Goal: Task Accomplishment & Management: Manage account settings

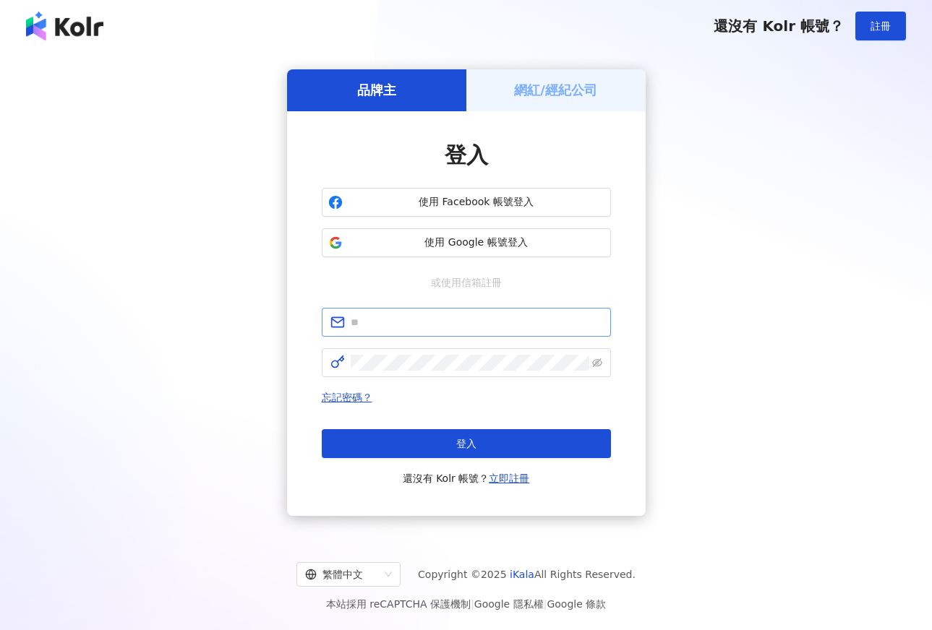
click at [471, 311] on span at bounding box center [466, 322] width 289 height 29
click at [460, 332] on span at bounding box center [466, 322] width 289 height 29
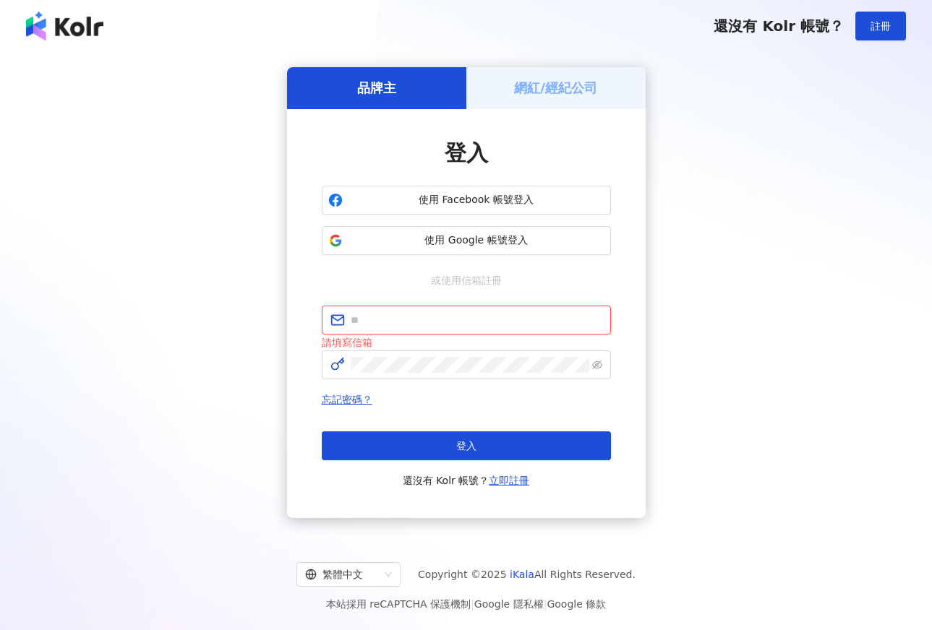
click at [462, 325] on input "text" at bounding box center [477, 320] width 252 height 16
type input "**********"
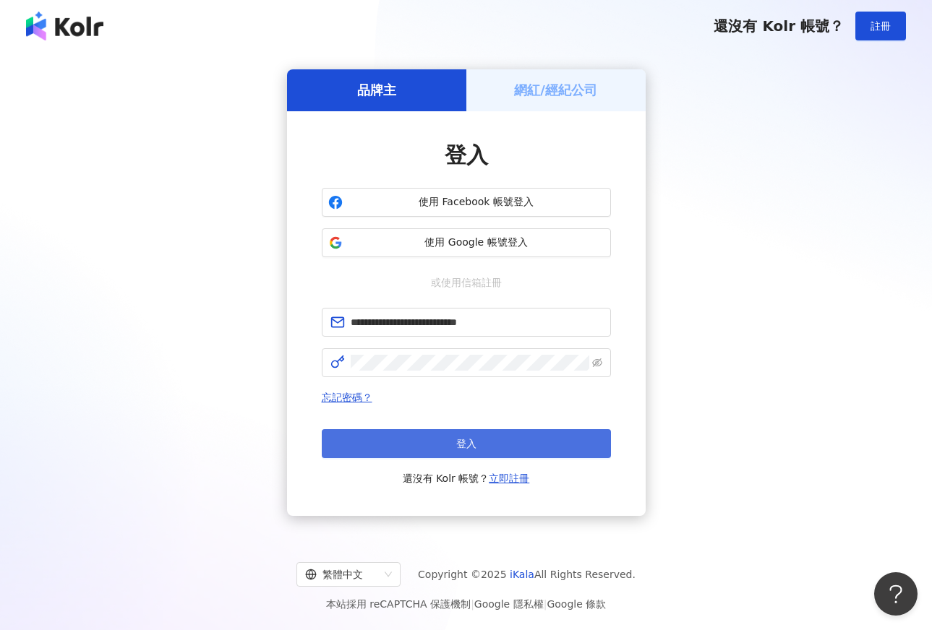
click at [452, 440] on button "登入" at bounding box center [466, 443] width 289 height 29
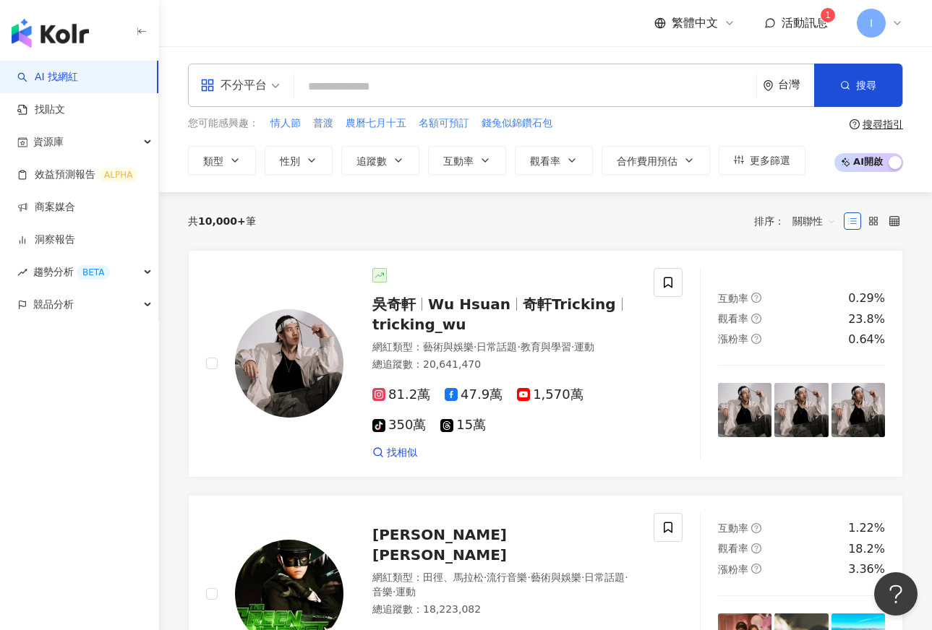
click at [100, 442] on div "AI 找網紅 找貼文 資源庫 效益預測報告 ALPHA 商案媒合 洞察報告 趨勢分析 BETA 競品分析" at bounding box center [79, 346] width 159 height 570
click at [75, 210] on link "商案媒合" at bounding box center [46, 207] width 58 height 14
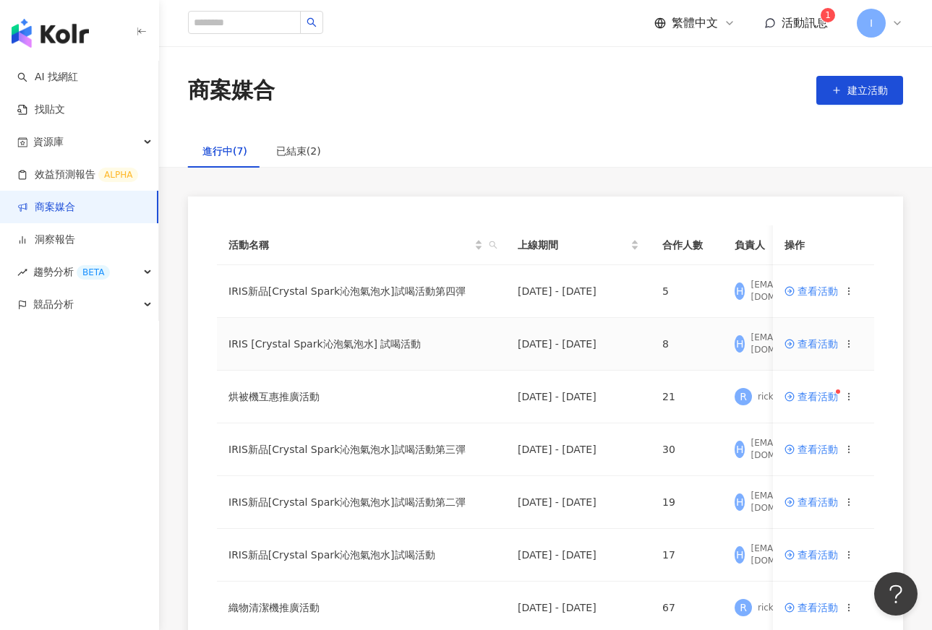
click at [800, 351] on td "查看活動" at bounding box center [823, 344] width 101 height 53
click at [806, 342] on span "查看活動" at bounding box center [810, 344] width 53 height 10
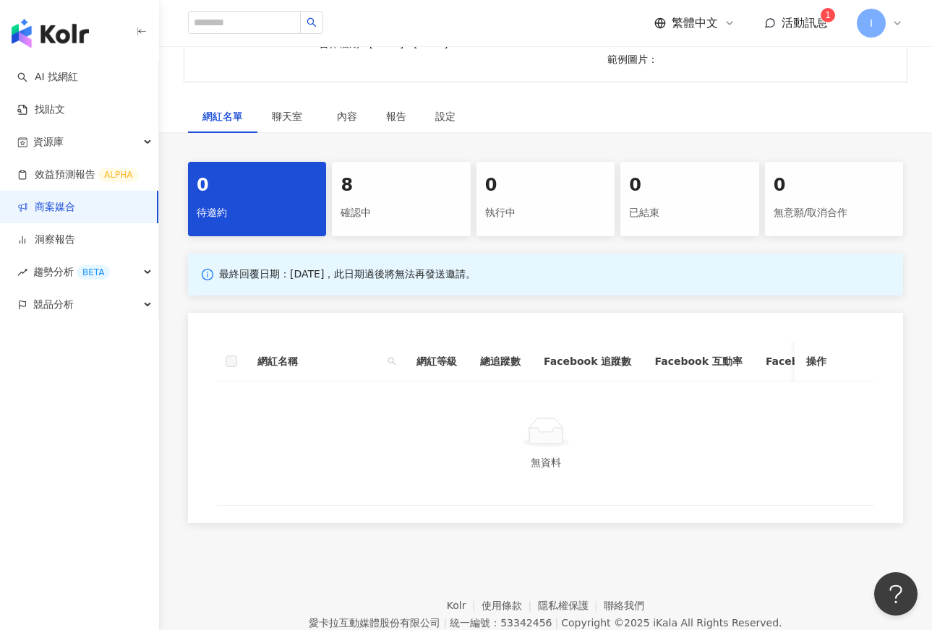
scroll to position [296, 0]
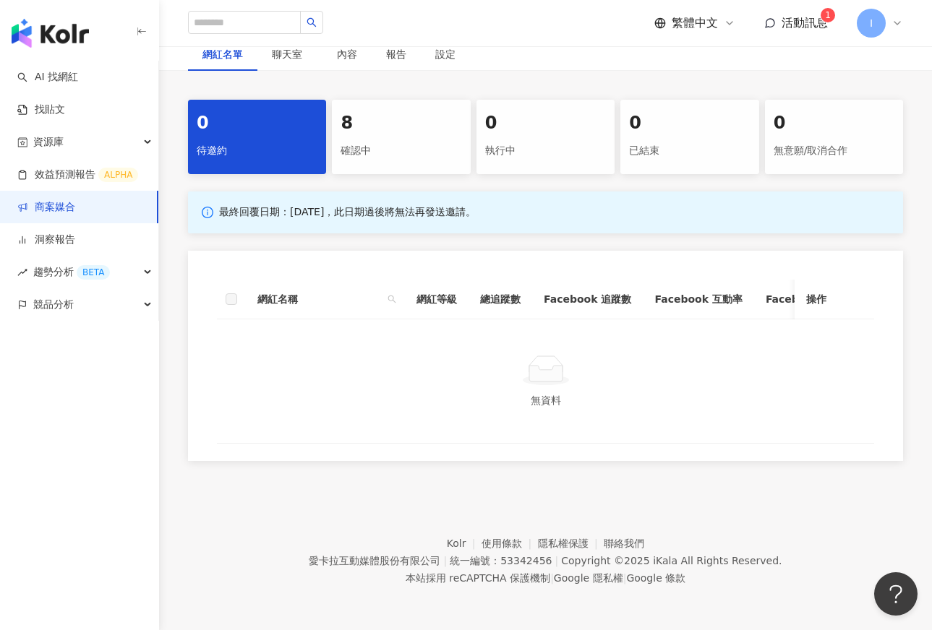
click at [402, 139] on div "確認中" at bounding box center [401, 151] width 121 height 25
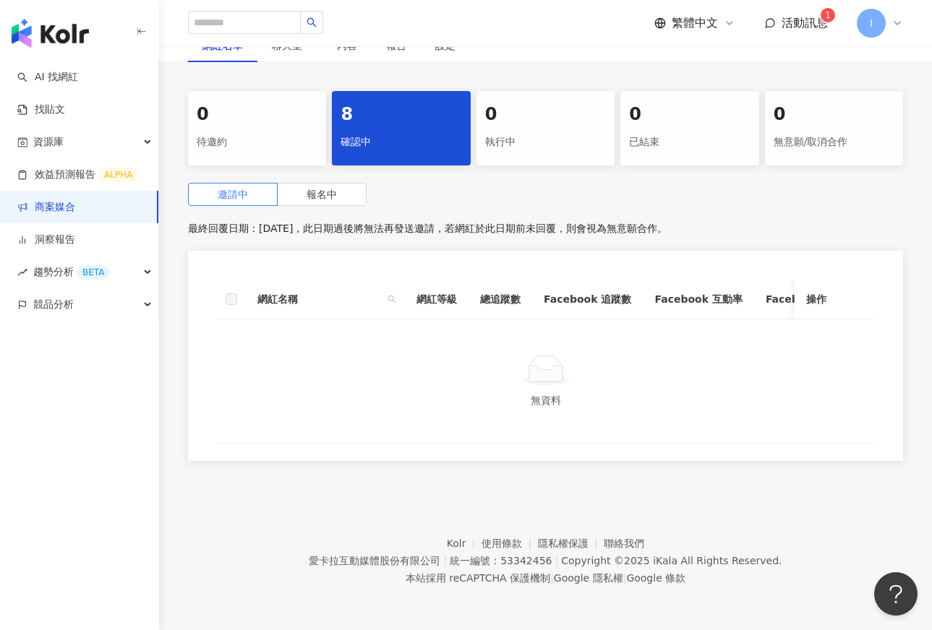
click at [337, 207] on div "邀請中 報名中 最終回覆日期：2025/8/29，此日期過後將無法再發送邀請，若網紅於此日期前未回覆，則會視為無意願合作。 網紅名稱 網紅等級 總追蹤數 Fa…" at bounding box center [545, 326] width 715 height 287
click at [337, 196] on label "報名中" at bounding box center [322, 194] width 89 height 23
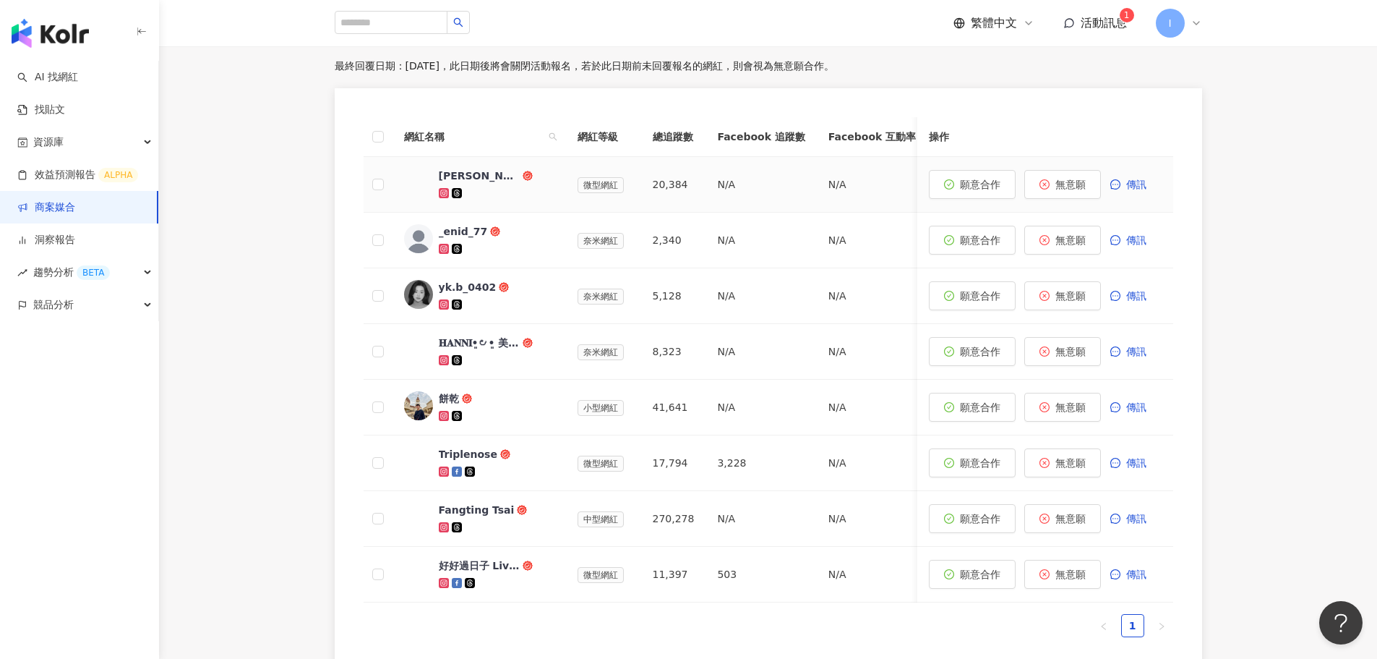
scroll to position [79, 0]
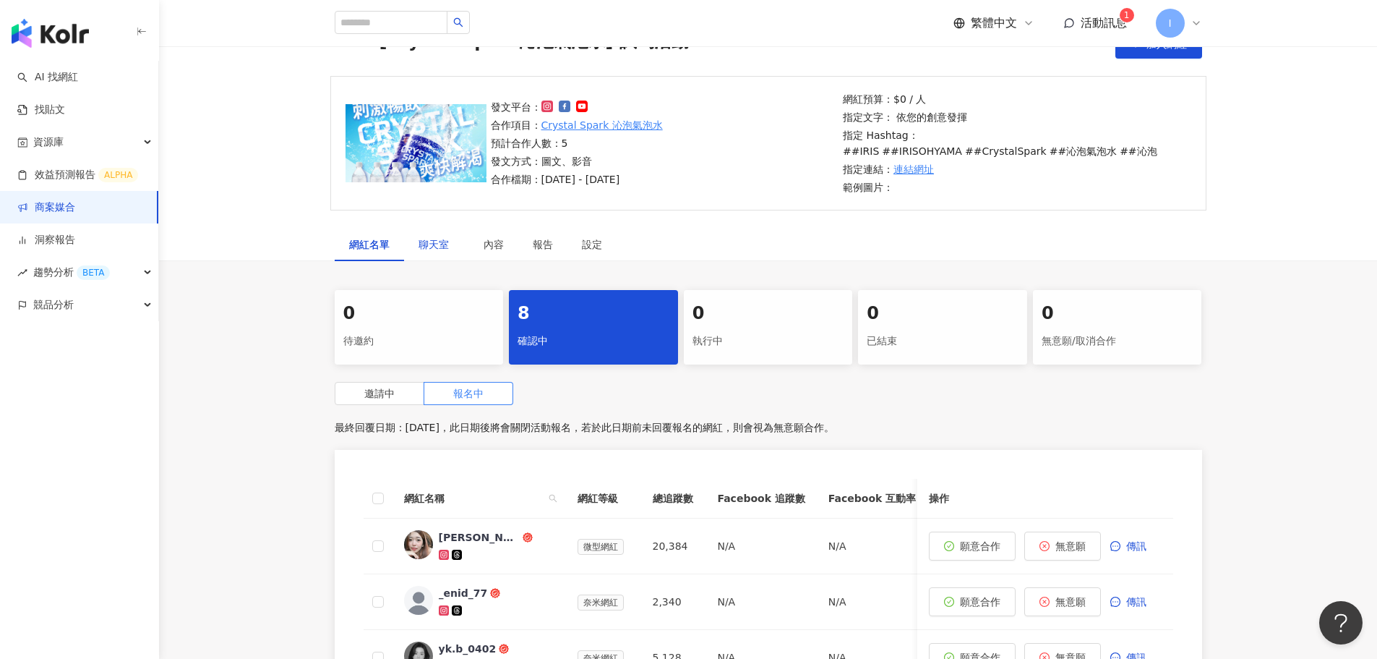
click at [442, 244] on span "聊天室" at bounding box center [437, 244] width 36 height 10
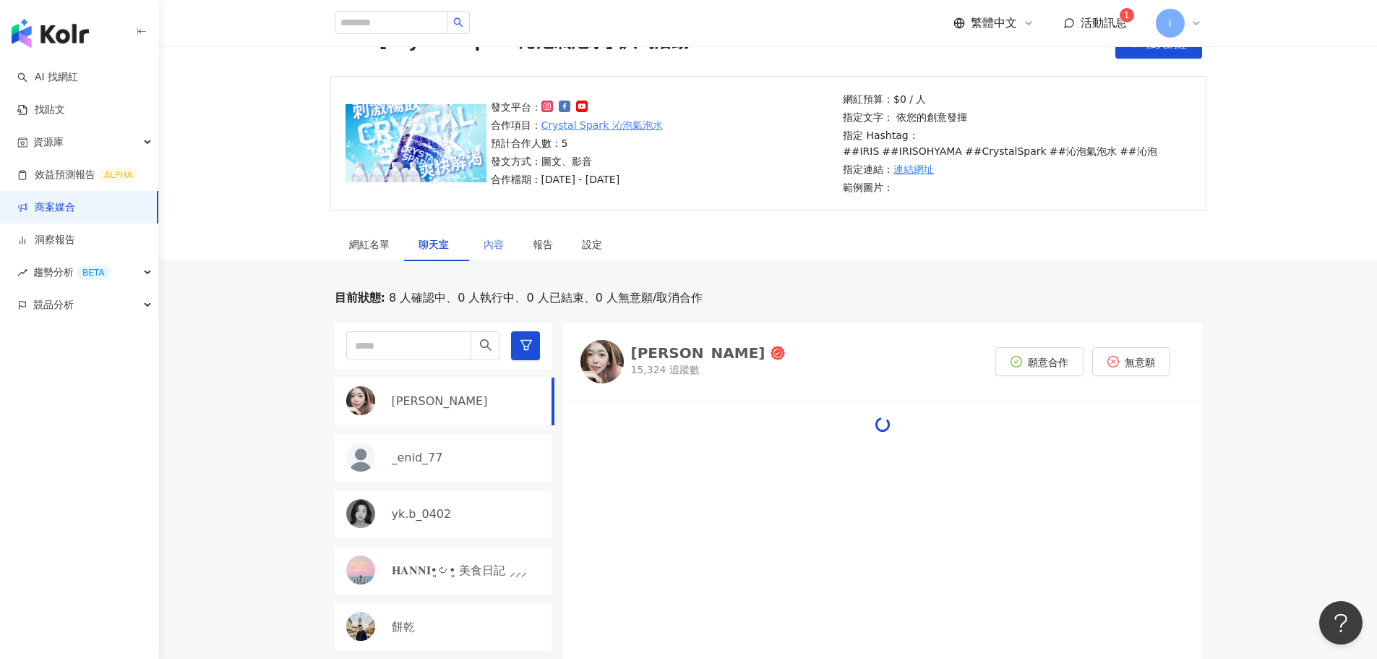
click at [479, 245] on div "內容" at bounding box center [493, 244] width 49 height 33
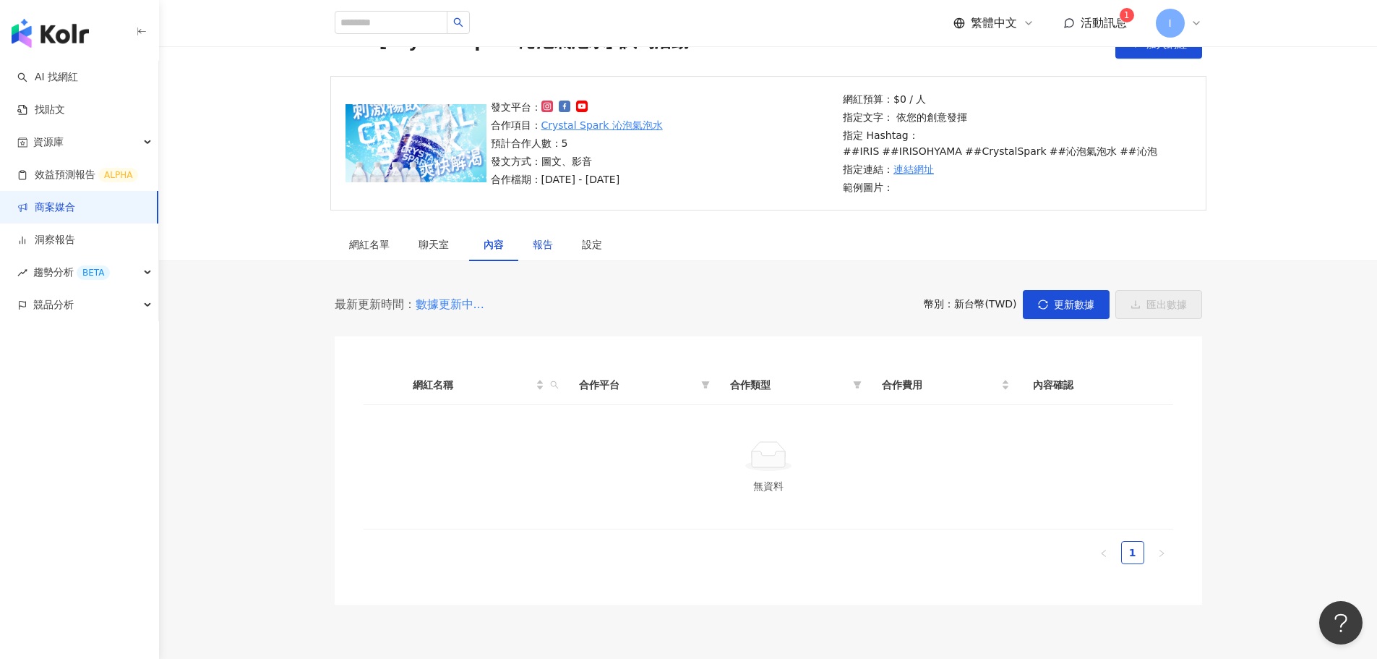
click at [535, 241] on div "報告" at bounding box center [543, 244] width 20 height 16
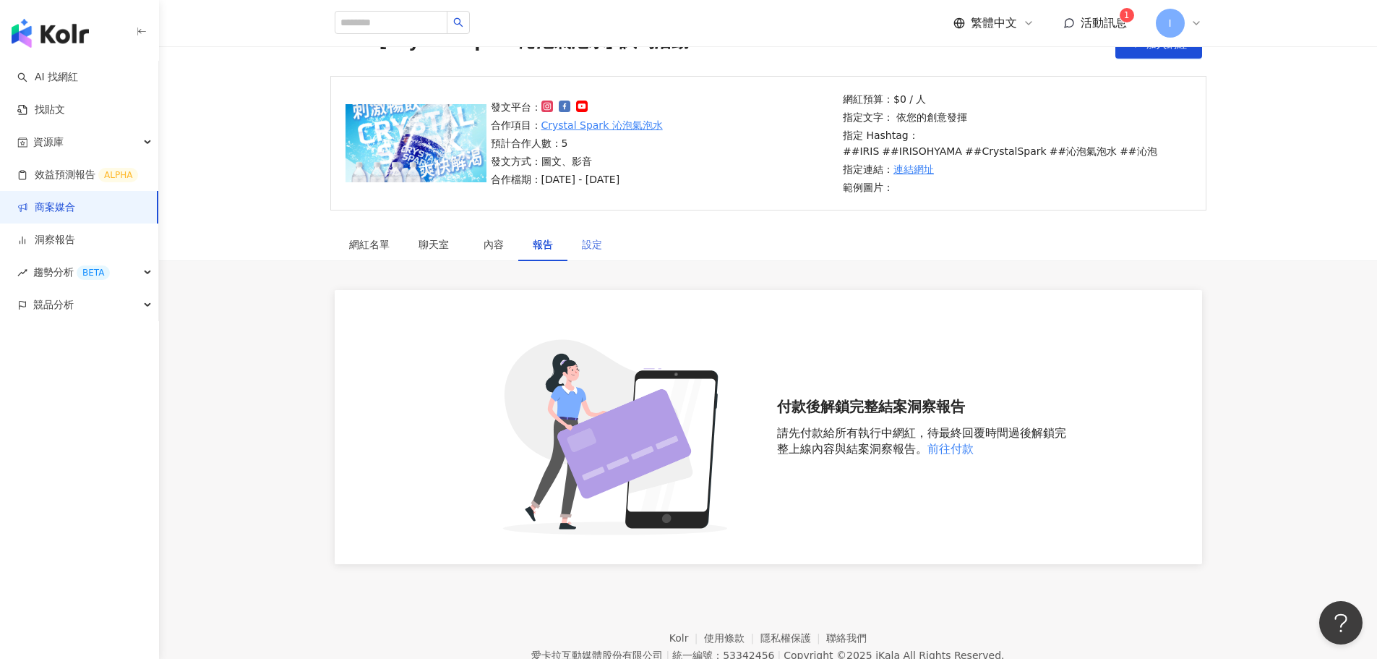
click at [604, 249] on div "設定" at bounding box center [592, 244] width 49 height 33
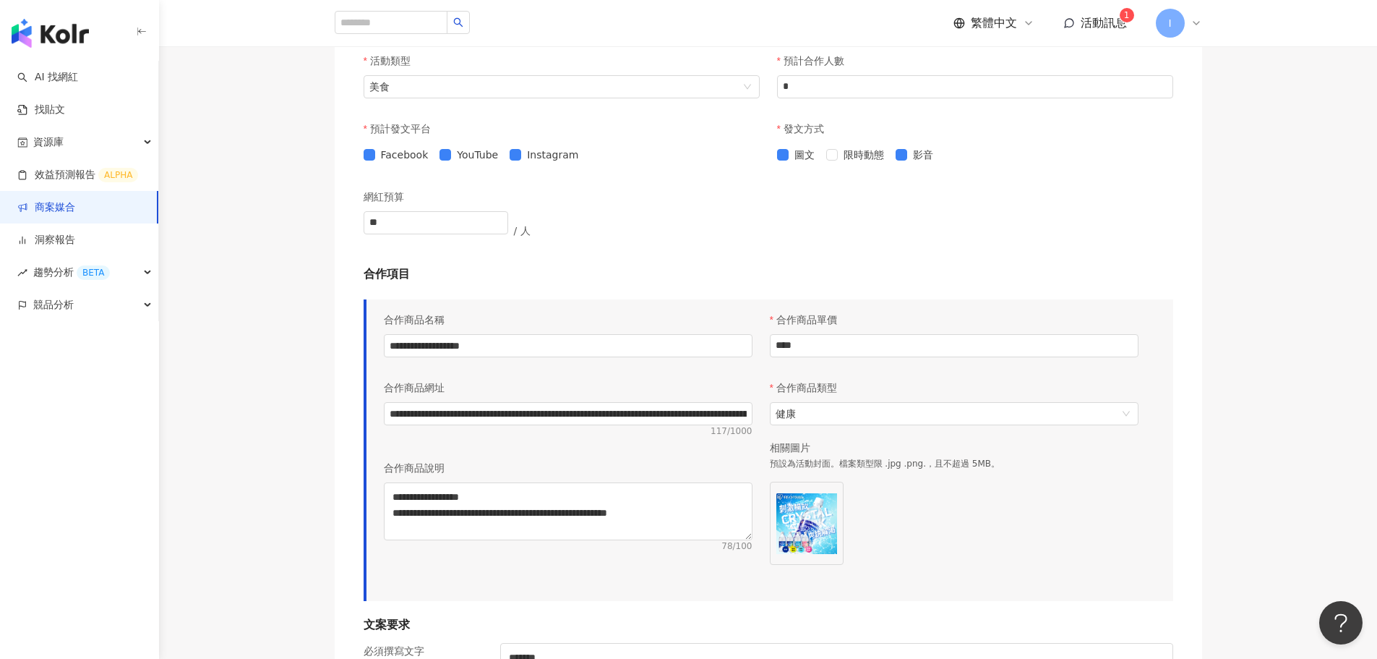
scroll to position [802, 0]
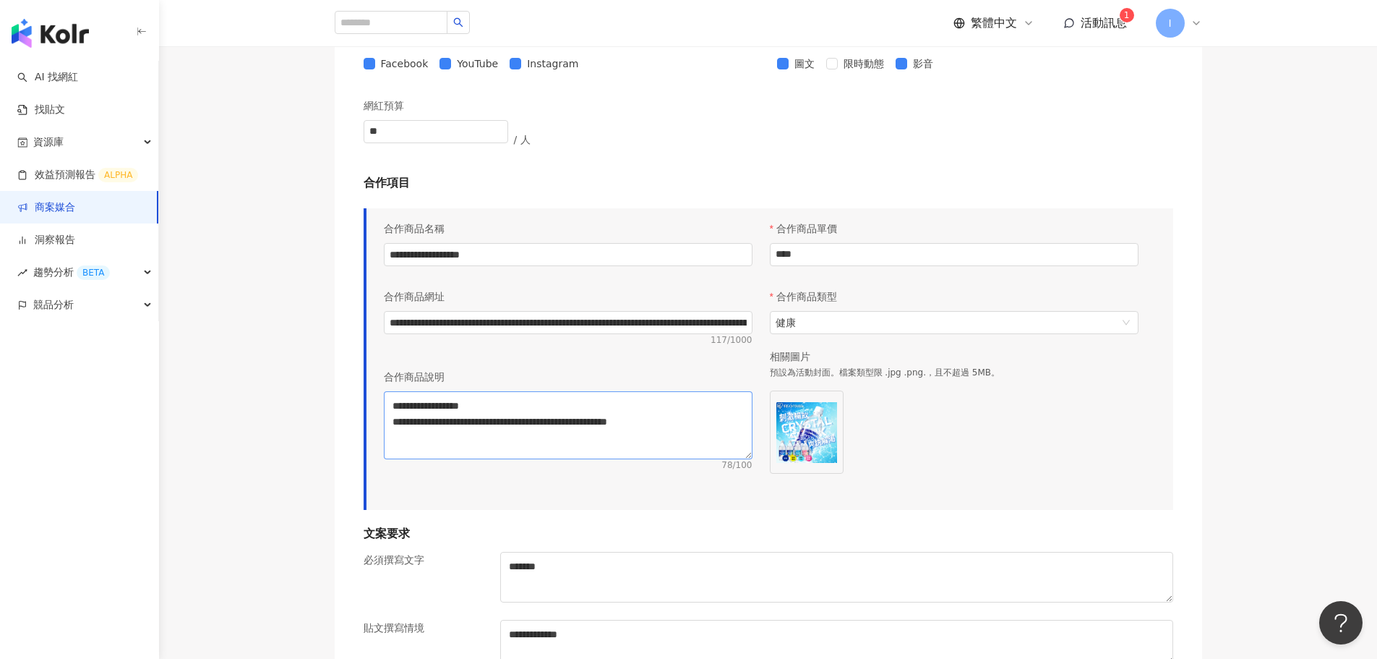
drag, startPoint x: 748, startPoint y: 446, endPoint x: 751, endPoint y: 456, distance: 10.7
click at [751, 456] on textarea "**********" at bounding box center [568, 425] width 369 height 68
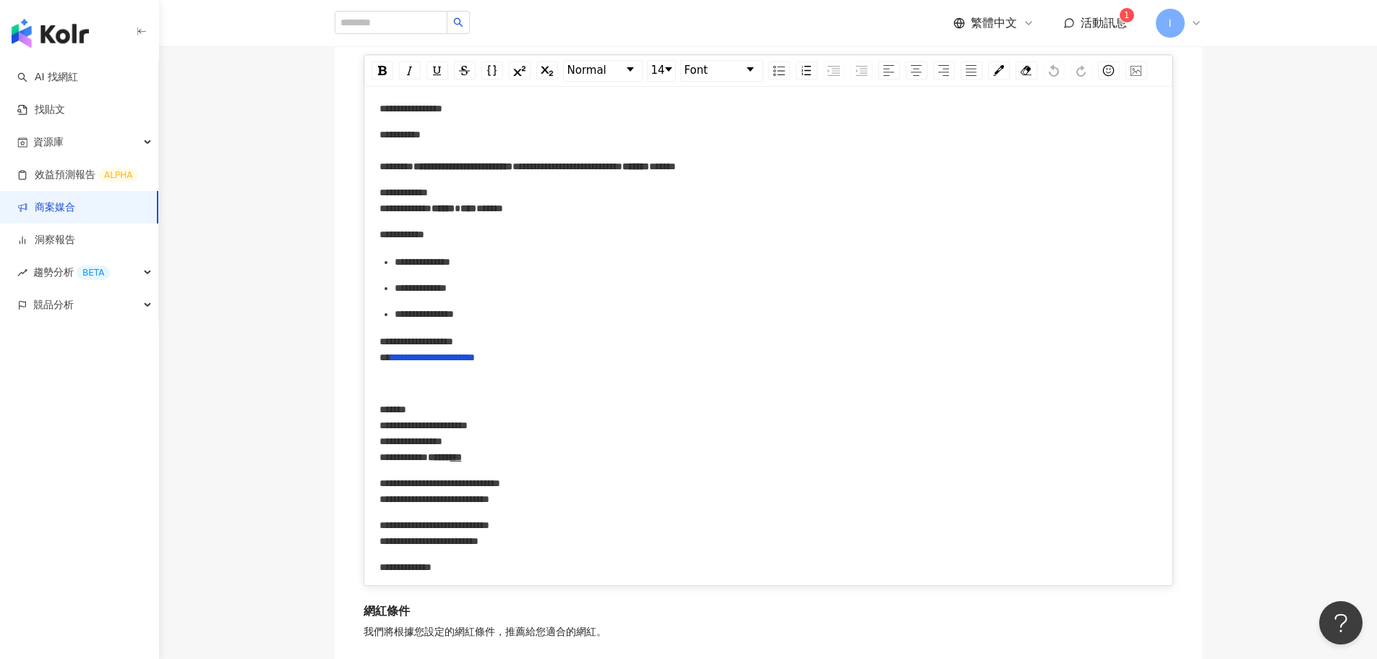
scroll to position [1742, 0]
click at [653, 544] on div "**********" at bounding box center [769, 531] width 779 height 32
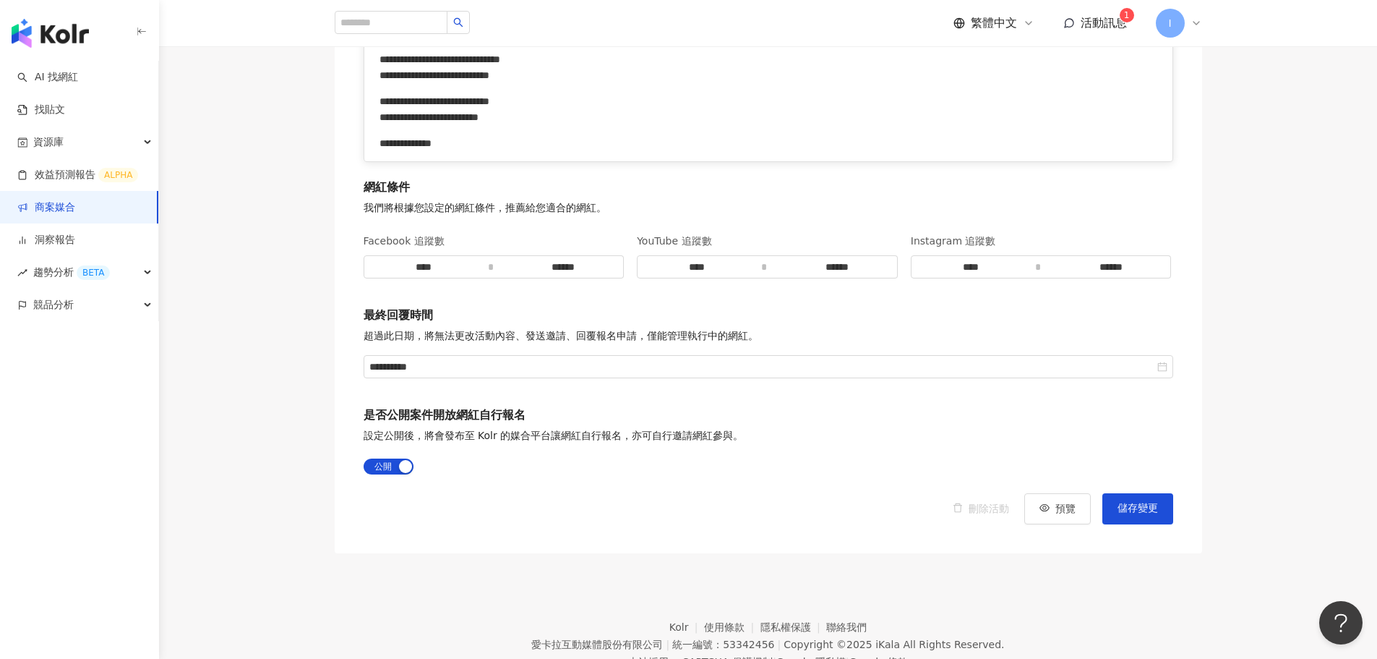
scroll to position [2217, 0]
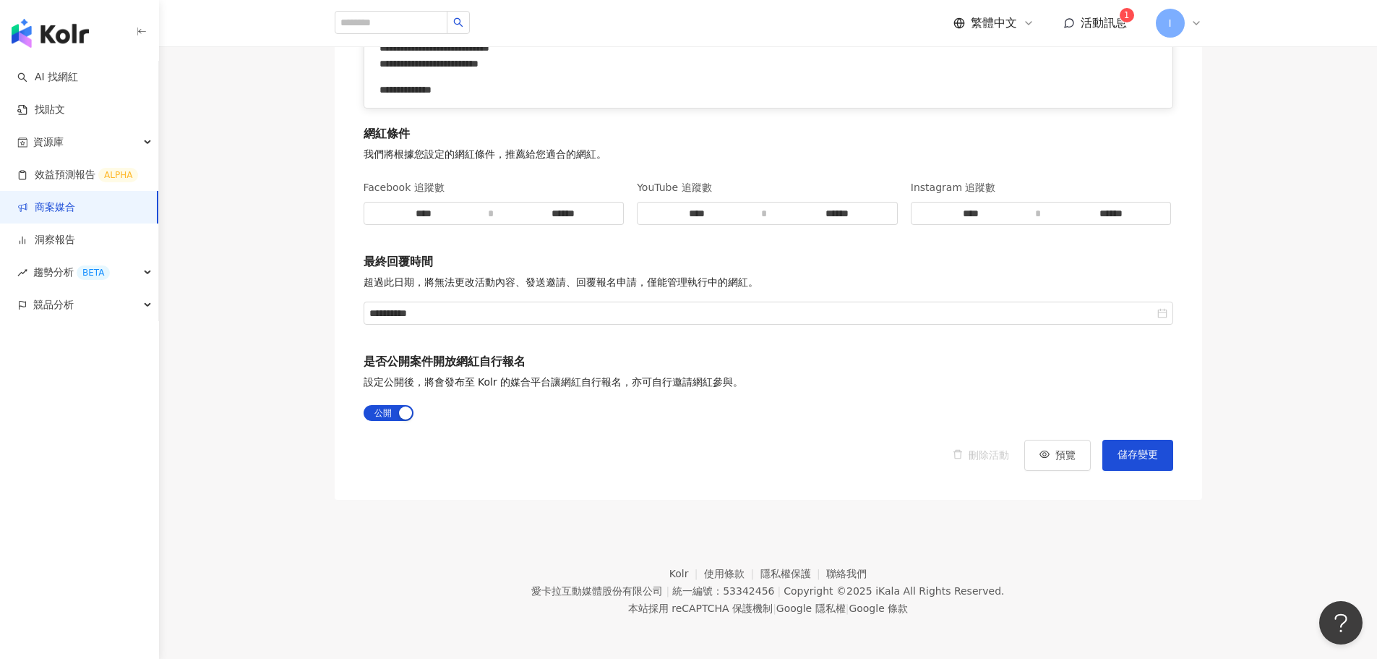
drag, startPoint x: 518, startPoint y: 503, endPoint x: 523, endPoint y: 509, distance: 8.2
click at [518, 503] on footer "Kolr 使用條款 隱私權保護 聯絡我們 愛卡拉互動媒體股份有限公司 | 統一編號：53342456 | Copyright © 2025 iKala All…" at bounding box center [768, 580] width 1218 height 160
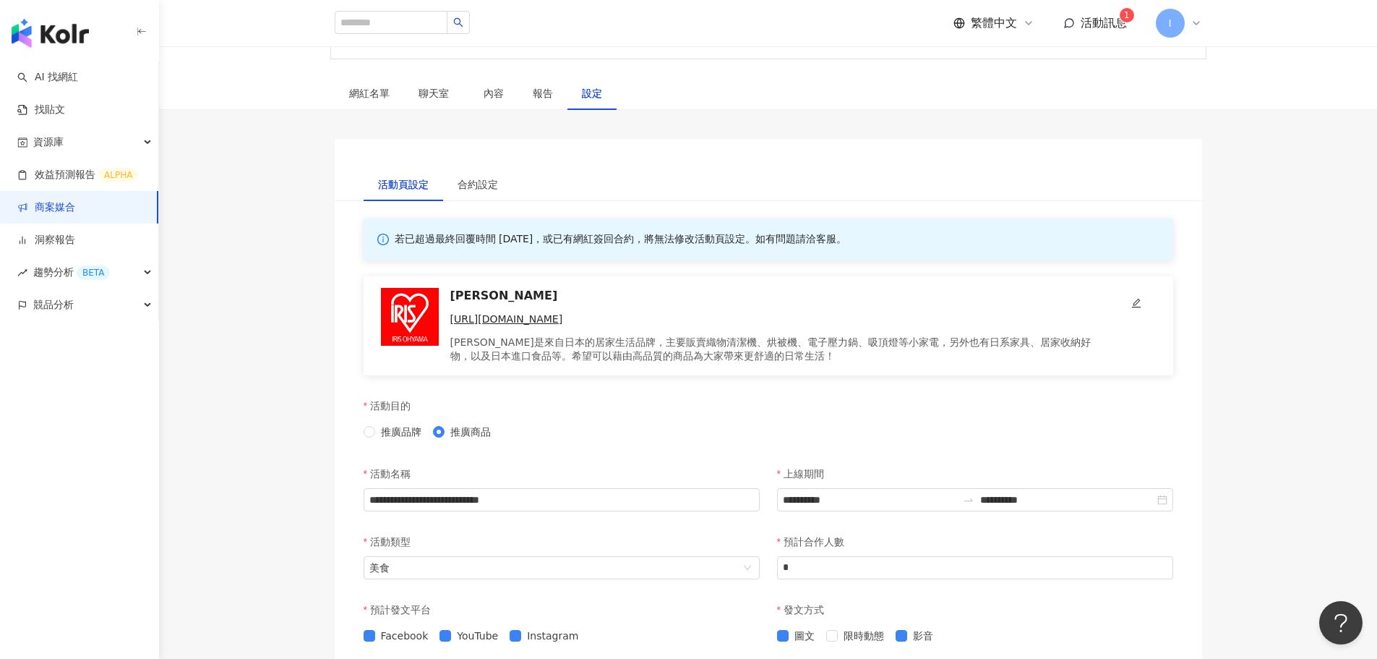
scroll to position [0, 0]
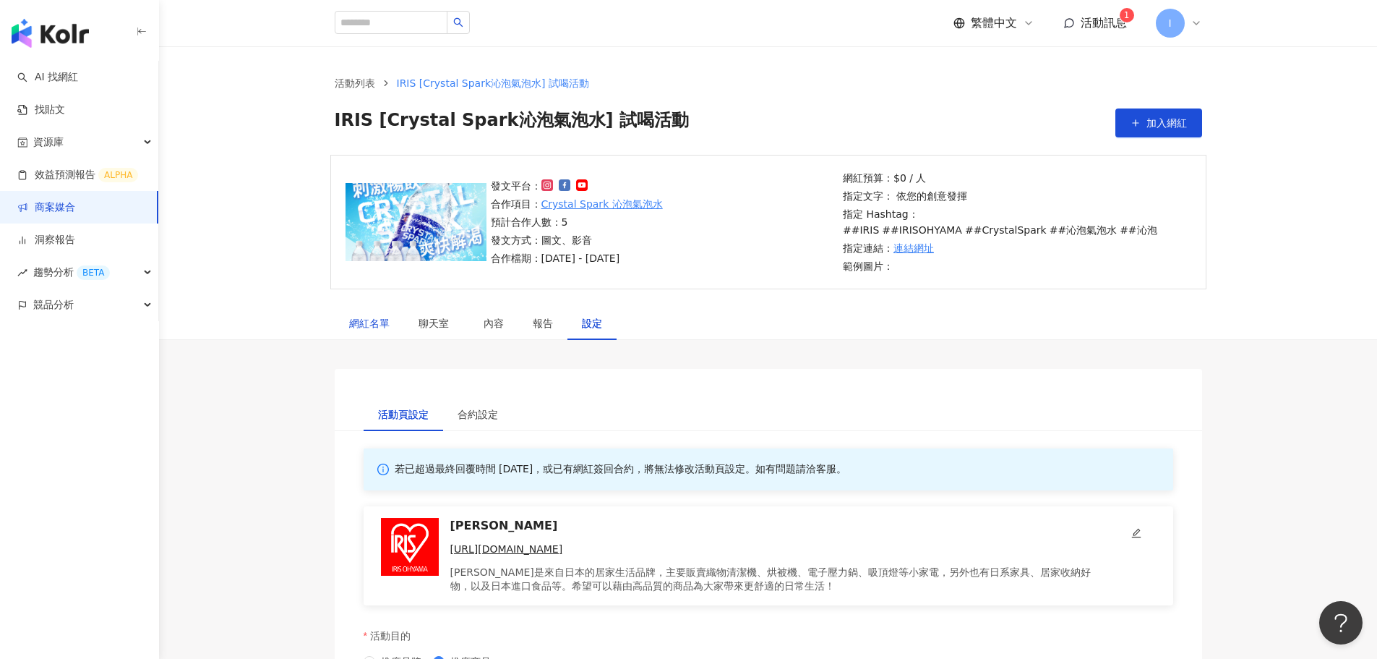
click at [363, 328] on div "網紅名單" at bounding box center [369, 323] width 40 height 16
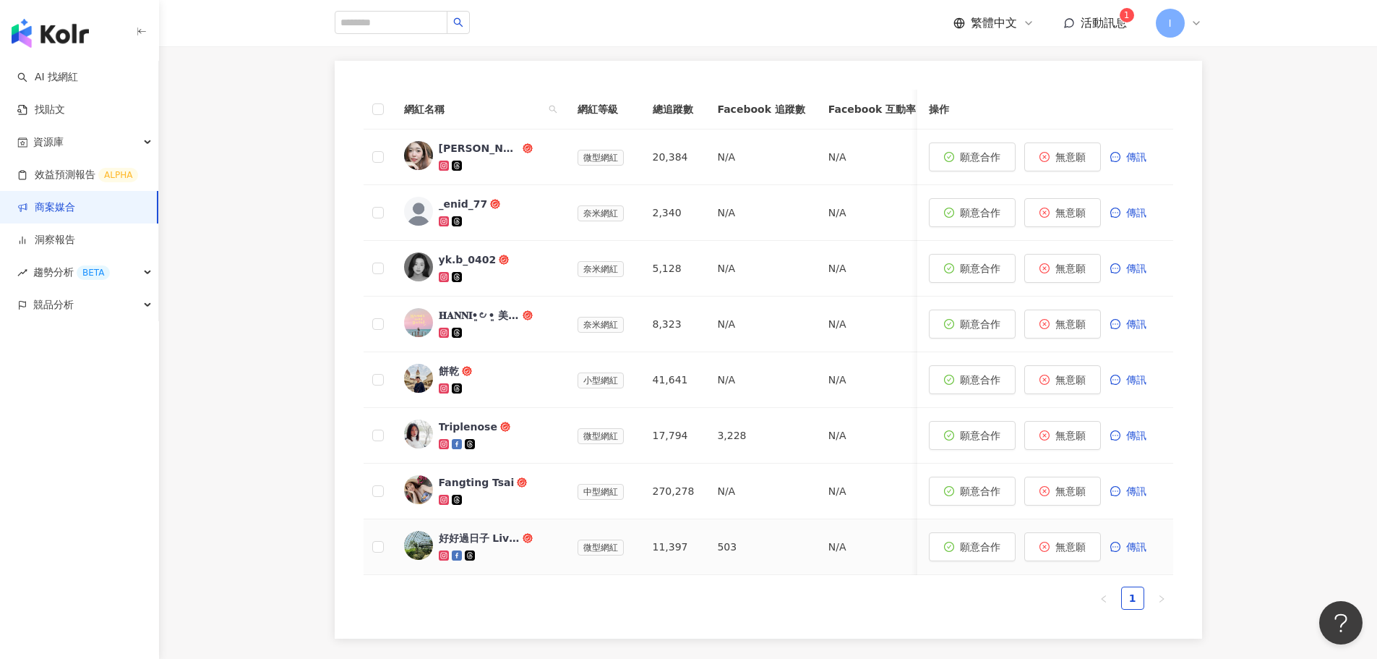
scroll to position [434, 0]
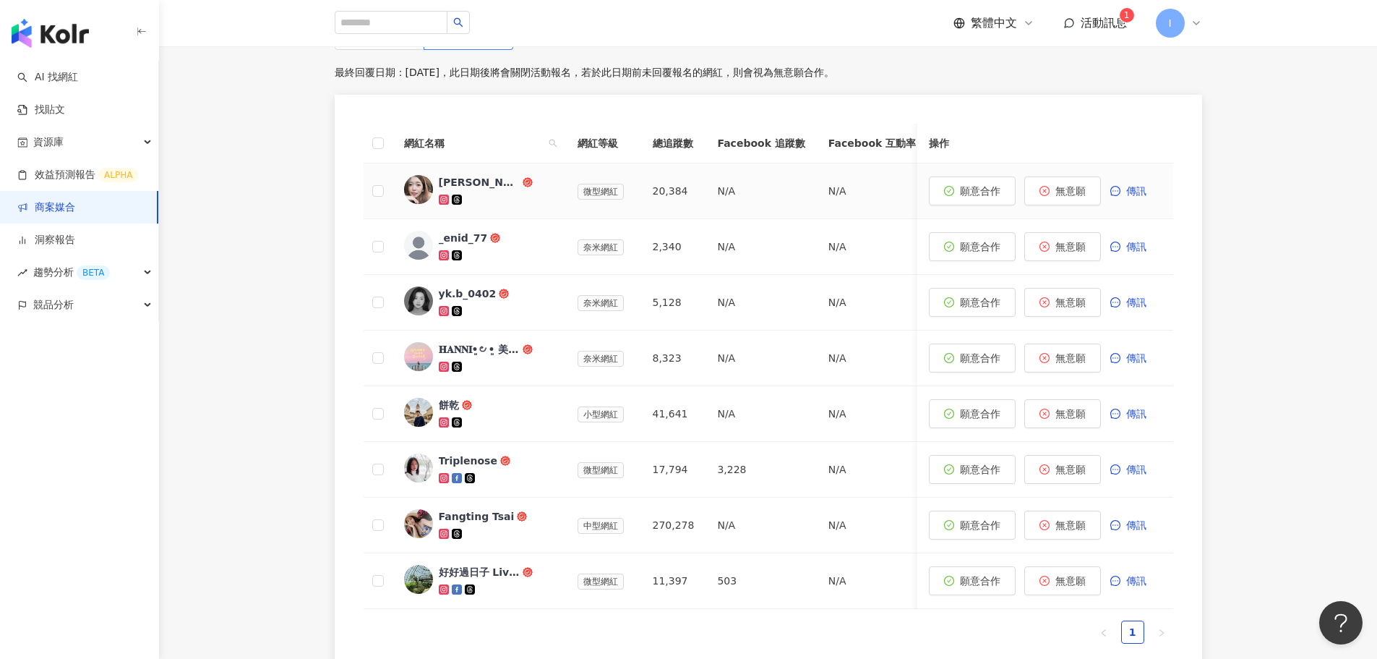
click at [414, 187] on img at bounding box center [418, 189] width 29 height 29
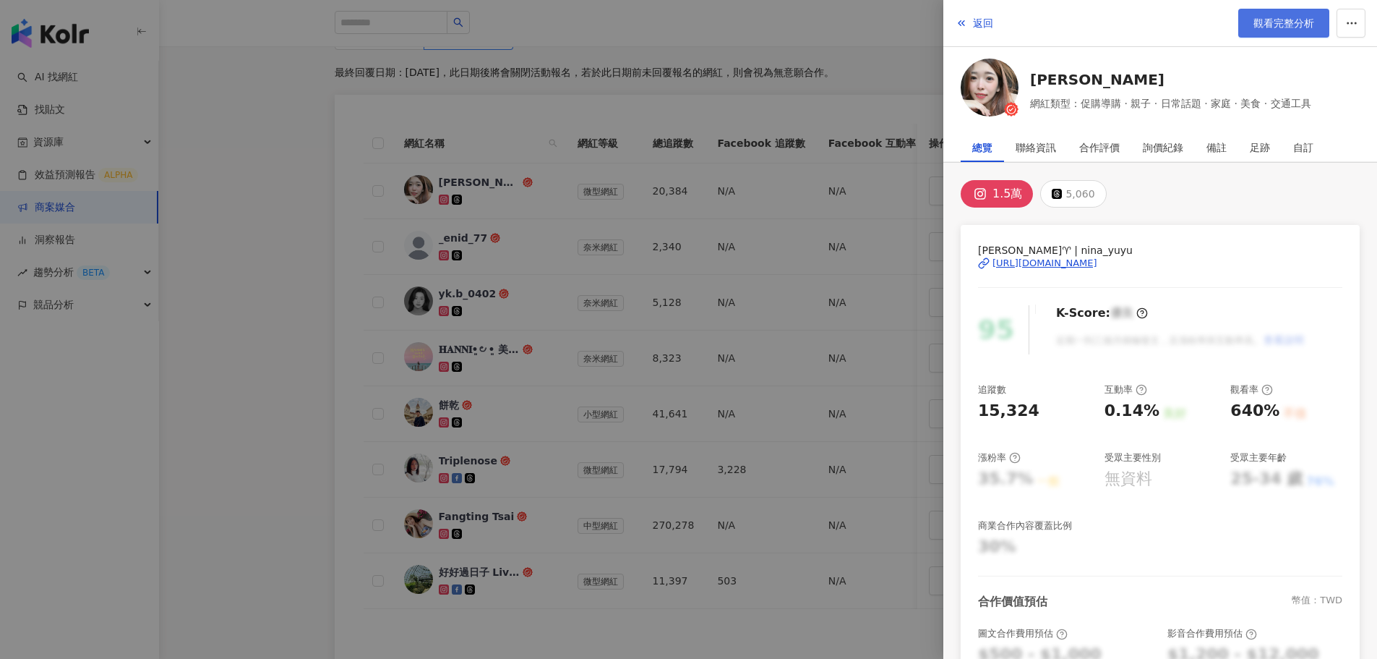
click at [931, 27] on span "觀看完整分析" at bounding box center [1284, 23] width 61 height 12
click at [252, 429] on div at bounding box center [688, 329] width 1377 height 659
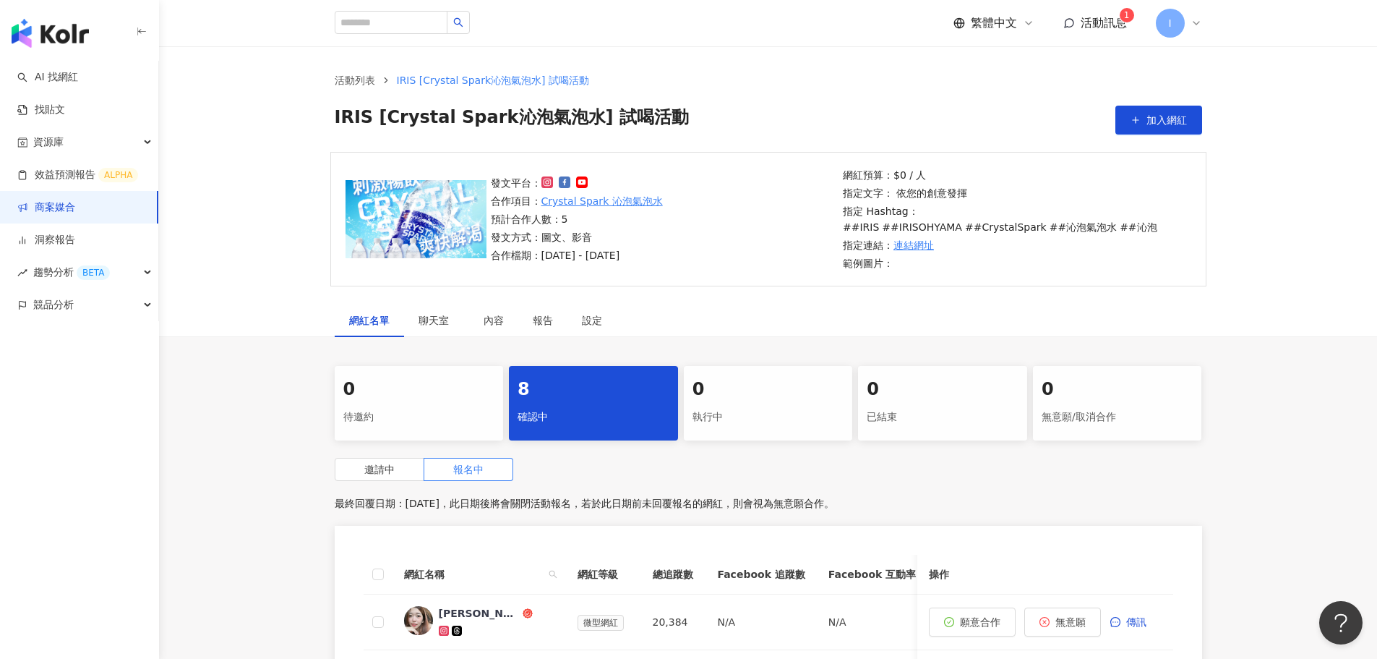
scroll to position [0, 0]
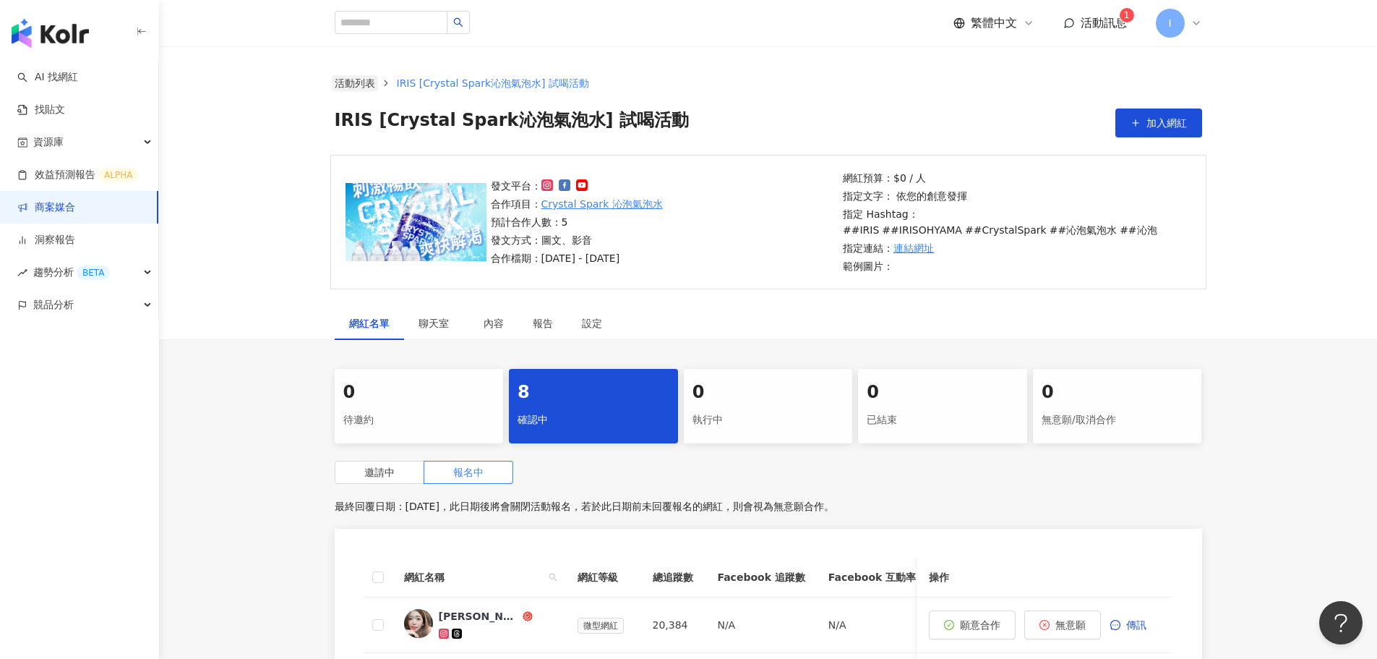
click at [346, 80] on link "活動列表" at bounding box center [355, 83] width 46 height 16
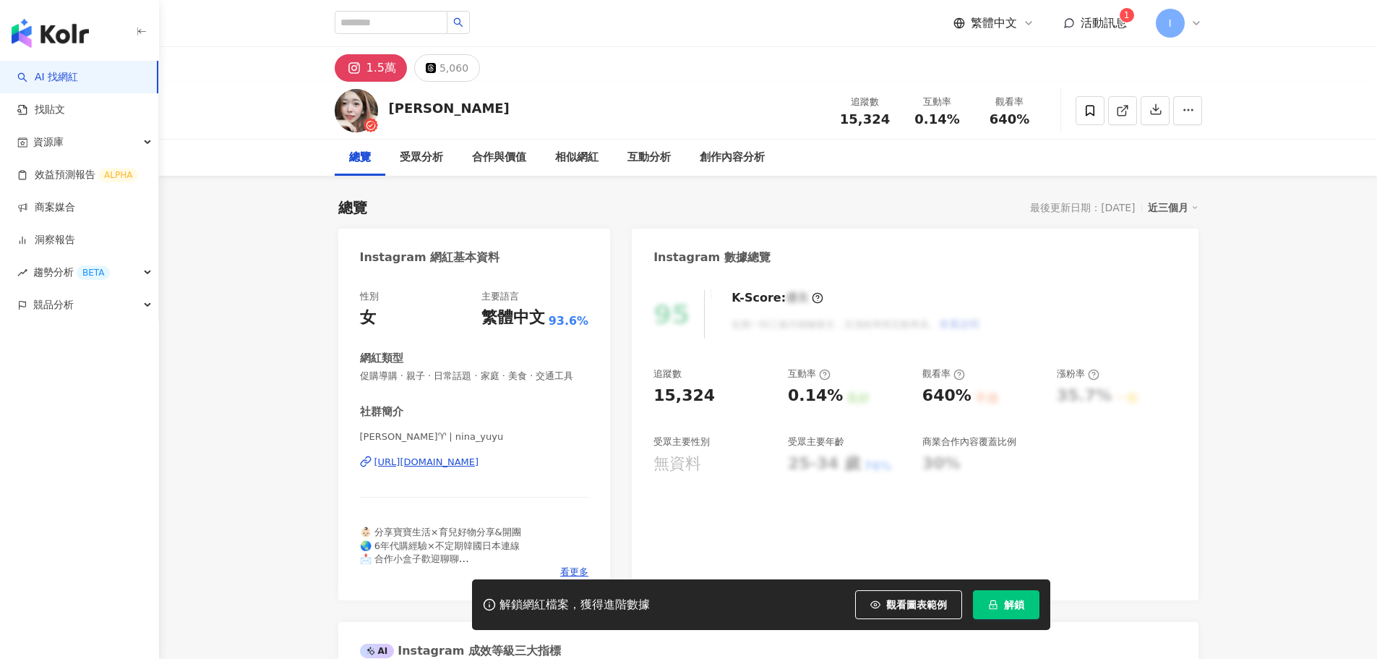
click at [1011, 608] on span "解鎖" at bounding box center [1014, 605] width 20 height 12
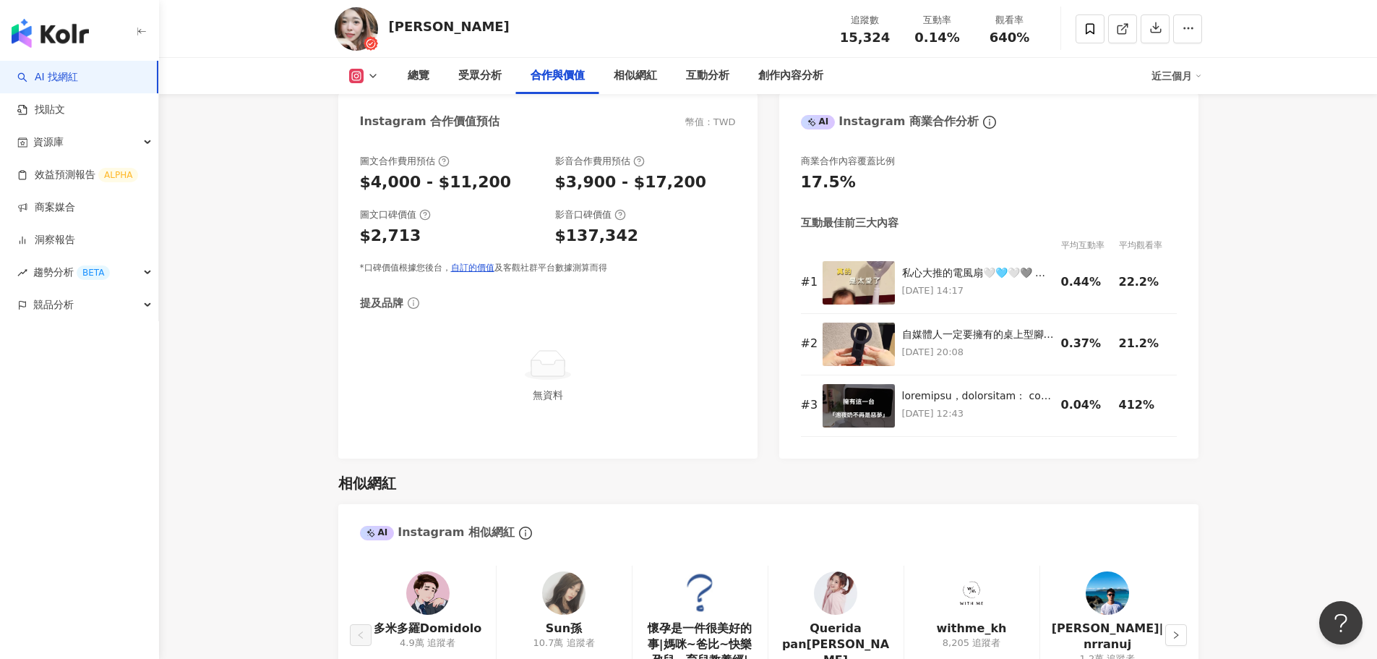
scroll to position [1818, 0]
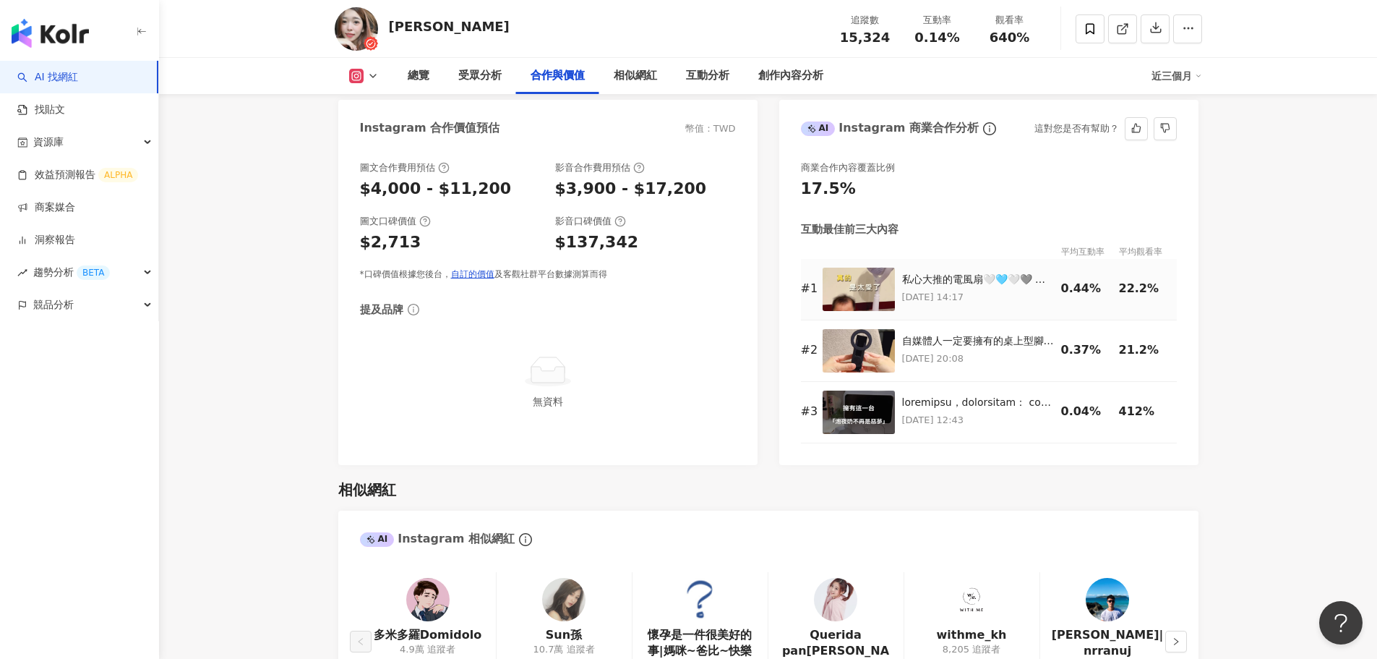
click at [845, 296] on img at bounding box center [859, 288] width 72 height 43
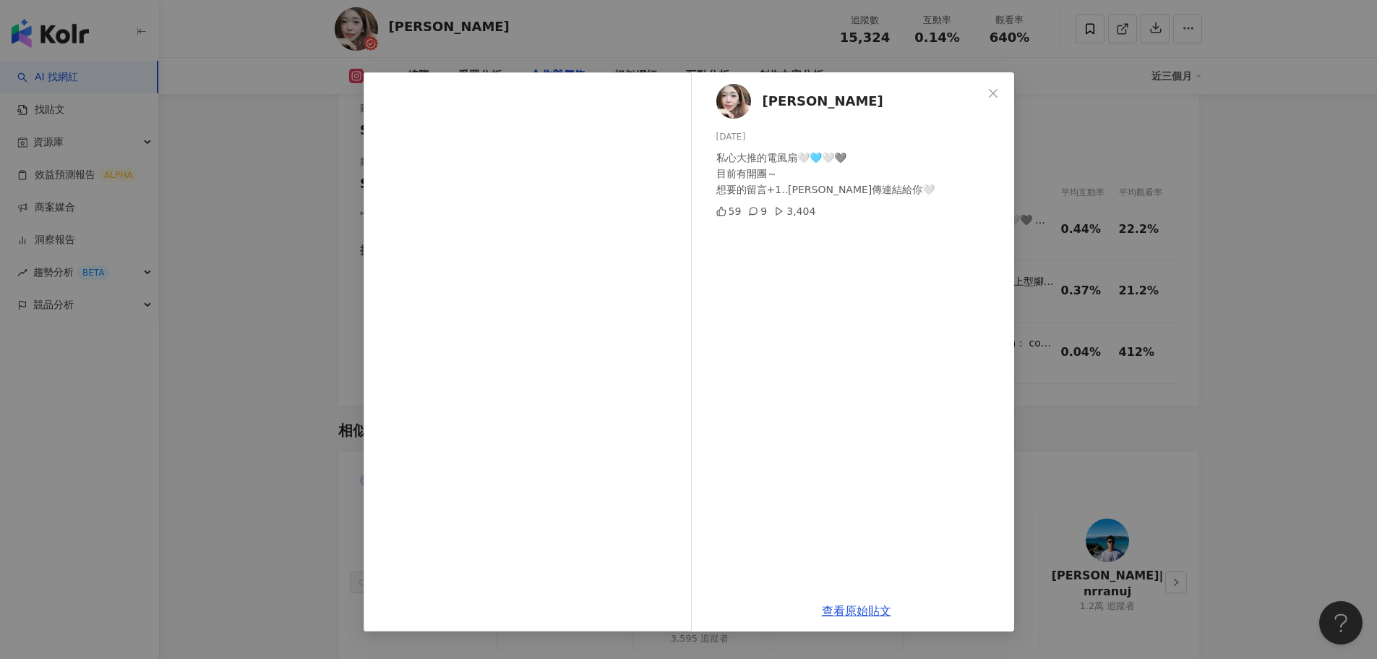
scroll to position [1673, 0]
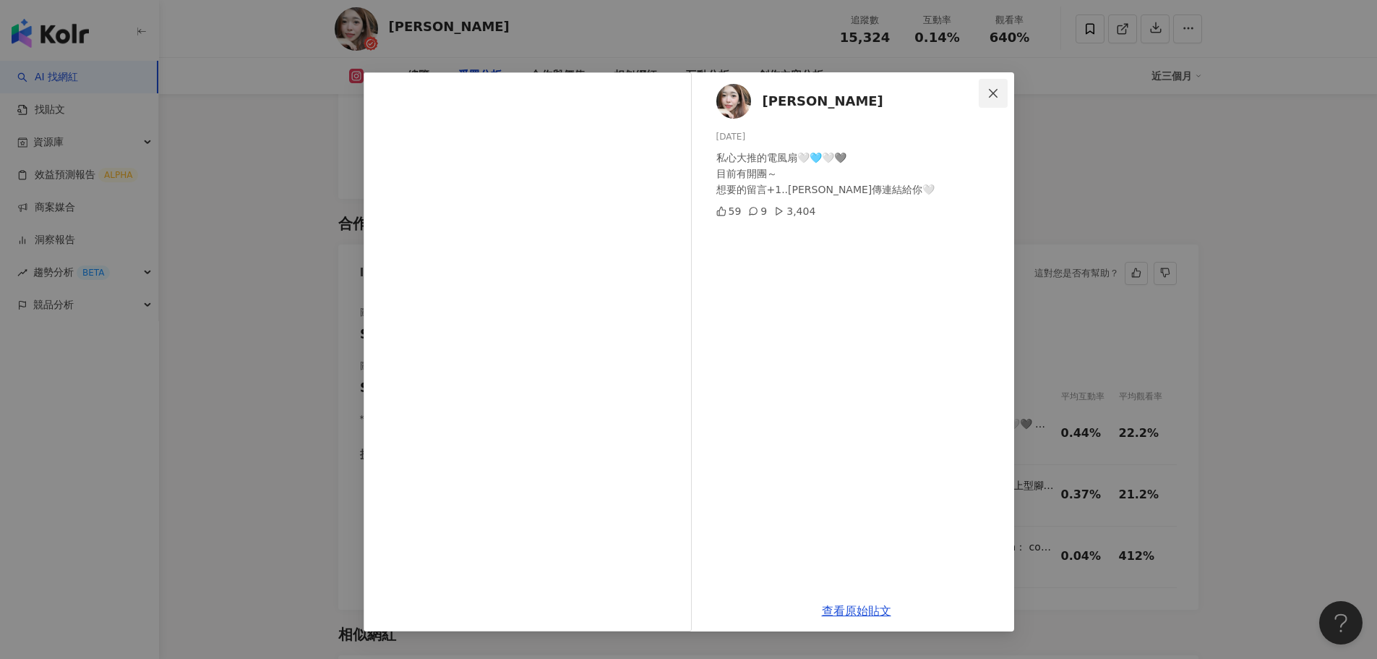
click at [997, 98] on icon "close" at bounding box center [994, 93] width 12 height 12
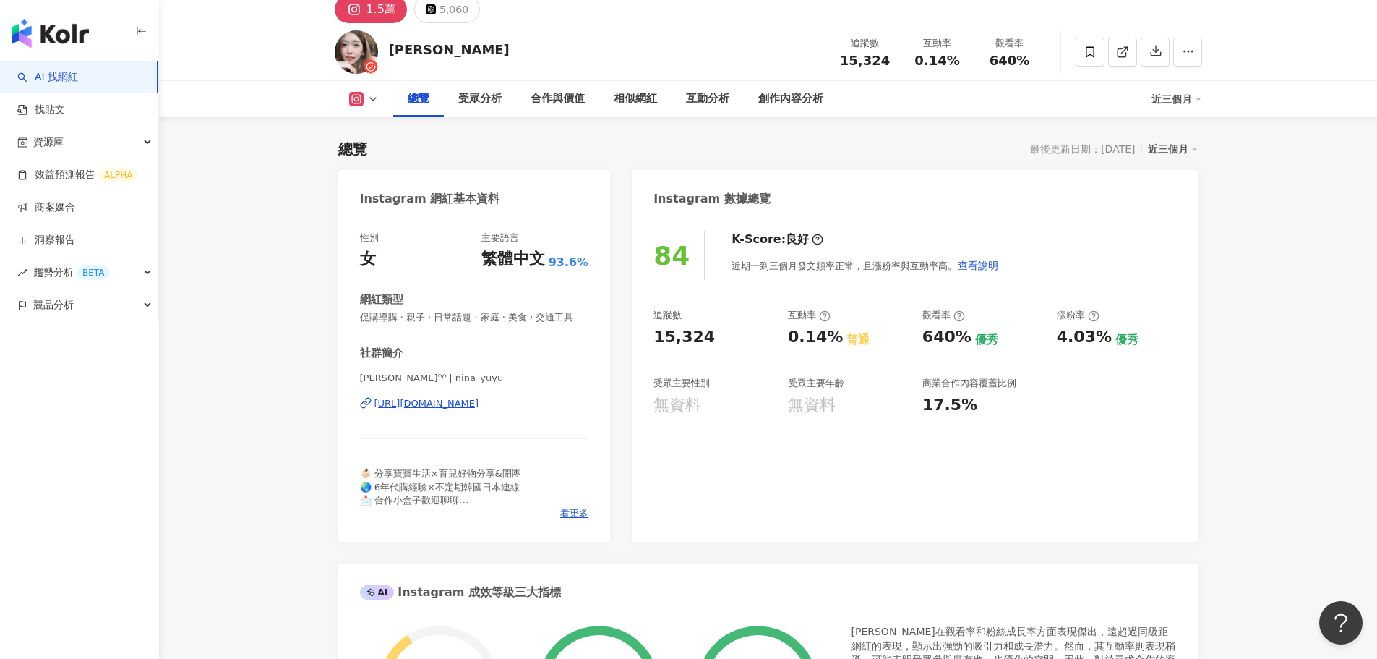
scroll to position [0, 0]
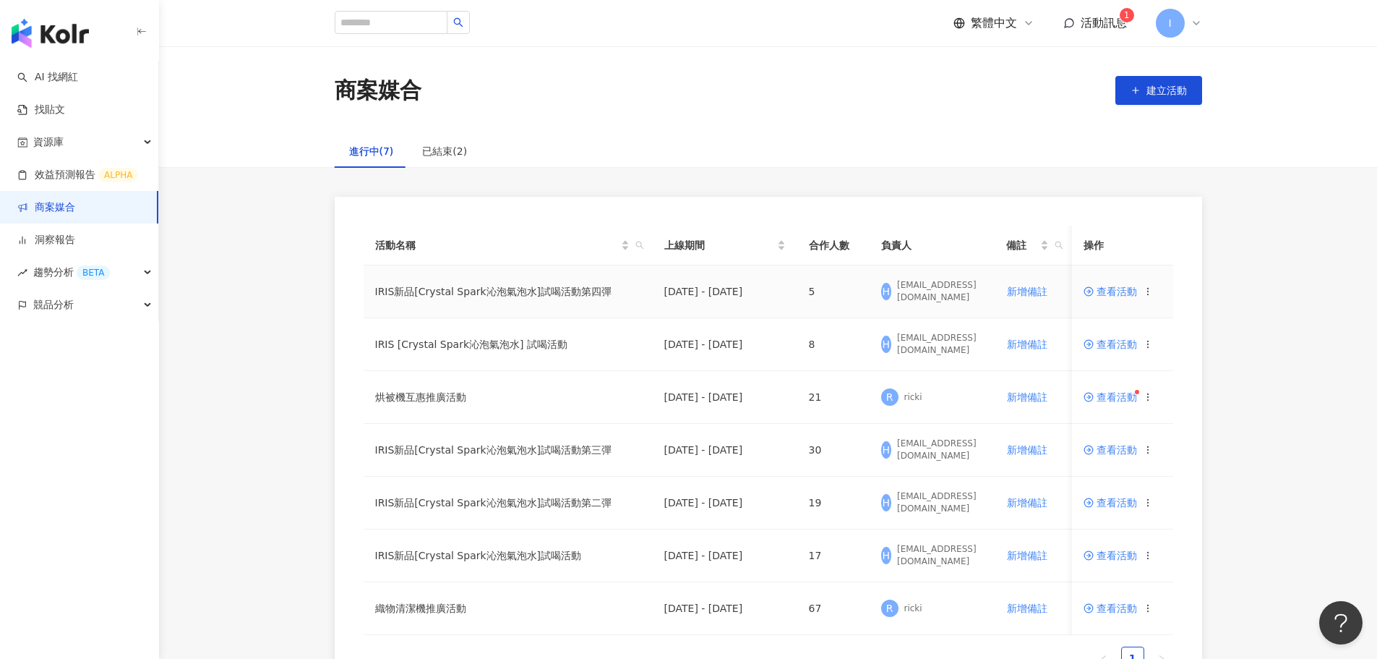
click at [1105, 288] on span "查看活動" at bounding box center [1110, 291] width 53 height 10
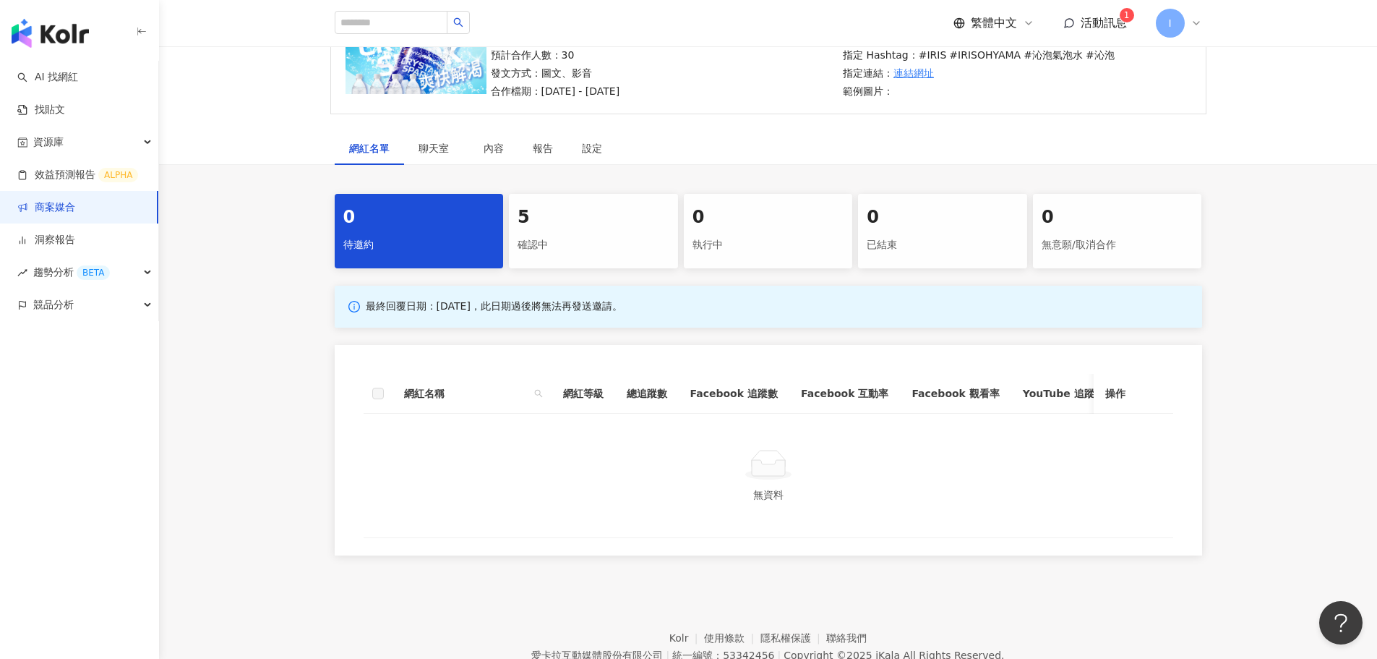
scroll to position [236, 0]
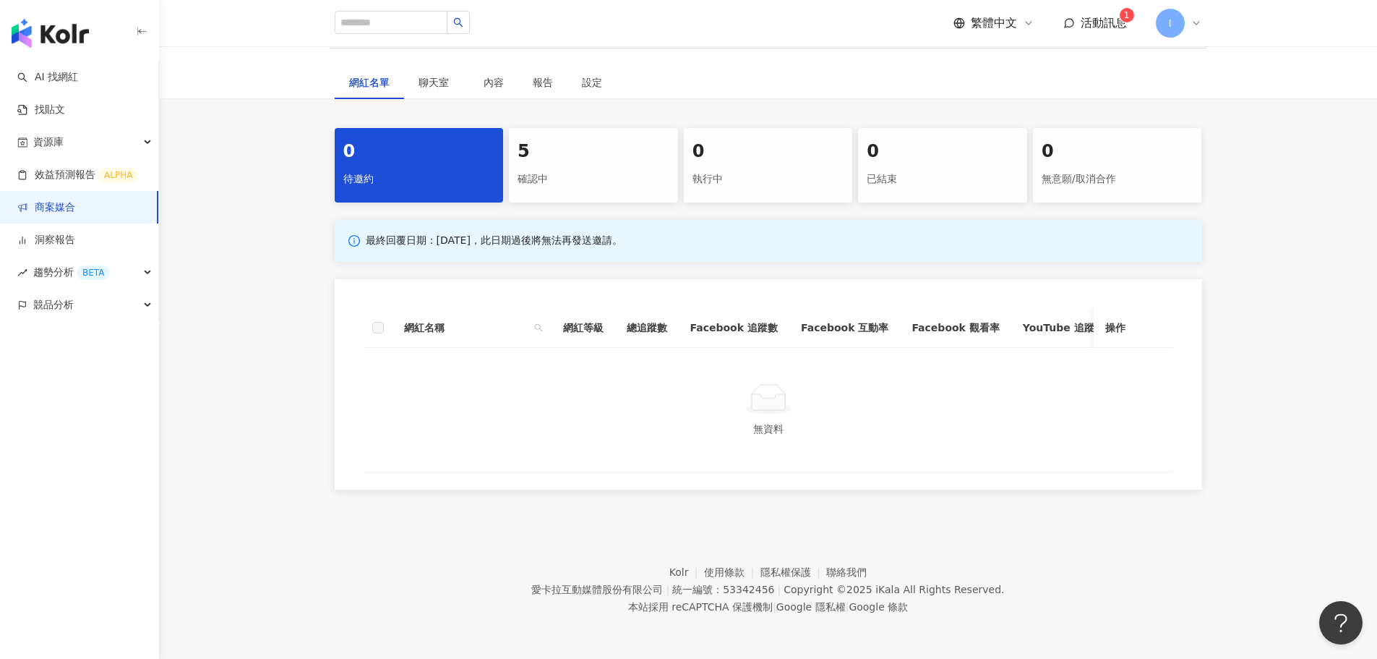
click at [559, 140] on div "5" at bounding box center [594, 152] width 152 height 25
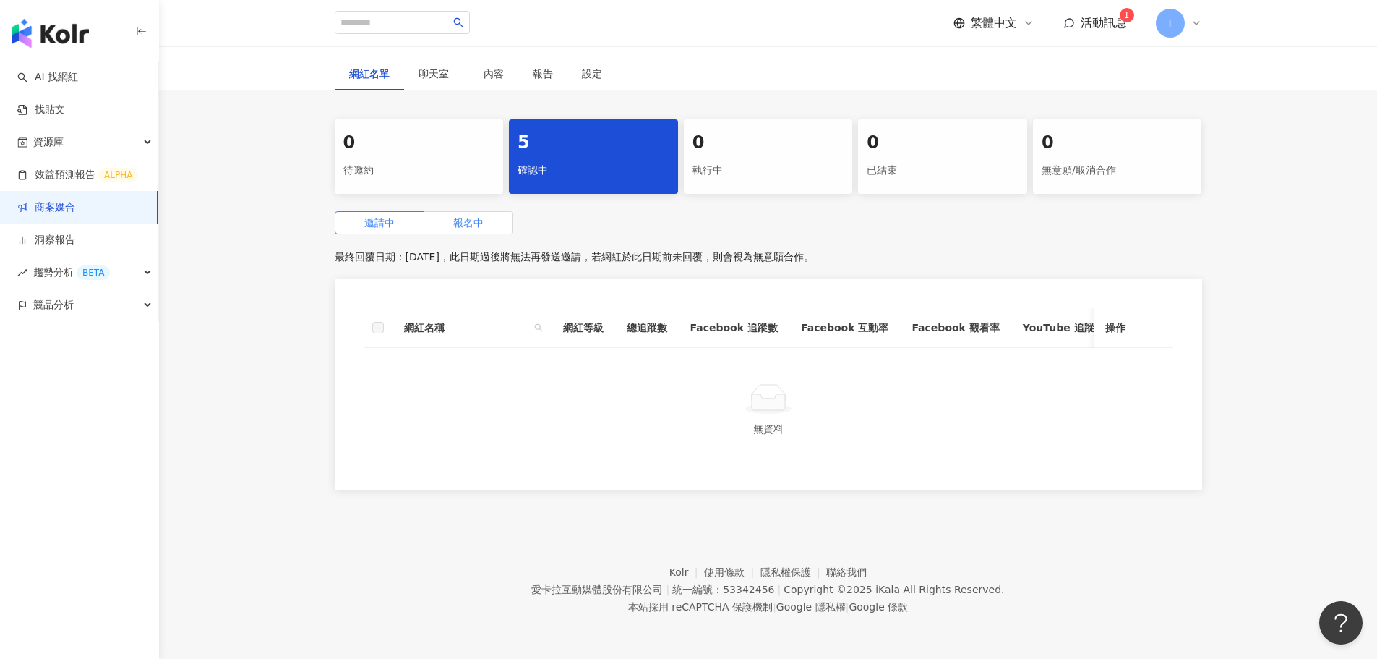
click at [465, 231] on label "報名中" at bounding box center [468, 222] width 89 height 23
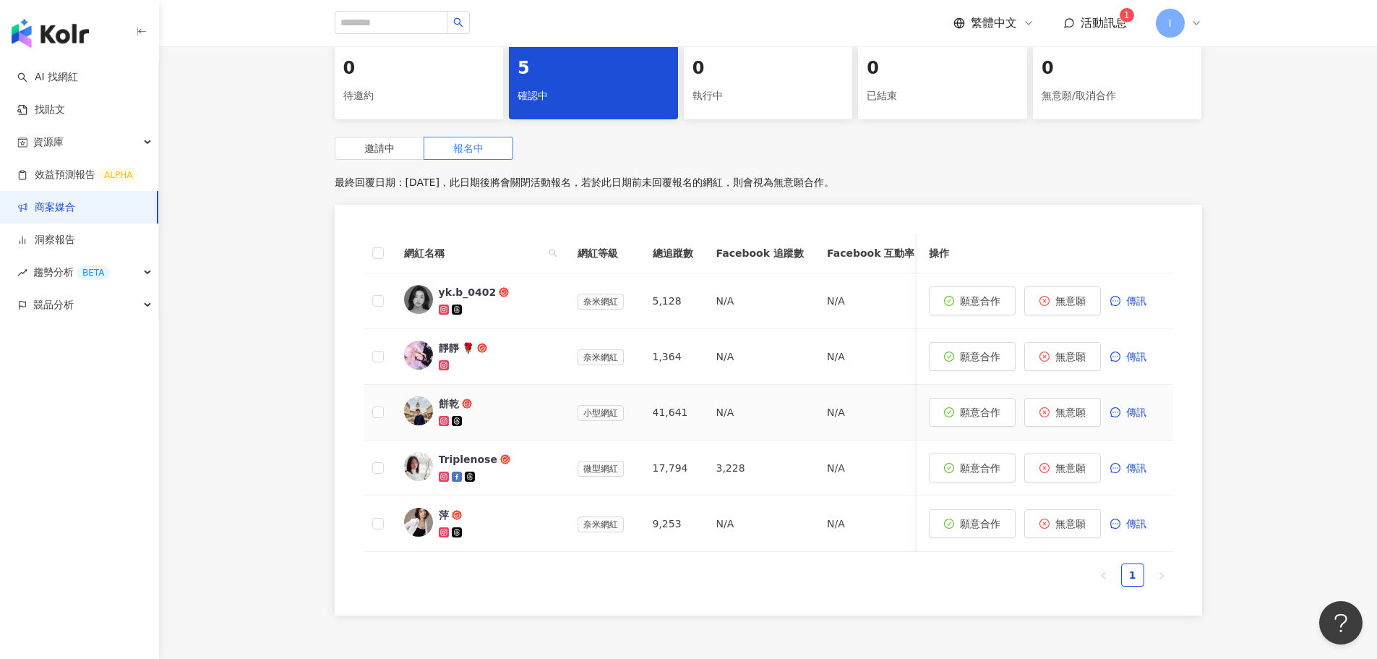
scroll to position [91, 0]
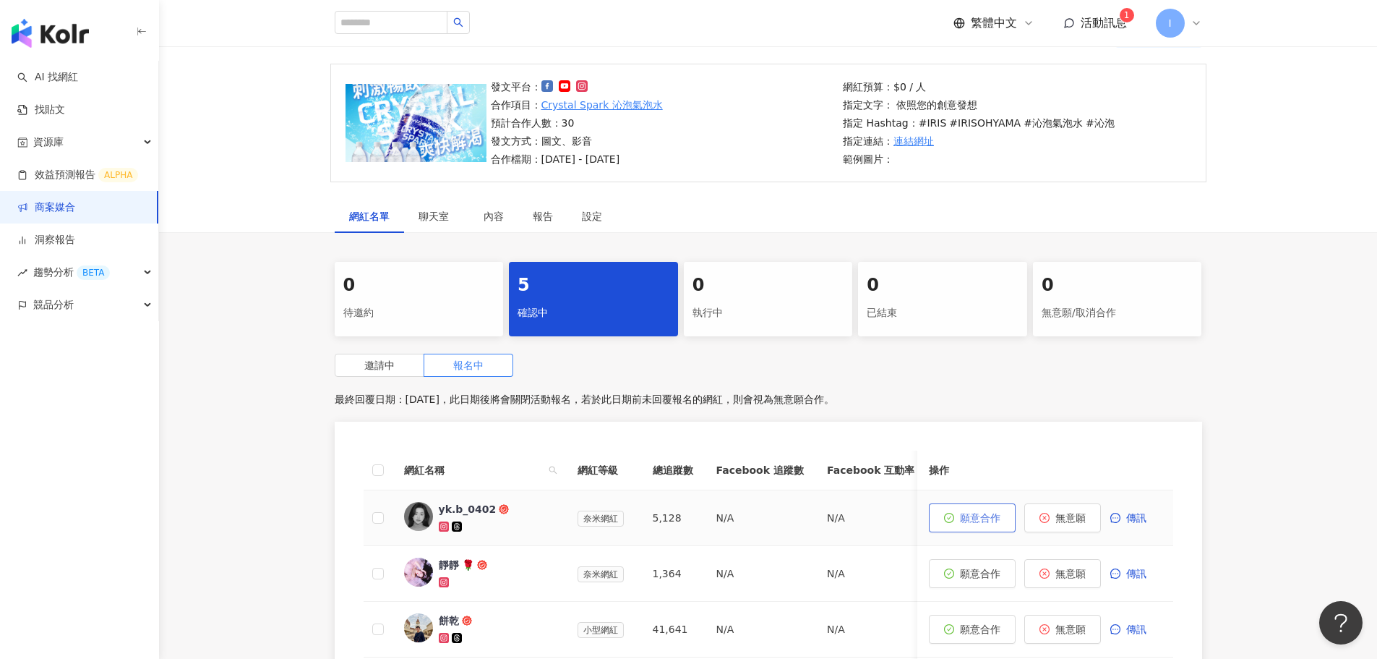
click at [985, 516] on span "願意合作" at bounding box center [980, 518] width 40 height 12
click at [431, 513] on img at bounding box center [418, 516] width 29 height 29
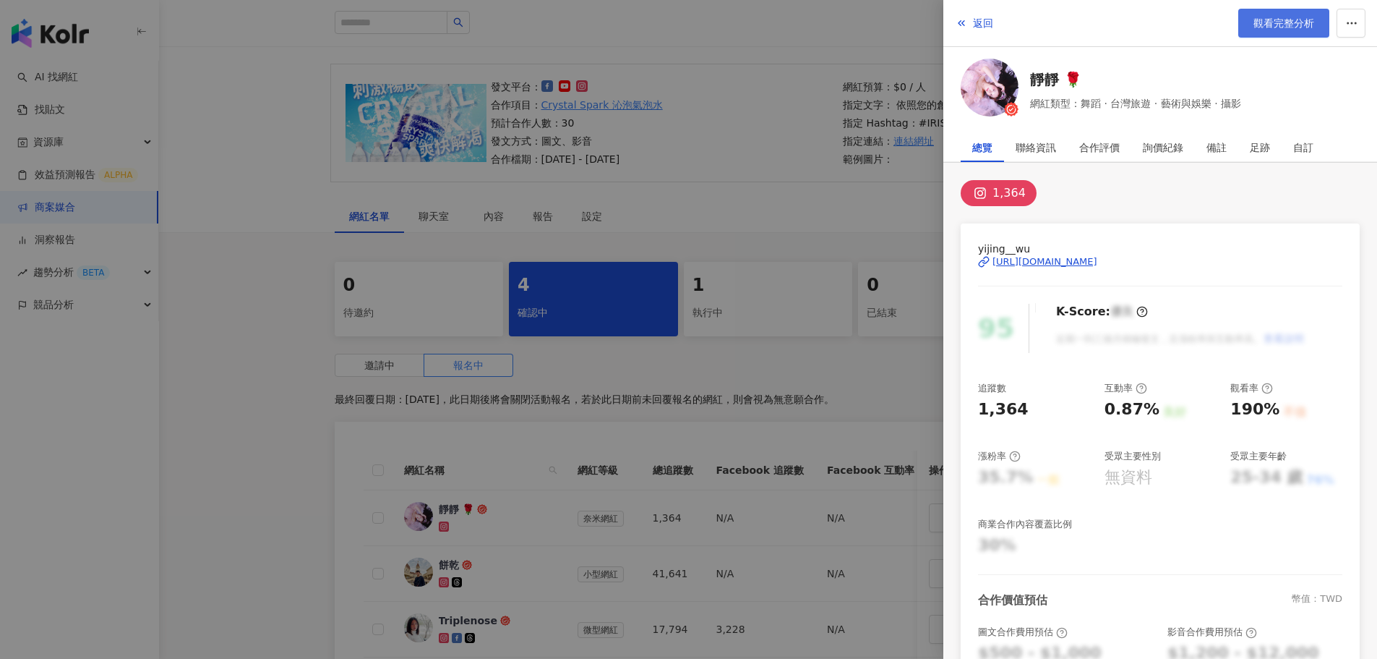
click at [1257, 28] on span "觀看完整分析" at bounding box center [1284, 23] width 61 height 12
click at [631, 247] on div at bounding box center [688, 329] width 1377 height 659
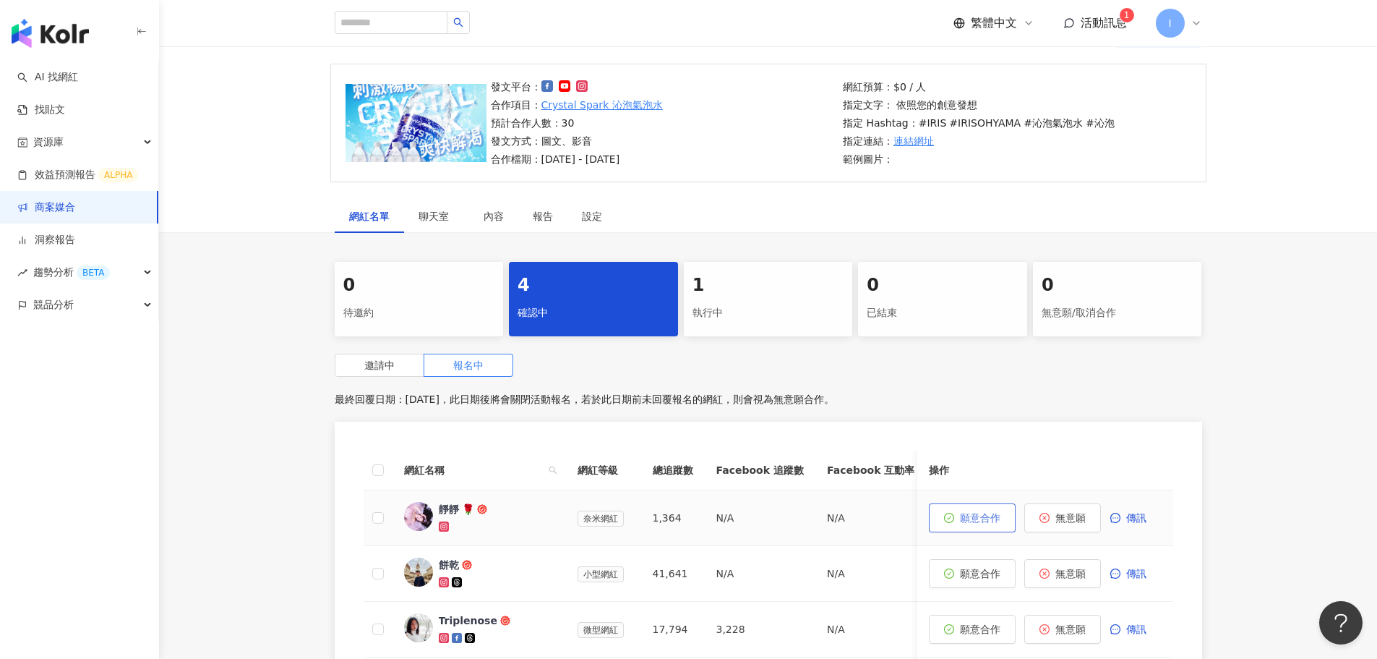
click at [968, 519] on span "願意合作" at bounding box center [980, 518] width 40 height 12
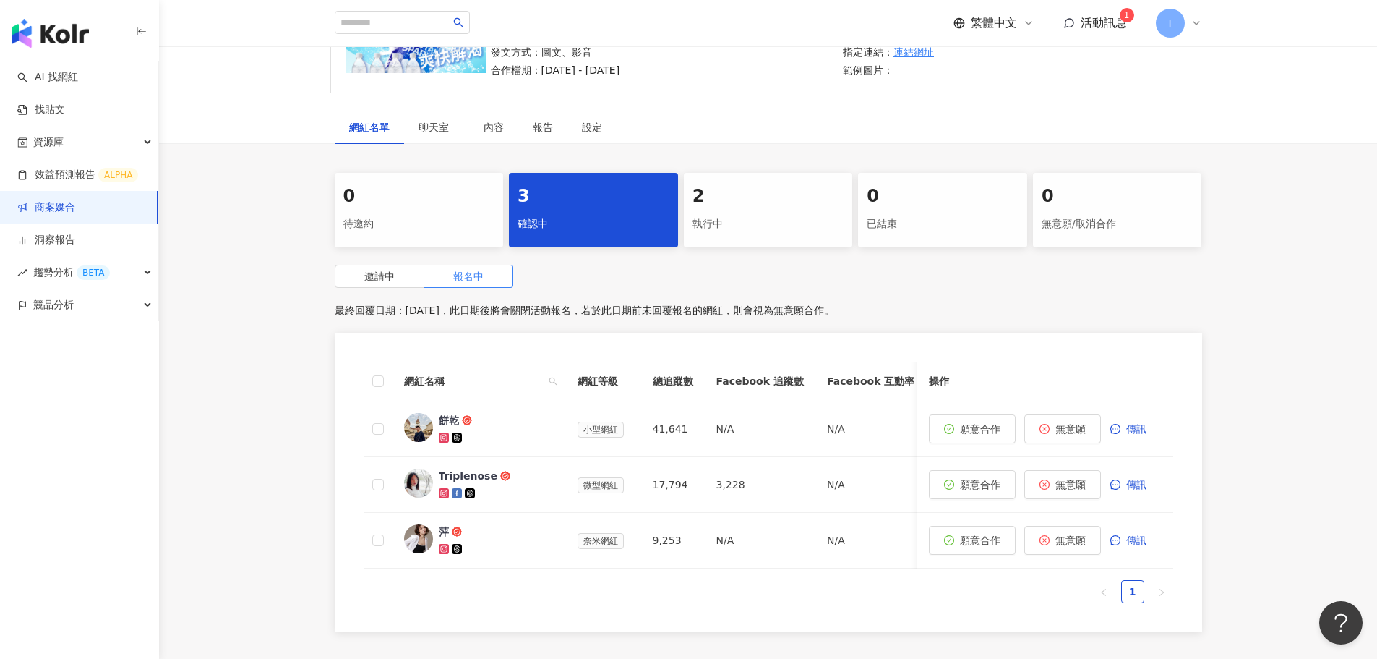
scroll to position [236, 0]
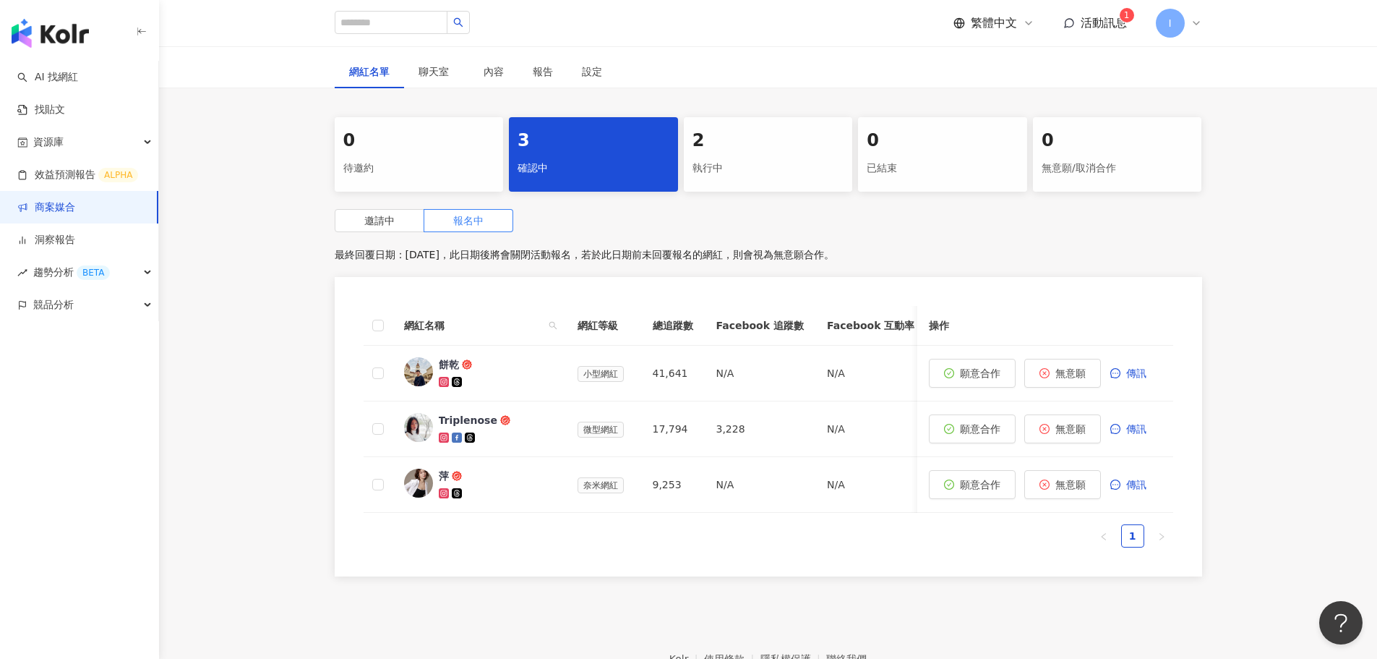
click at [745, 157] on div "執行中" at bounding box center [769, 168] width 152 height 25
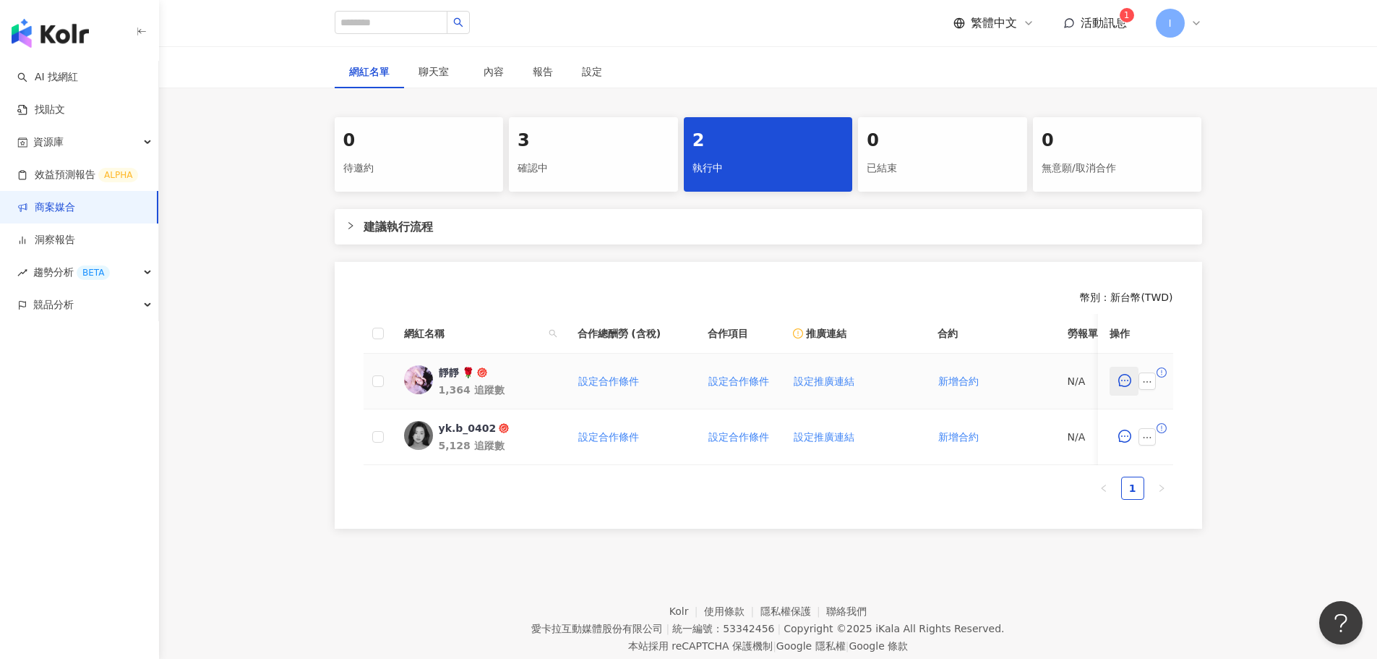
click at [1121, 385] on icon "message" at bounding box center [1124, 380] width 13 height 13
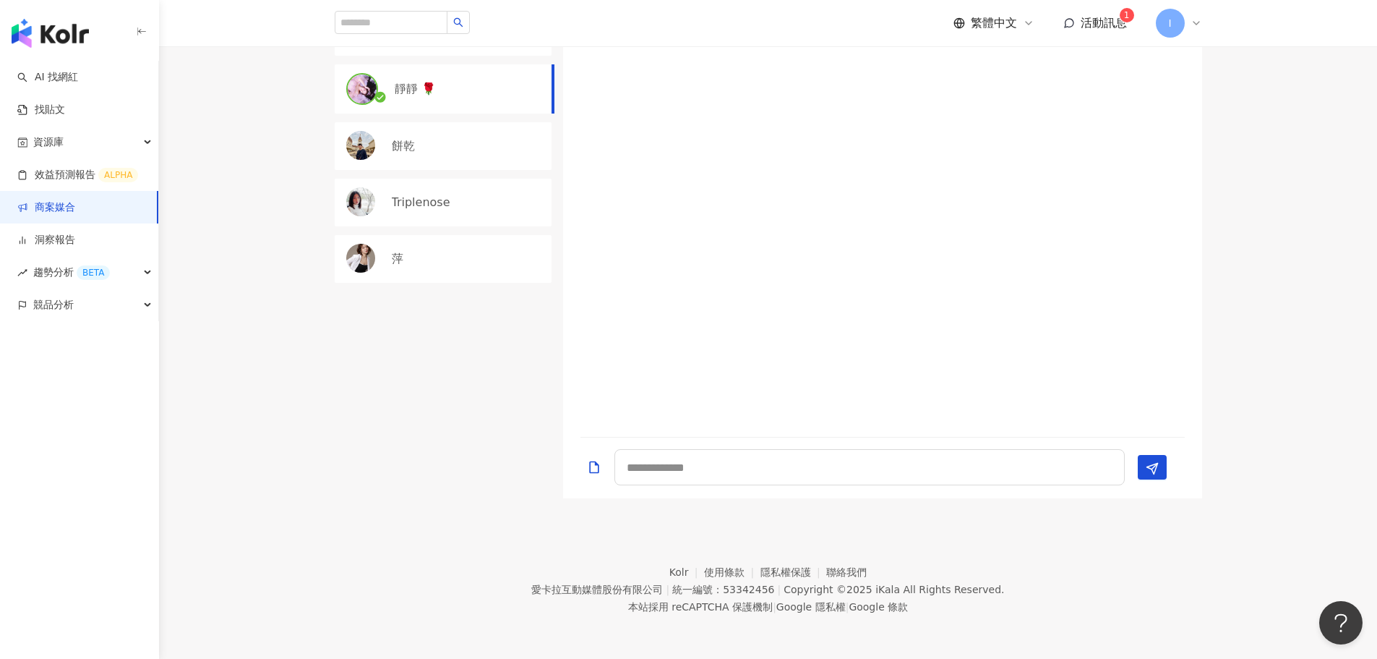
scroll to position [145, 0]
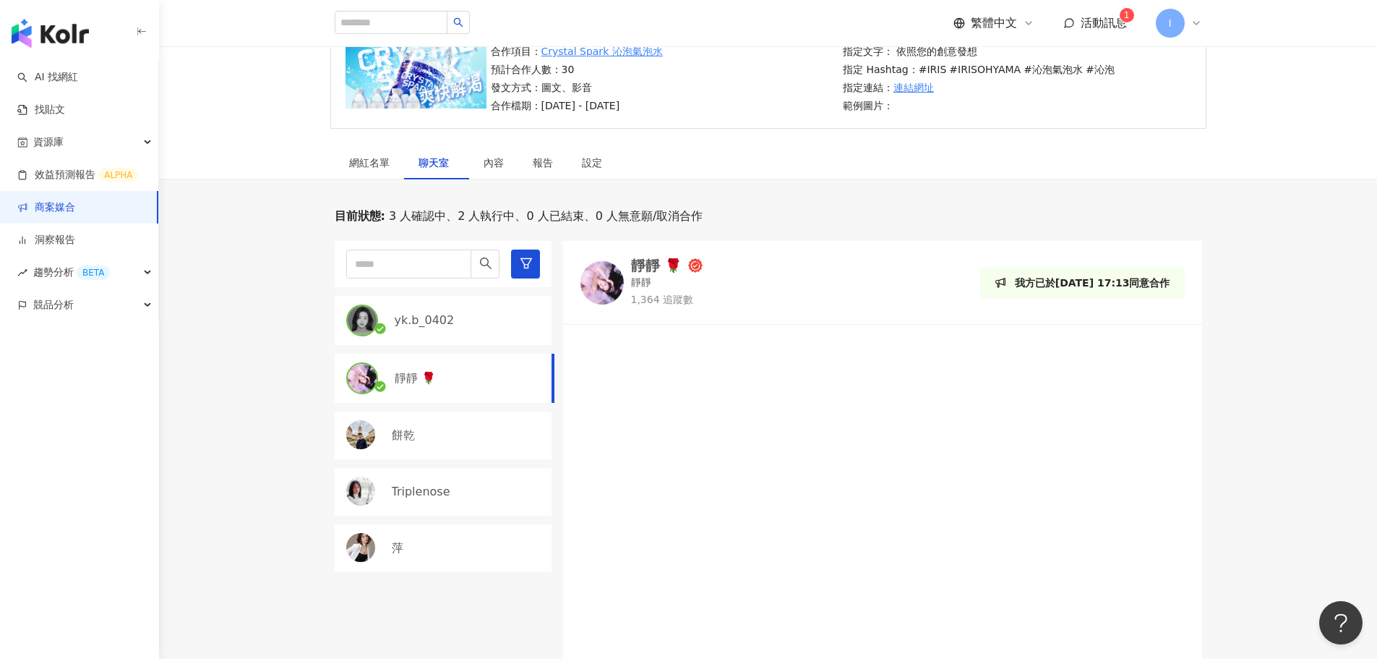
click at [444, 381] on div "靜靜 🌹" at bounding box center [469, 378] width 149 height 16
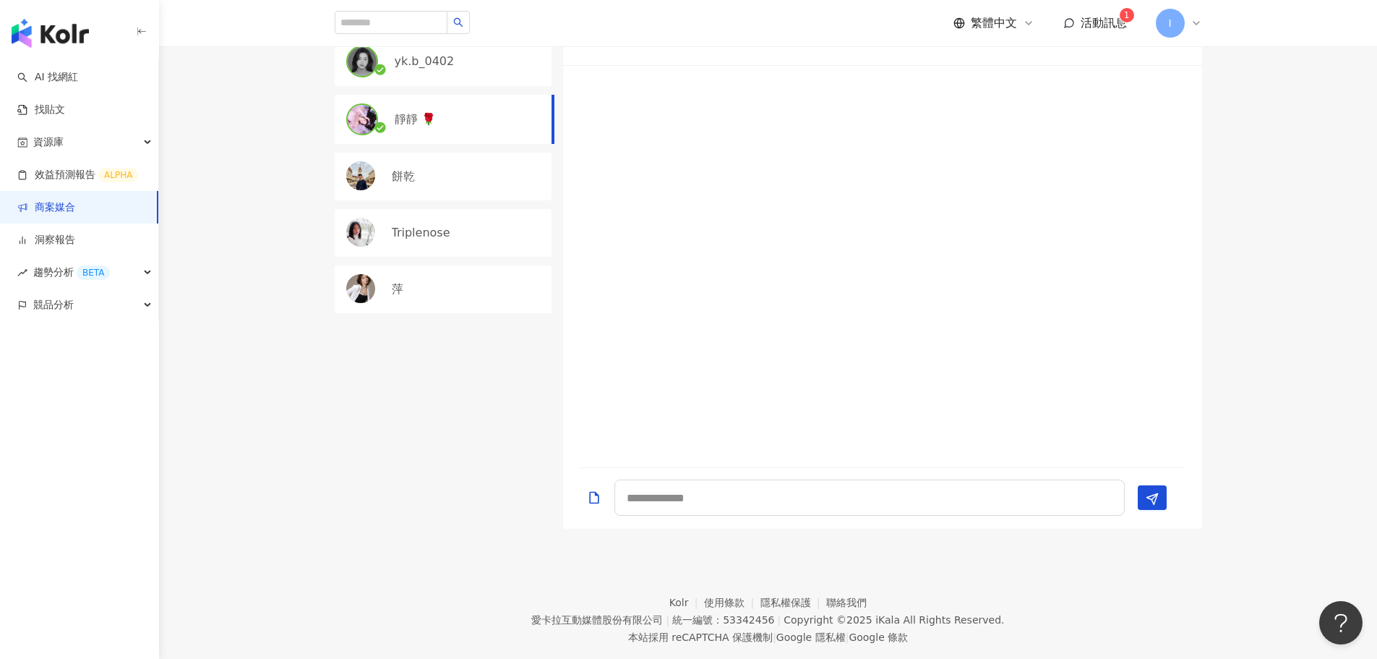
scroll to position [434, 0]
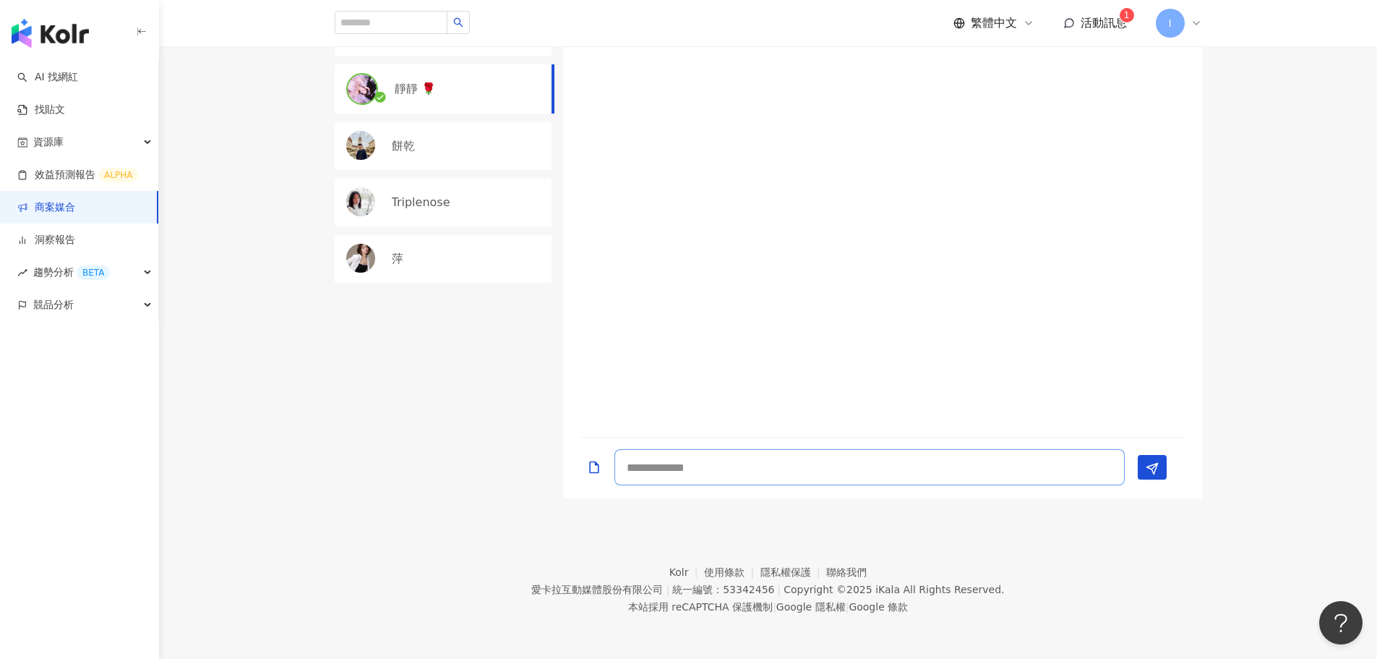
click at [699, 455] on textarea at bounding box center [870, 467] width 510 height 36
click at [707, 461] on textarea at bounding box center [870, 467] width 510 height 36
click at [701, 452] on textarea at bounding box center [870, 467] width 510 height 36
paste textarea "**********"
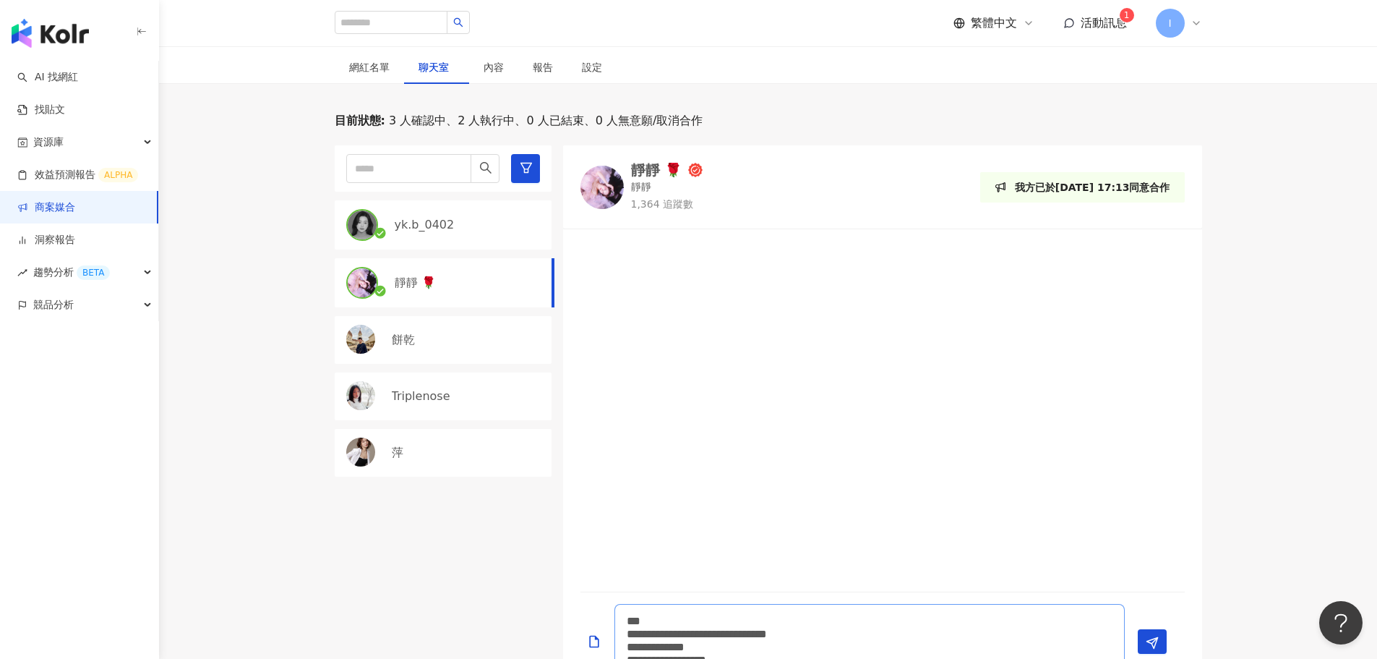
scroll to position [361, 0]
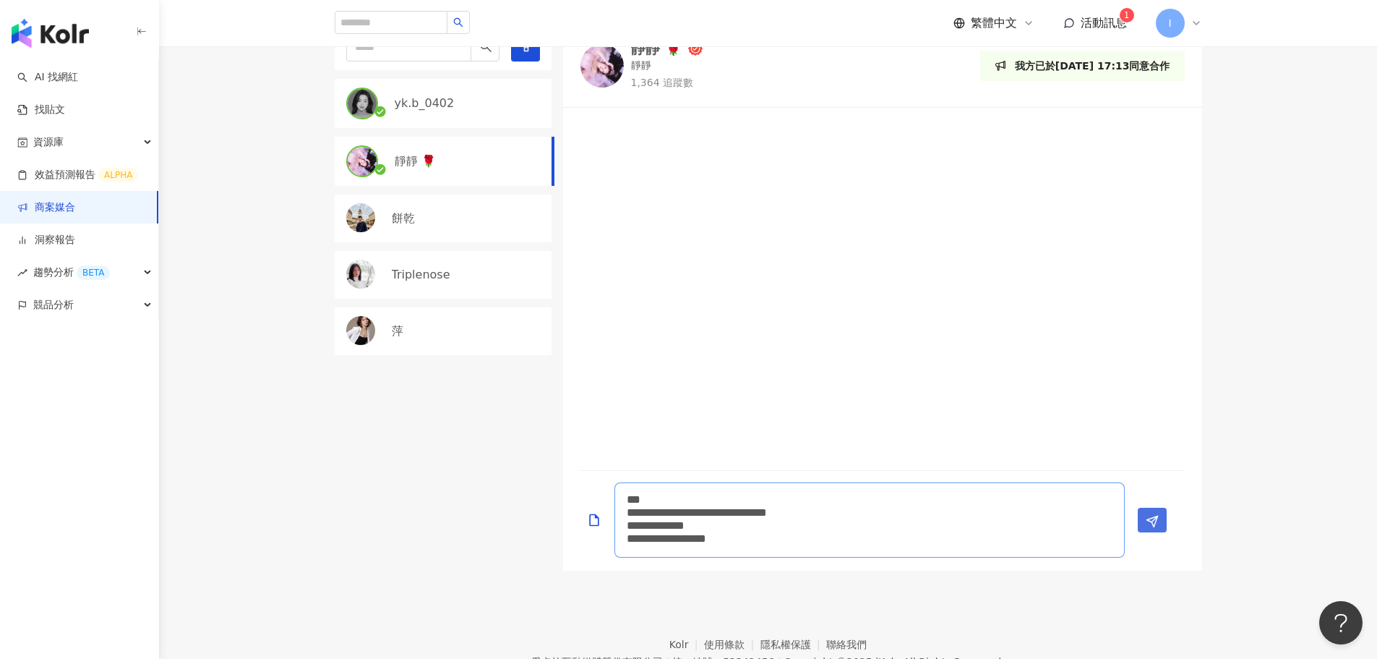
type textarea "**********"
click at [1164, 527] on button "Send" at bounding box center [1152, 520] width 29 height 25
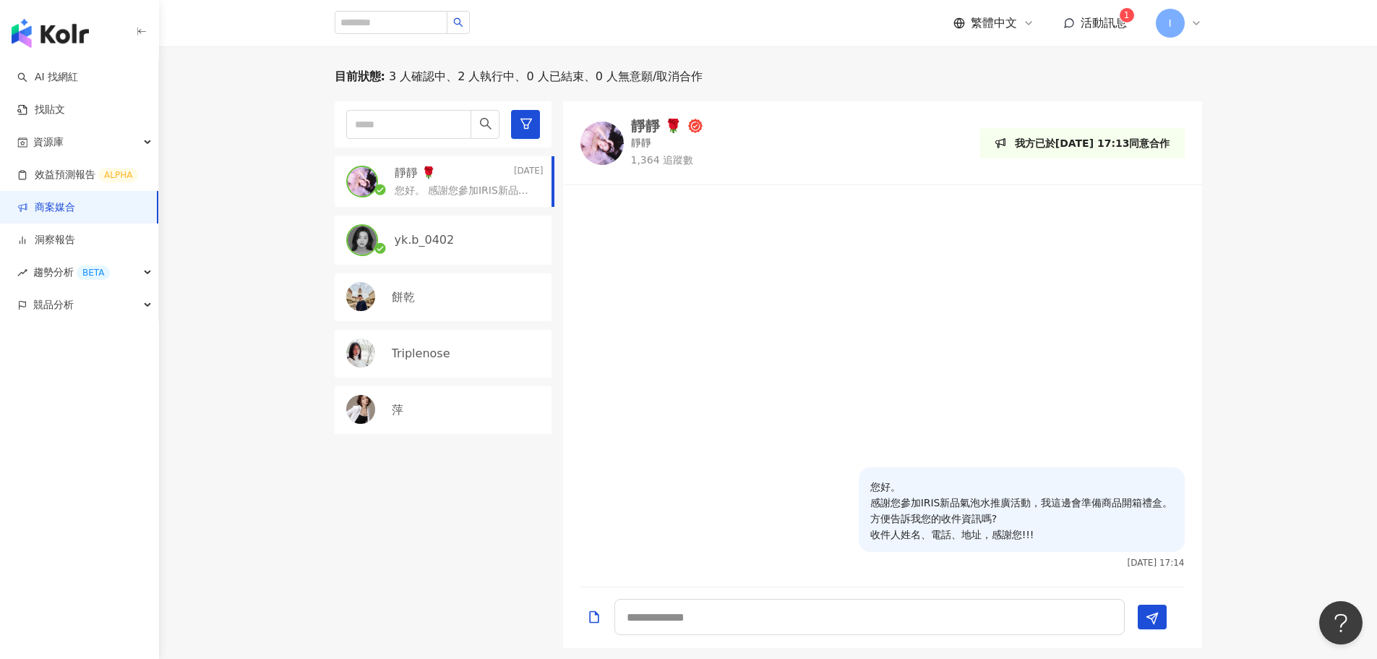
scroll to position [72, 0]
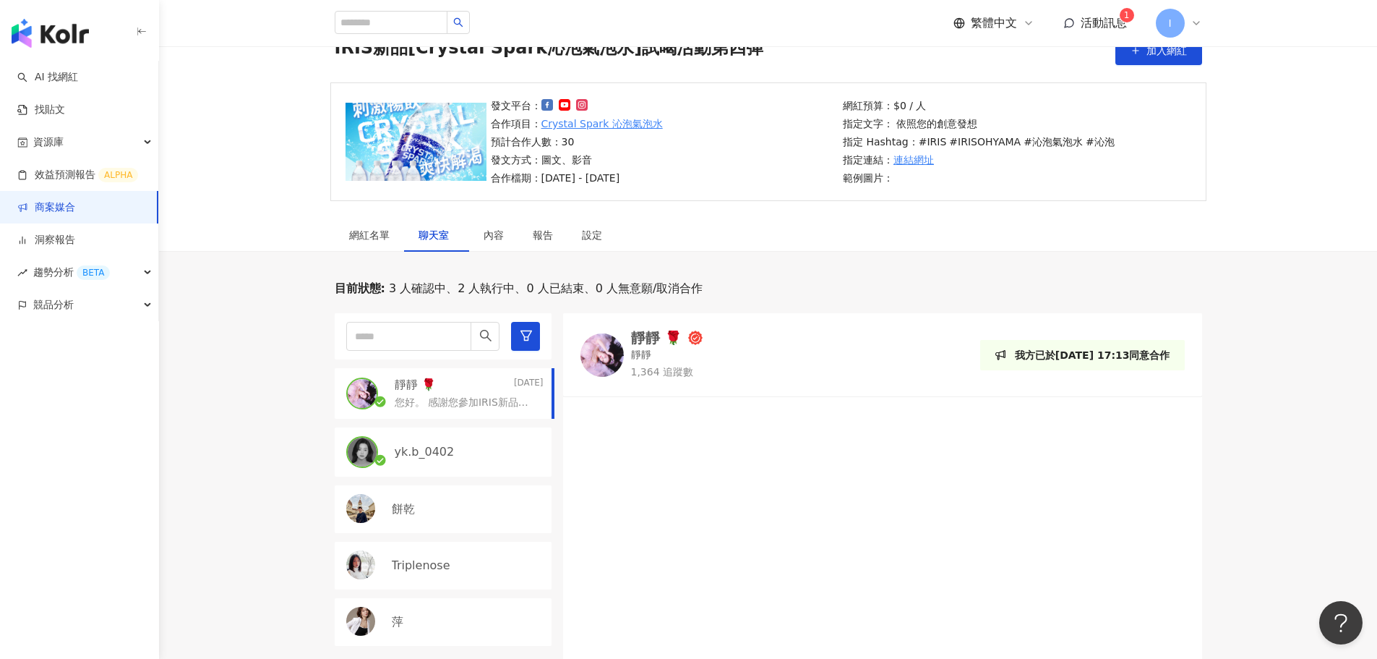
click at [449, 435] on div "yk.b_0402" at bounding box center [443, 451] width 217 height 49
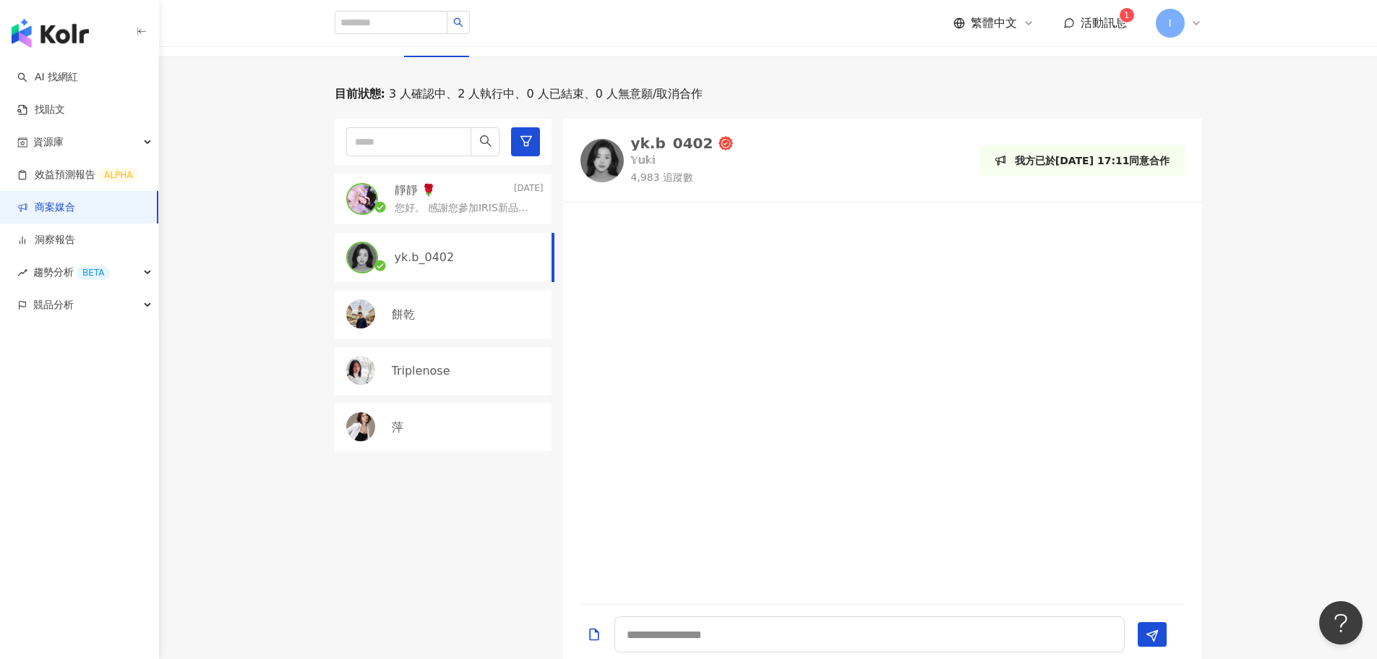
scroll to position [434, 0]
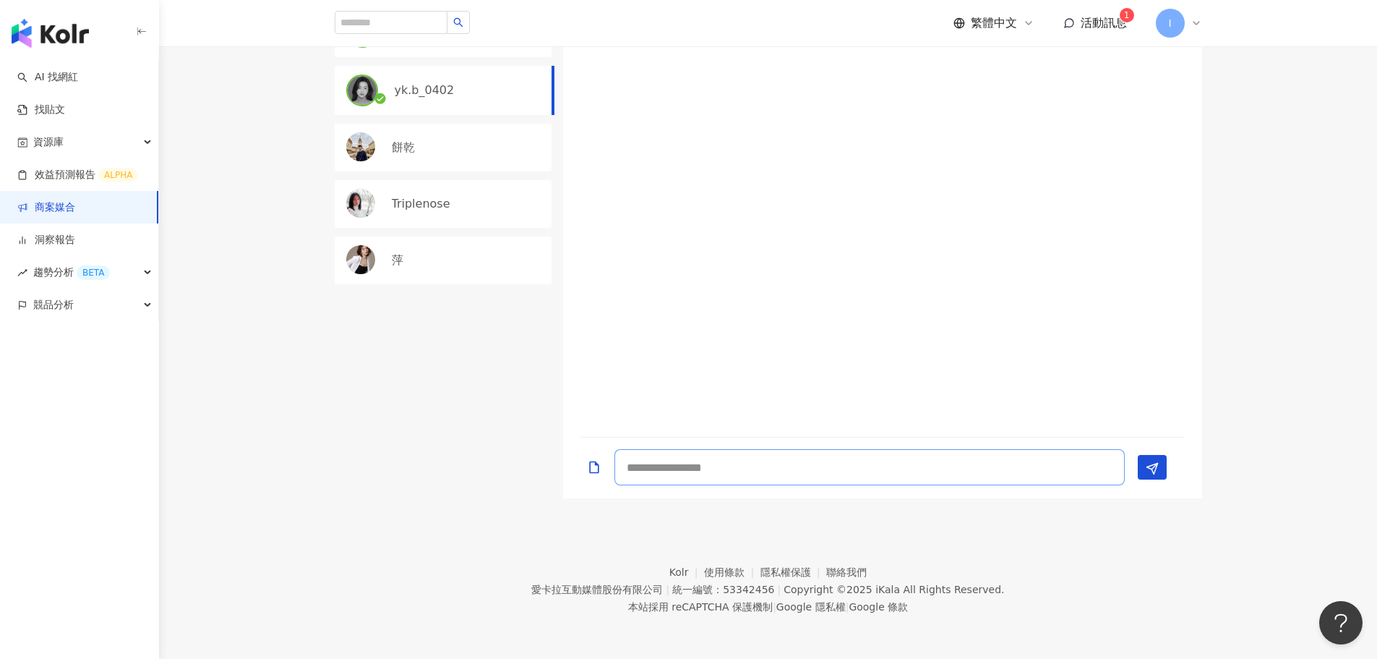
click at [898, 462] on textarea at bounding box center [870, 467] width 510 height 36
paste textarea "**********"
type textarea "**********"
click at [1154, 453] on polygon "Send" at bounding box center [1152, 449] width 11 height 11
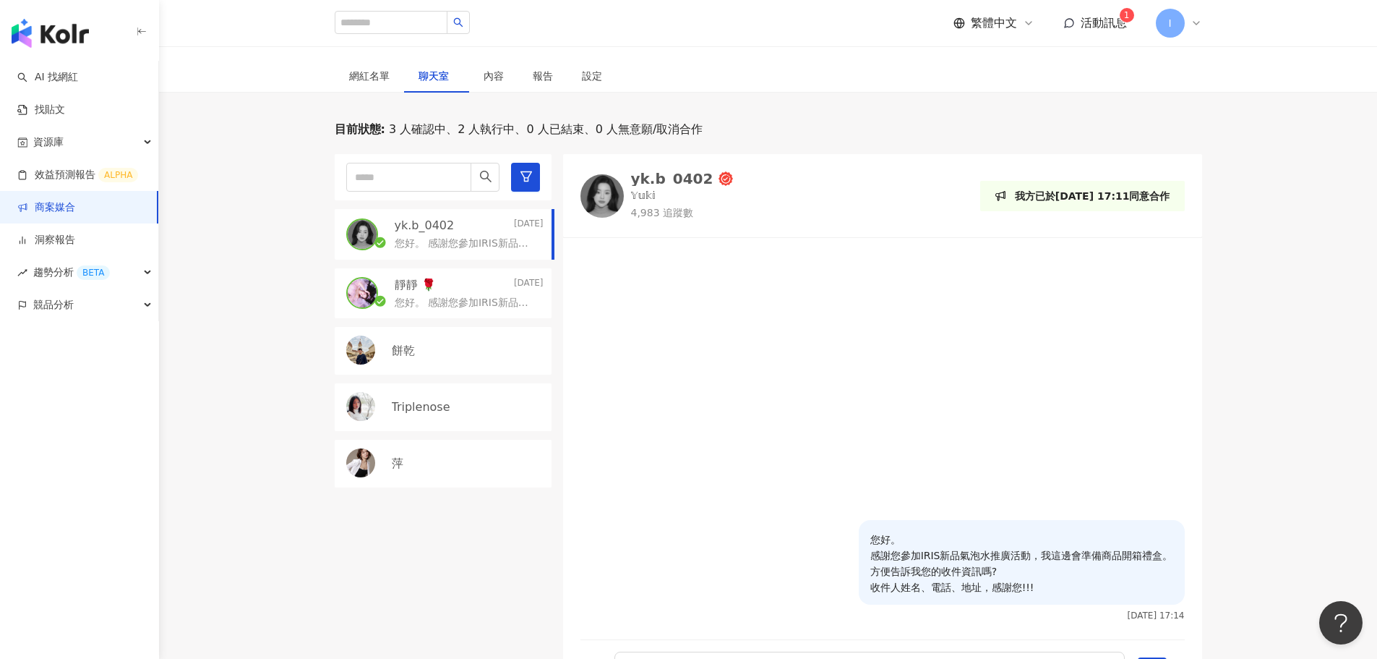
scroll to position [0, 0]
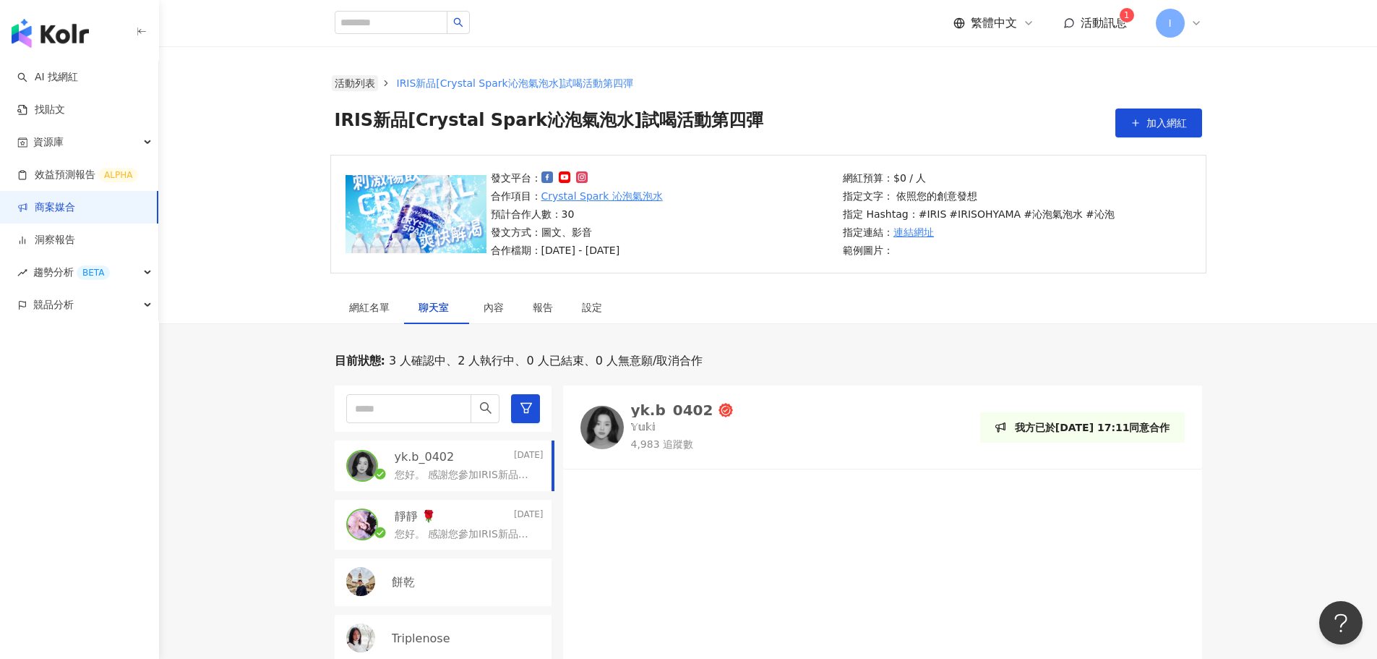
click at [343, 82] on link "活動列表" at bounding box center [355, 83] width 46 height 16
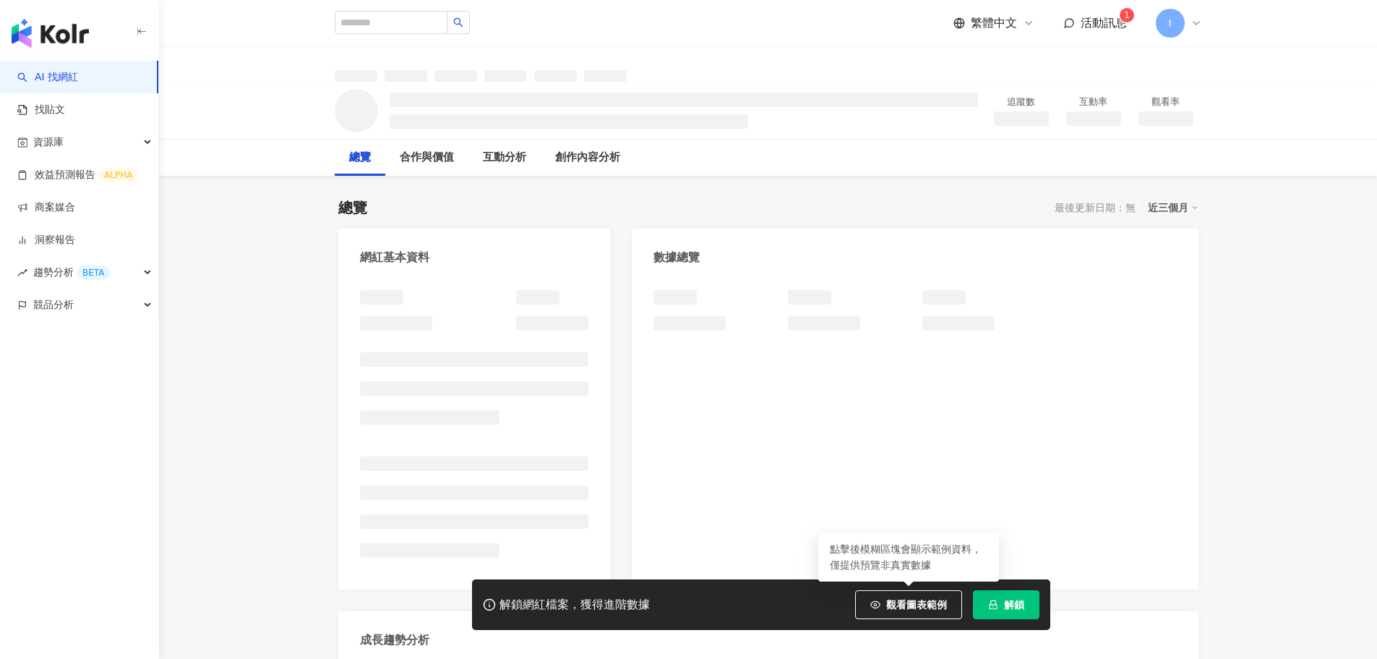
click at [1024, 611] on button "解鎖" at bounding box center [1006, 604] width 67 height 29
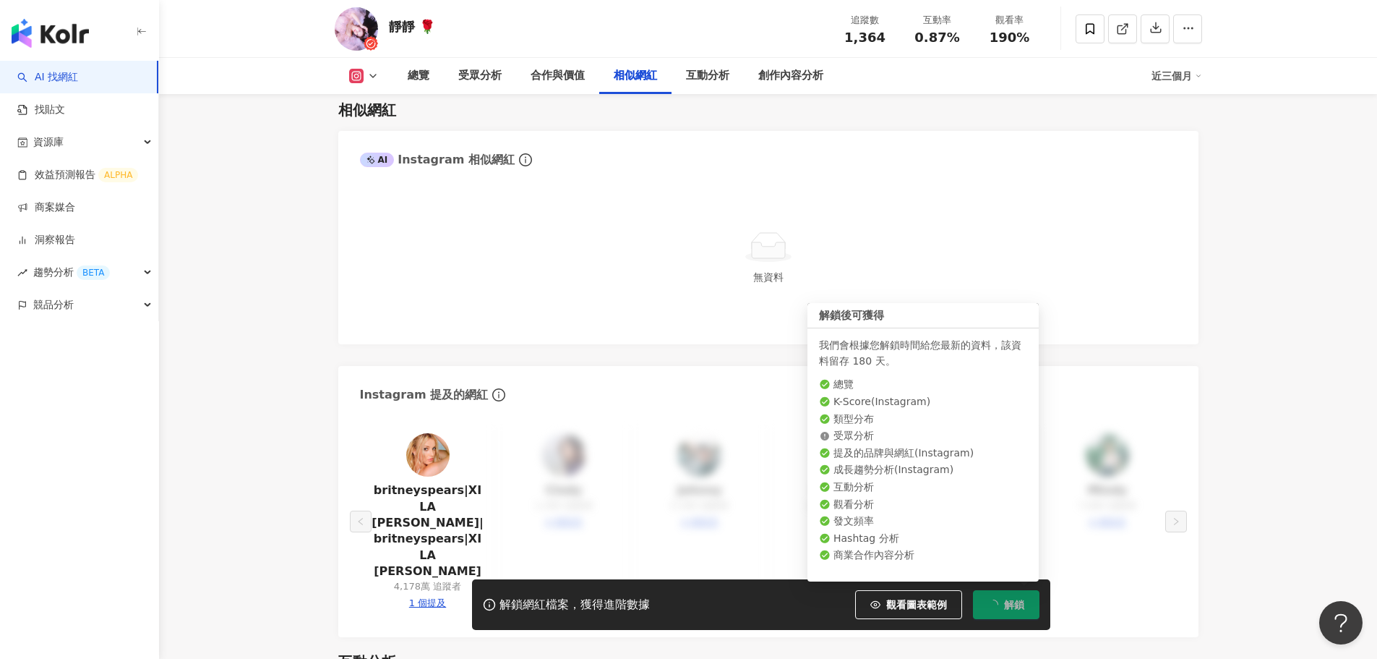
click at [1015, 608] on span "解鎖" at bounding box center [1014, 605] width 20 height 12
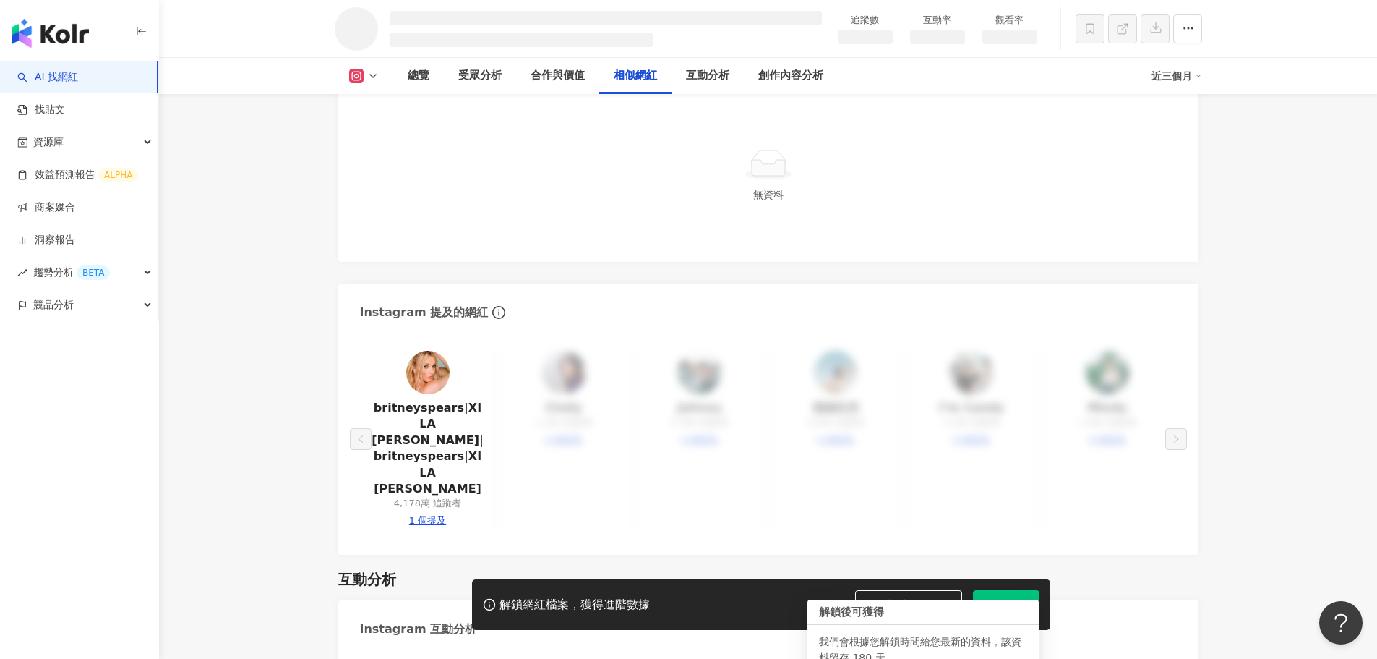
scroll to position [2073, 0]
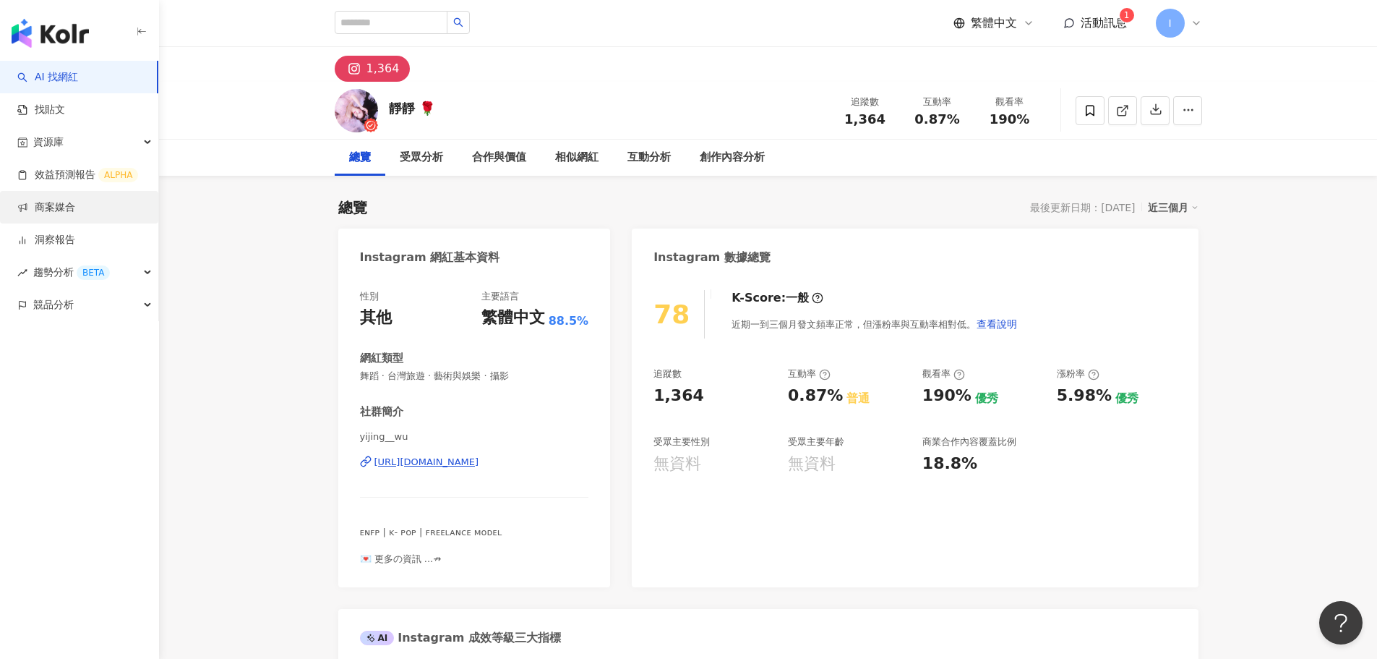
click at [72, 210] on link "商案媒合" at bounding box center [46, 207] width 58 height 14
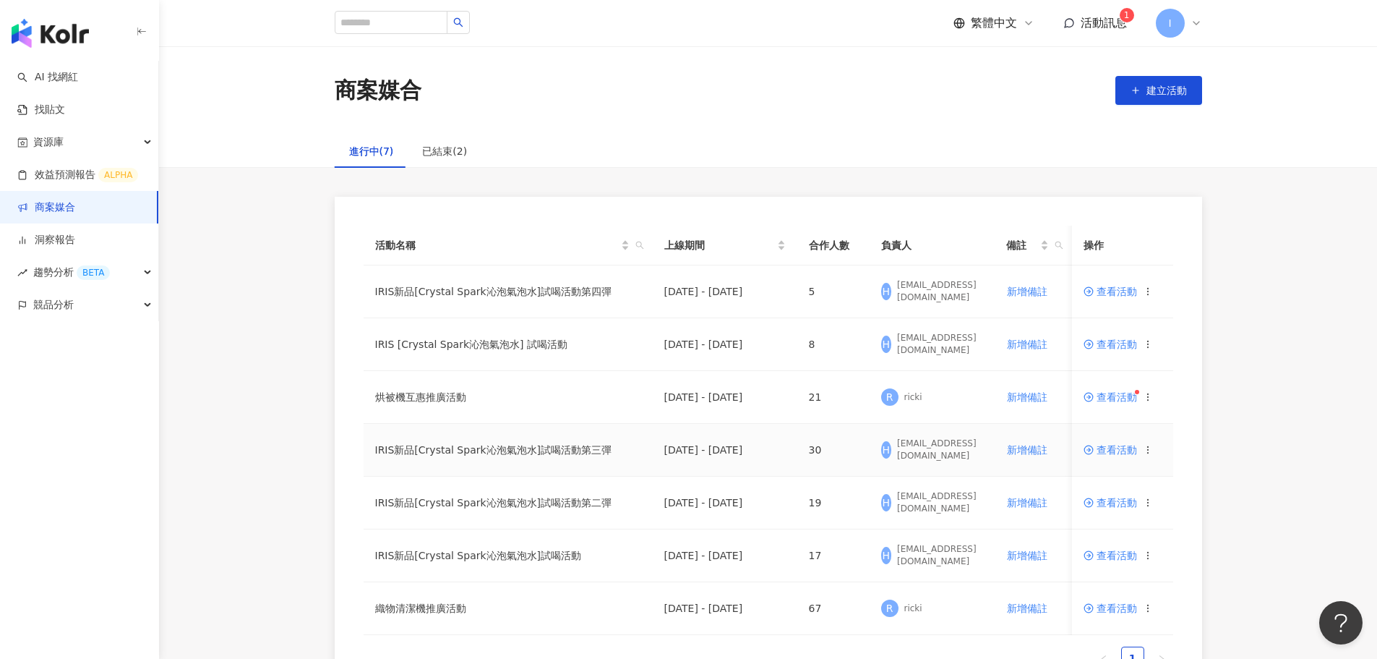
click at [1126, 450] on span "查看活動" at bounding box center [1110, 450] width 53 height 10
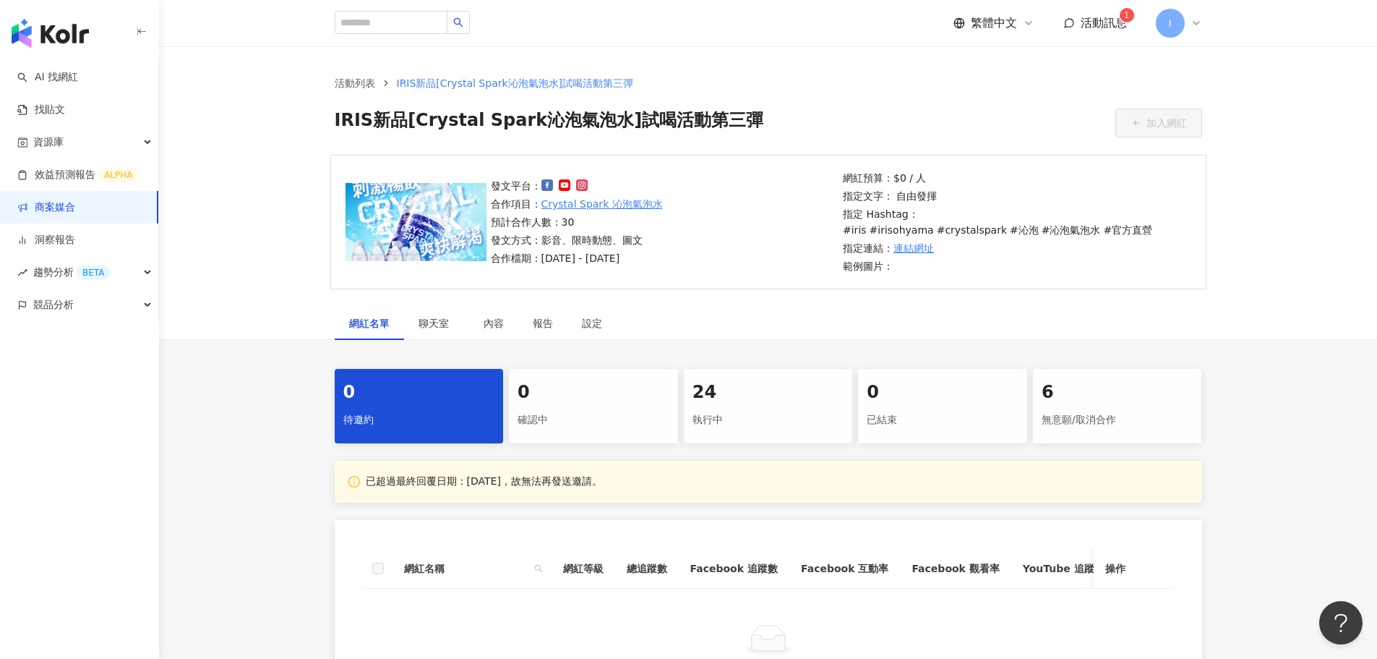
click at [753, 408] on div "執行中" at bounding box center [769, 420] width 152 height 25
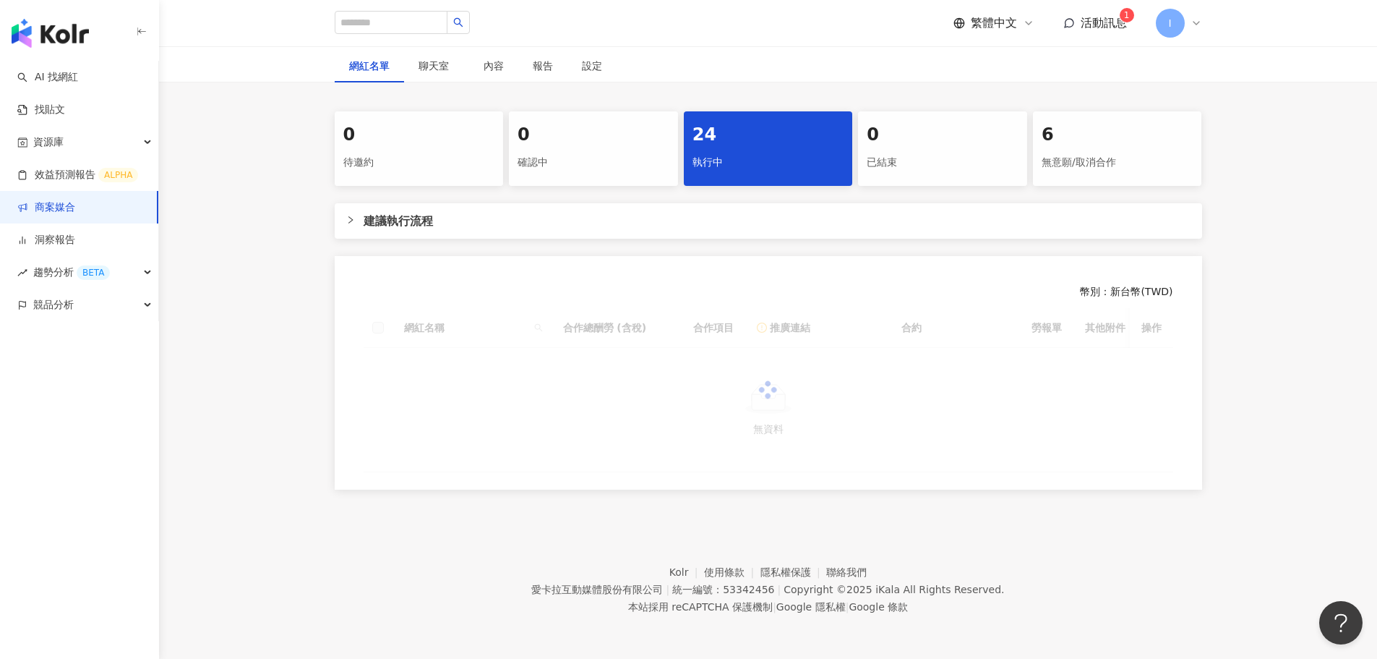
scroll to position [268, 0]
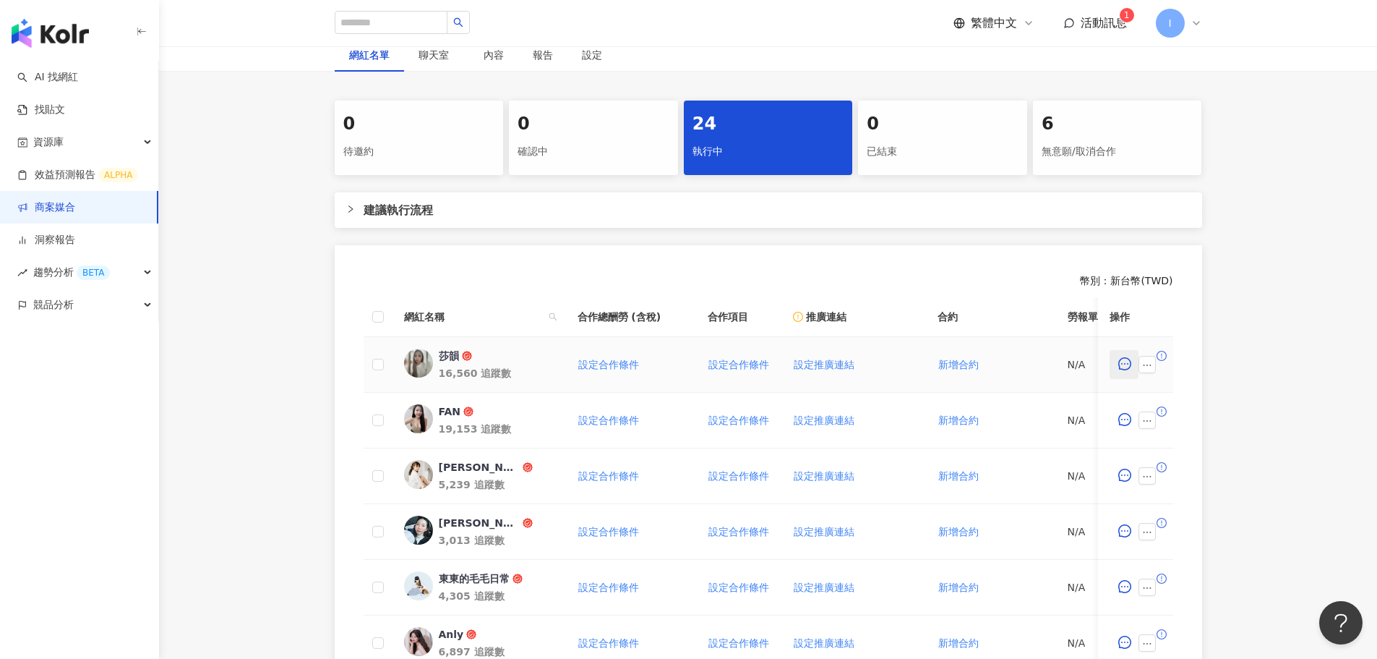
click at [1120, 364] on icon "message" at bounding box center [1124, 363] width 13 height 13
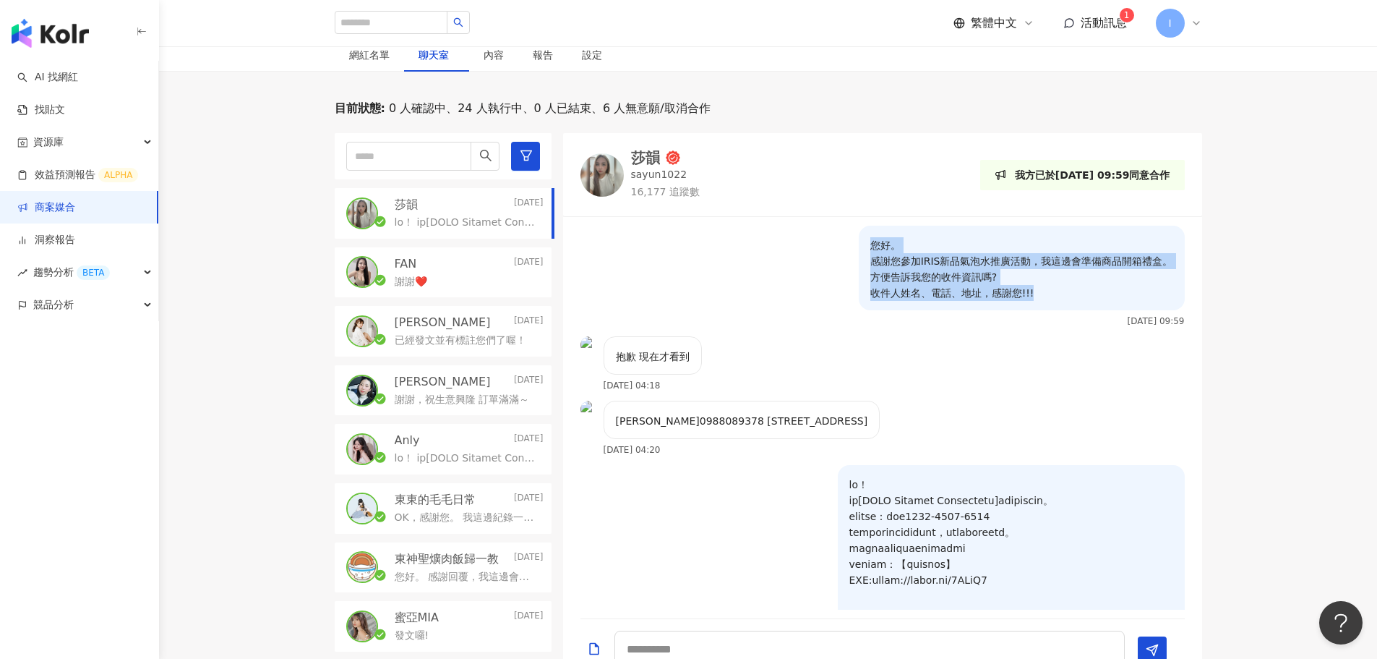
drag, startPoint x: 862, startPoint y: 243, endPoint x: 1051, endPoint y: 292, distance: 195.0
click at [1051, 292] on p "您好。 感謝您參加IRIS新品氣泡水推廣活動，我這邊會準備商品開箱禮盒。 方便告訴我您的收件資訊嗎? 收件人姓名、電話、地址，感謝您!!!" at bounding box center [1021, 269] width 303 height 64
copy p "您好。 感謝您參加IRIS新品氣泡水推廣活動，我這邊會準備商品開箱禮盒。 方便告訴我您的收件資訊嗎? 收件人姓名、電話、地址，感謝您!!!"
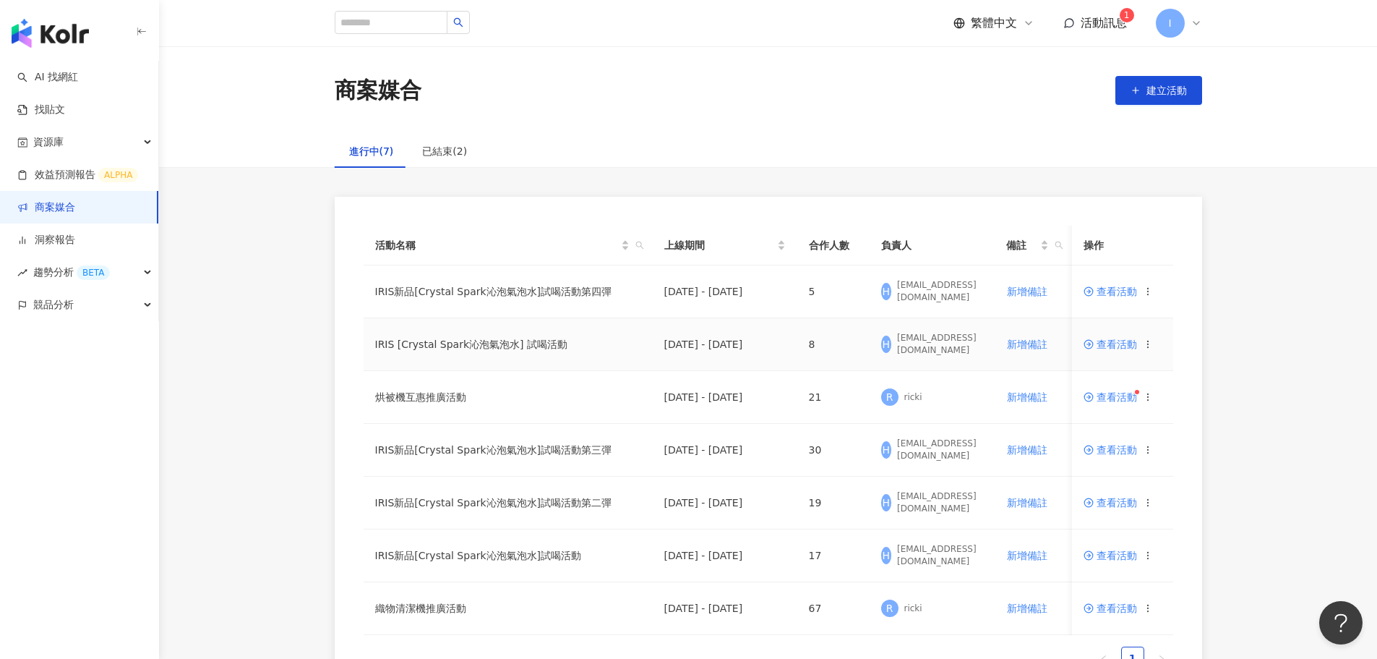
click at [1118, 341] on span "查看活動" at bounding box center [1110, 344] width 53 height 10
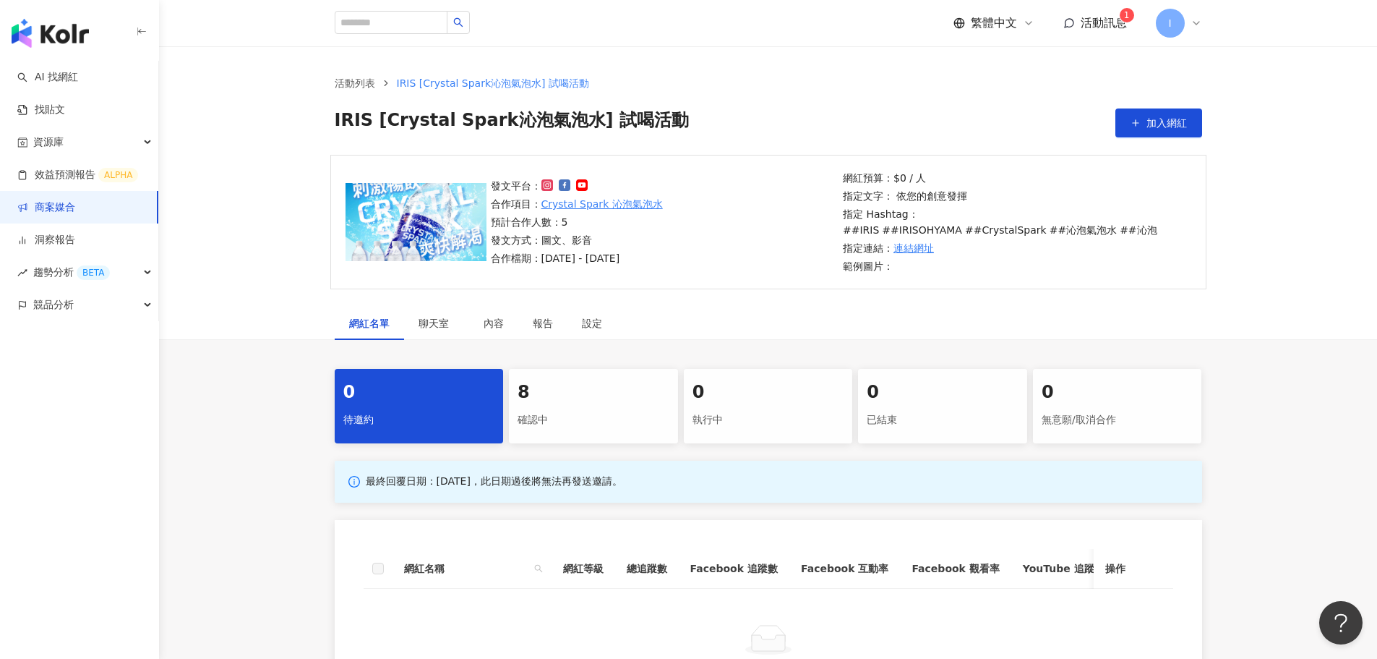
click at [590, 390] on div "8" at bounding box center [594, 392] width 152 height 25
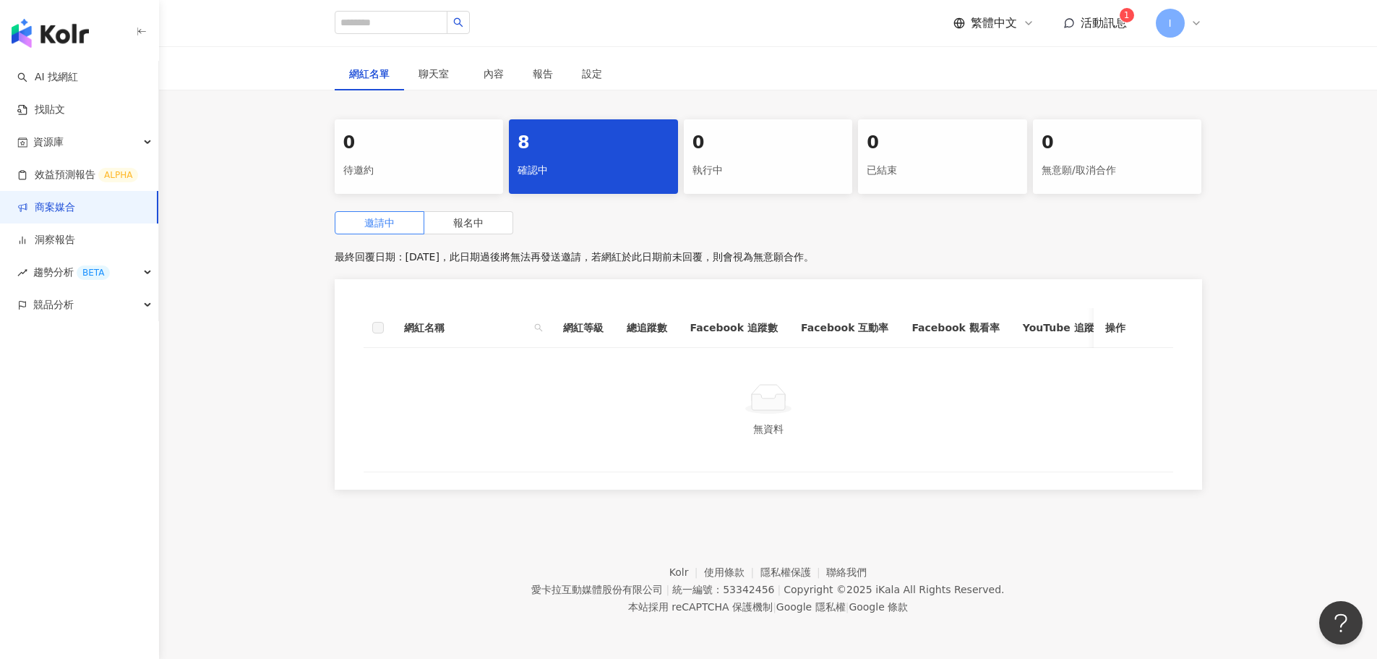
scroll to position [260, 0]
click at [457, 217] on span "報名中" at bounding box center [468, 223] width 30 height 12
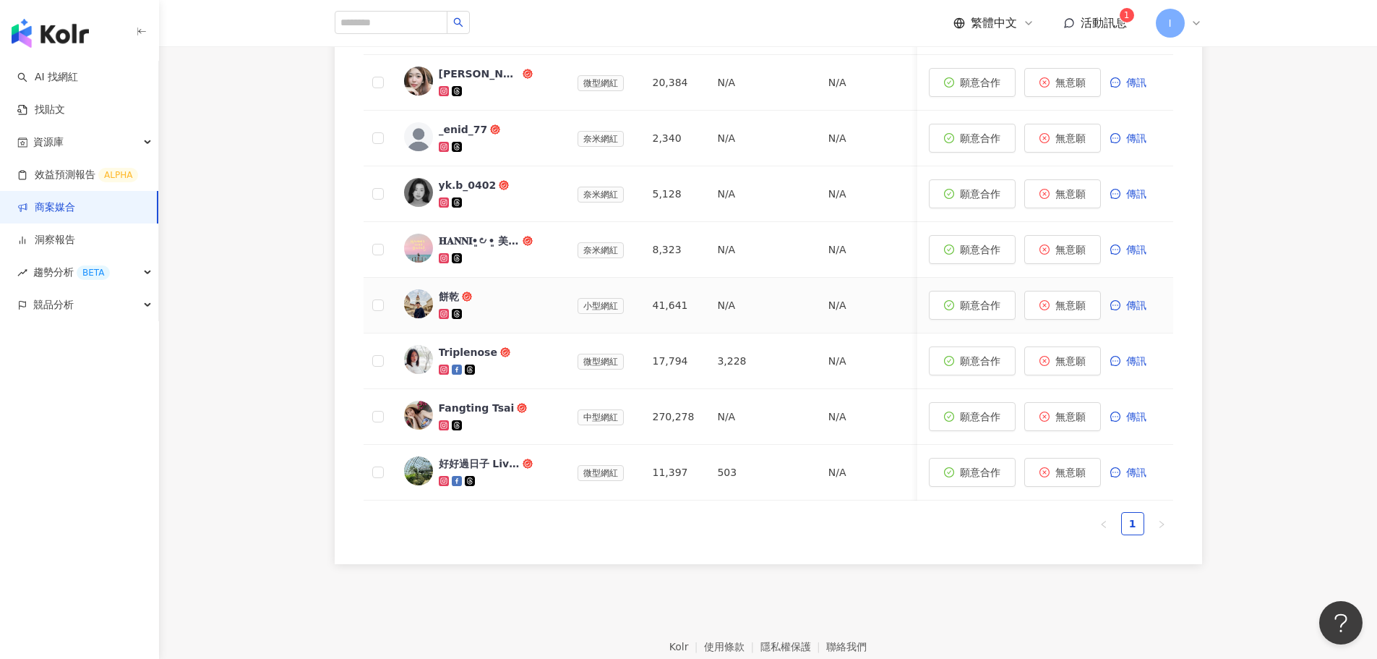
scroll to position [549, 0]
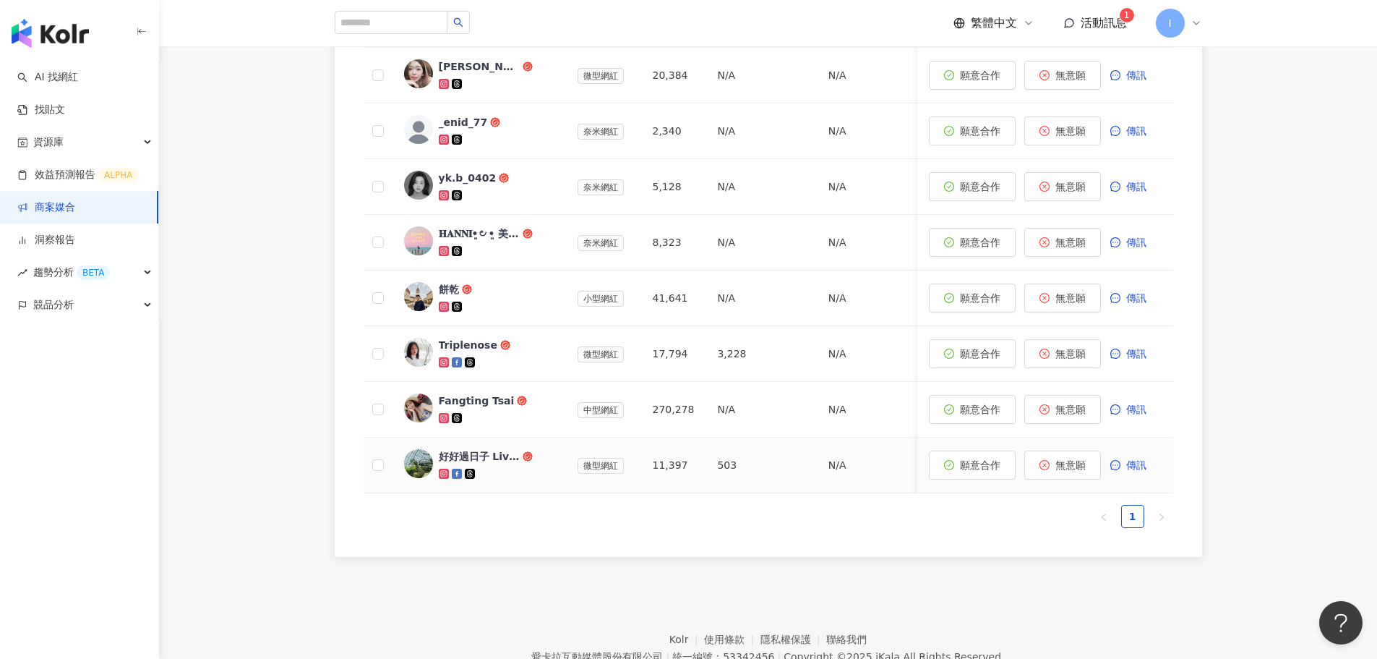
click at [478, 452] on div "好好過日子 Live My Life" at bounding box center [479, 456] width 81 height 14
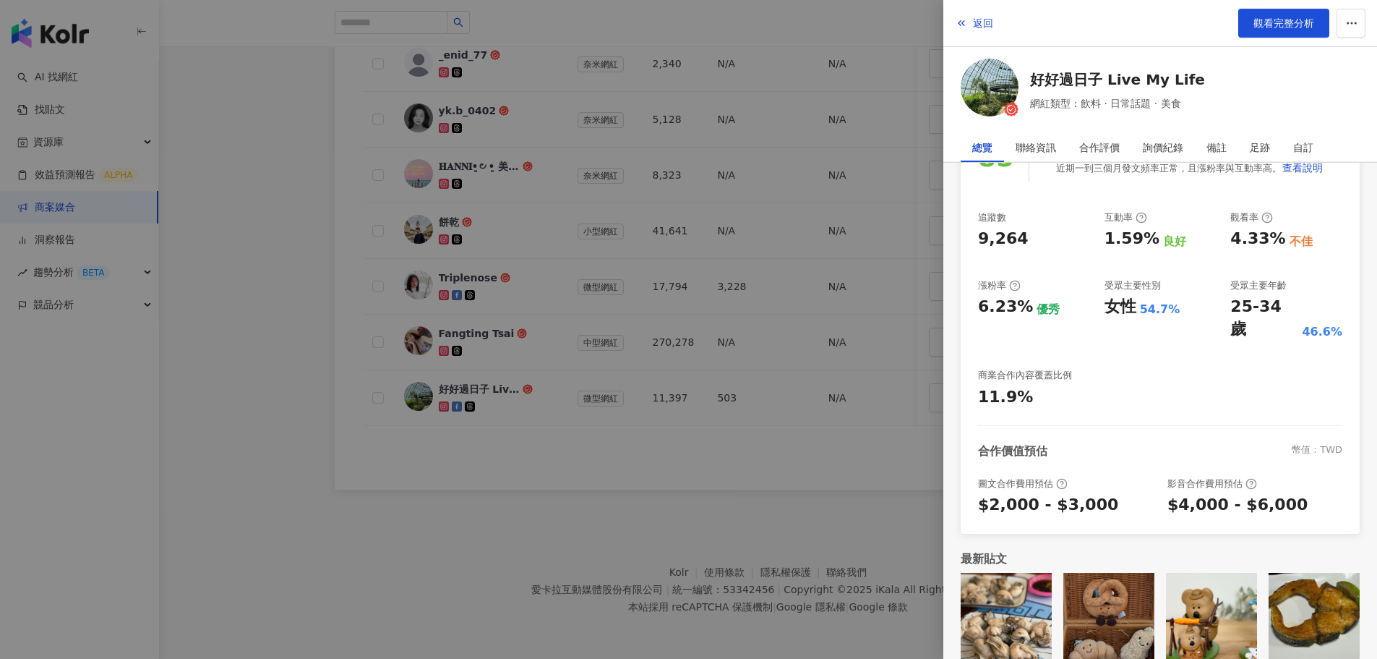
scroll to position [628, 0]
click at [357, 477] on div at bounding box center [688, 329] width 1377 height 659
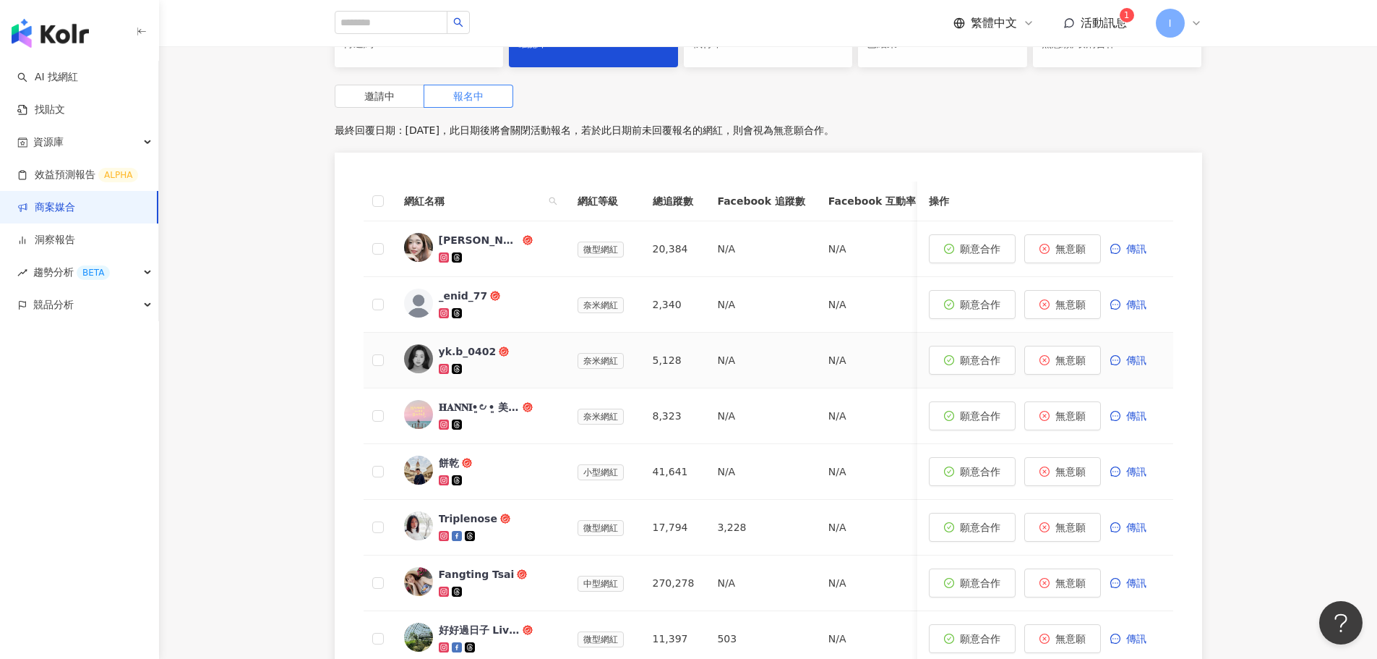
scroll to position [411, 0]
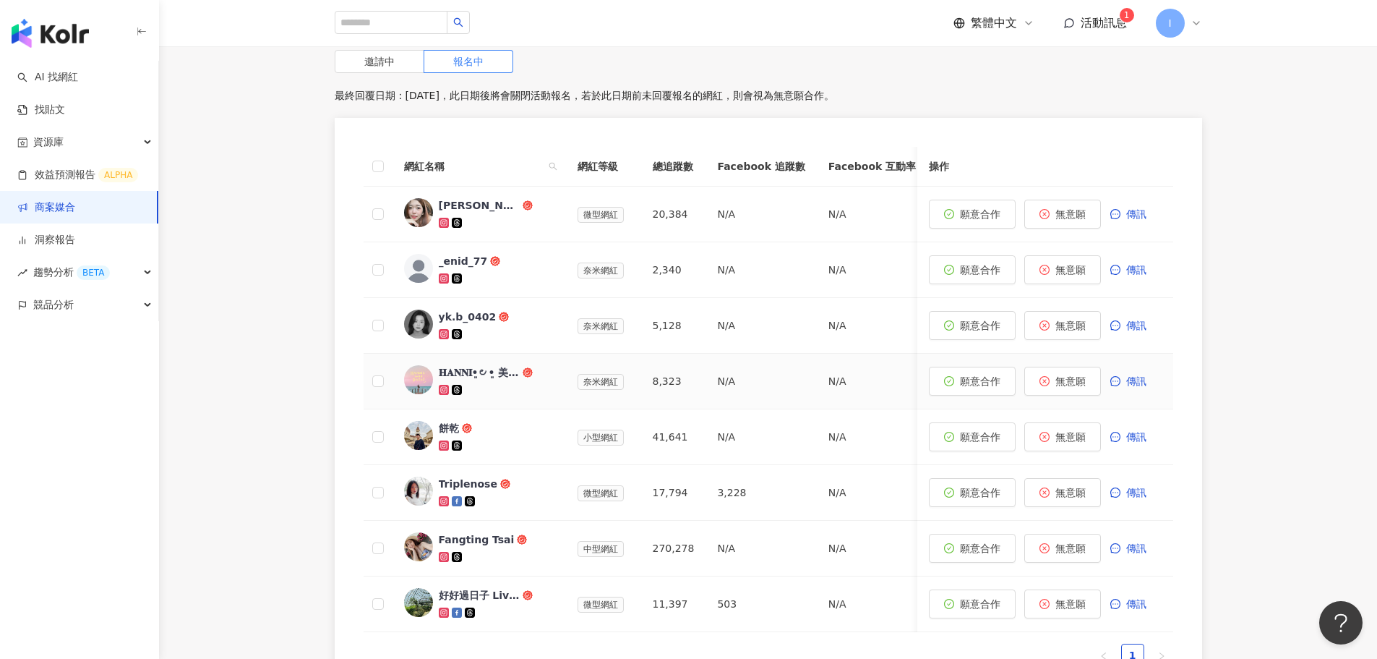
click at [459, 373] on div "𝐇𝐀𝐍𝐍𝐈•͈౿•͈ 美食日記 ⸝⸝⸝" at bounding box center [479, 372] width 81 height 14
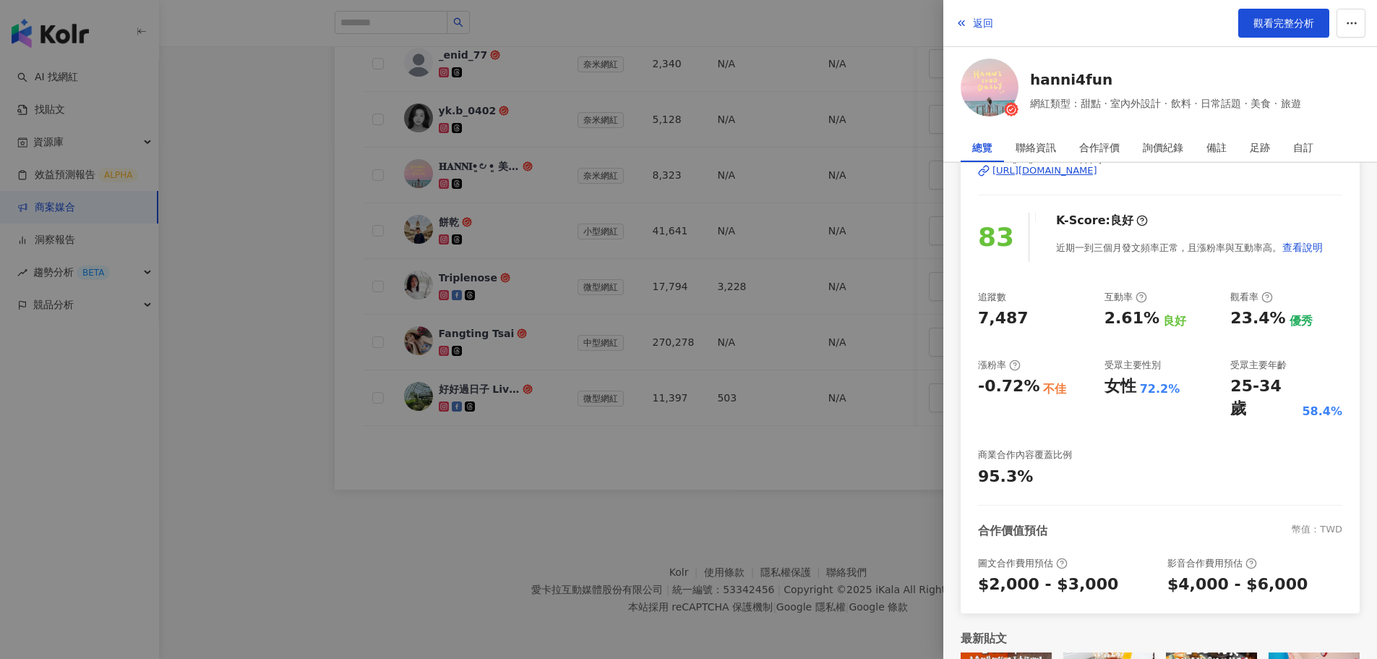
scroll to position [0, 0]
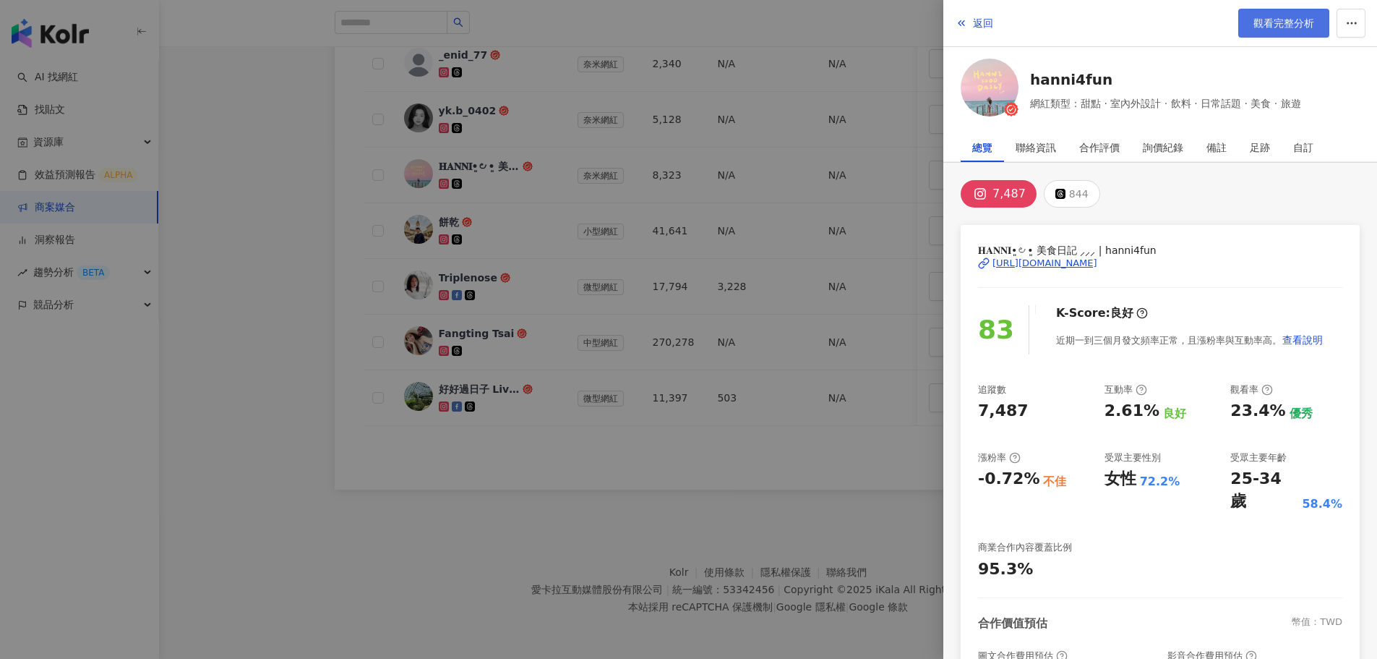
click at [1297, 21] on span "觀看完整分析" at bounding box center [1284, 23] width 61 height 12
click at [569, 487] on div at bounding box center [688, 329] width 1377 height 659
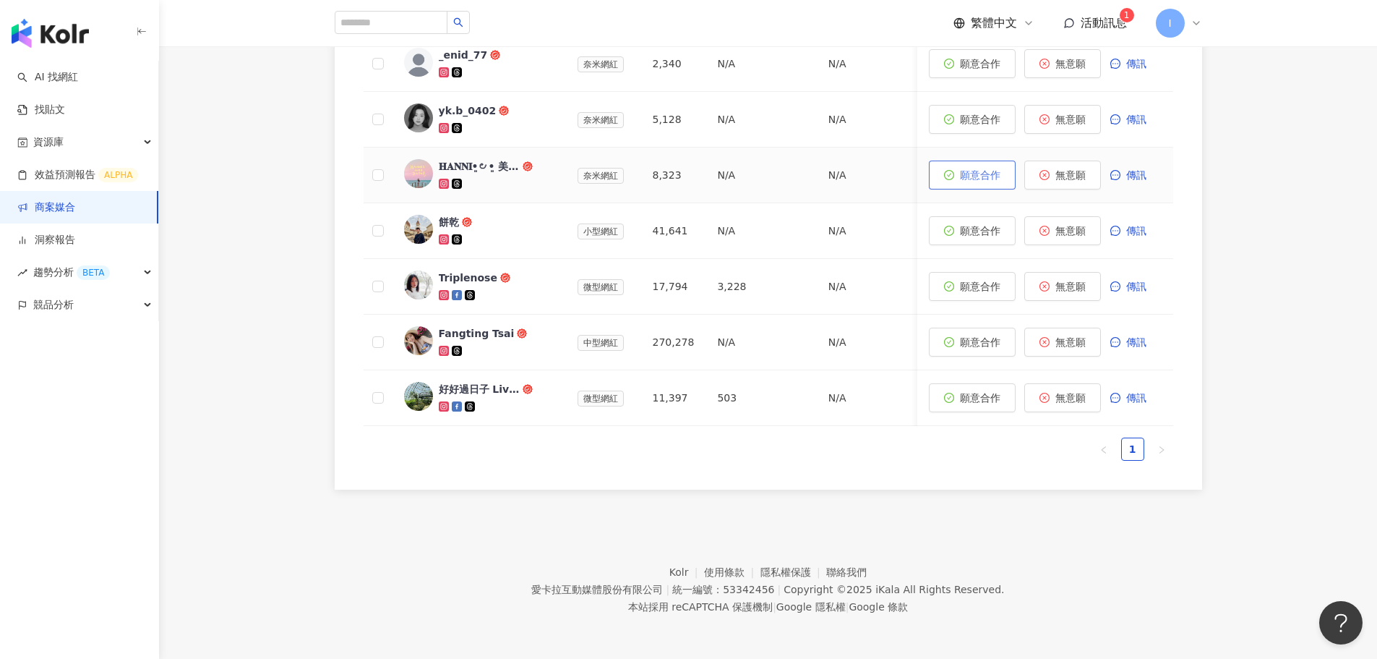
click at [978, 169] on span "願意合作" at bounding box center [980, 175] width 40 height 12
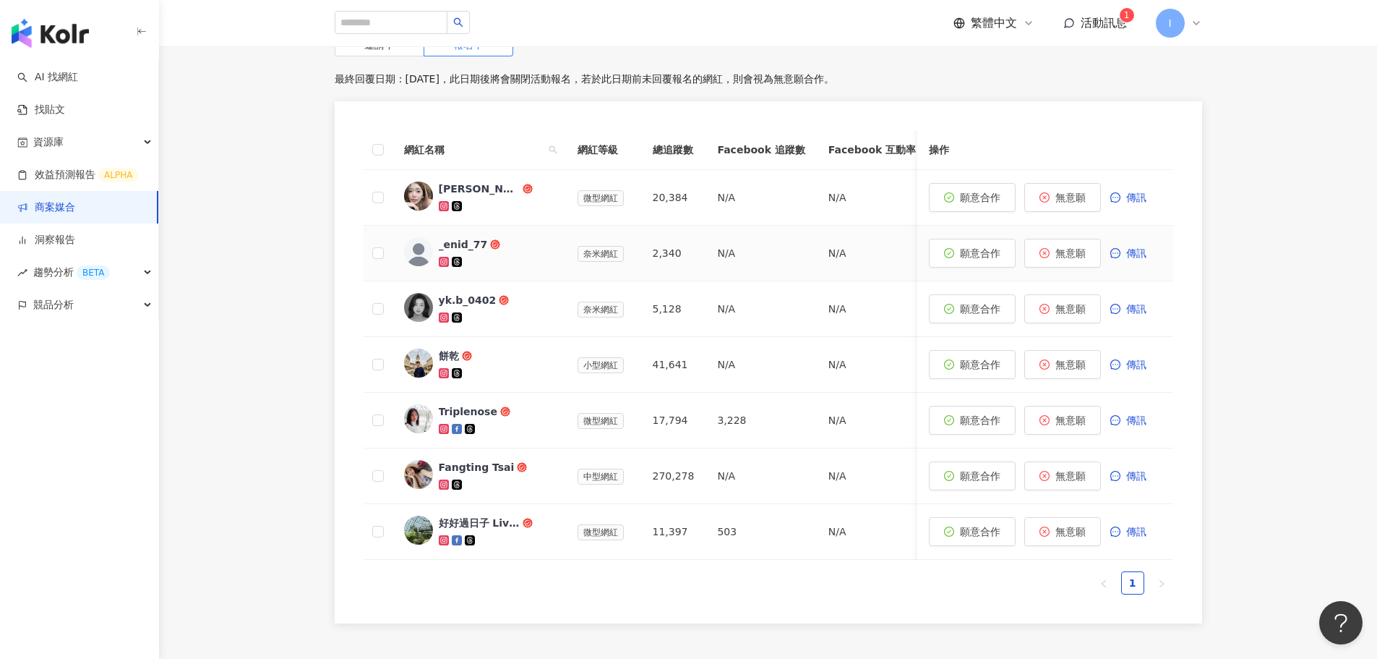
click at [423, 252] on img at bounding box center [418, 251] width 29 height 29
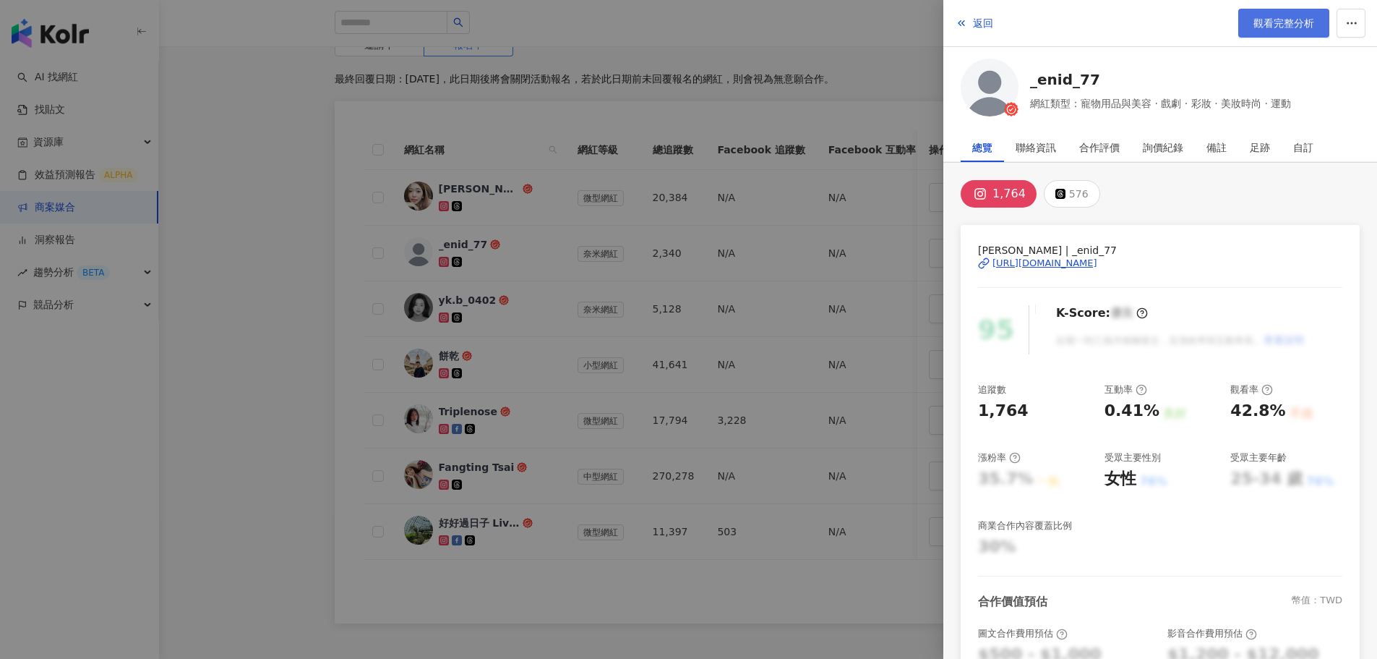
click at [1270, 19] on span "觀看完整分析" at bounding box center [1284, 23] width 61 height 12
click at [262, 523] on div at bounding box center [688, 329] width 1377 height 659
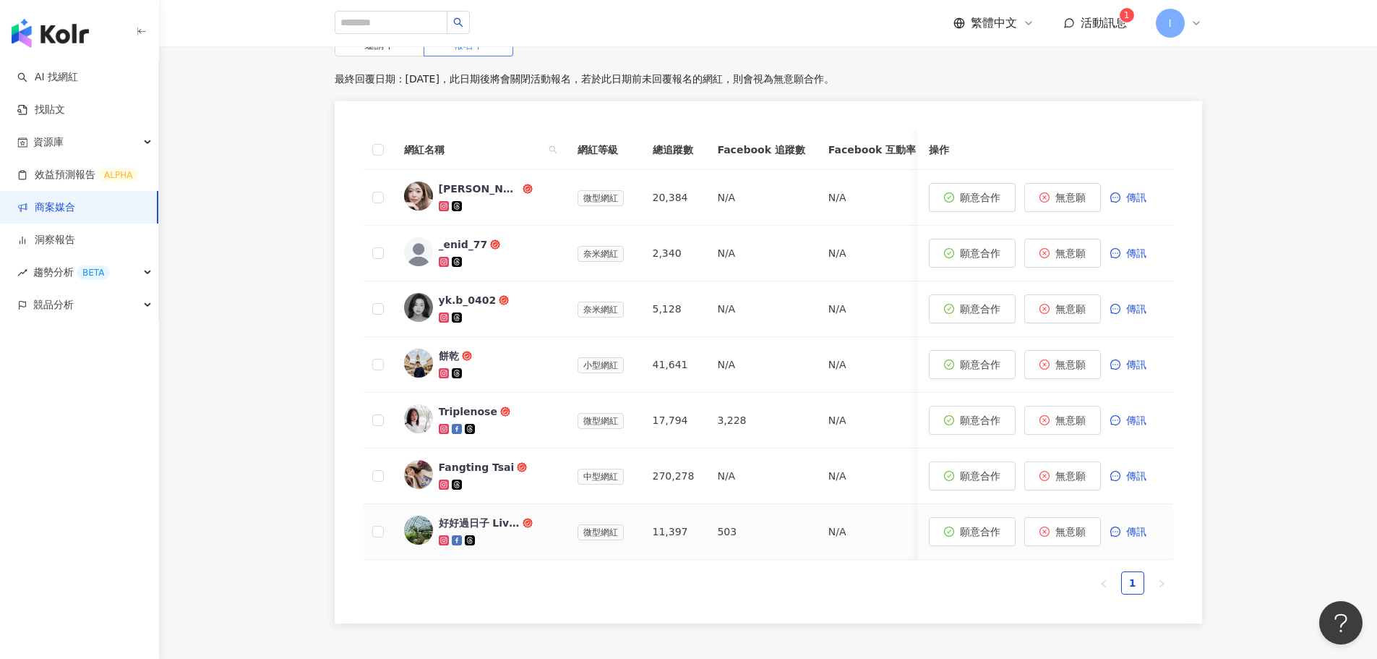
click at [406, 531] on img at bounding box center [418, 529] width 29 height 29
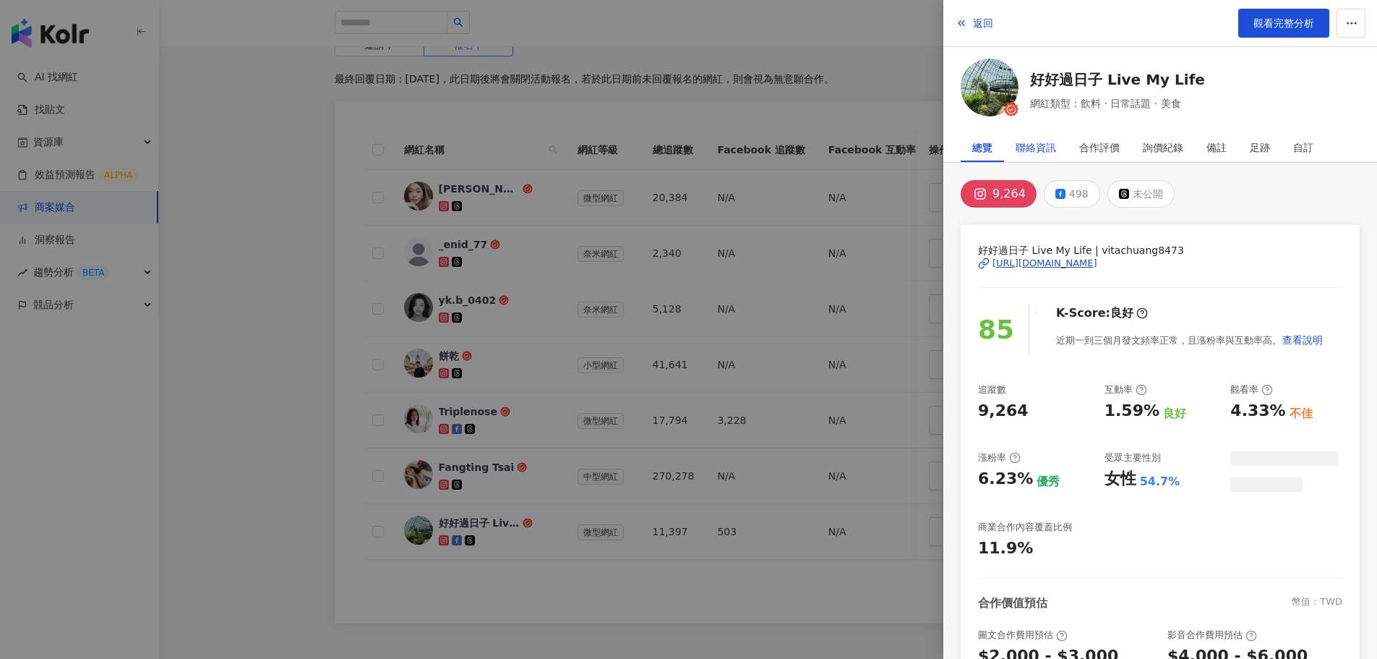
click at [1034, 153] on div "聯絡資訊" at bounding box center [1036, 147] width 40 height 29
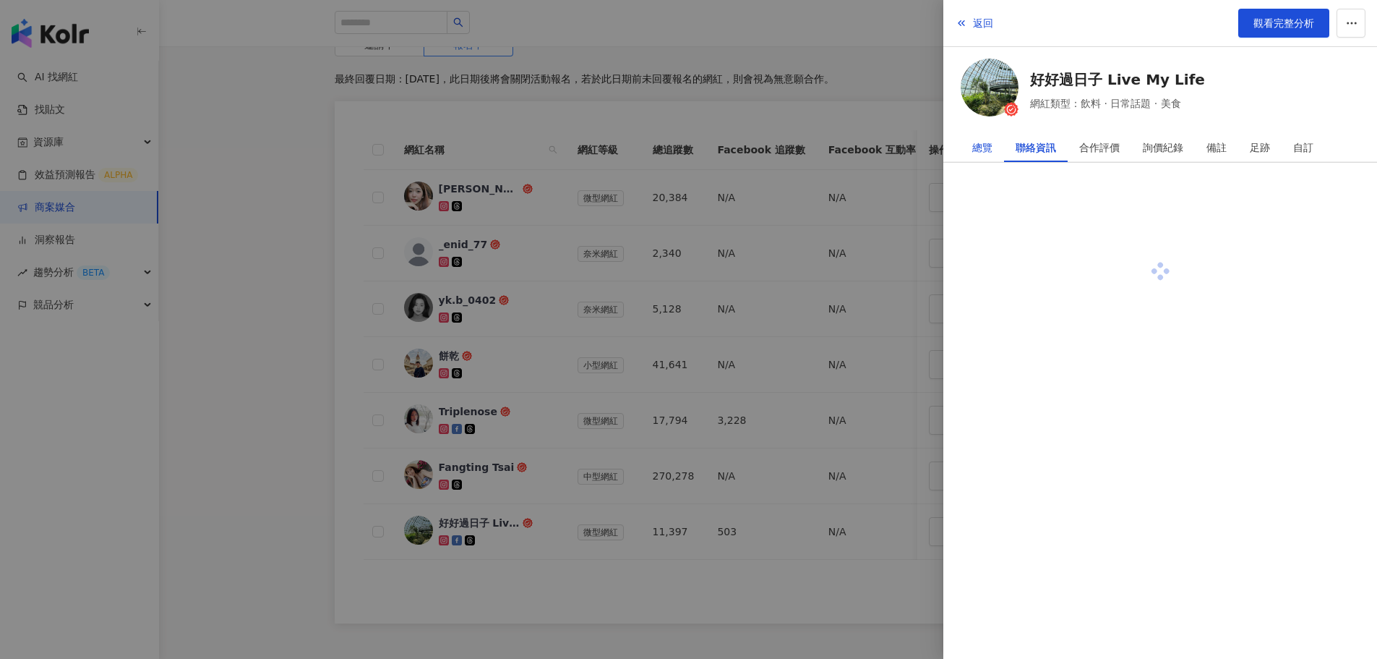
click at [989, 153] on div "總覽" at bounding box center [982, 147] width 20 height 29
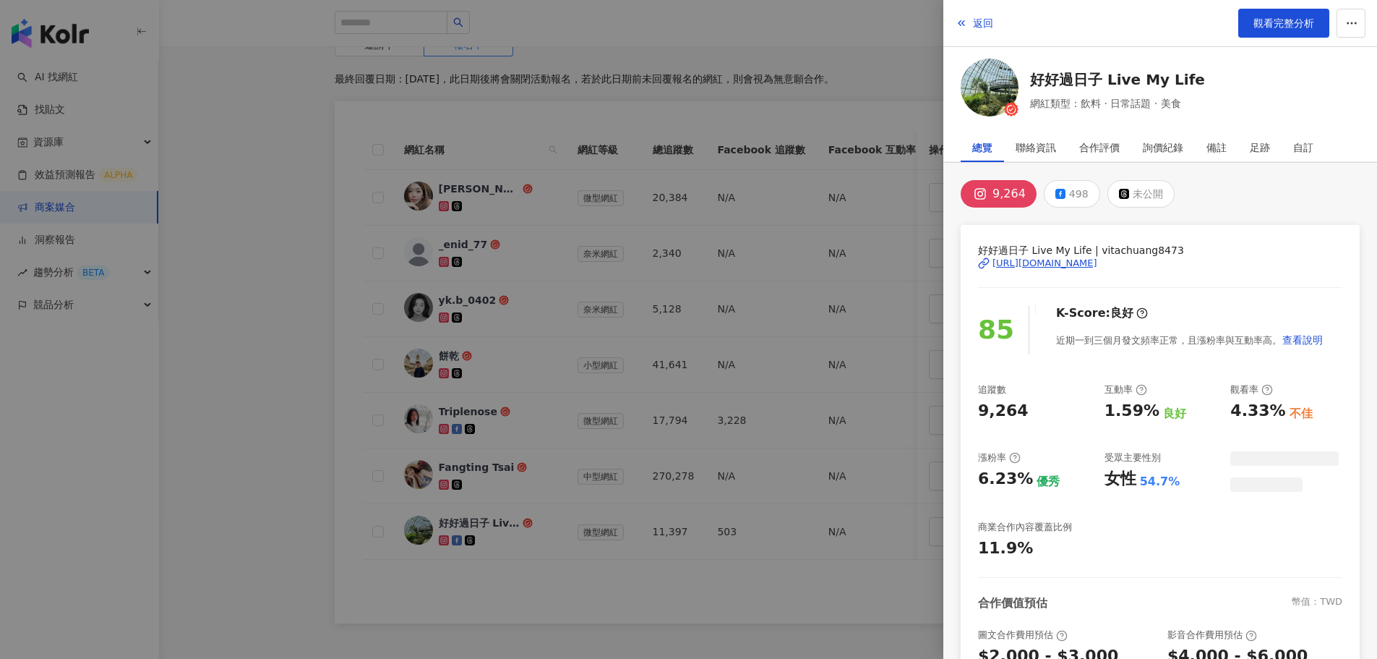
click at [1097, 260] on div "[URL][DOMAIN_NAME]" at bounding box center [1045, 263] width 105 height 13
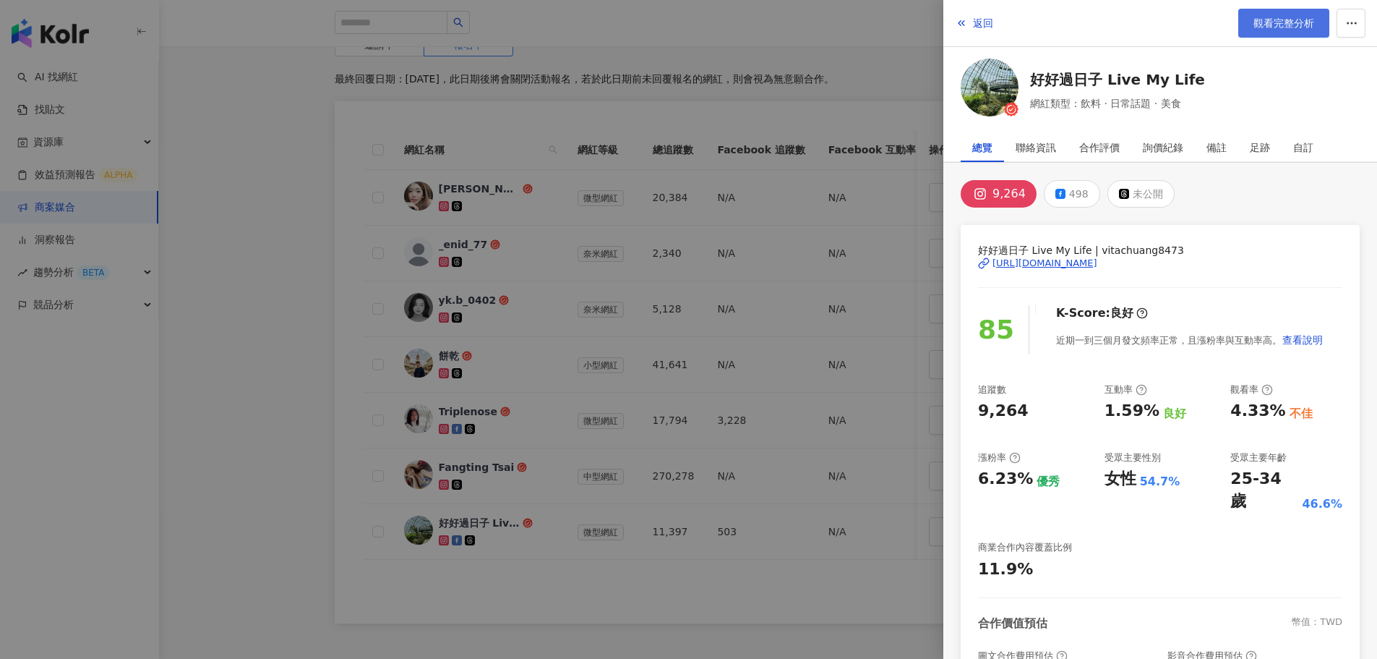
click at [1291, 17] on span "觀看完整分析" at bounding box center [1284, 23] width 61 height 12
click at [797, 612] on div at bounding box center [688, 329] width 1377 height 659
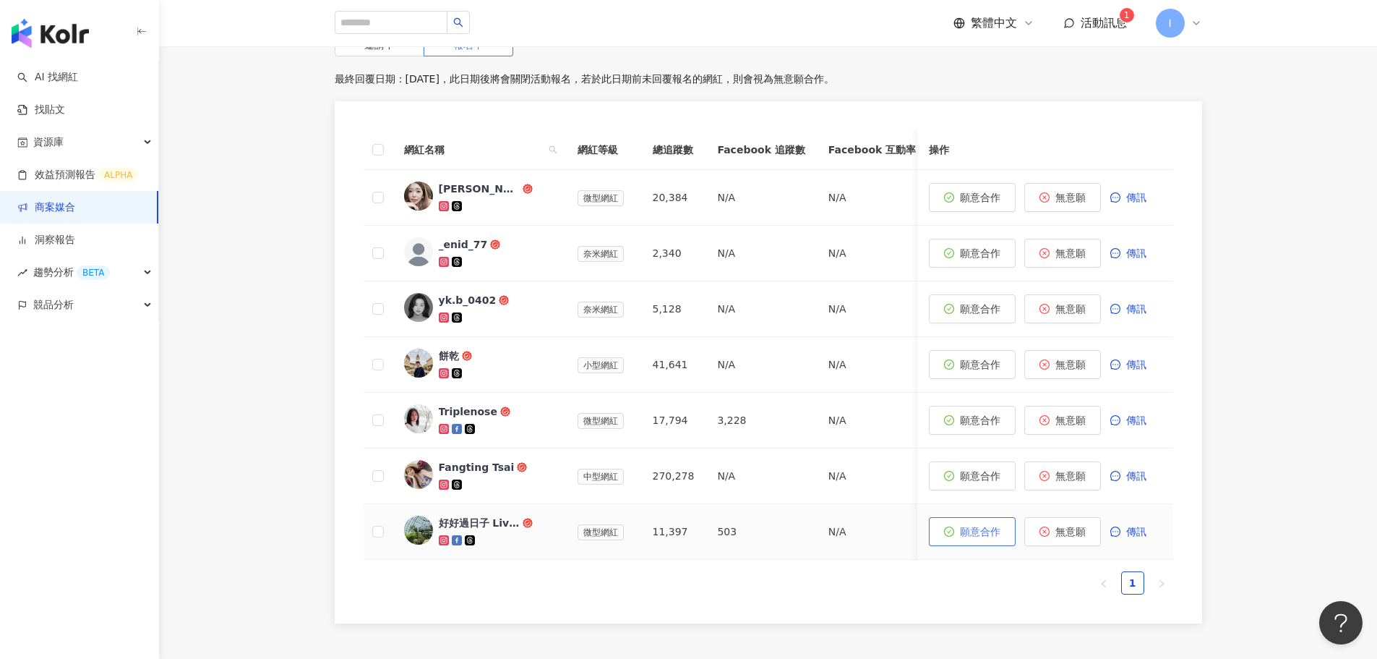
click at [968, 536] on span "願意合作" at bounding box center [980, 532] width 40 height 12
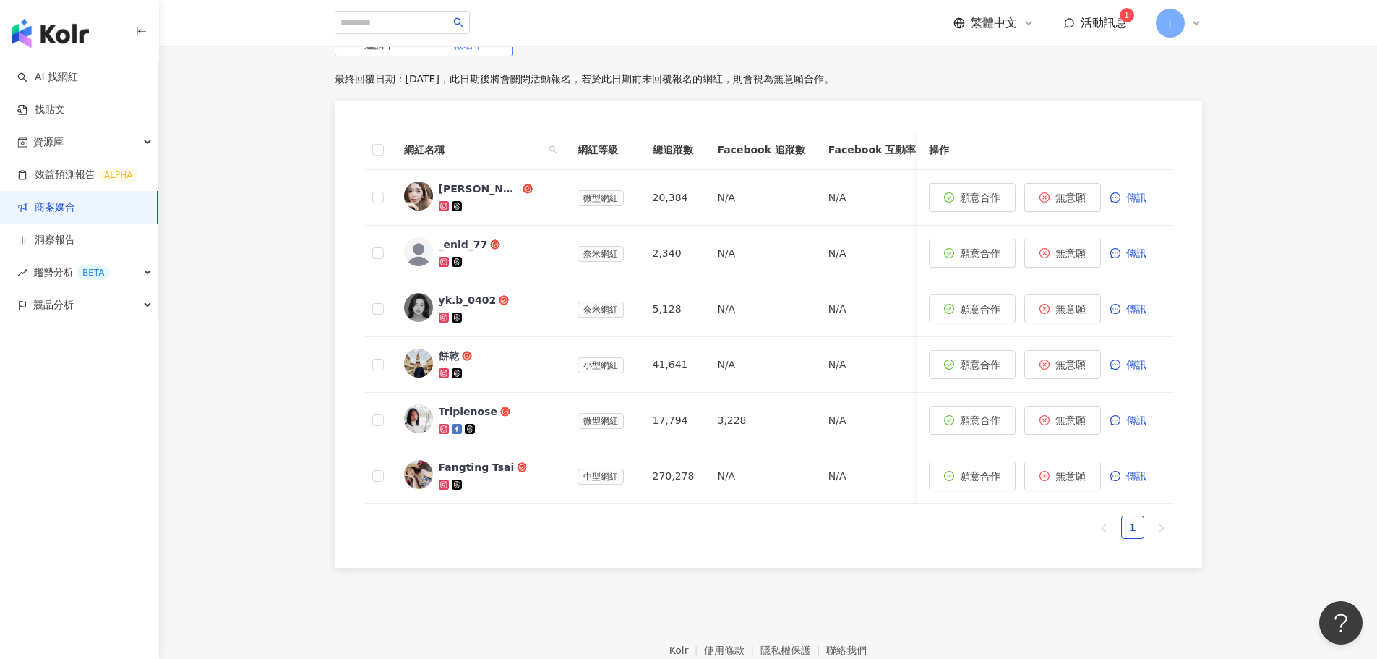
click at [227, 360] on div "0 待邀約 6 確認中 2 執行中 0 已結束 0 無意願/取消合作 邀請中 報名中 最終回覆日期：2025/8/29，此日期後將會關閉活動報名，若於此日期前…" at bounding box center [768, 258] width 1218 height 635
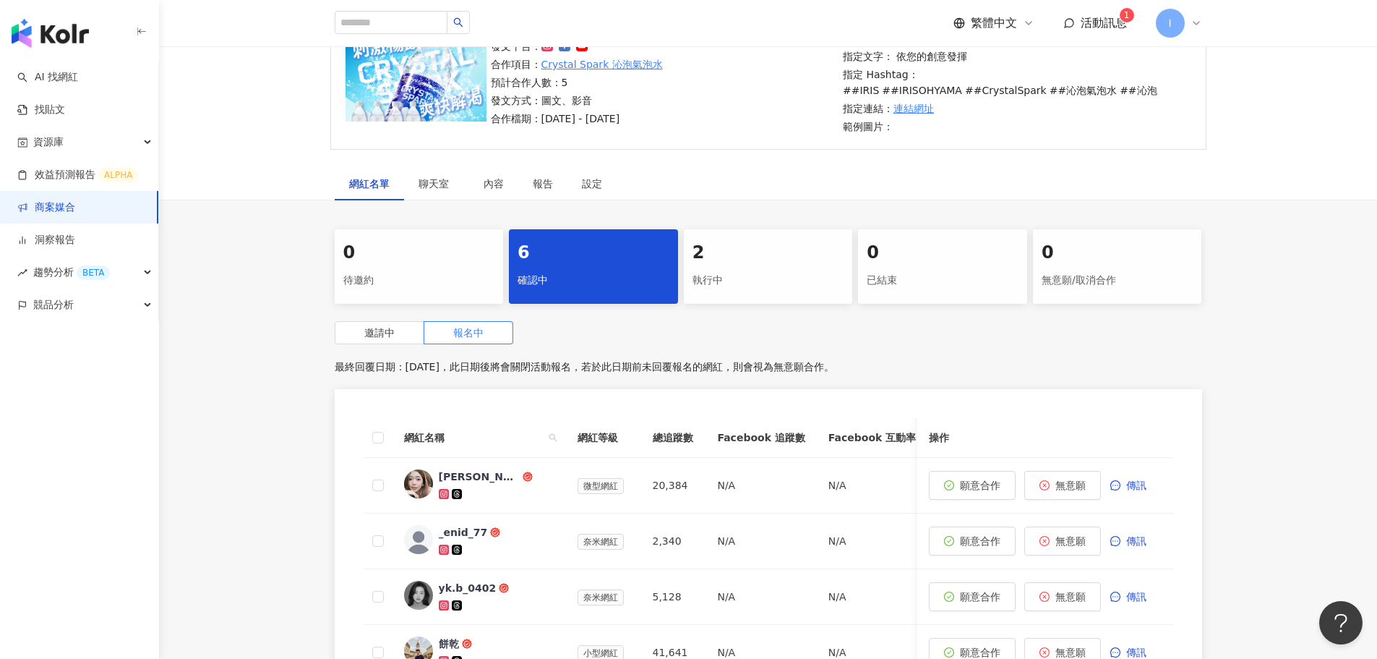
scroll to position [138, 0]
click at [387, 333] on span "邀請中" at bounding box center [379, 334] width 30 height 12
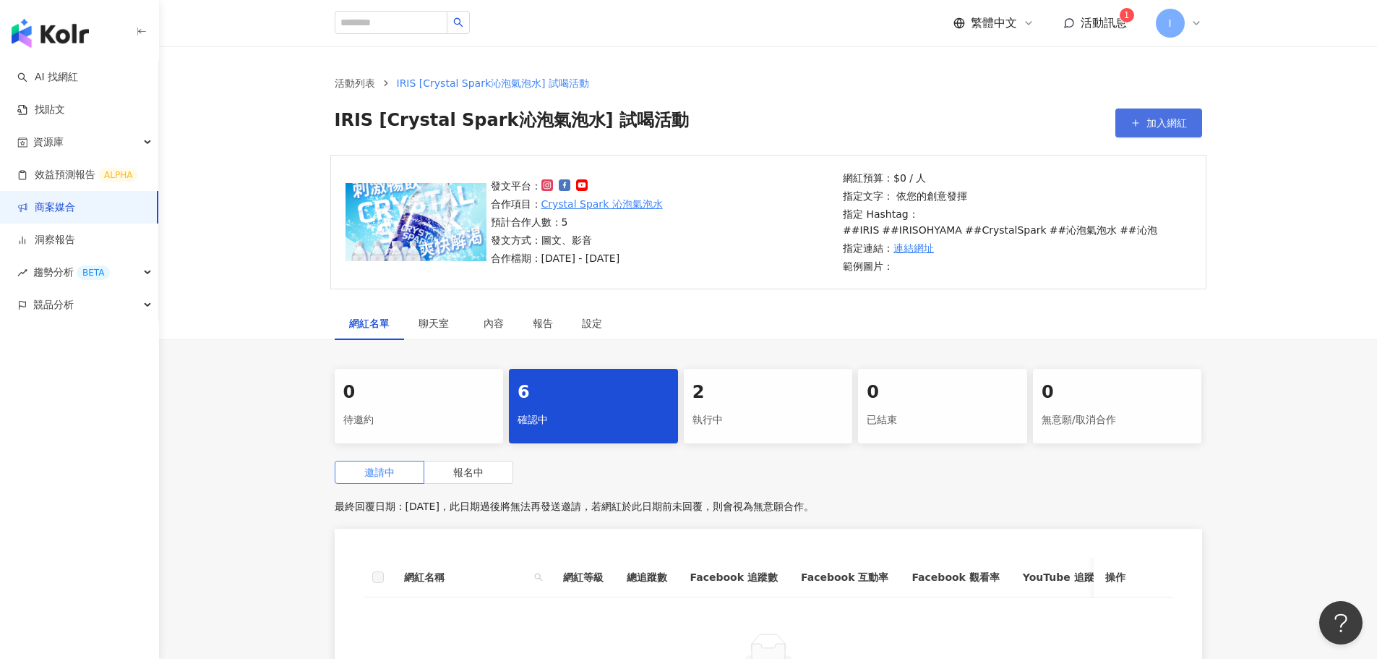
click at [1145, 118] on button "加入網紅" at bounding box center [1159, 122] width 87 height 29
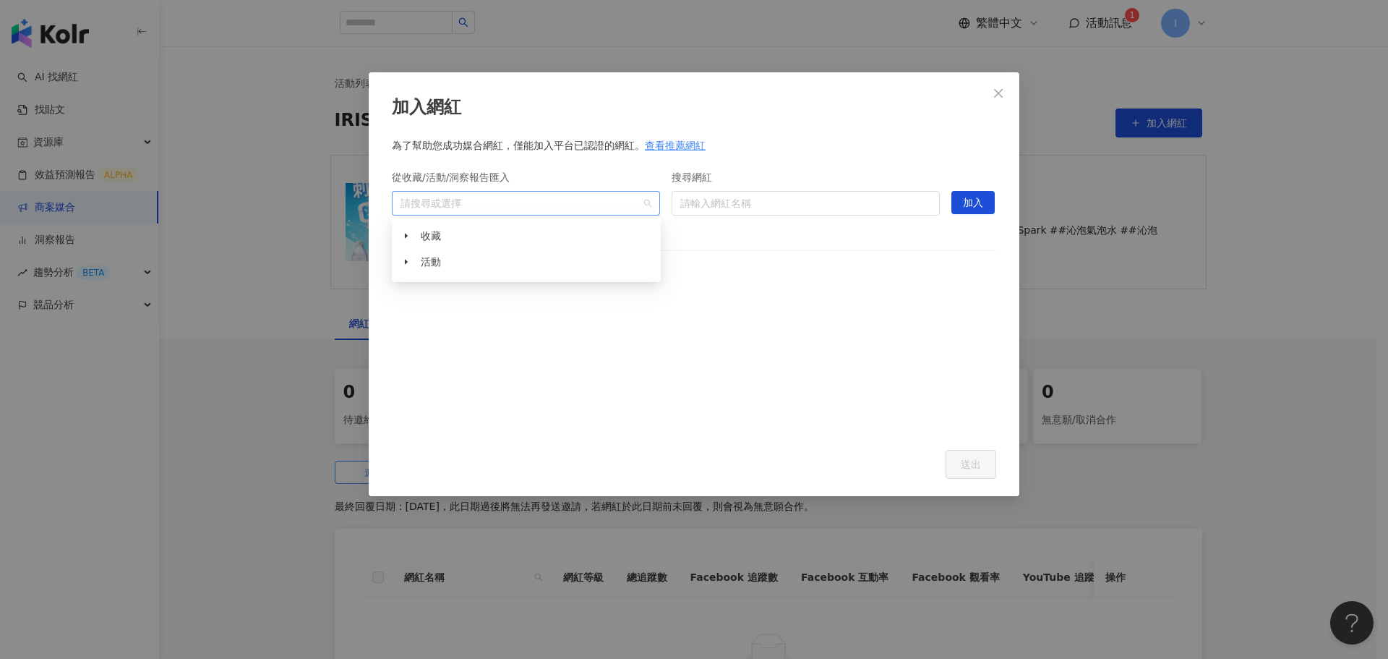
click at [594, 205] on div at bounding box center [518, 202] width 247 height 11
click at [527, 265] on span "活動" at bounding box center [538, 261] width 240 height 23
click at [429, 265] on span "活動" at bounding box center [431, 262] width 20 height 12
click at [423, 256] on span "活動" at bounding box center [431, 262] width 20 height 12
click at [437, 236] on span "收藏" at bounding box center [431, 236] width 20 height 12
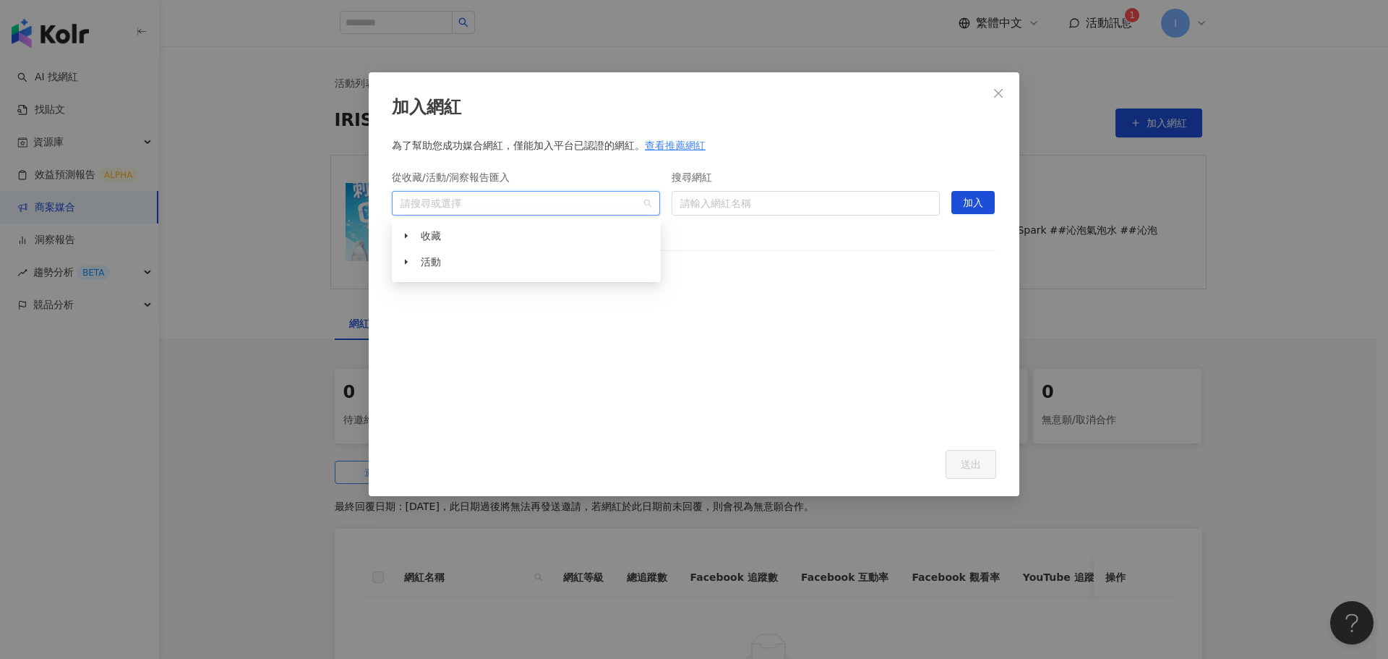
click at [438, 249] on div "收藏" at bounding box center [526, 237] width 263 height 26
click at [440, 261] on span "活動" at bounding box center [431, 262] width 20 height 12
click at [522, 226] on span "收藏" at bounding box center [538, 235] width 240 height 23
click at [852, 135] on div "加入網紅 為了幫助您成功媒合網紅，僅能加入平台已認證的網紅。 查看推薦網紅 從收藏/活動/洞察報告匯入 請搜尋或選擇 搜尋網紅 請輸入網紅名稱 hidden …" at bounding box center [694, 284] width 651 height 424
click at [547, 211] on div "請搜尋或選擇" at bounding box center [526, 203] width 268 height 25
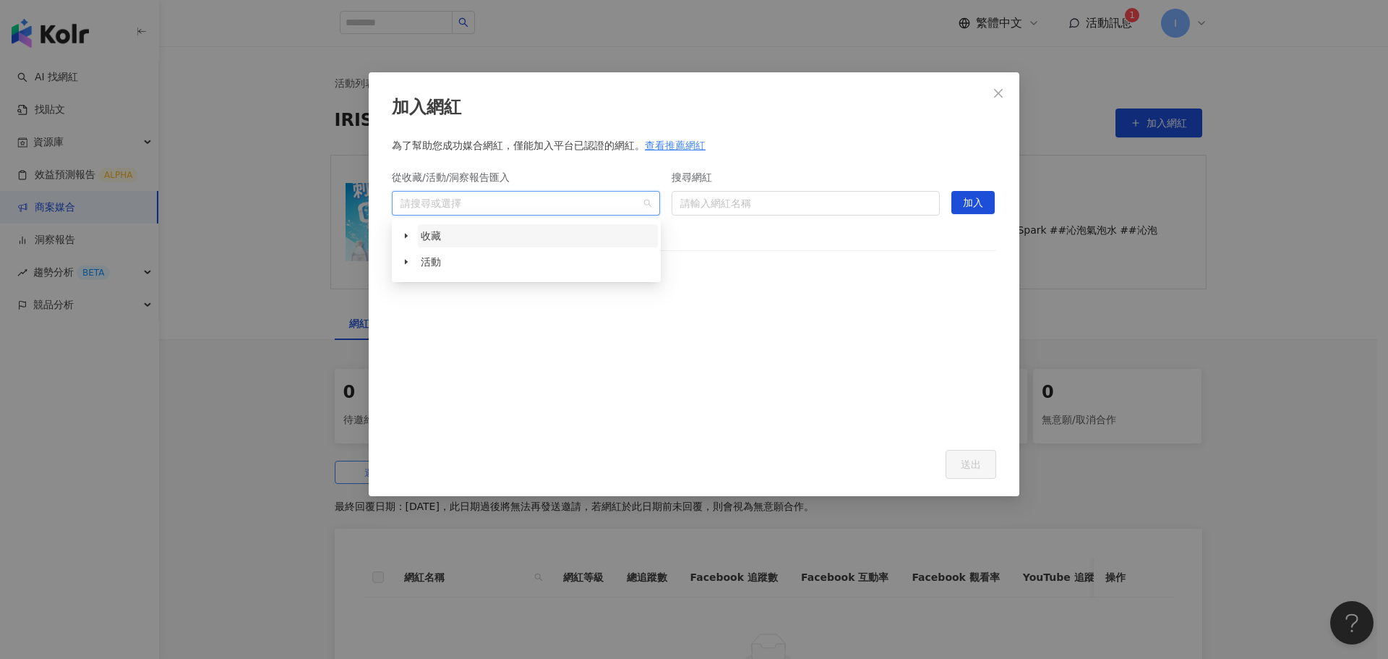
click at [434, 246] on span "收藏" at bounding box center [538, 235] width 240 height 23
click at [696, 143] on div "查看推薦網紅" at bounding box center [675, 145] width 61 height 16
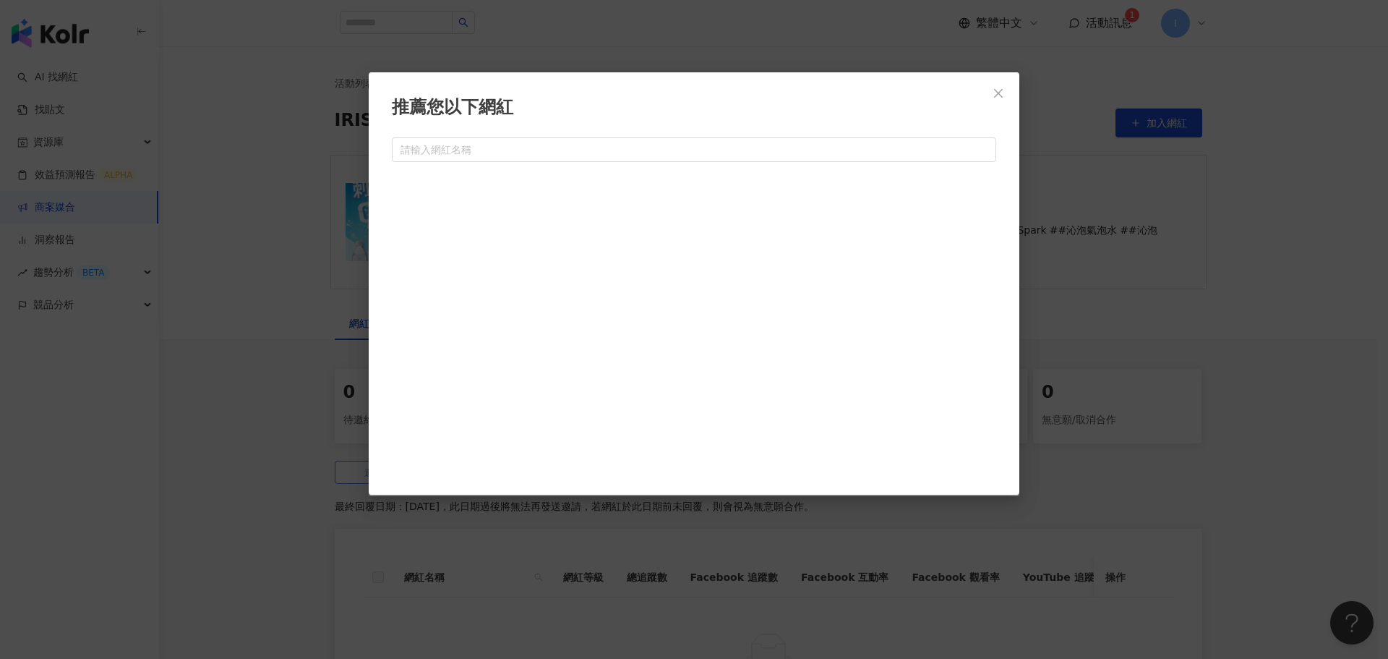
click at [729, 245] on div at bounding box center [694, 326] width 604 height 304
click at [1000, 89] on icon "close" at bounding box center [999, 93] width 12 height 12
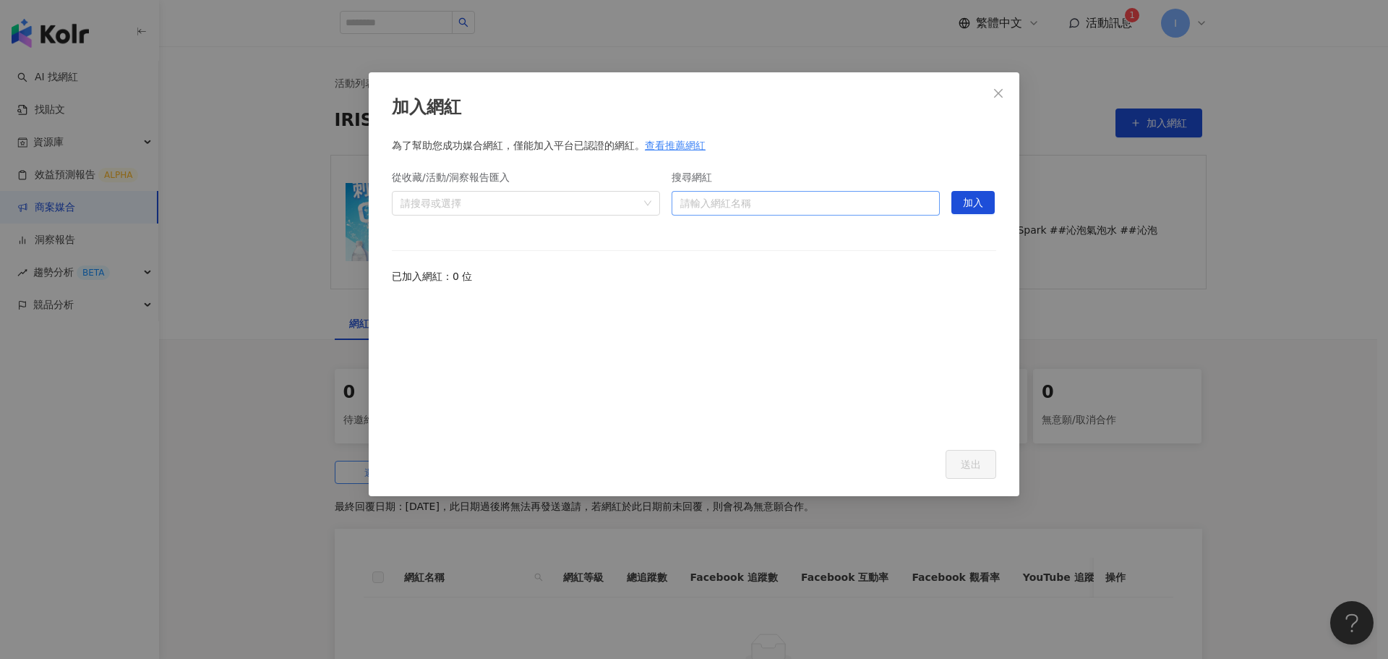
click at [854, 208] on input "搜尋網紅" at bounding box center [805, 203] width 251 height 23
type input "*"
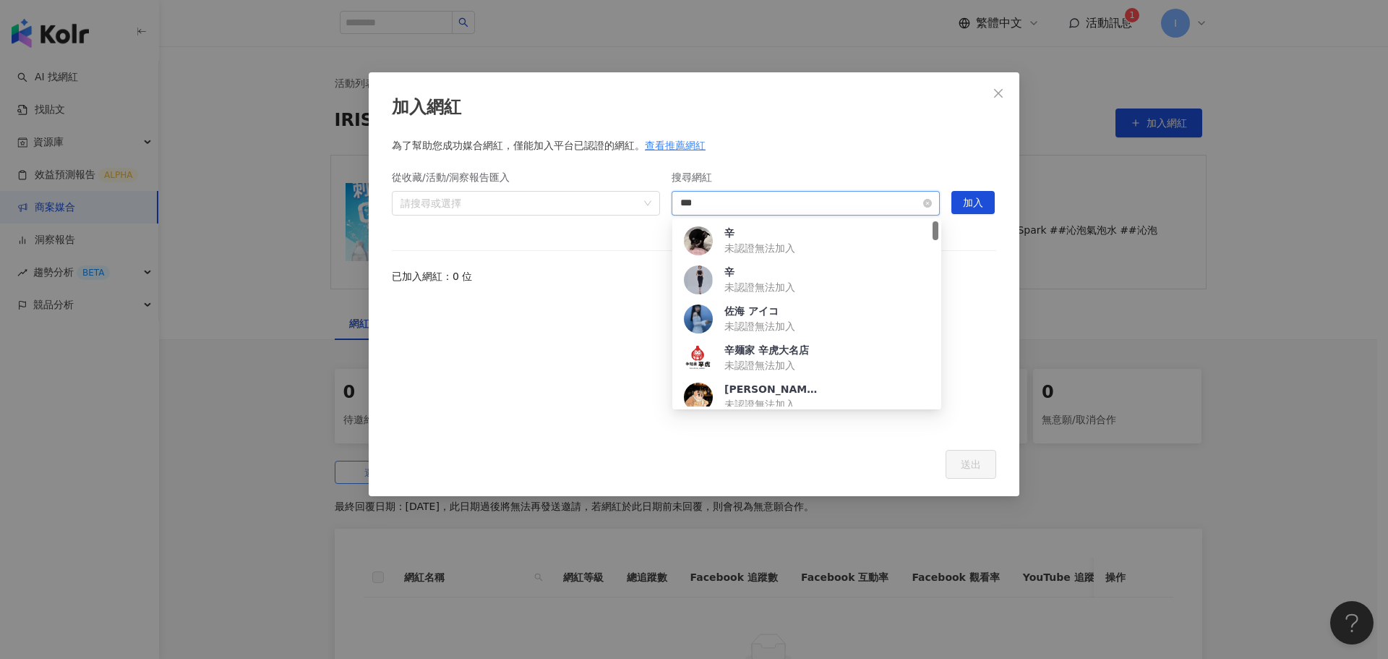
type input "**"
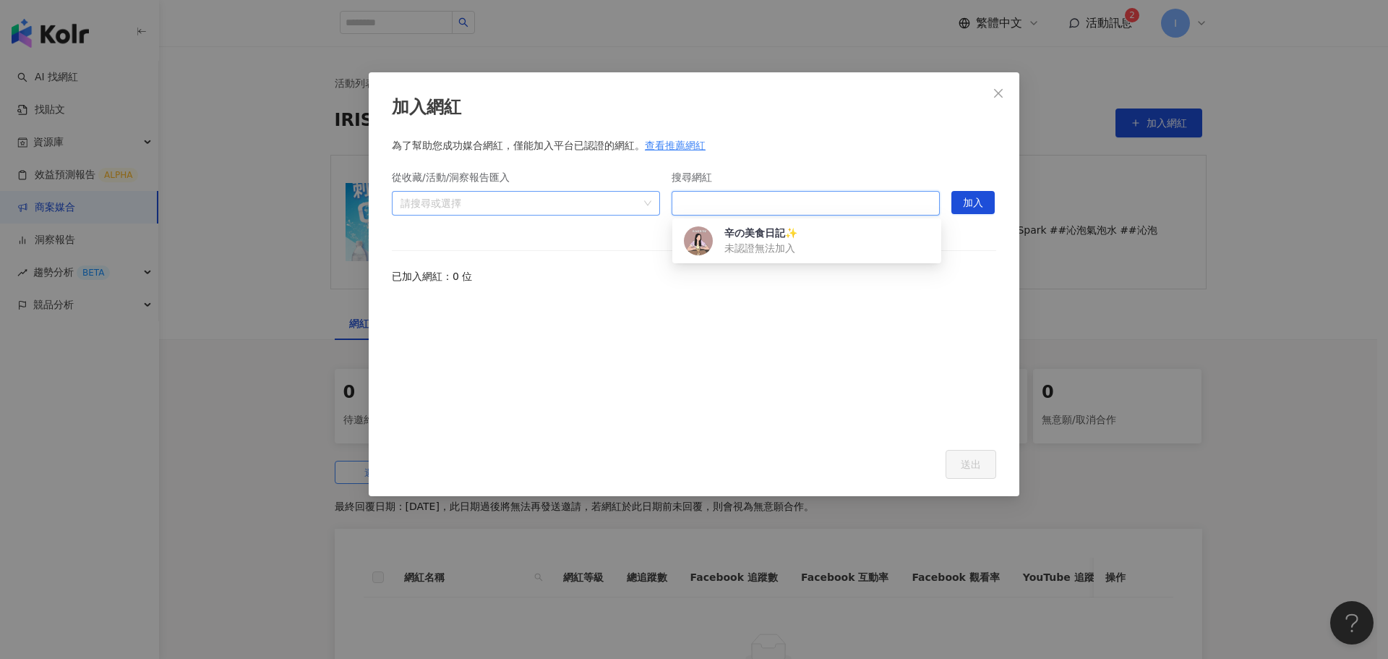
click at [544, 214] on div "請搜尋或選擇" at bounding box center [526, 203] width 268 height 25
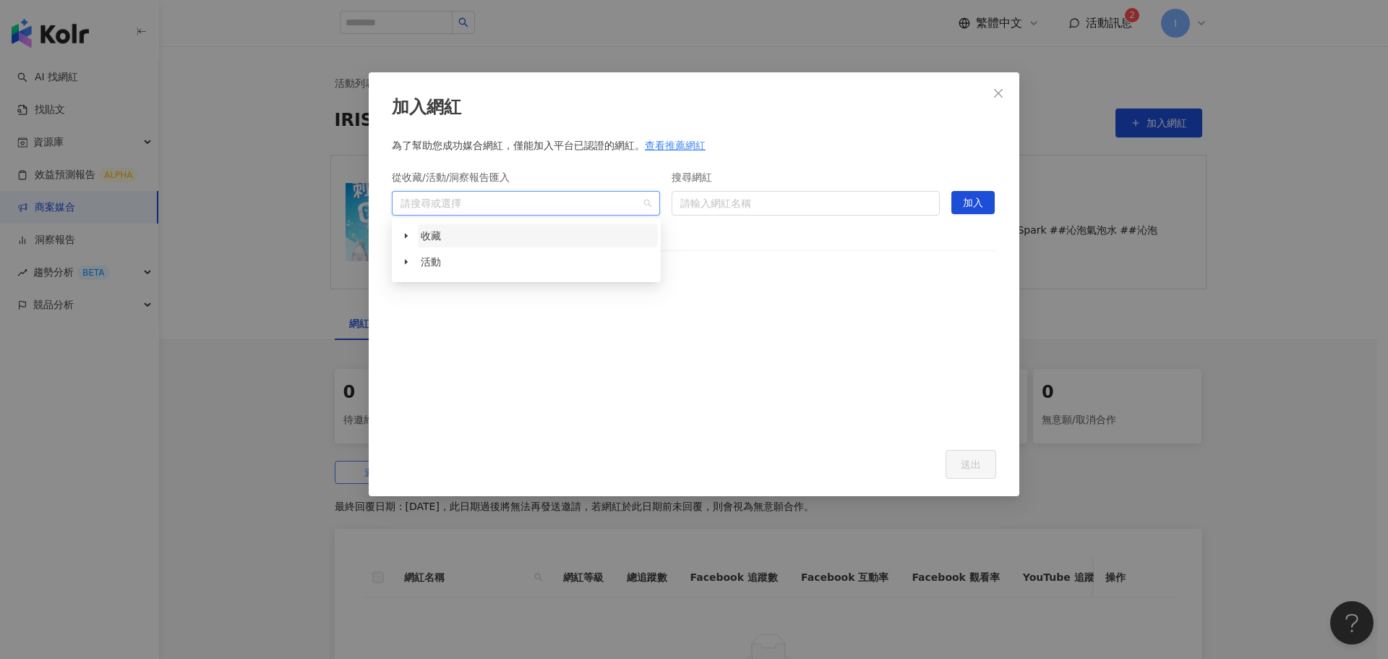
click at [518, 246] on span "收藏" at bounding box center [538, 235] width 240 height 23
click at [486, 275] on div "活動" at bounding box center [526, 263] width 263 height 26
click at [883, 162] on form "搜尋網紅 請輸入網紅名稱" at bounding box center [806, 196] width 268 height 72
click at [1003, 91] on icon "close" at bounding box center [999, 93] width 12 height 12
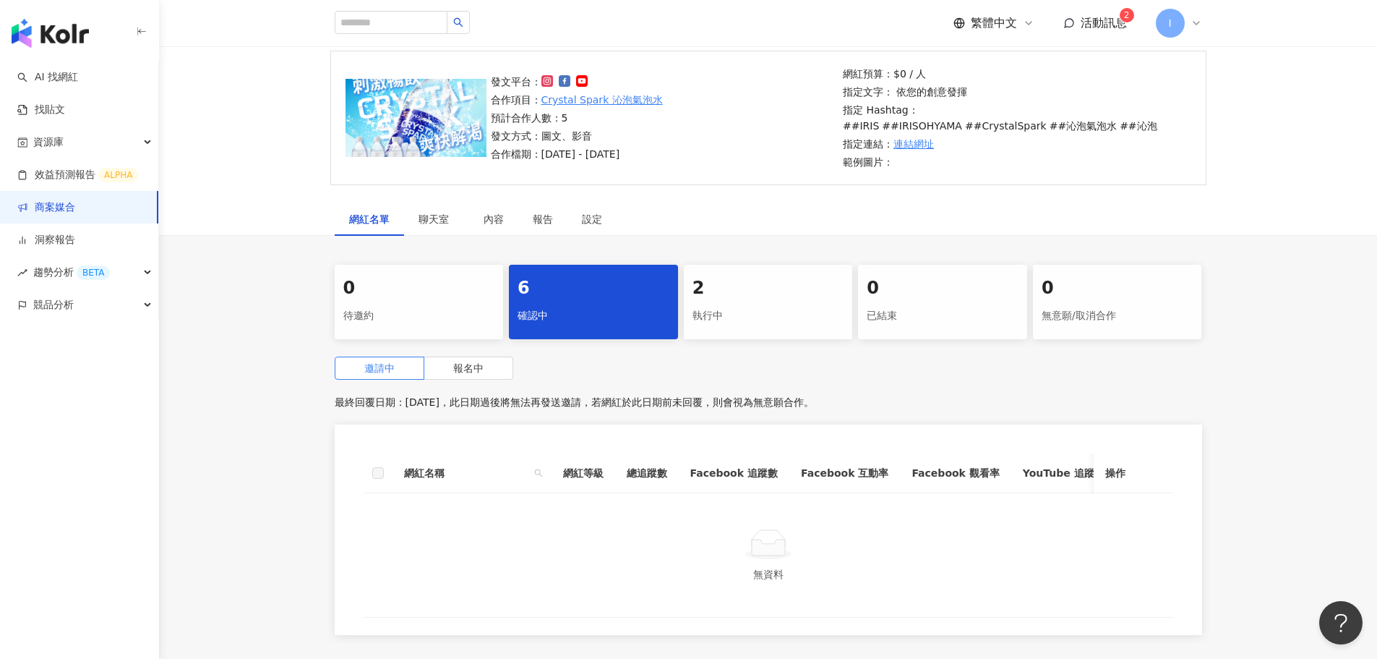
scroll to position [145, 0]
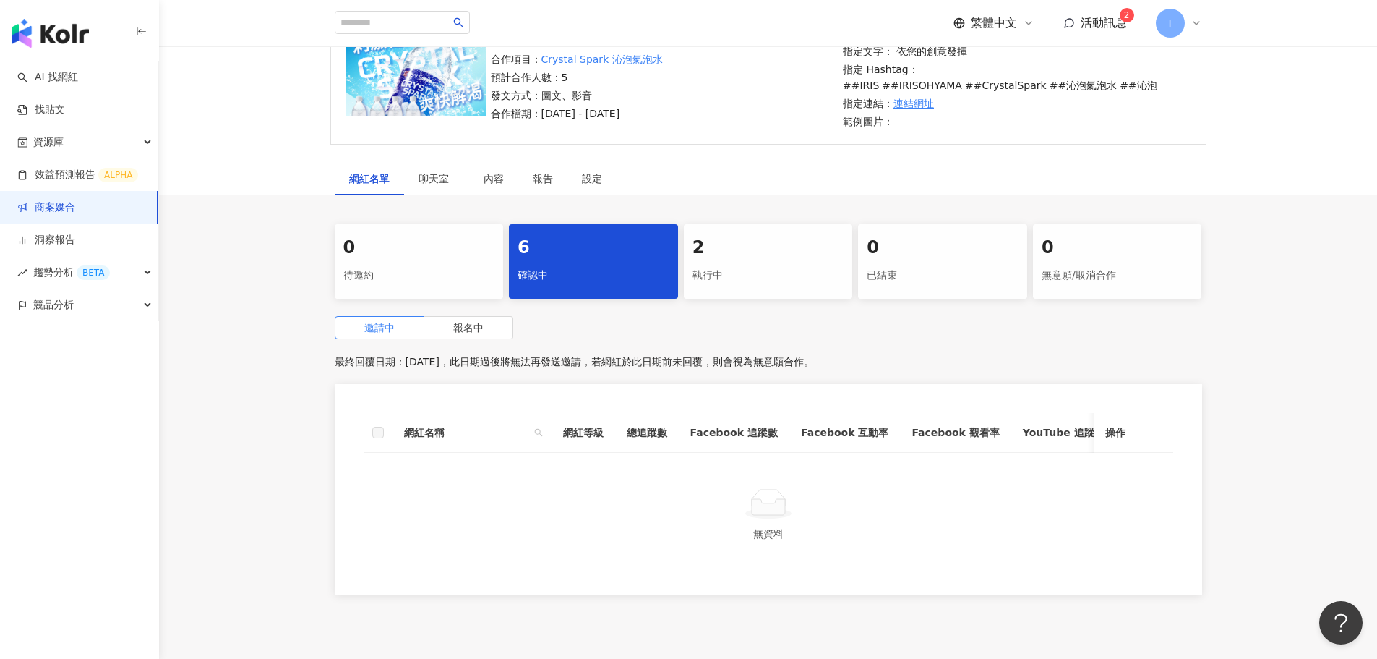
click at [781, 269] on div "執行中" at bounding box center [769, 275] width 152 height 25
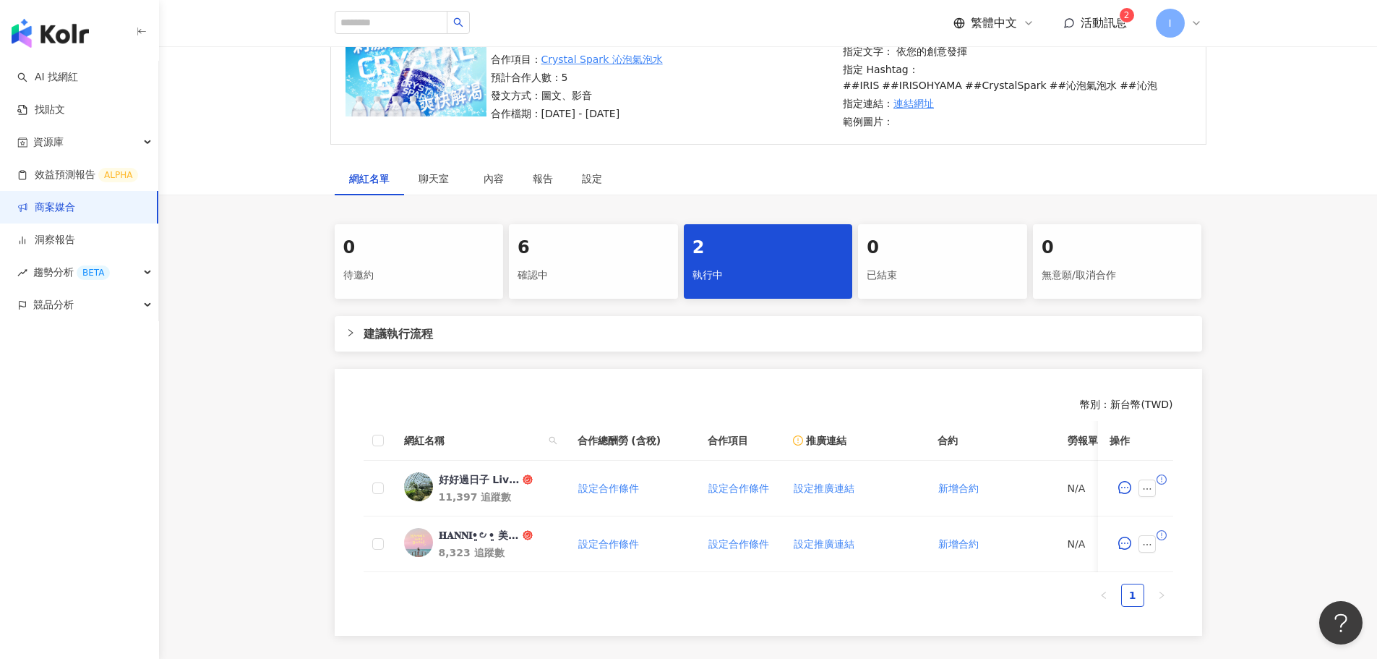
click at [1105, 22] on span "活動訊息" at bounding box center [1104, 23] width 46 height 14
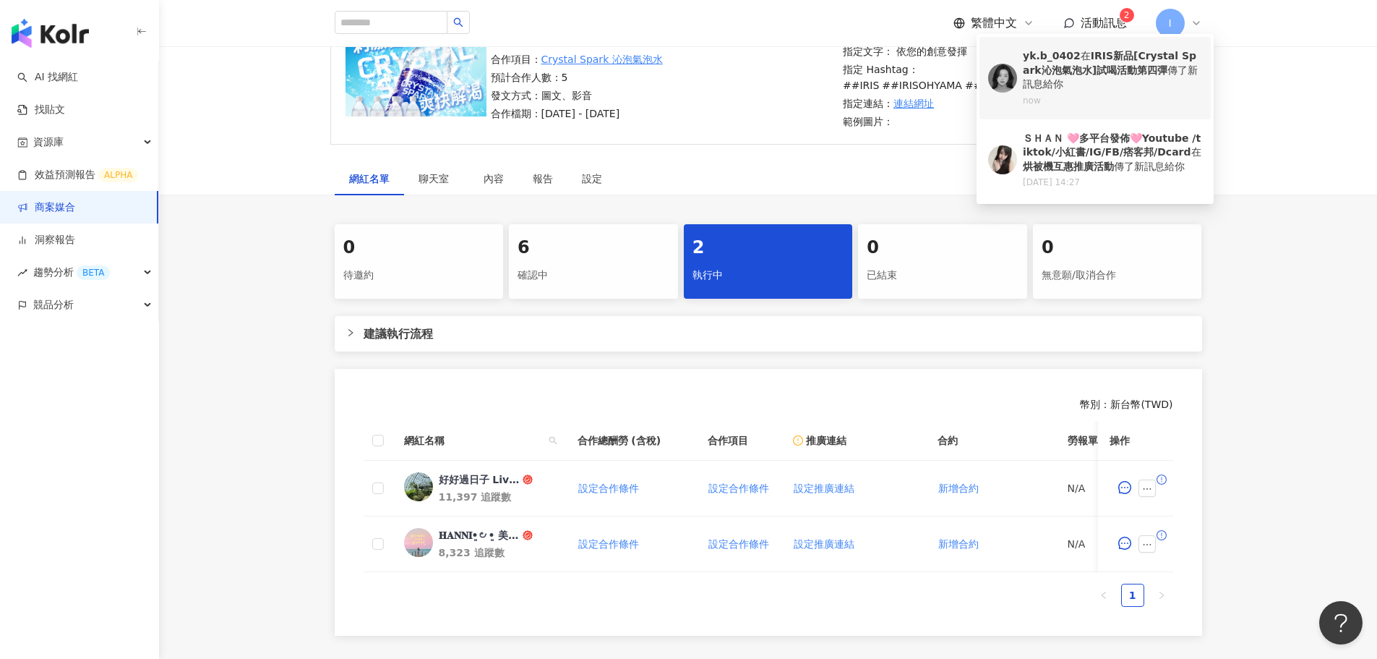
click at [1150, 86] on div "yk.b_0402 在 IRIS新品[Crystal Spark沁泡氣泡水]試喝活動第四彈 傳了新訊息給你" at bounding box center [1112, 70] width 179 height 43
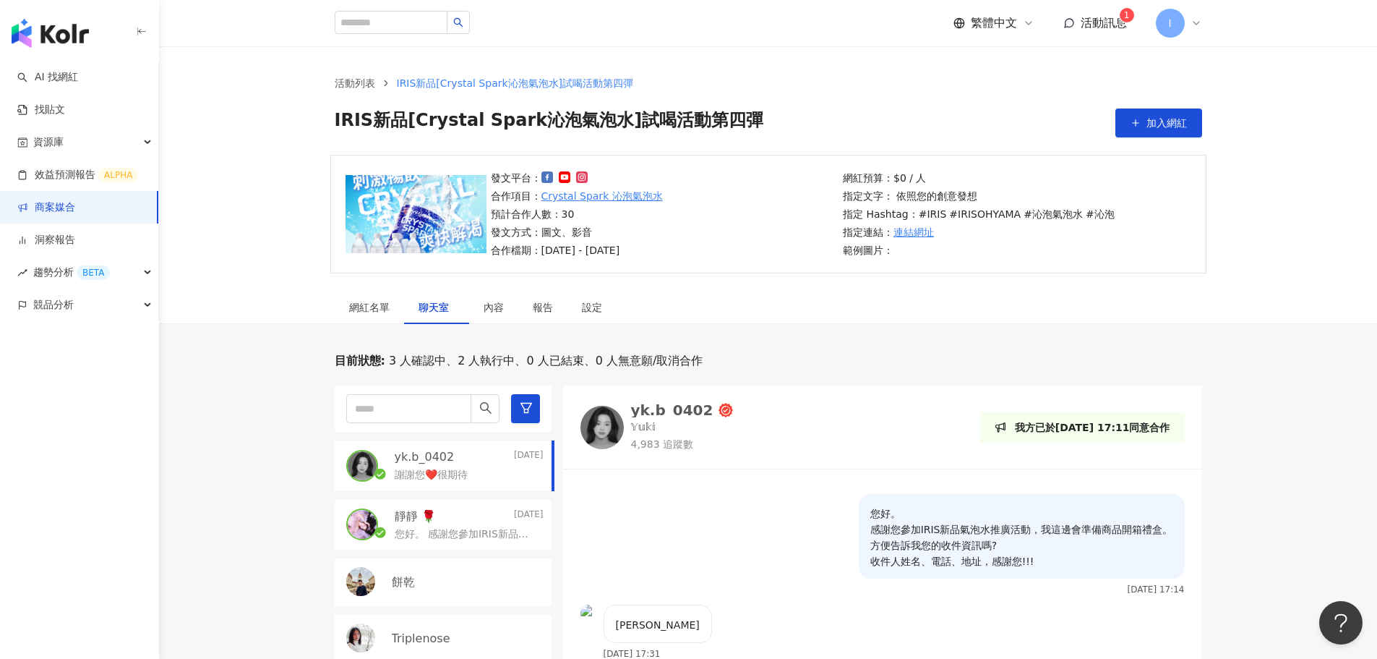
drag, startPoint x: 249, startPoint y: 586, endPoint x: 257, endPoint y: 591, distance: 9.1
click at [251, 586] on div "目前狀態 : 3 人確認中、2 人執行中、0 人已結束、0 人無意願/取消合作 yk.b_0402 Today 謝謝您❤️很期待 靜靜 🌹 Today 您好。…" at bounding box center [768, 642] width 1218 height 579
click at [372, 314] on div "網紅名單" at bounding box center [369, 307] width 40 height 16
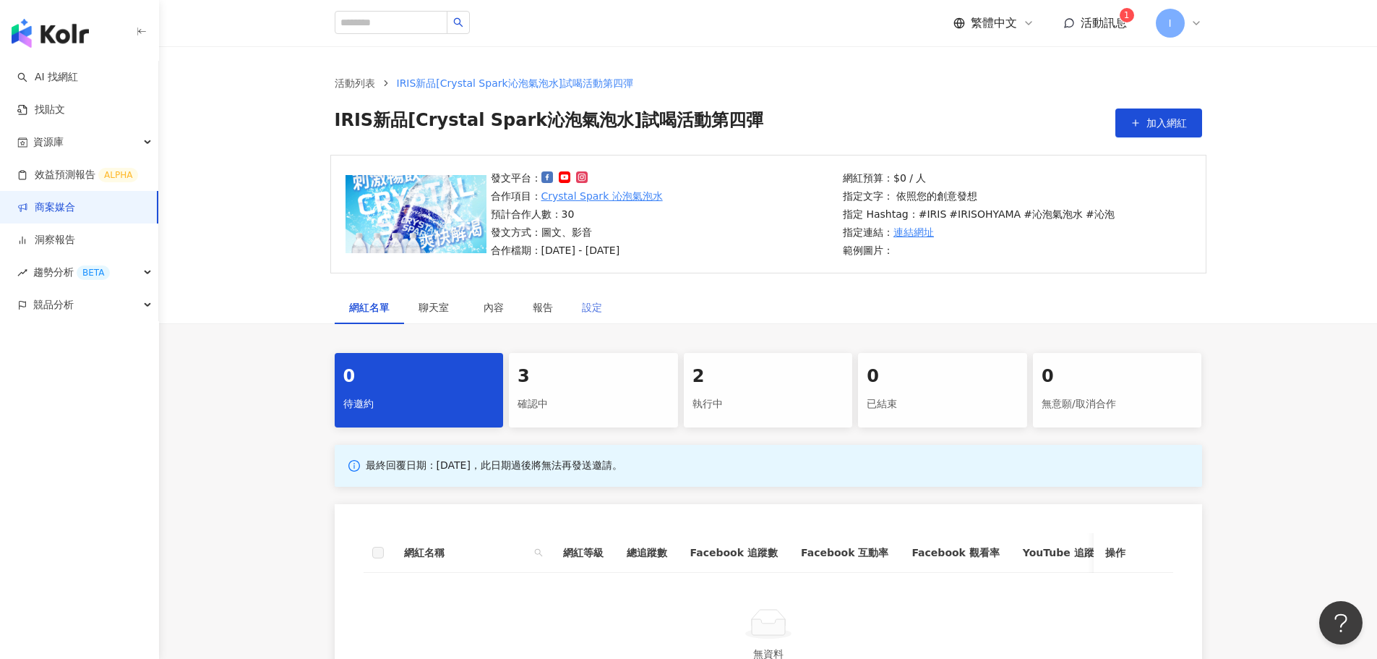
click at [607, 307] on div "設定" at bounding box center [592, 307] width 49 height 33
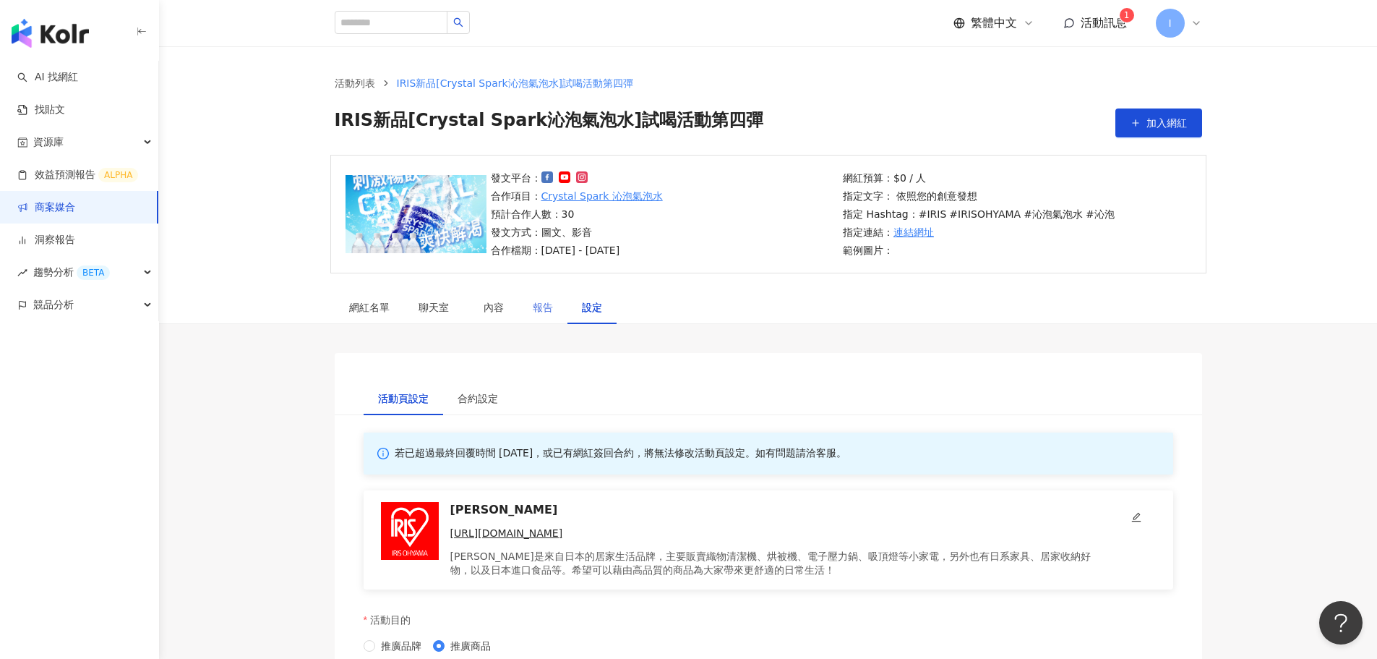
click at [520, 315] on div "報告" at bounding box center [542, 307] width 49 height 33
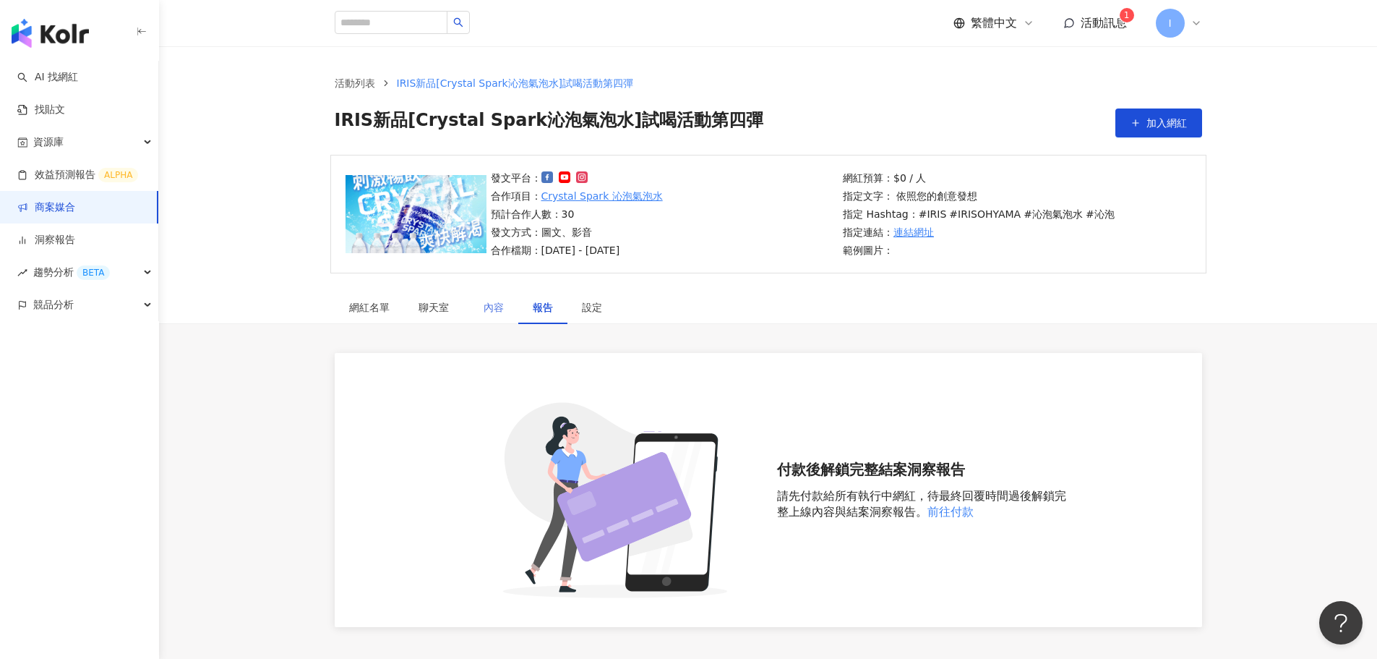
click at [486, 317] on div "內容" at bounding box center [493, 307] width 49 height 33
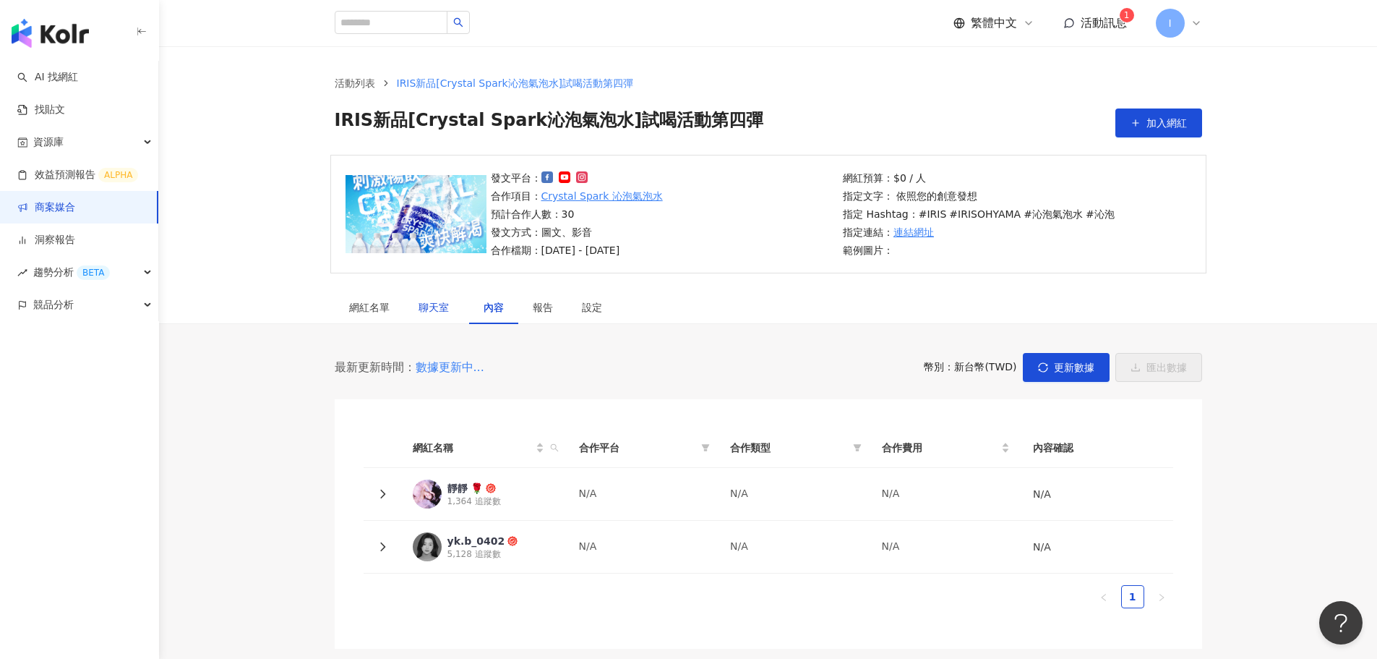
click at [428, 314] on div "聊天室" at bounding box center [437, 307] width 36 height 16
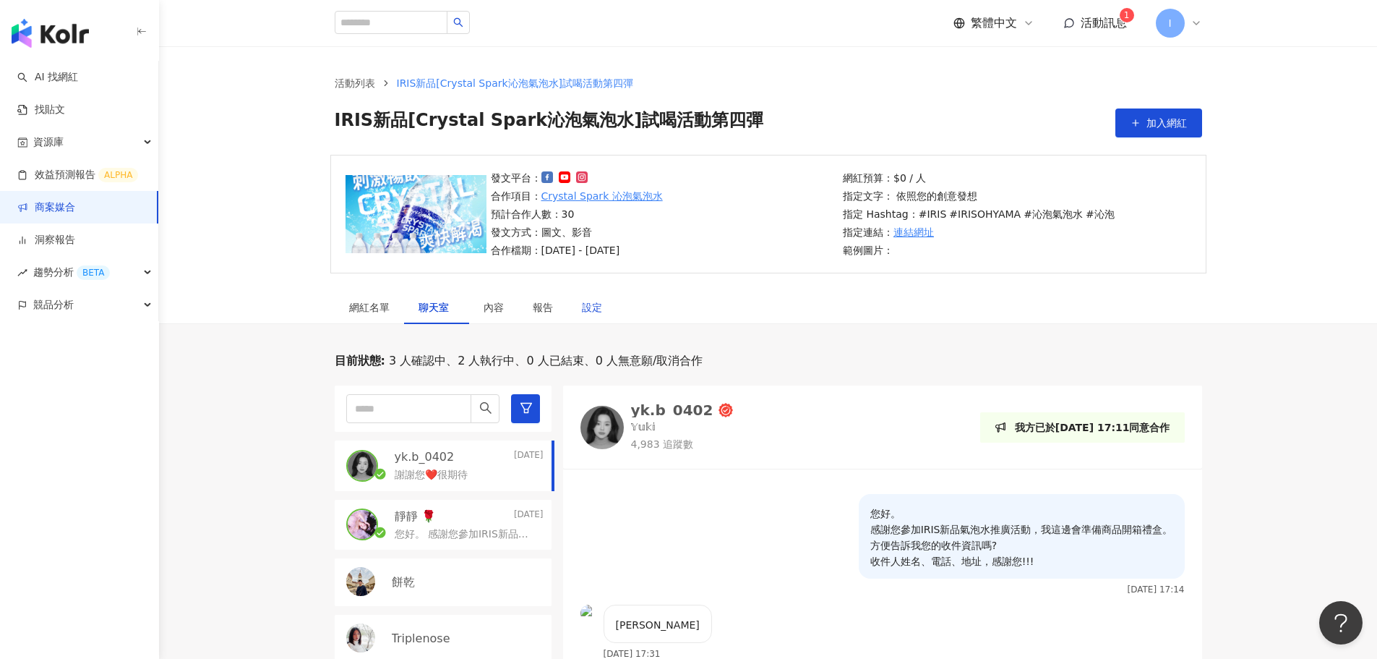
click at [595, 304] on div "設定" at bounding box center [592, 307] width 20 height 16
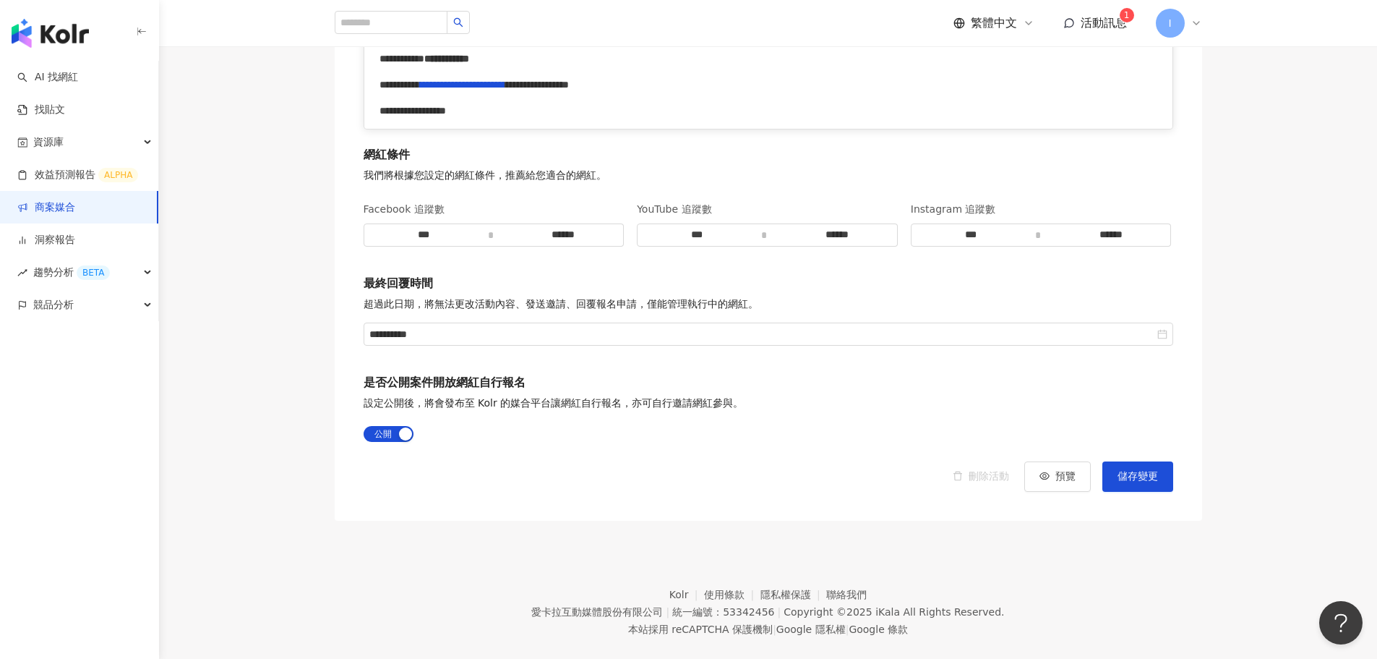
scroll to position [2148, 0]
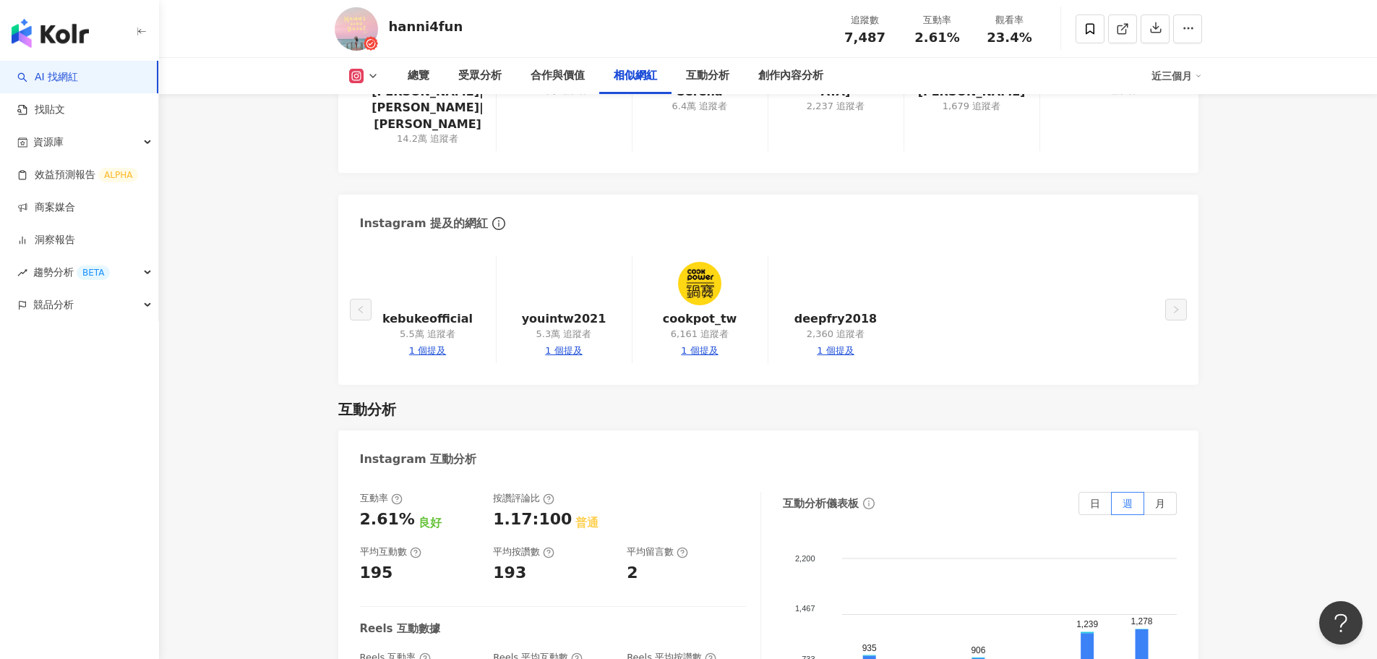
scroll to position [2892, 0]
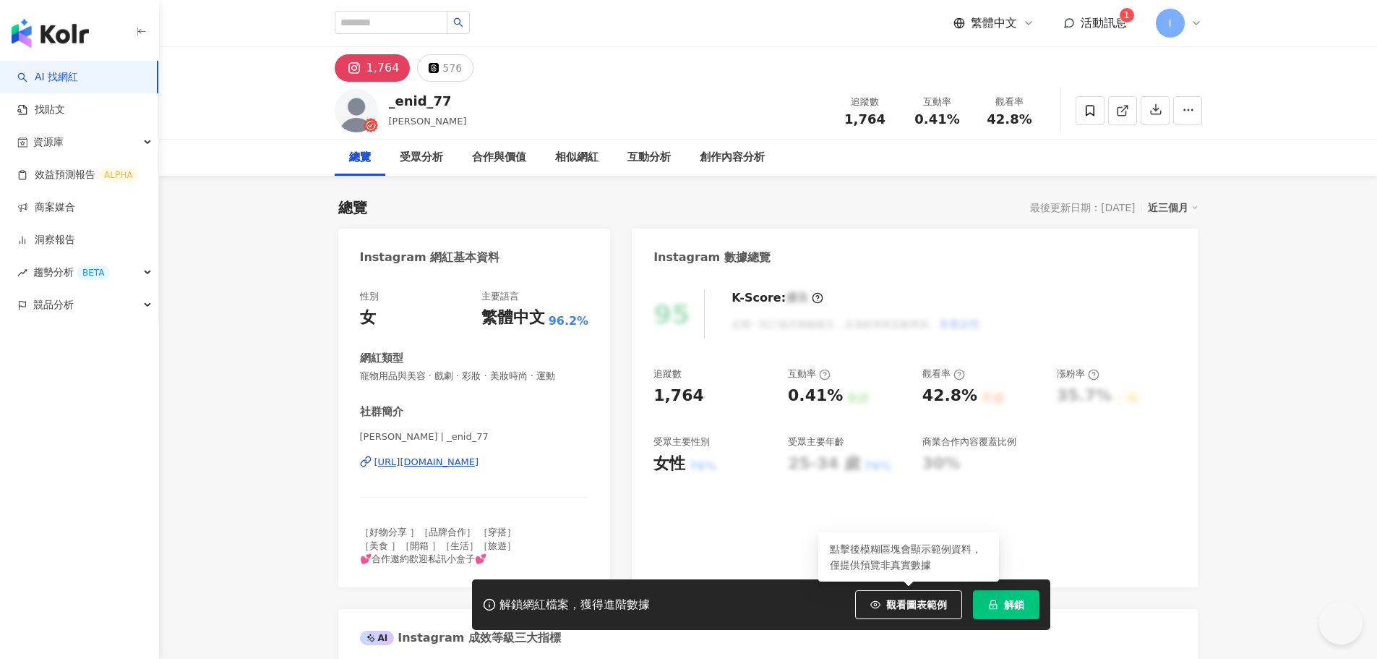
click at [1001, 602] on button "解鎖" at bounding box center [1006, 604] width 67 height 29
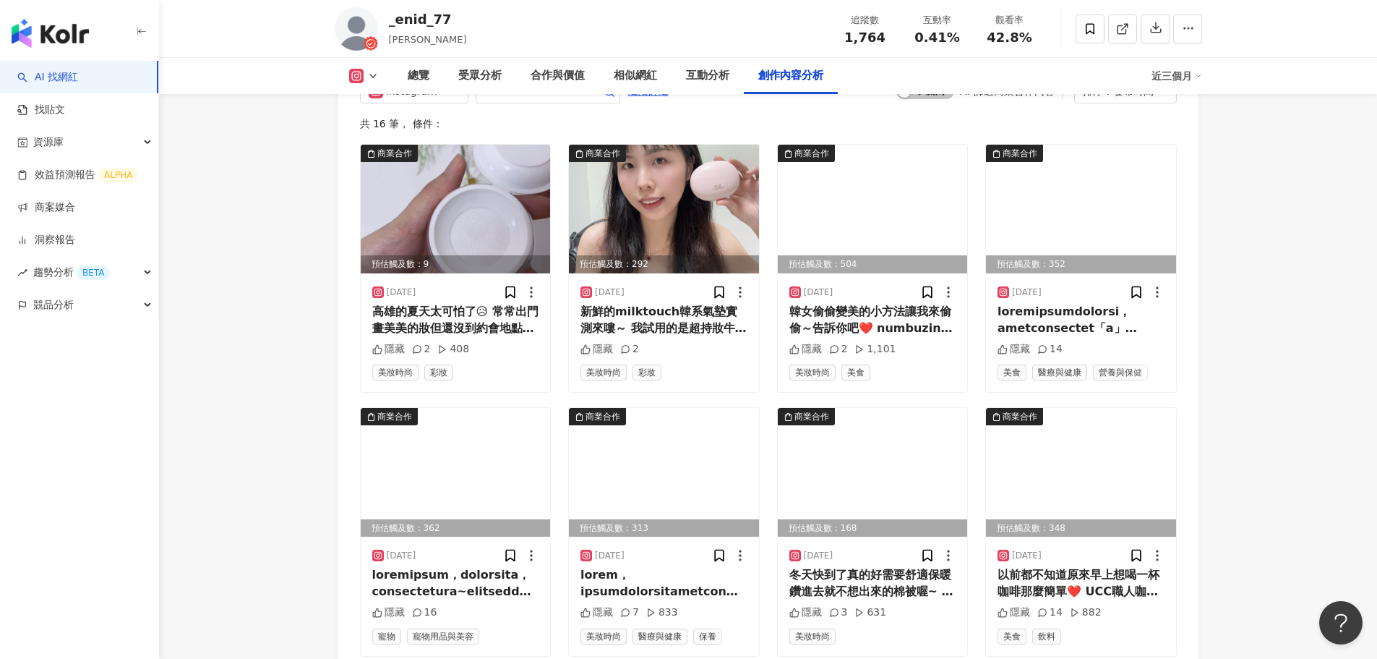
scroll to position [4482, 0]
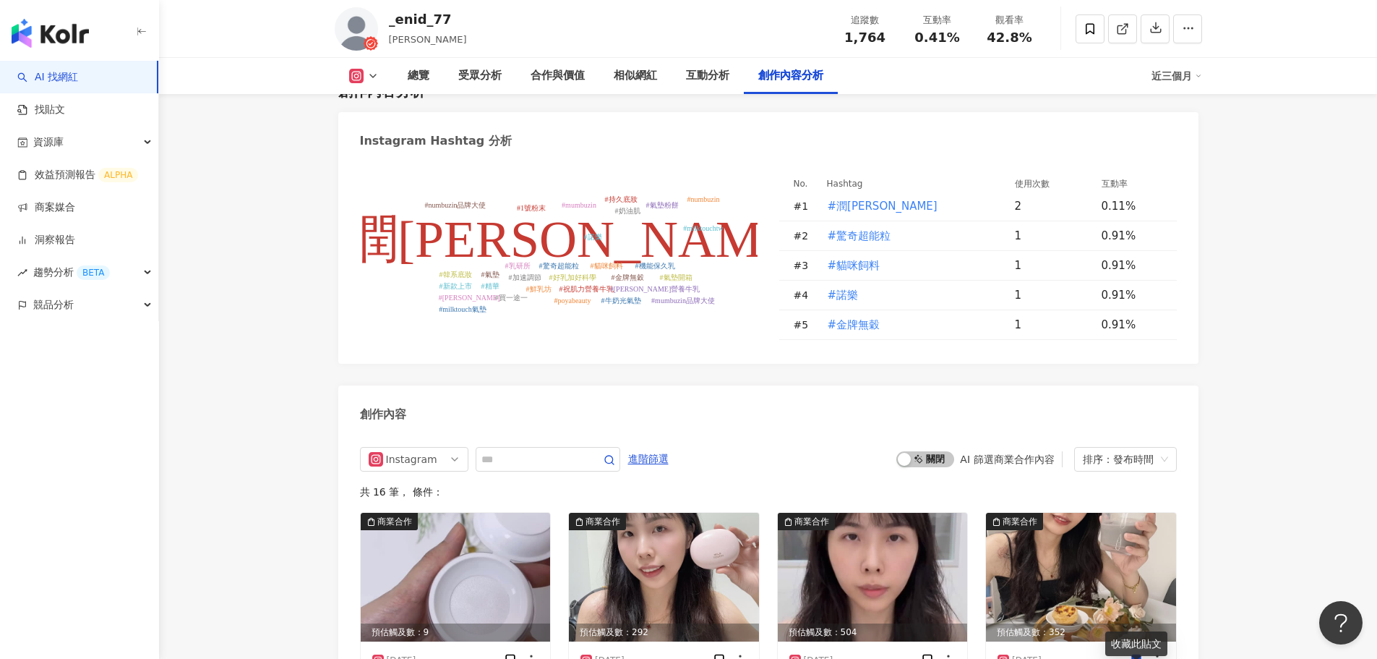
scroll to position [4049, 0]
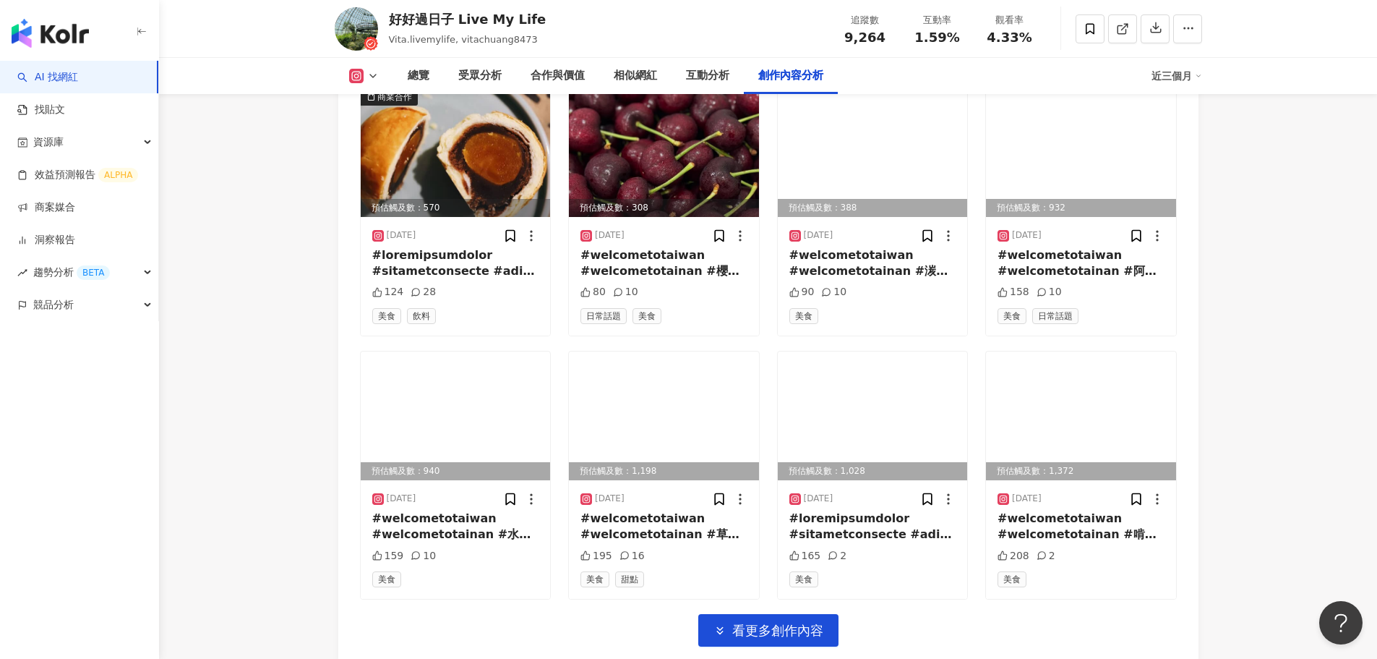
scroll to position [4673, 0]
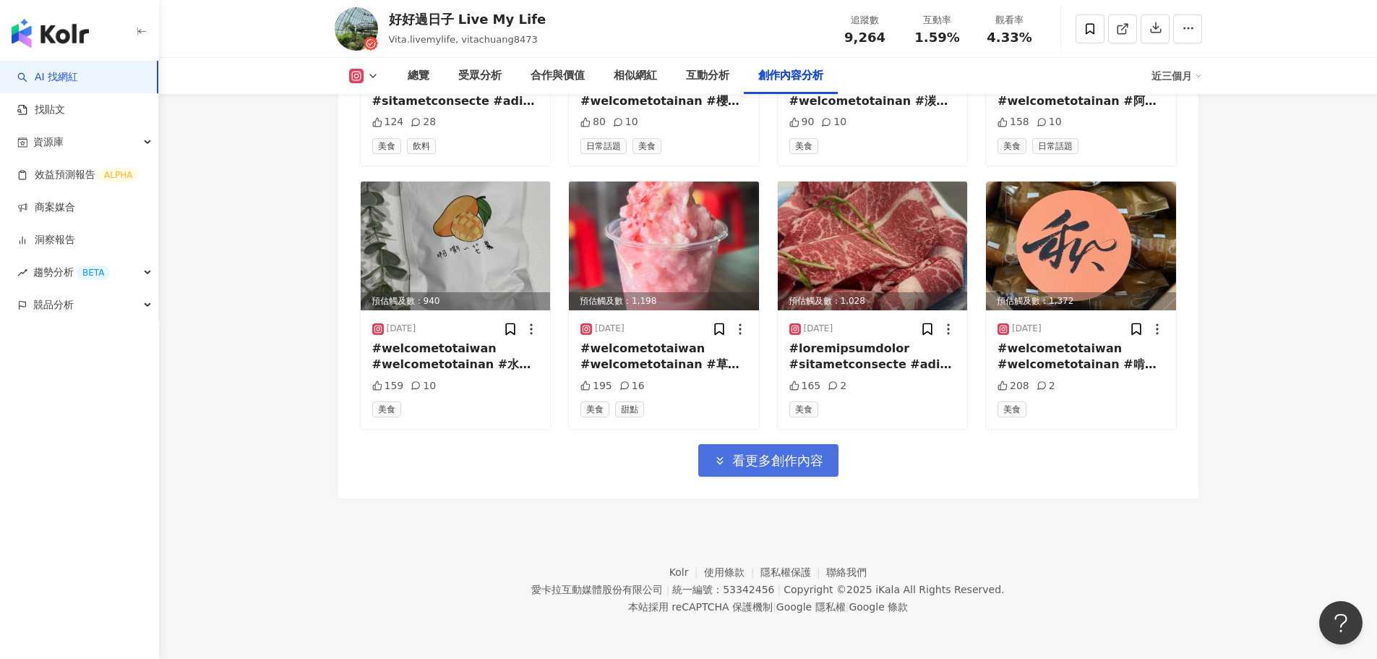
click at [796, 470] on button "看更多創作內容" at bounding box center [768, 460] width 140 height 33
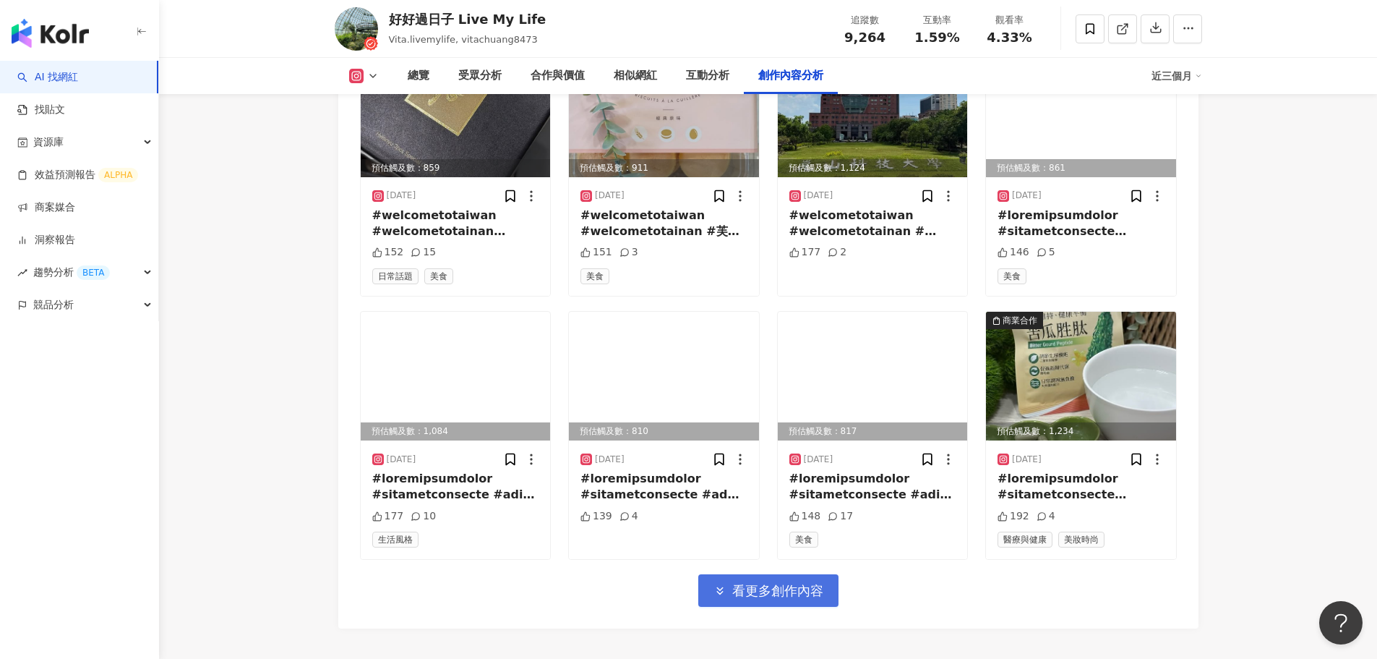
scroll to position [5395, 0]
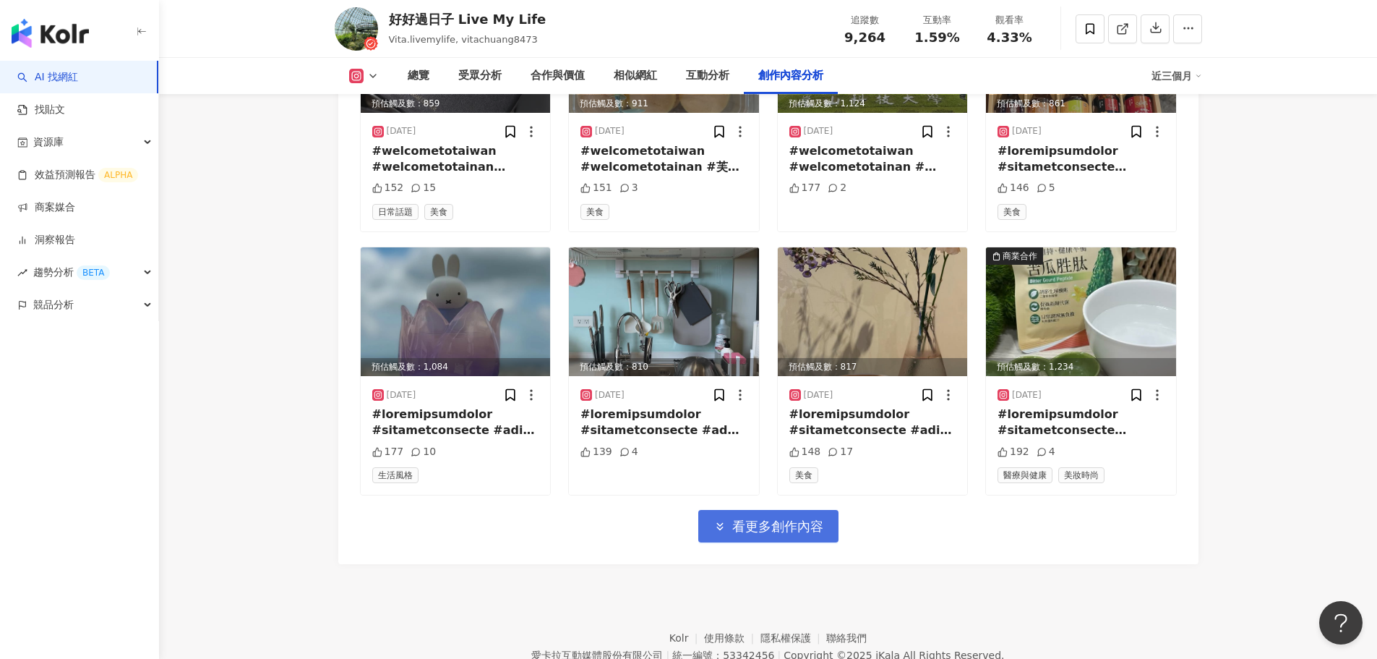
click at [791, 534] on span "看更多創作內容" at bounding box center [777, 526] width 91 height 16
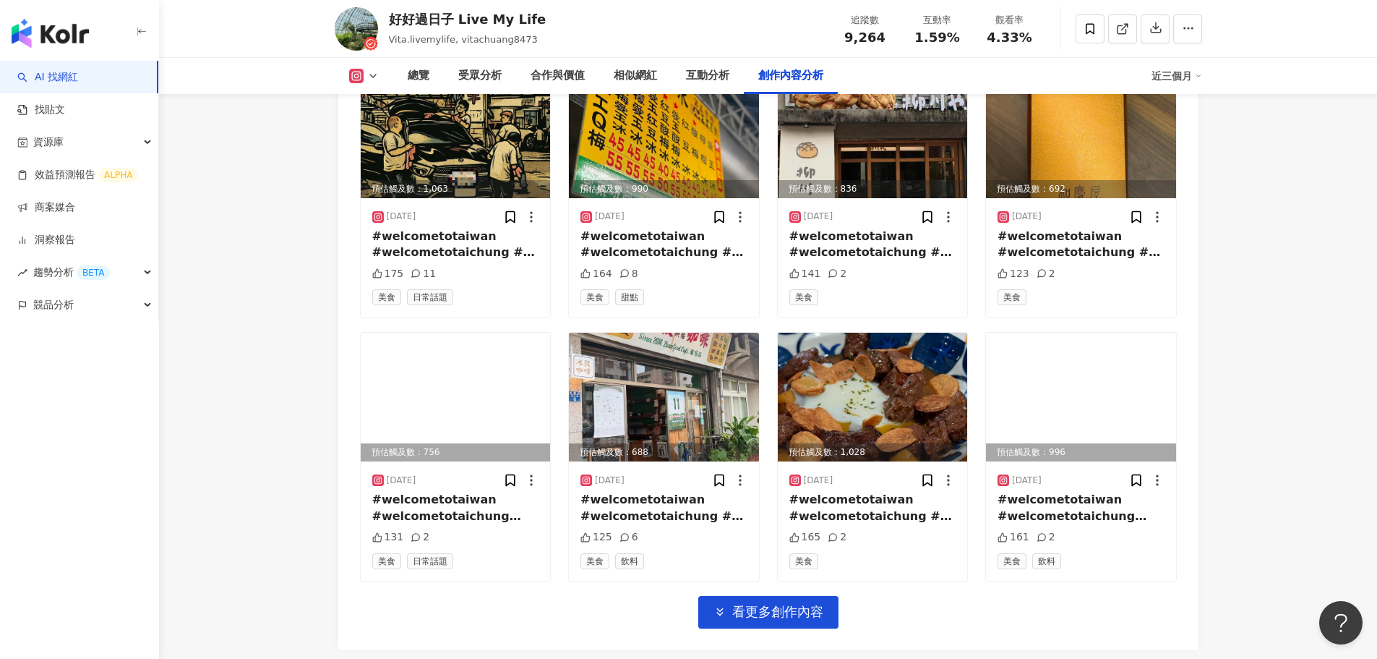
scroll to position [6118, 0]
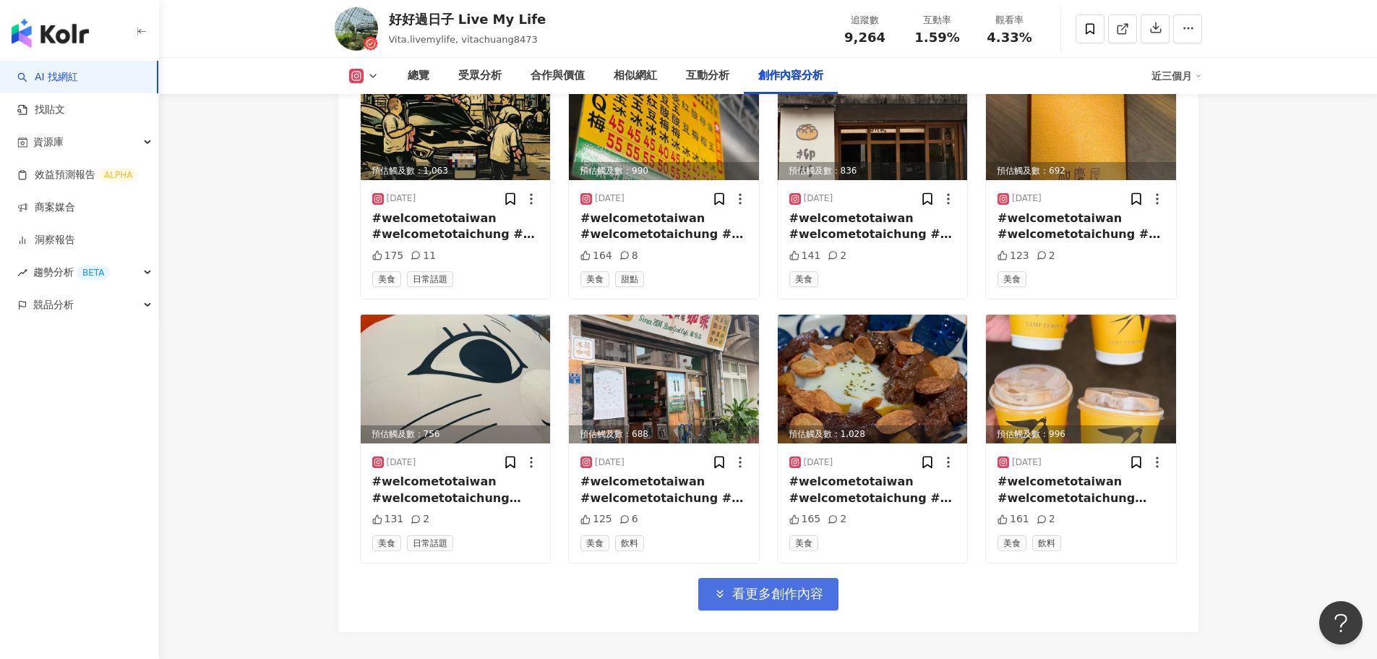
click at [797, 583] on button "看更多創作內容" at bounding box center [768, 594] width 140 height 33
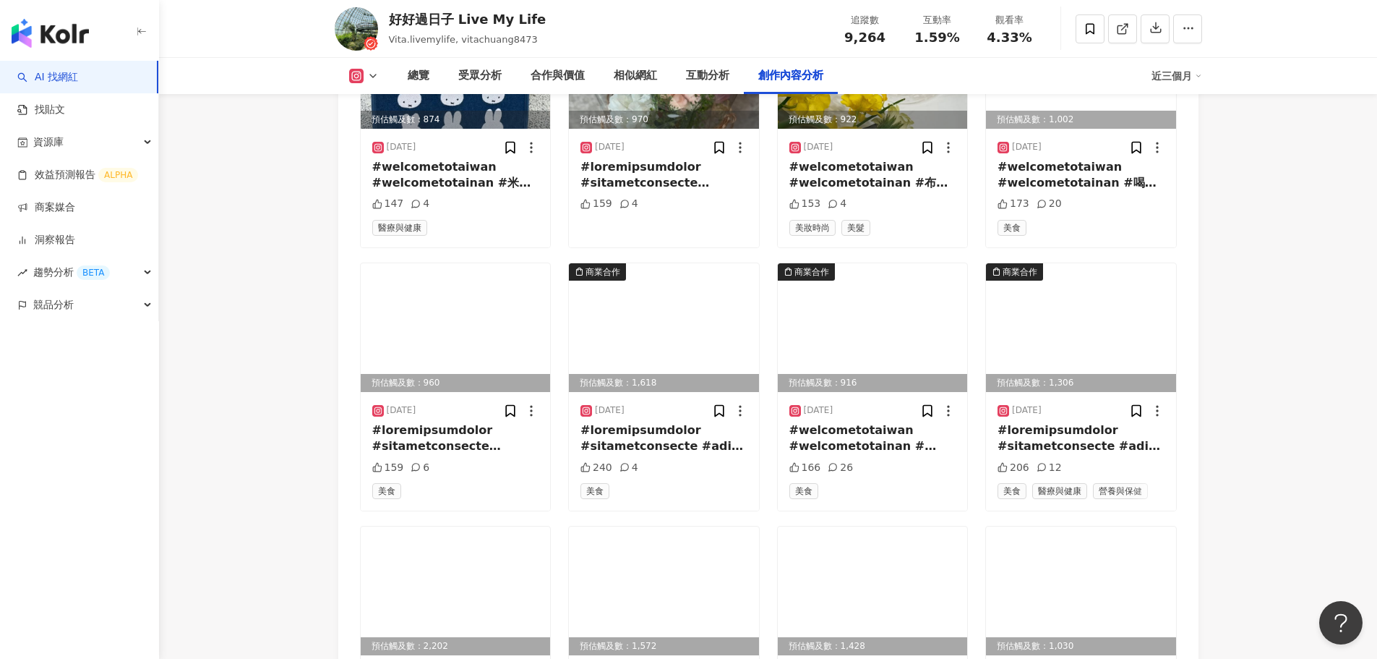
scroll to position [6914, 0]
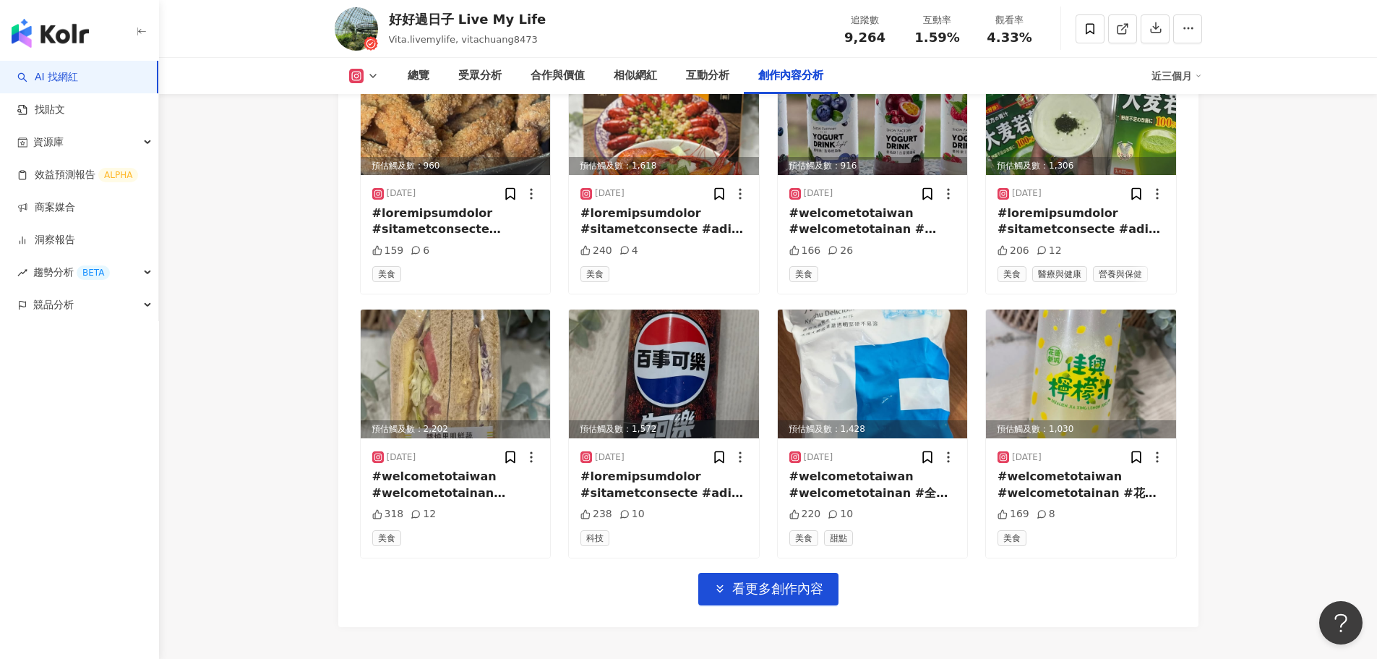
click at [788, 594] on span "看更多創作內容" at bounding box center [777, 589] width 91 height 16
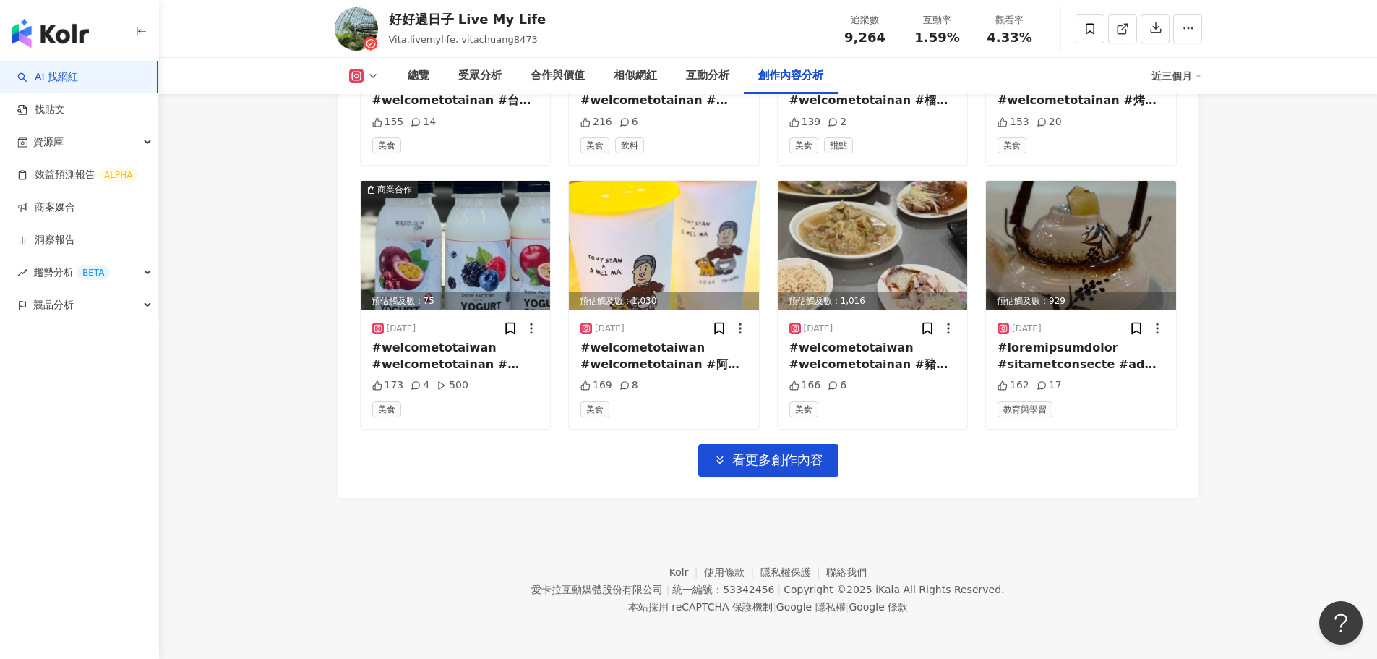
scroll to position [7834, 0]
click at [802, 469] on button "看更多創作內容" at bounding box center [768, 460] width 140 height 33
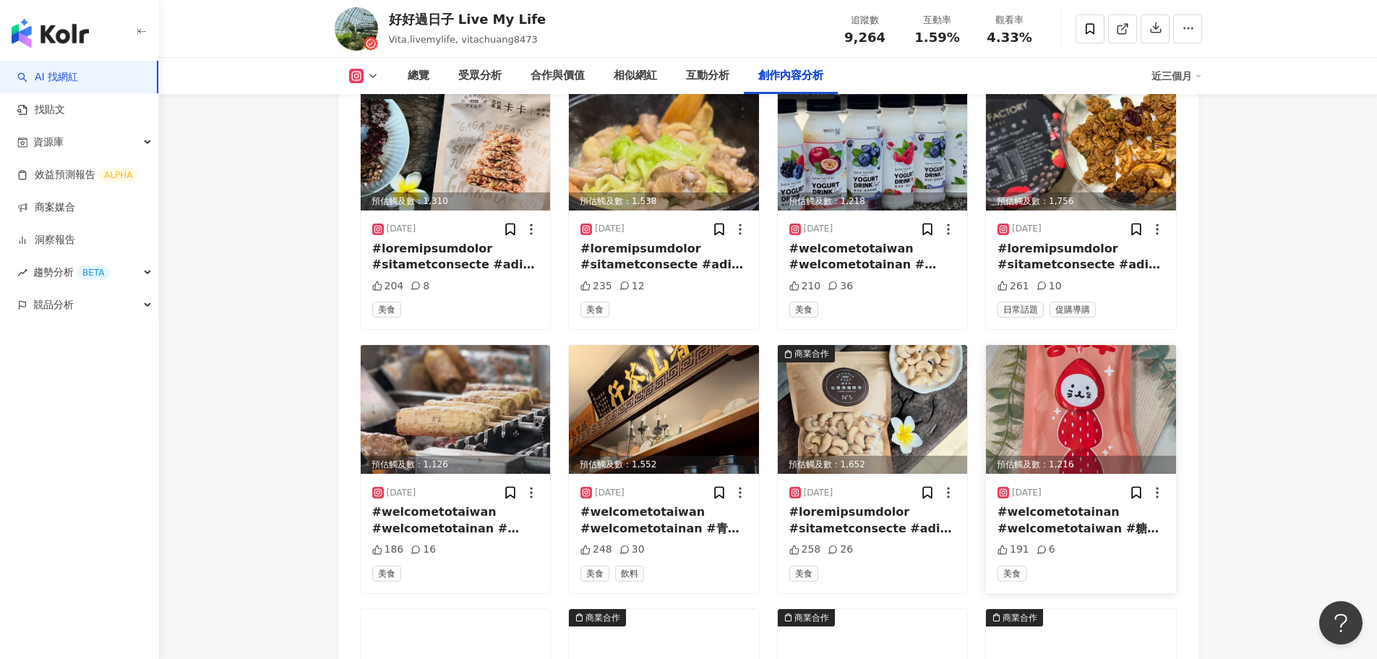
scroll to position [8485, 0]
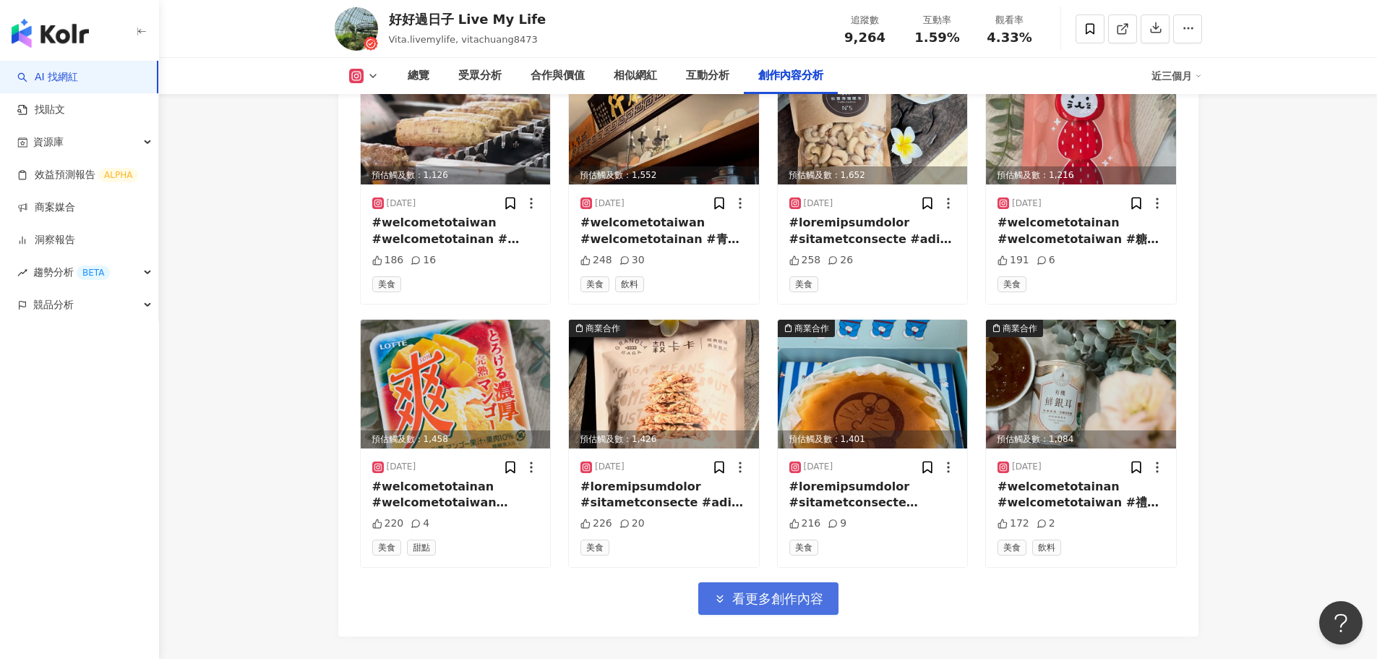
click at [751, 604] on span "看更多創作內容" at bounding box center [777, 599] width 91 height 16
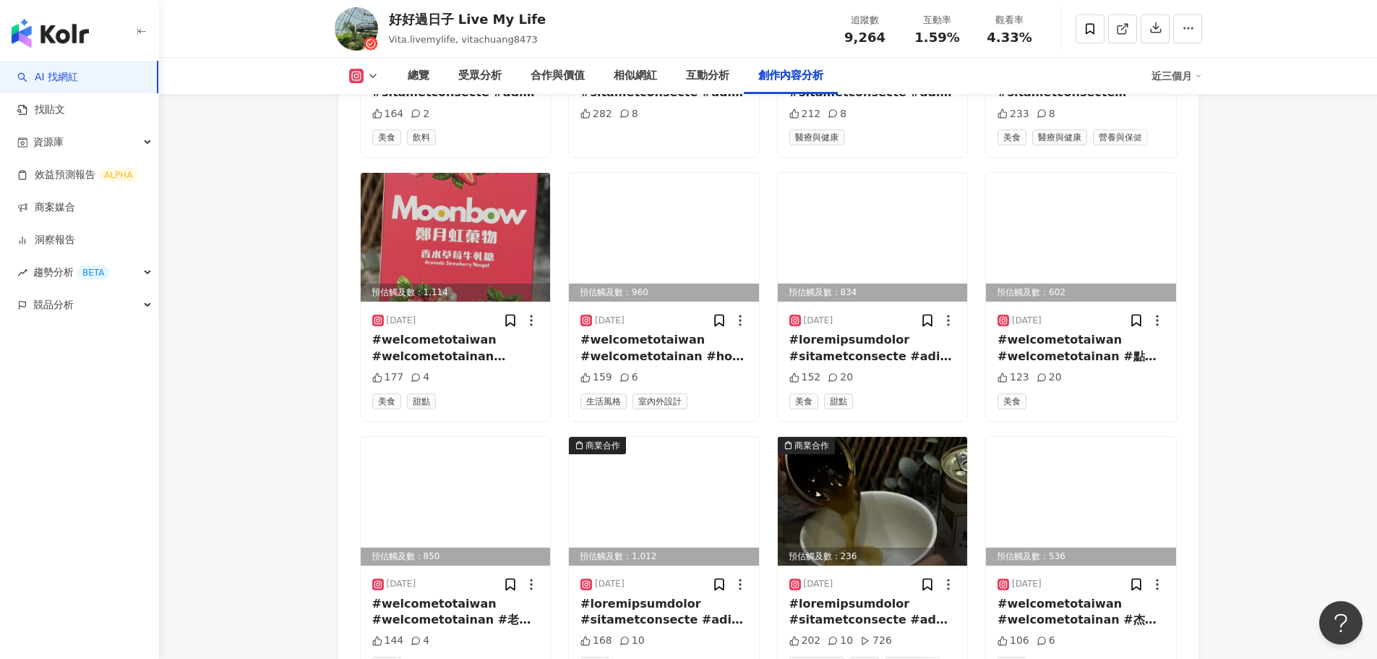
scroll to position [9352, 0]
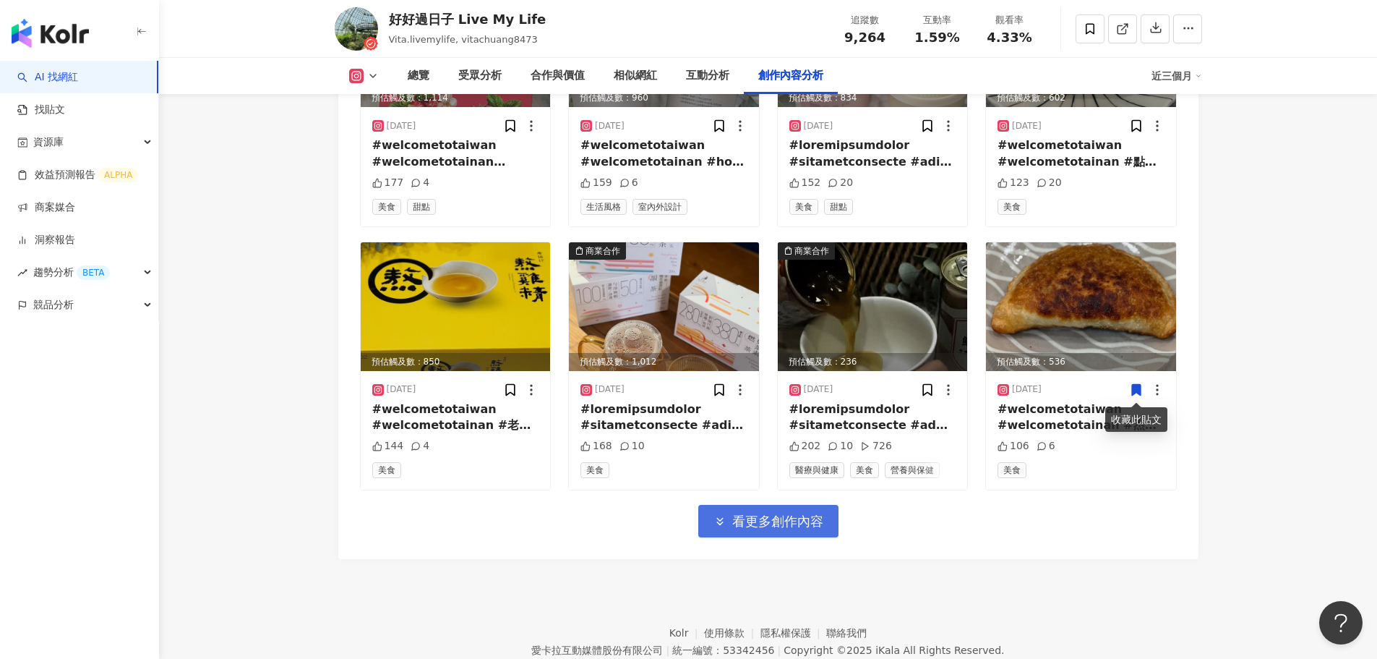
click at [757, 520] on span "看更多創作內容" at bounding box center [777, 521] width 91 height 16
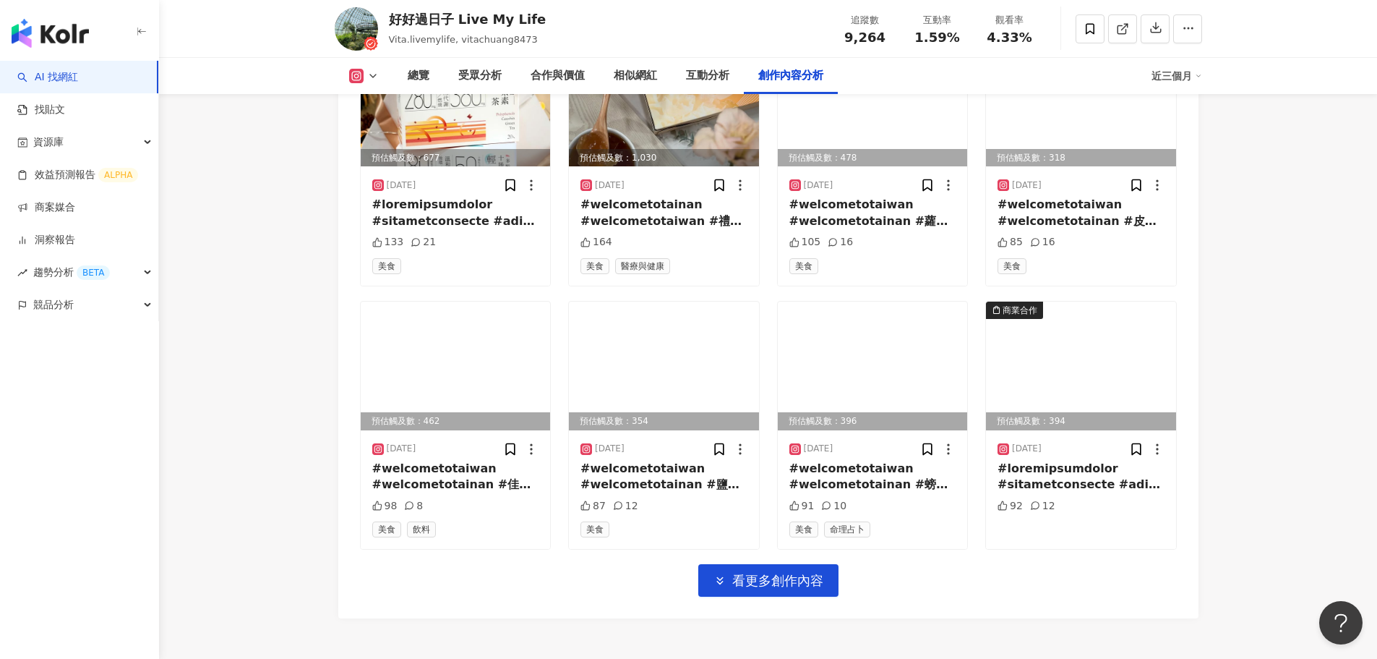
scroll to position [10205, 0]
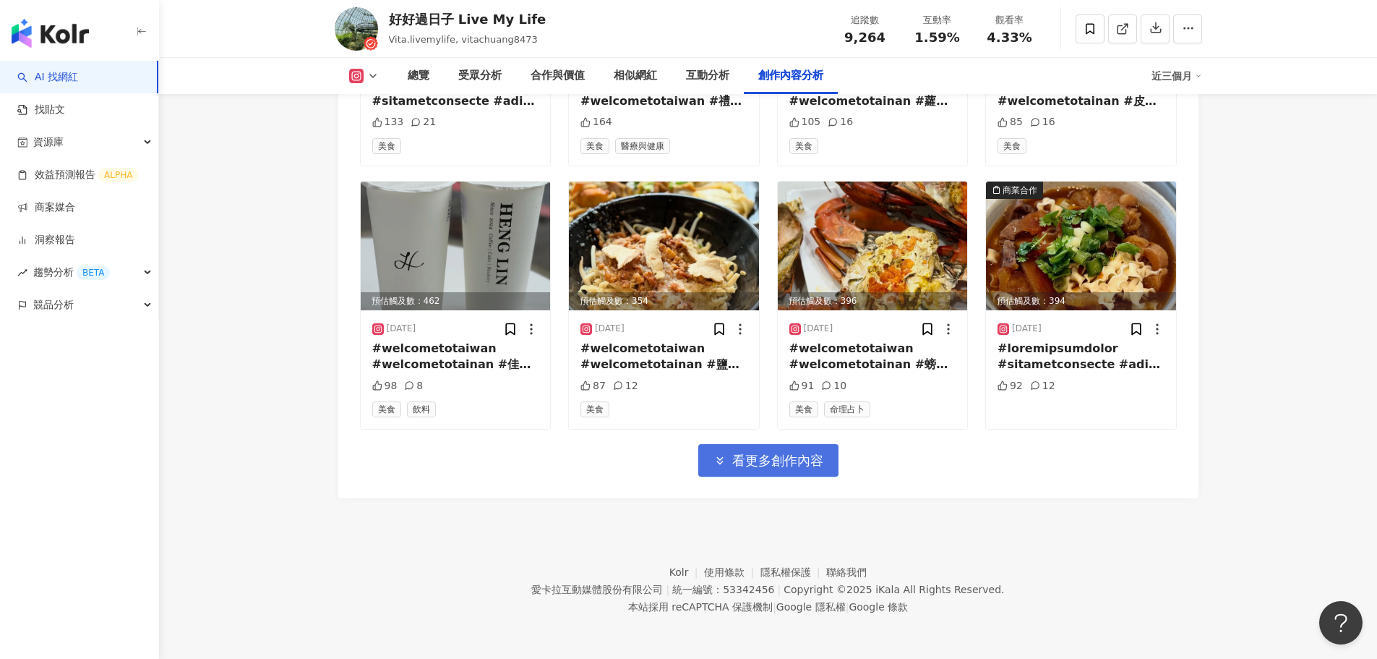
click at [754, 458] on span "看更多創作內容" at bounding box center [777, 461] width 91 height 16
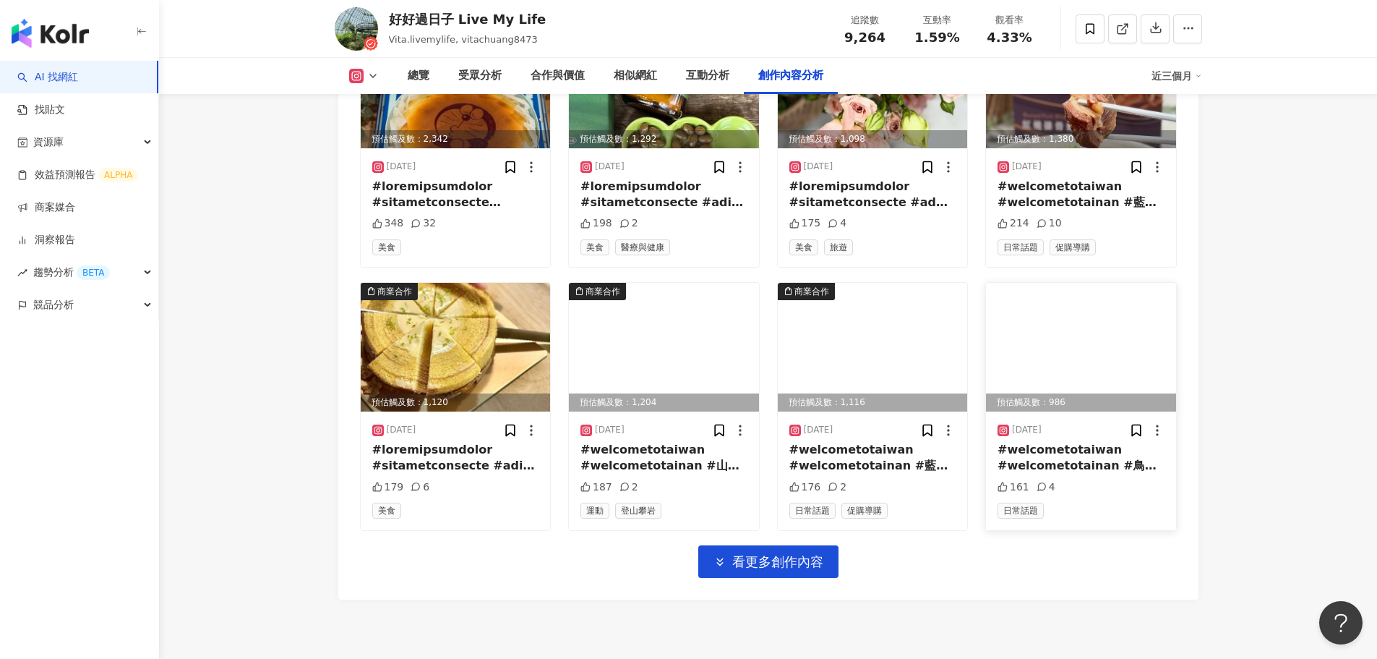
scroll to position [10995, 0]
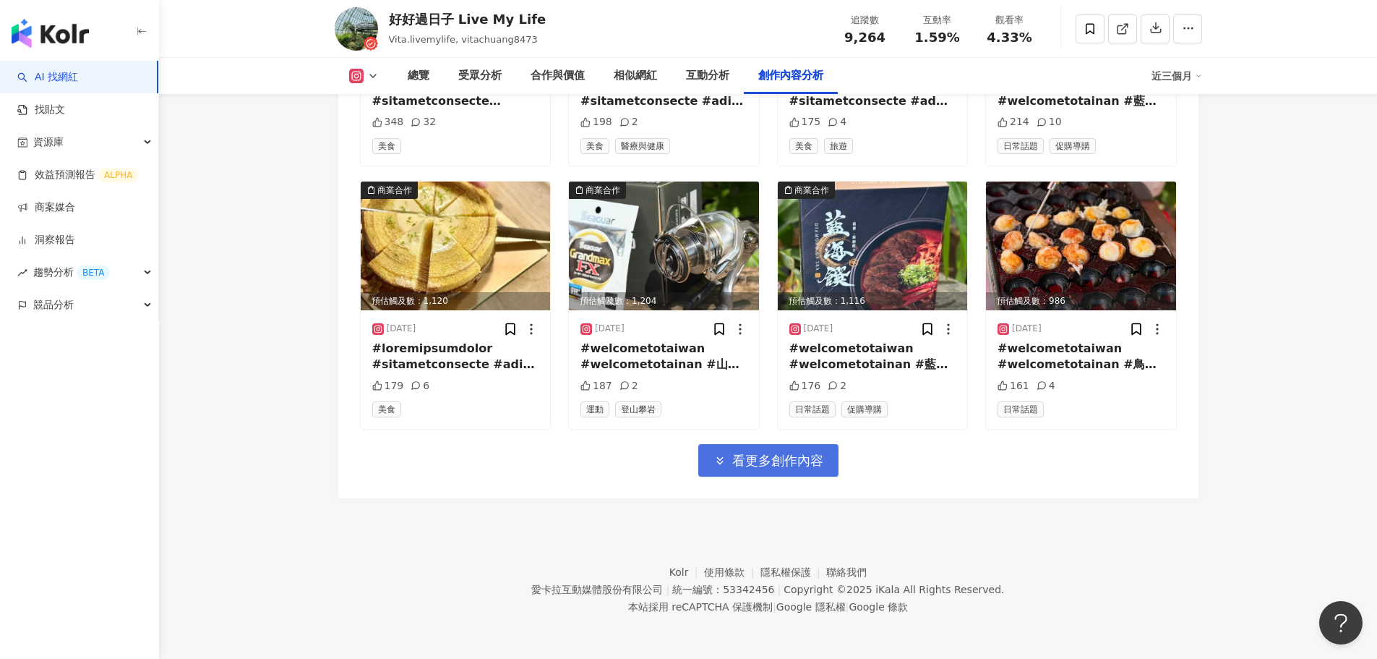
click at [761, 466] on span "看更多創作內容" at bounding box center [777, 461] width 91 height 16
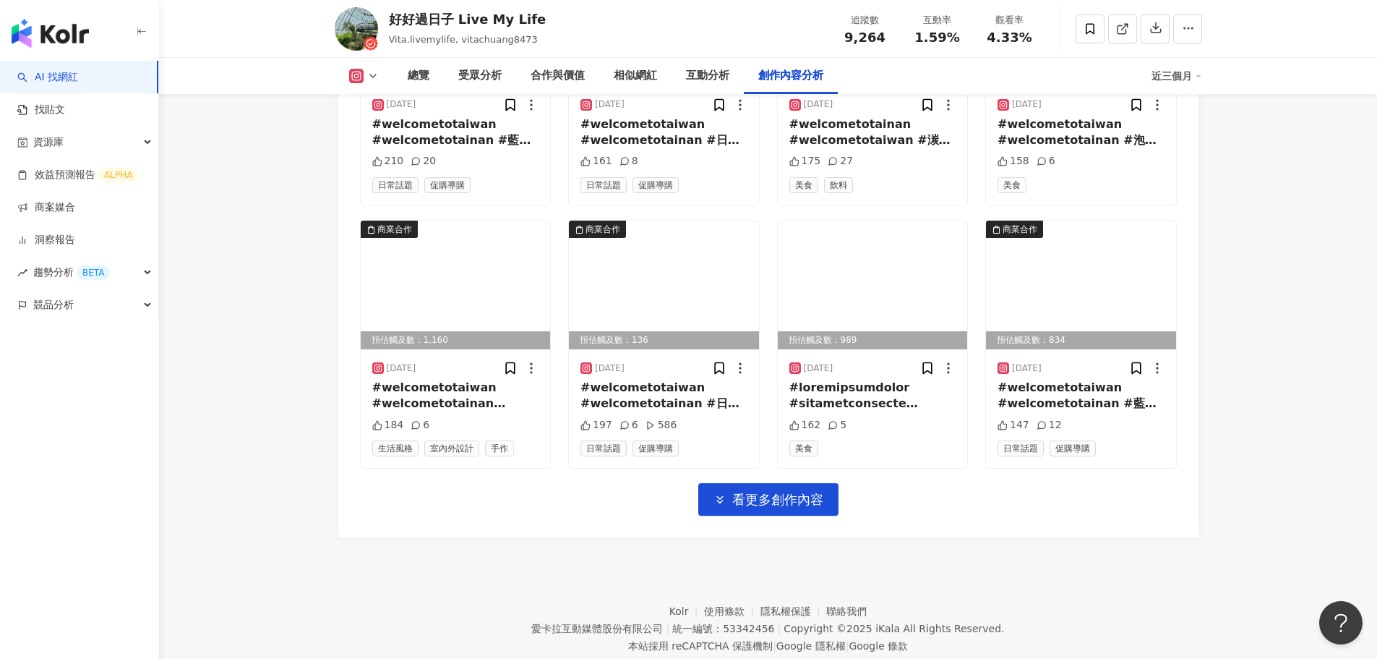
scroll to position [11786, 0]
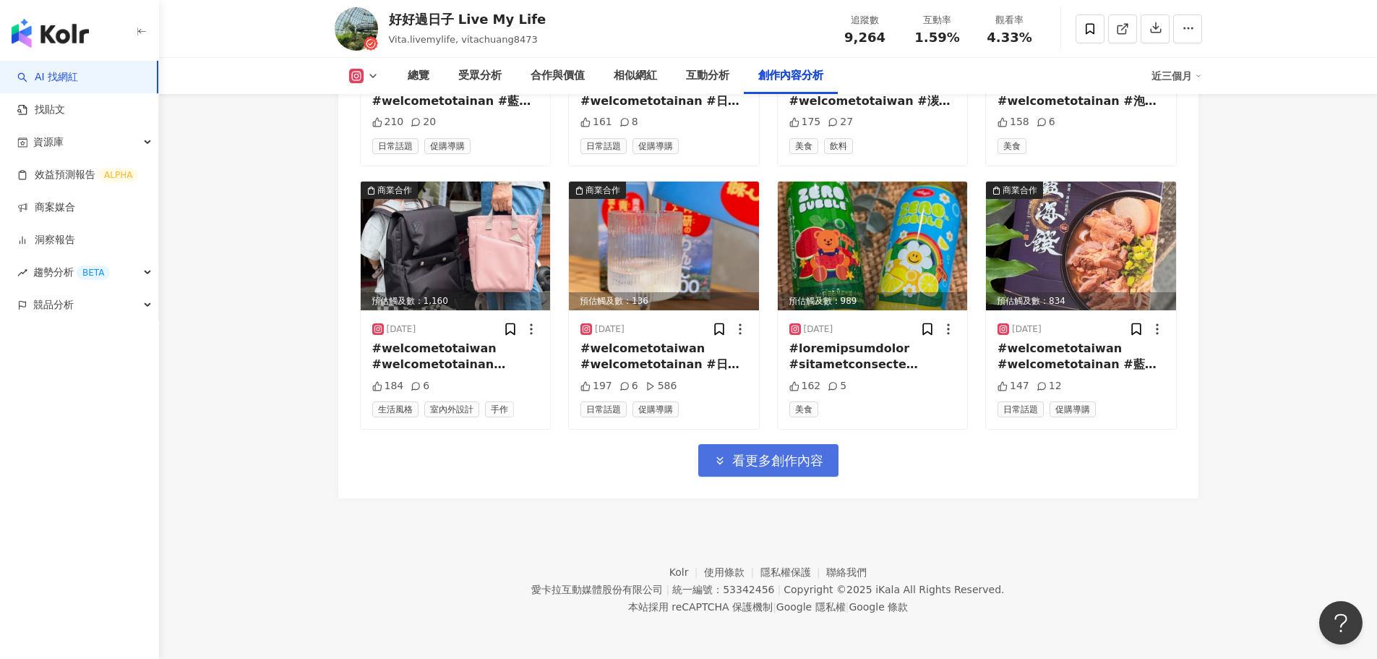
click at [750, 460] on span "看更多創作內容" at bounding box center [777, 461] width 91 height 16
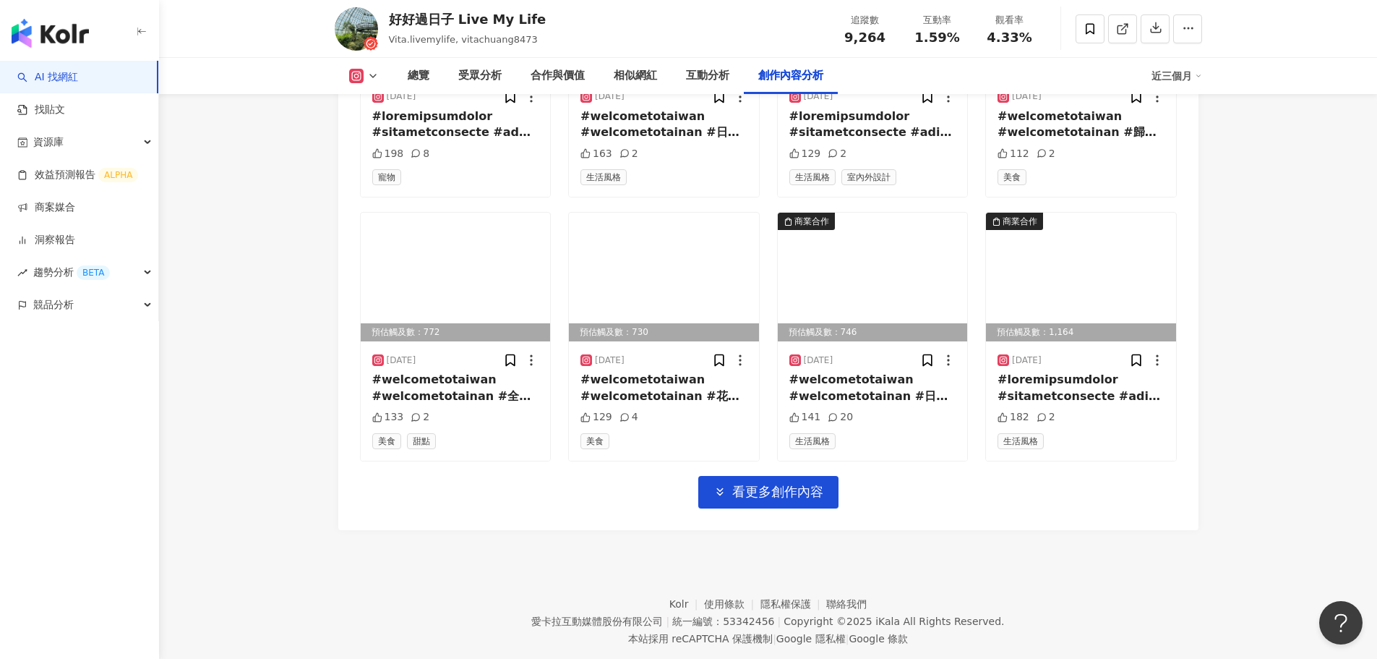
scroll to position [12576, 0]
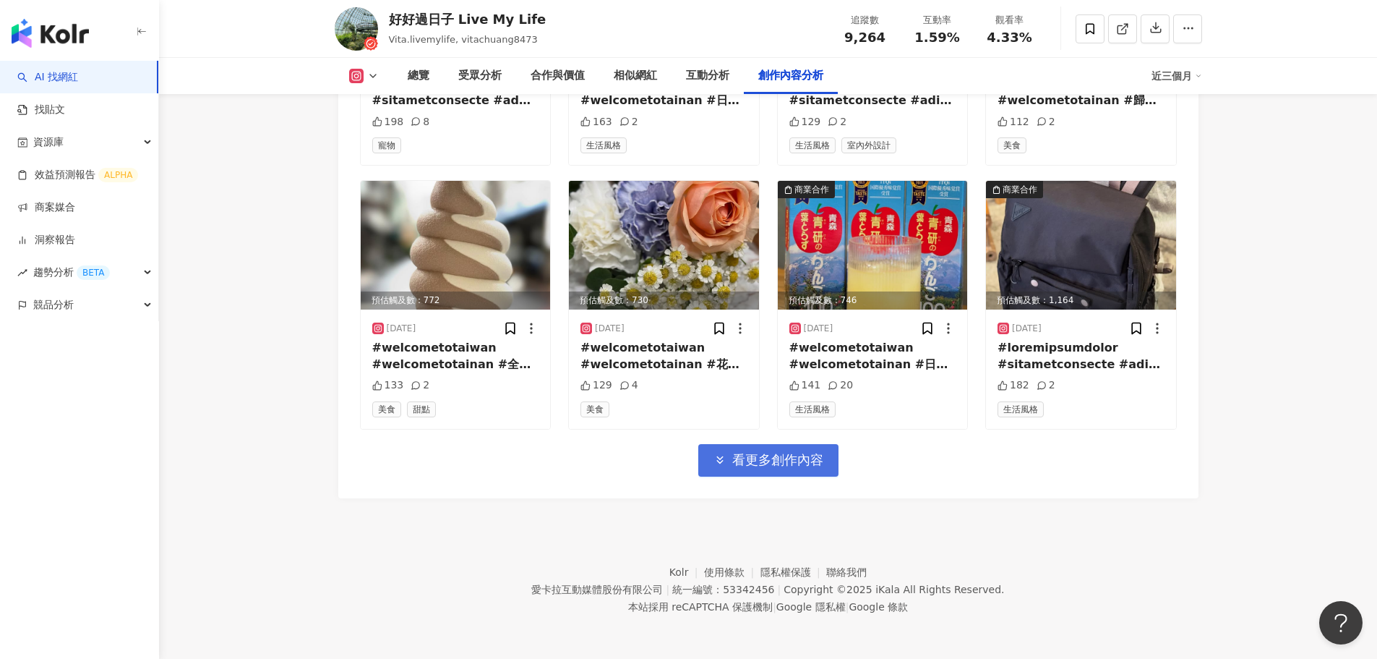
click at [791, 454] on span "看更多創作內容" at bounding box center [777, 460] width 91 height 16
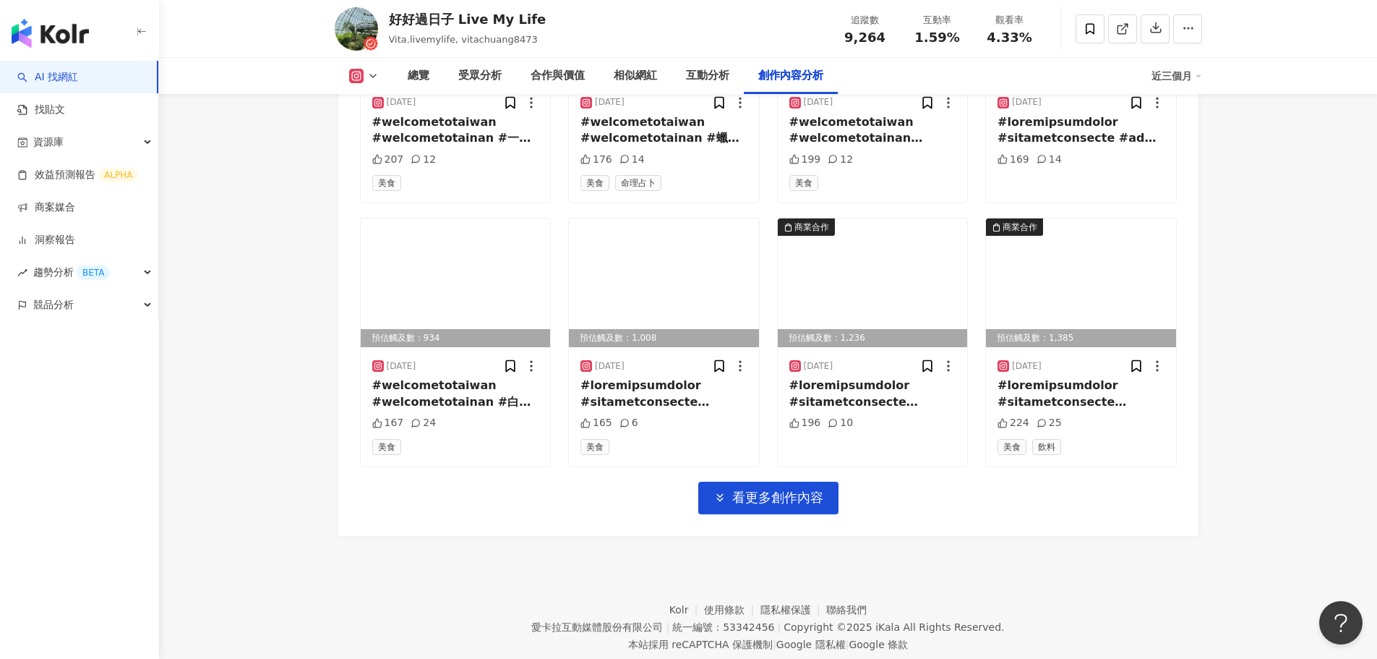
scroll to position [13366, 0]
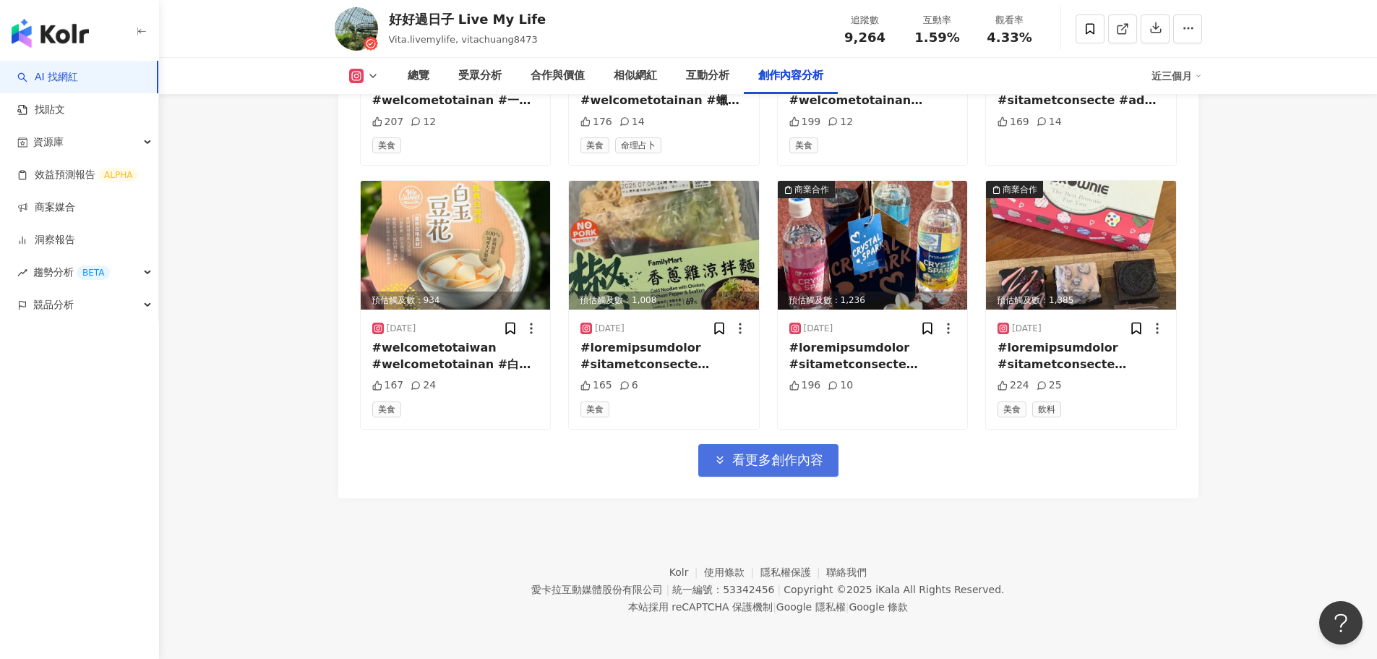
click at [752, 459] on span "看更多創作內容" at bounding box center [777, 460] width 91 height 16
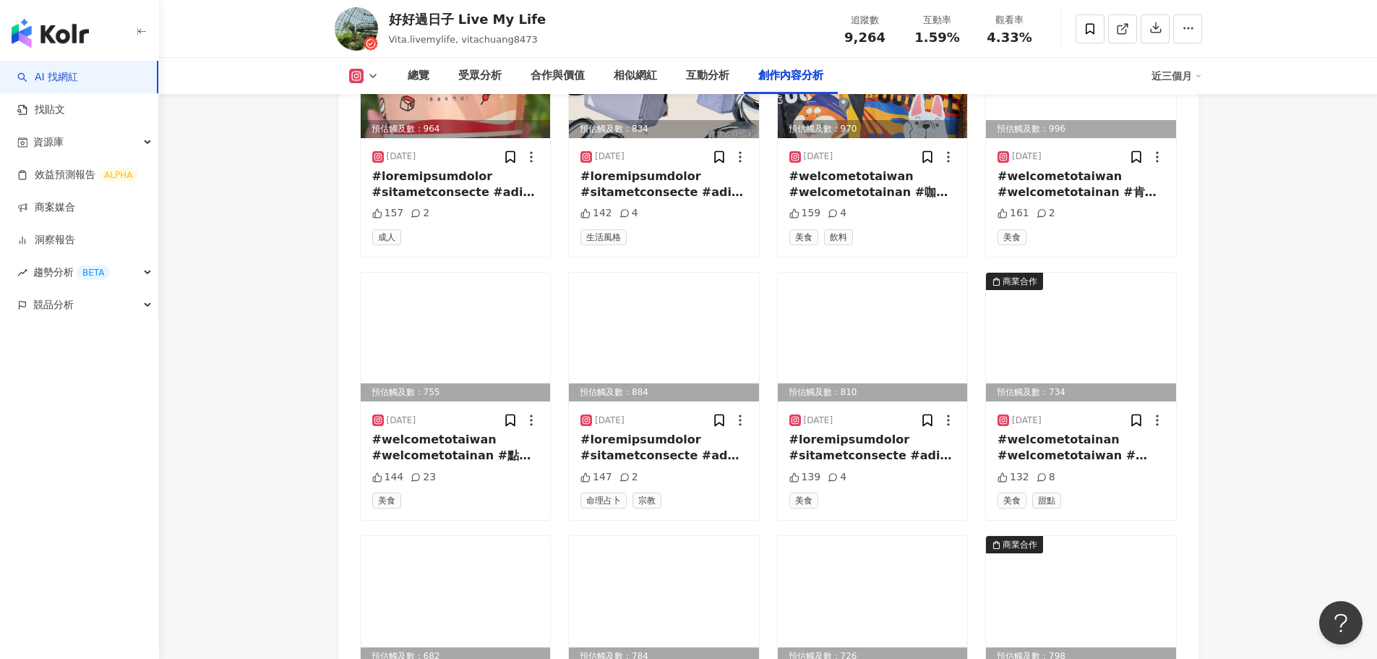
scroll to position [14089, 0]
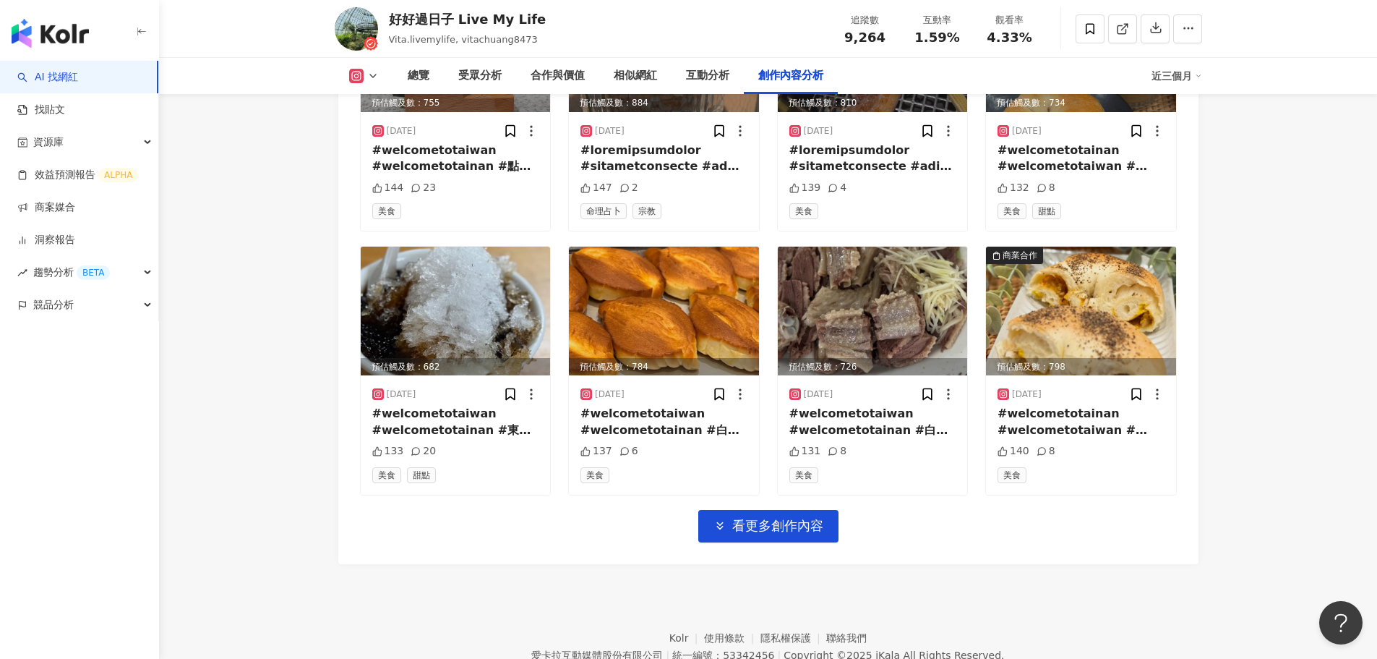
click at [781, 530] on span "看更多創作內容" at bounding box center [777, 526] width 91 height 16
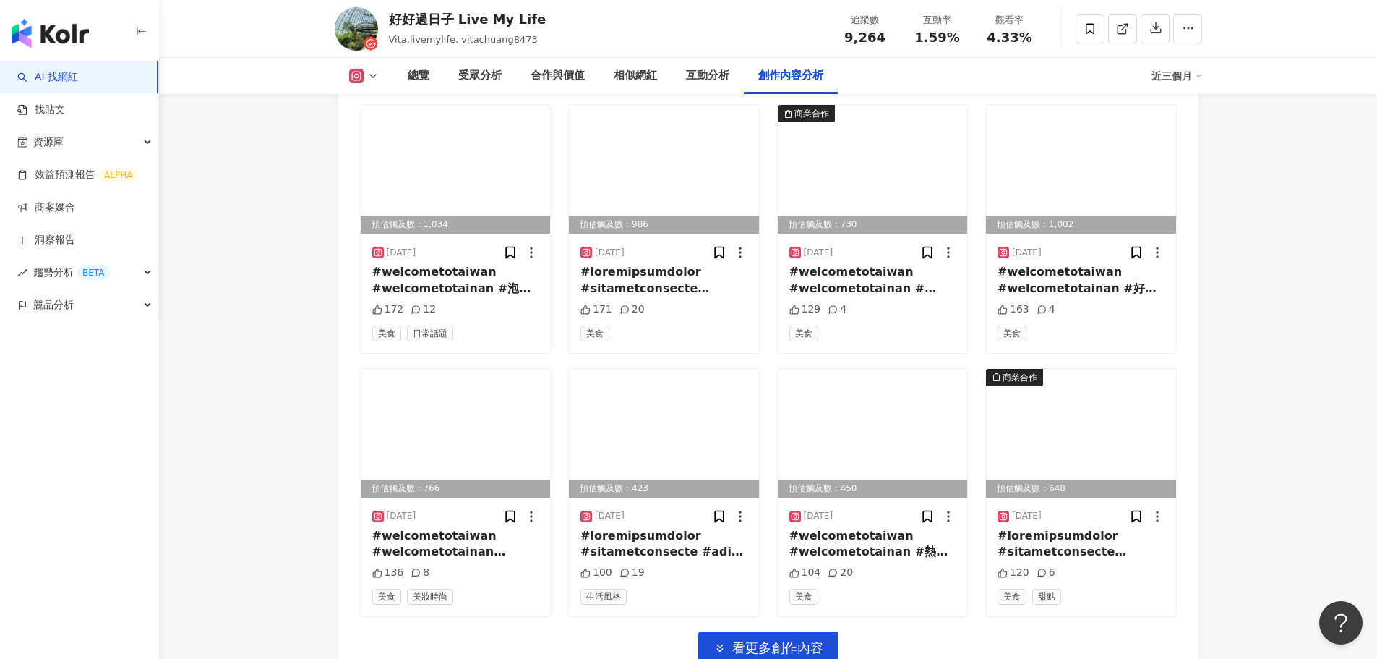
scroll to position [14812, 0]
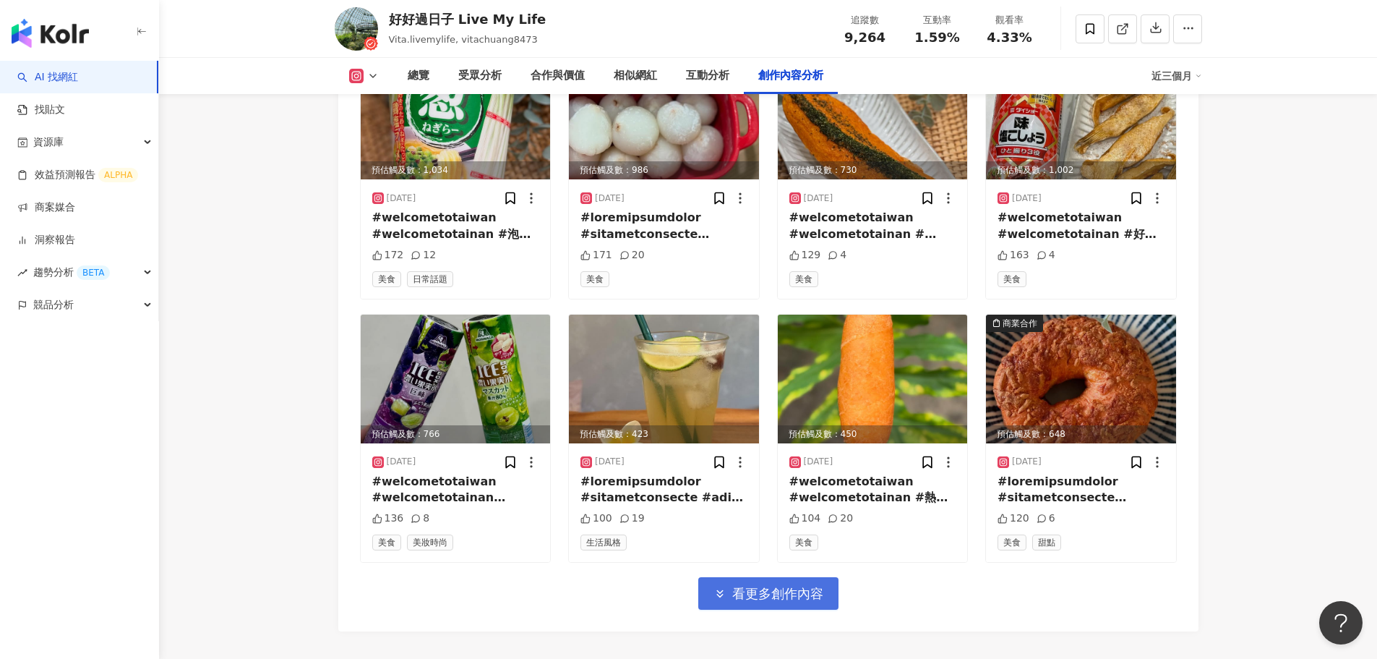
click at [776, 596] on span "看更多創作內容" at bounding box center [777, 594] width 91 height 16
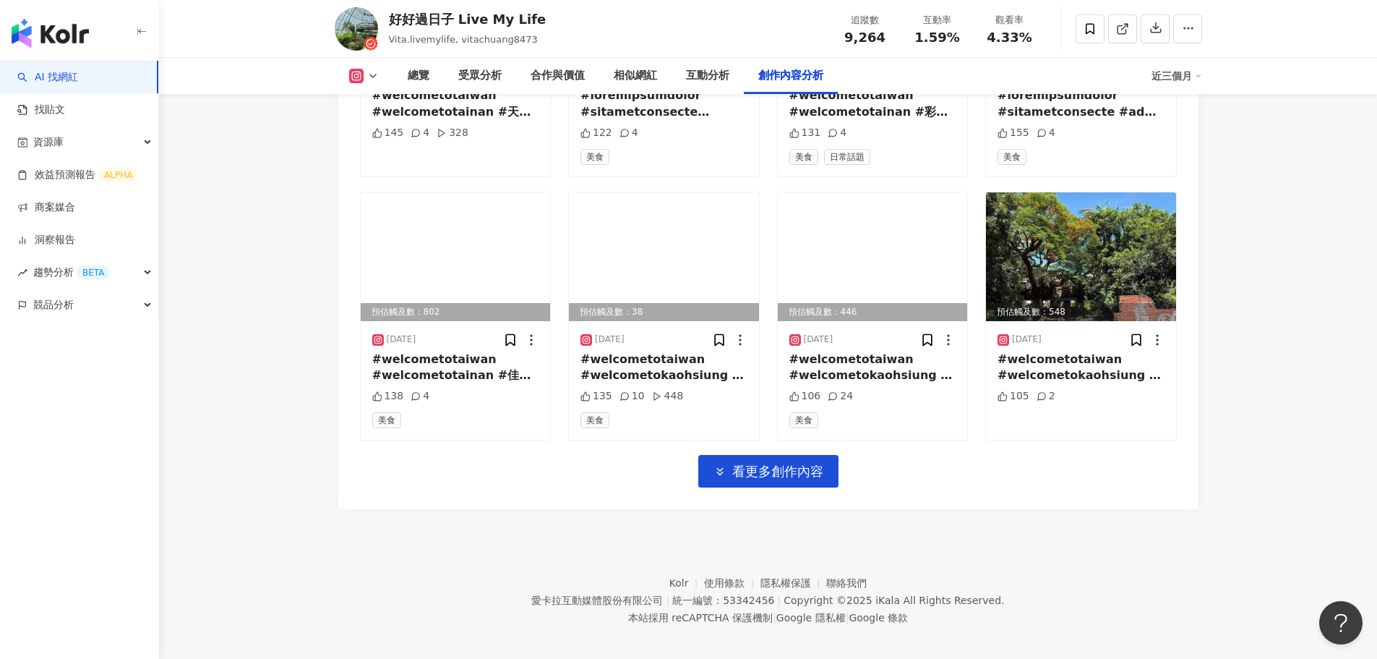
scroll to position [15737, 0]
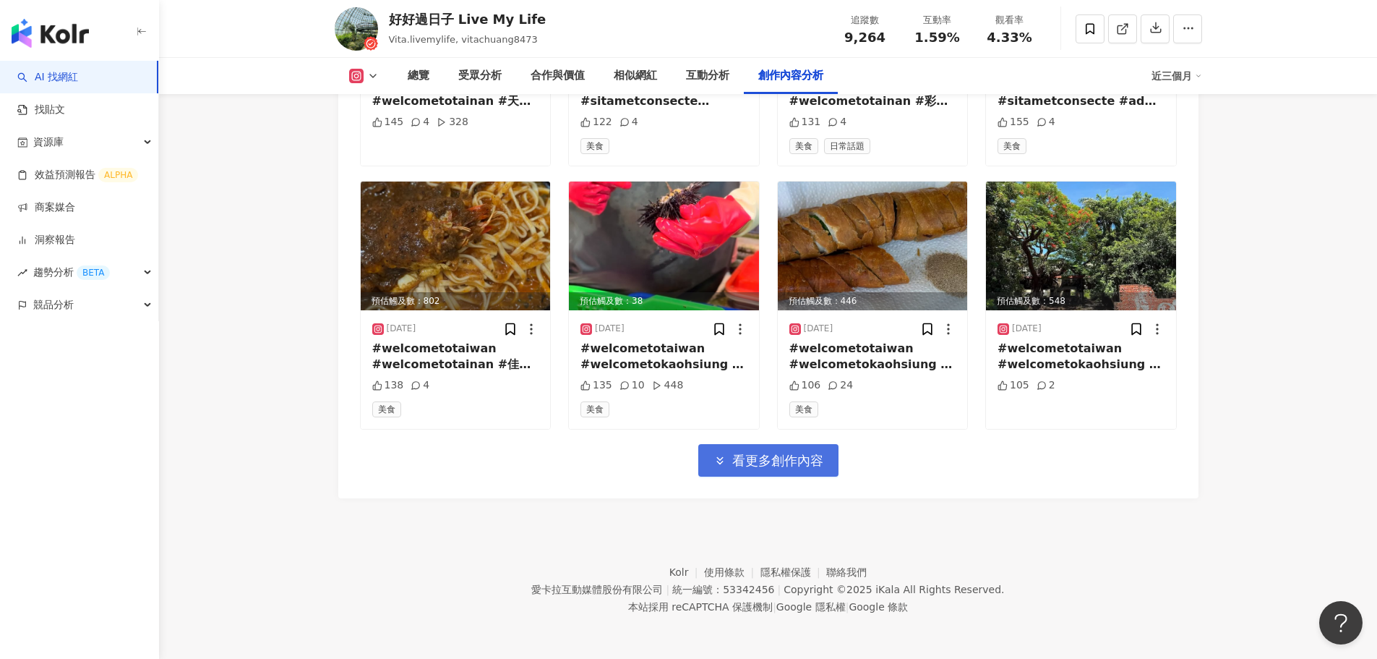
click at [796, 453] on span "看更多創作內容" at bounding box center [777, 461] width 91 height 16
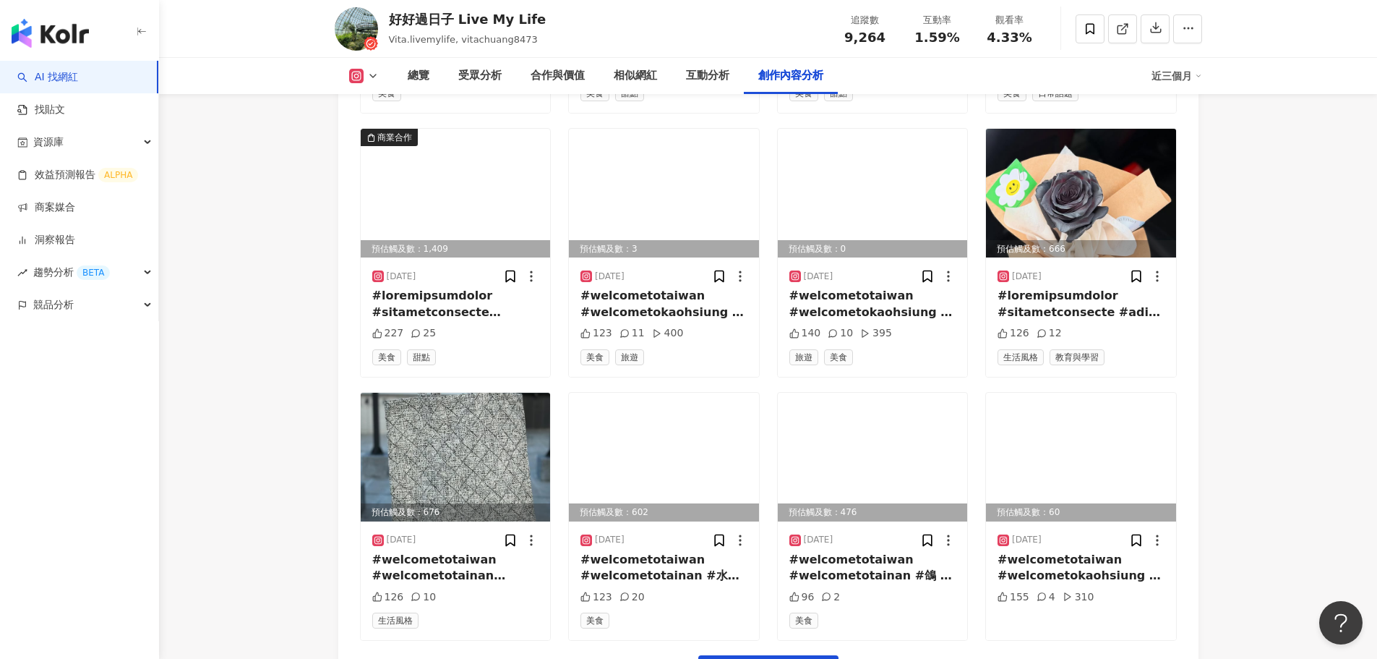
scroll to position [16527, 0]
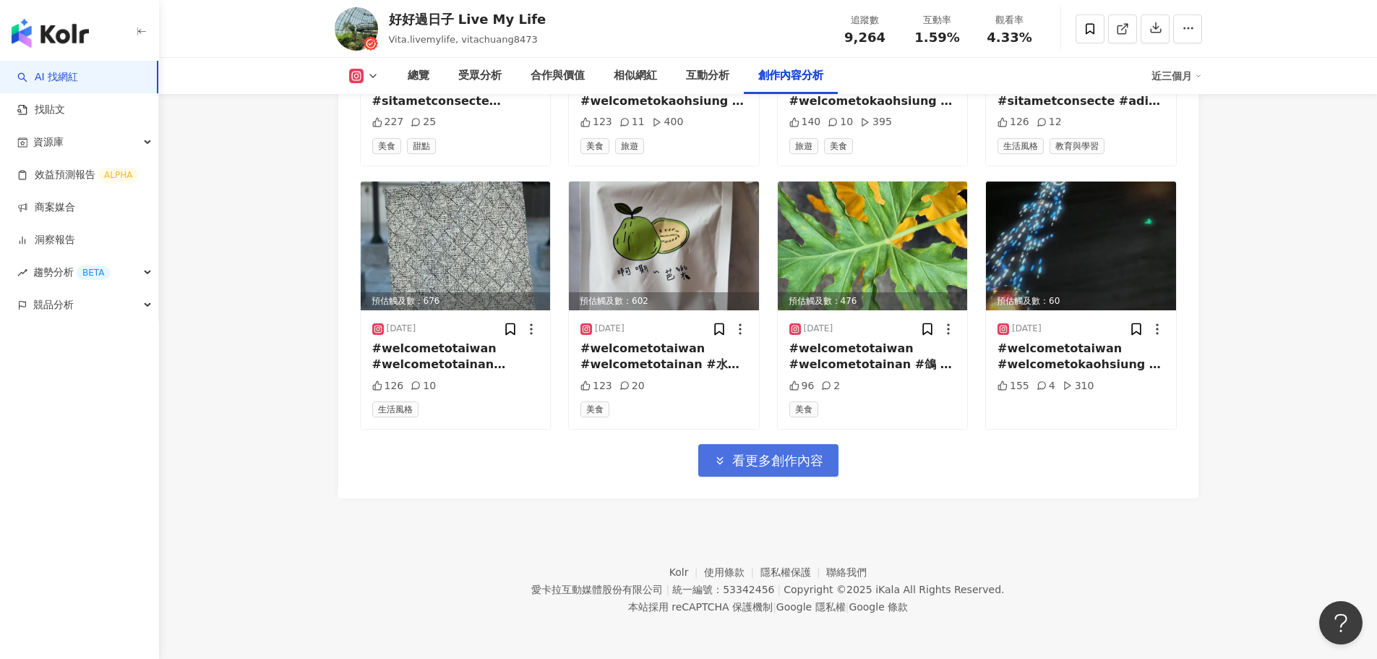
click at [774, 468] on button "看更多創作內容" at bounding box center [768, 460] width 140 height 33
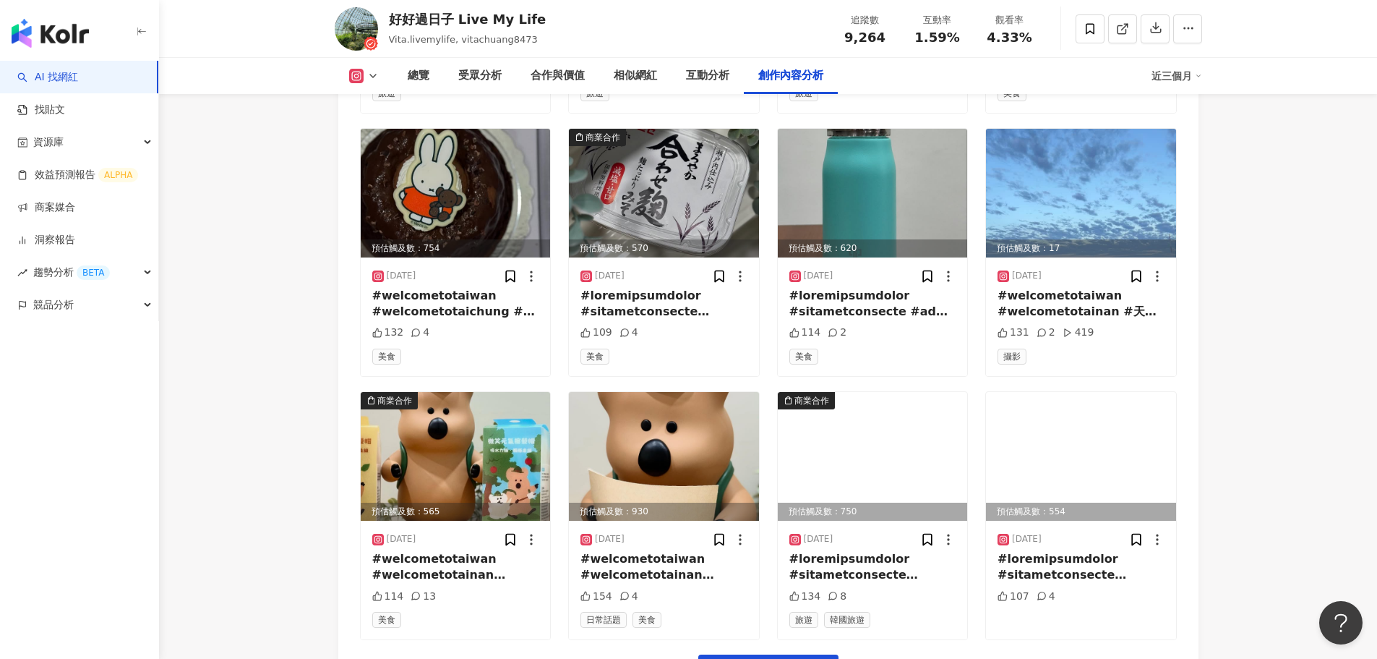
scroll to position [17317, 0]
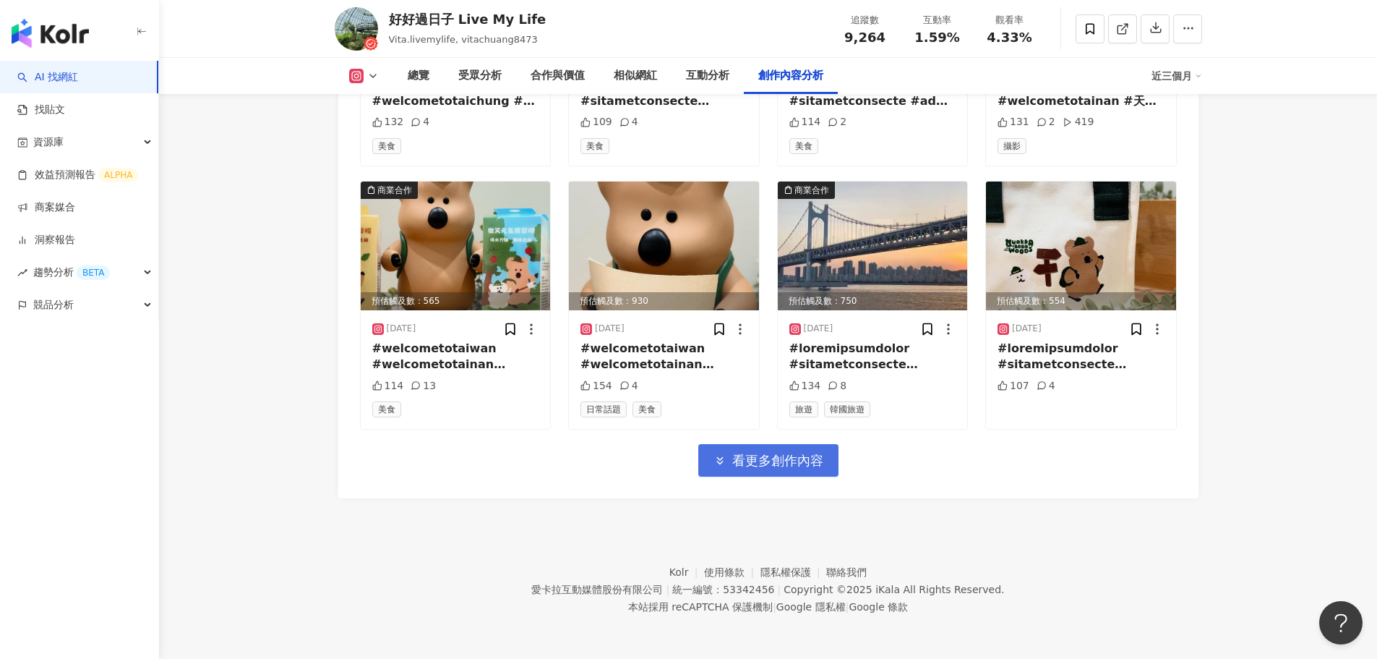
click at [756, 463] on span "看更多創作內容" at bounding box center [777, 461] width 91 height 16
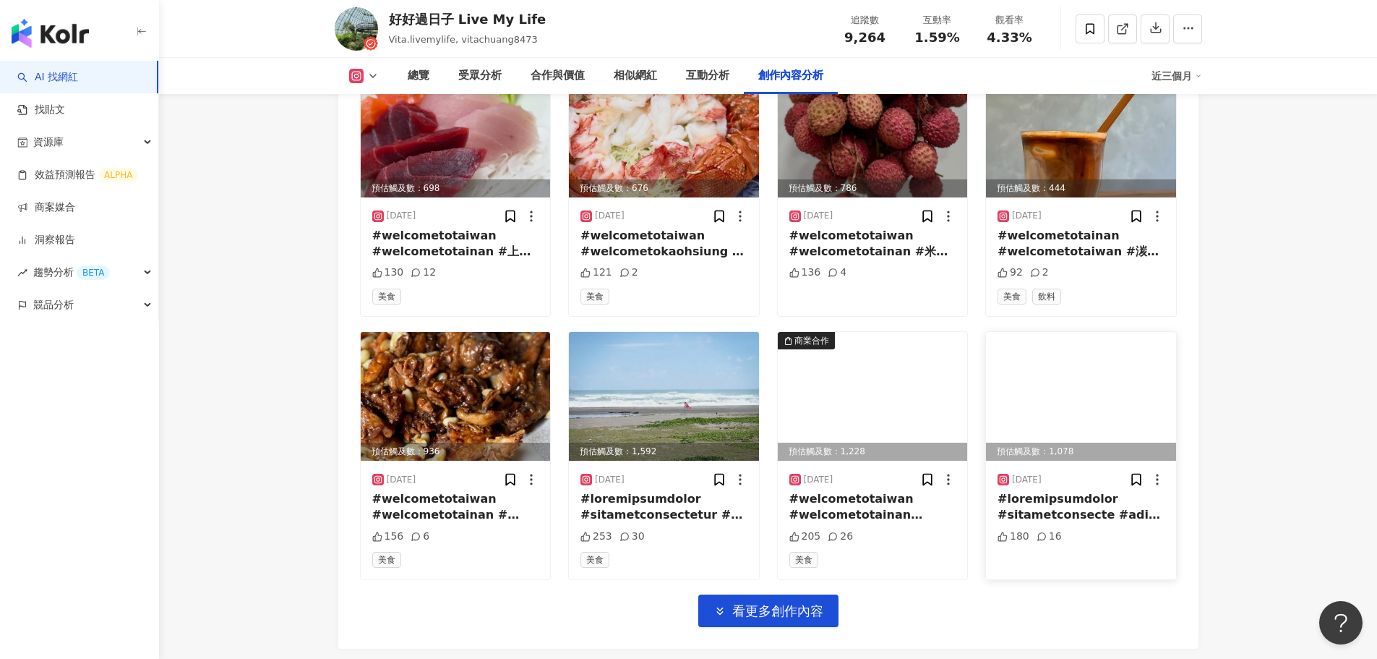
scroll to position [17968, 0]
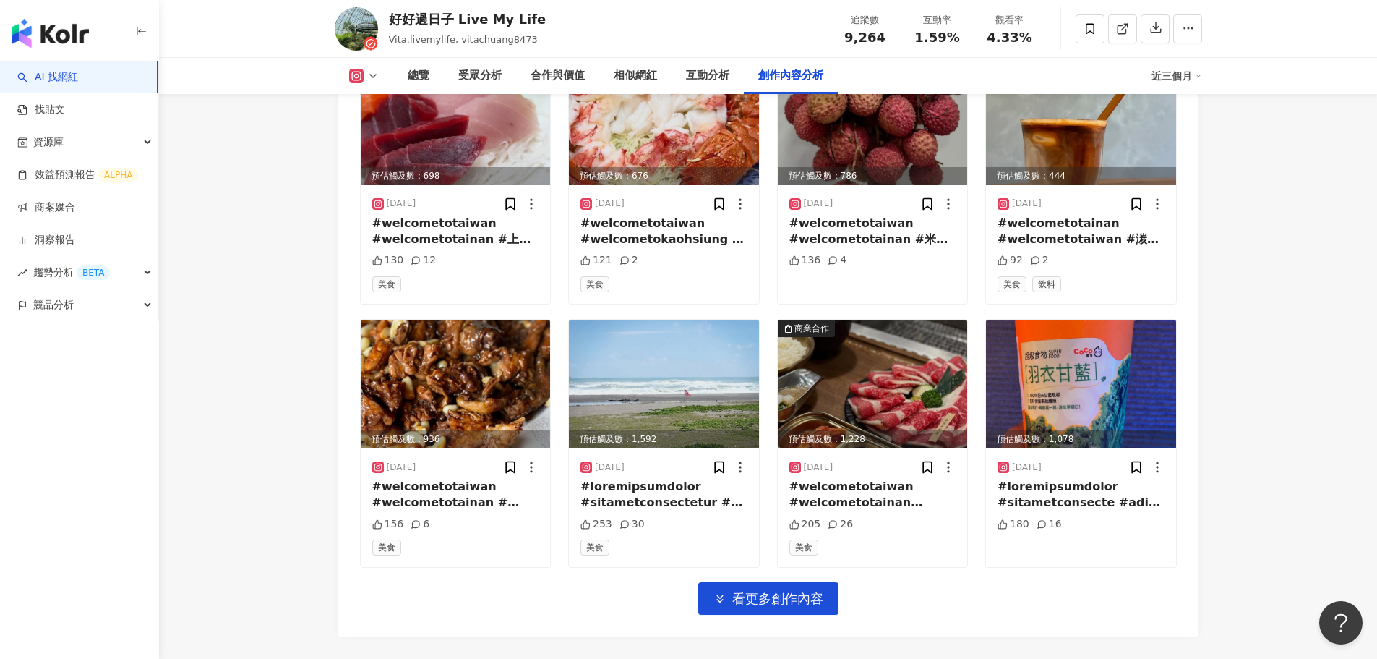
click at [766, 612] on button "看更多創作內容" at bounding box center [768, 598] width 140 height 33
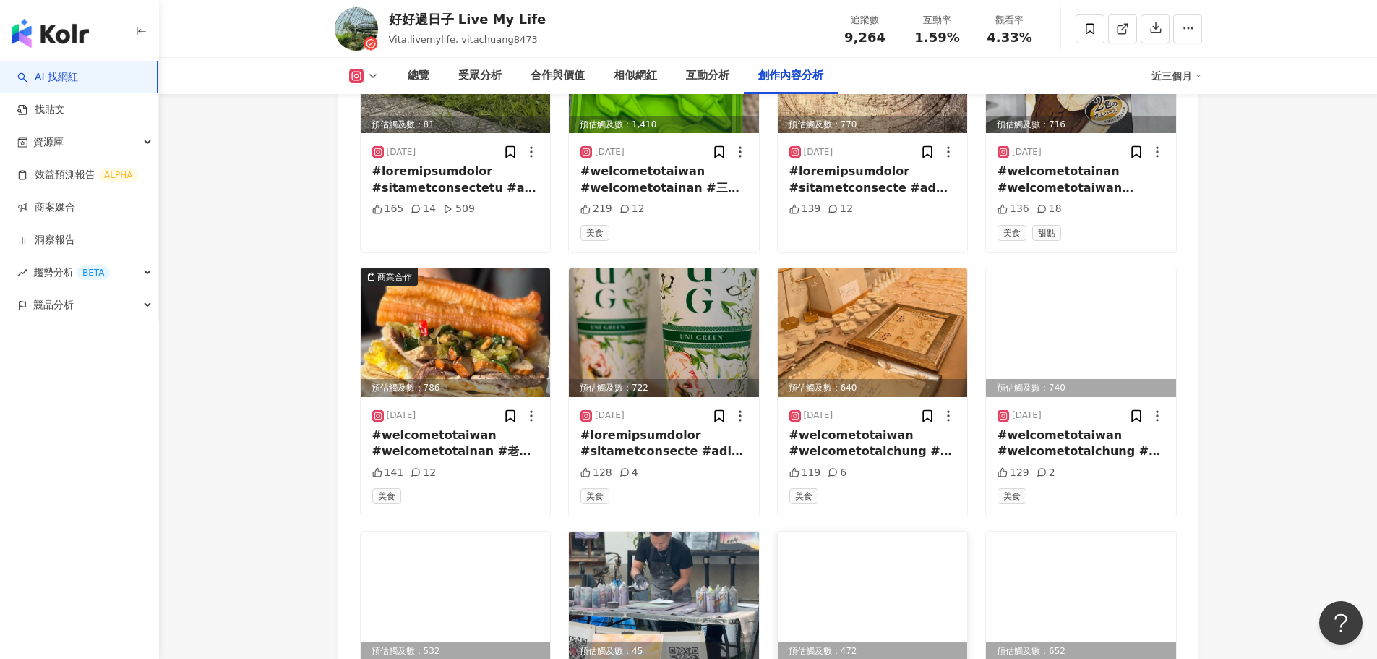
scroll to position [18898, 0]
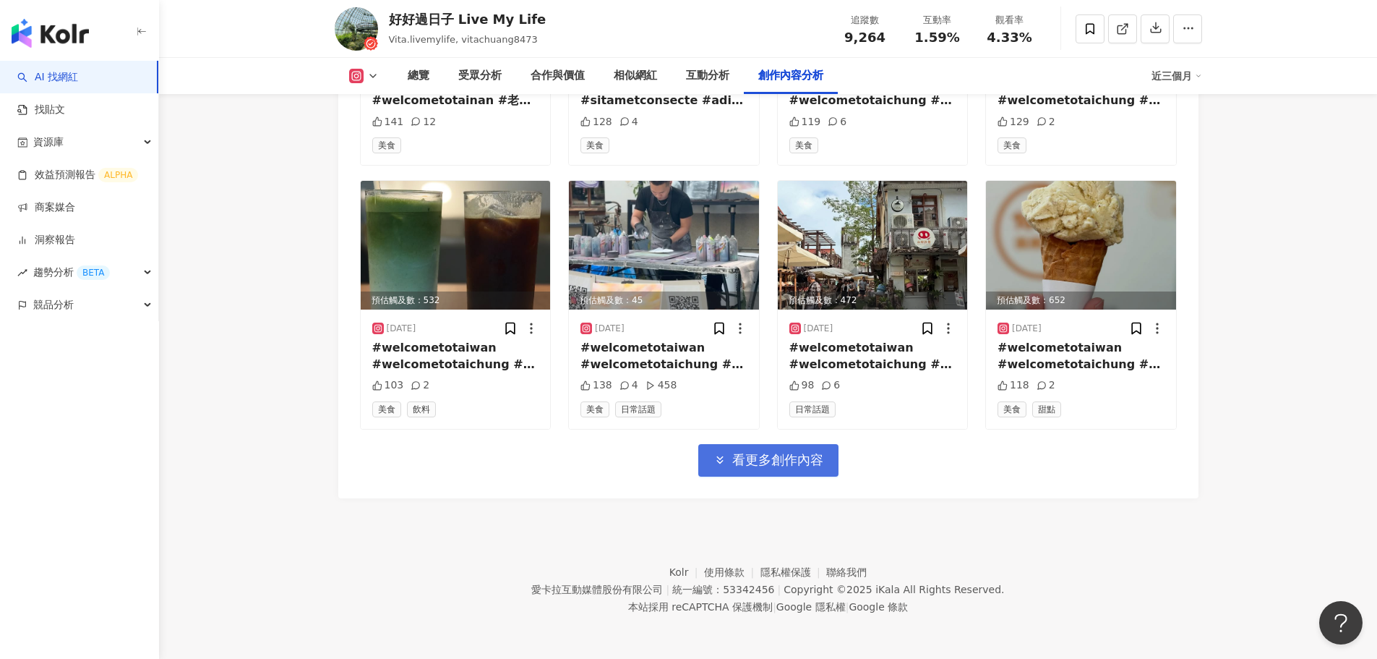
click at [746, 453] on span "看更多創作內容" at bounding box center [777, 460] width 91 height 16
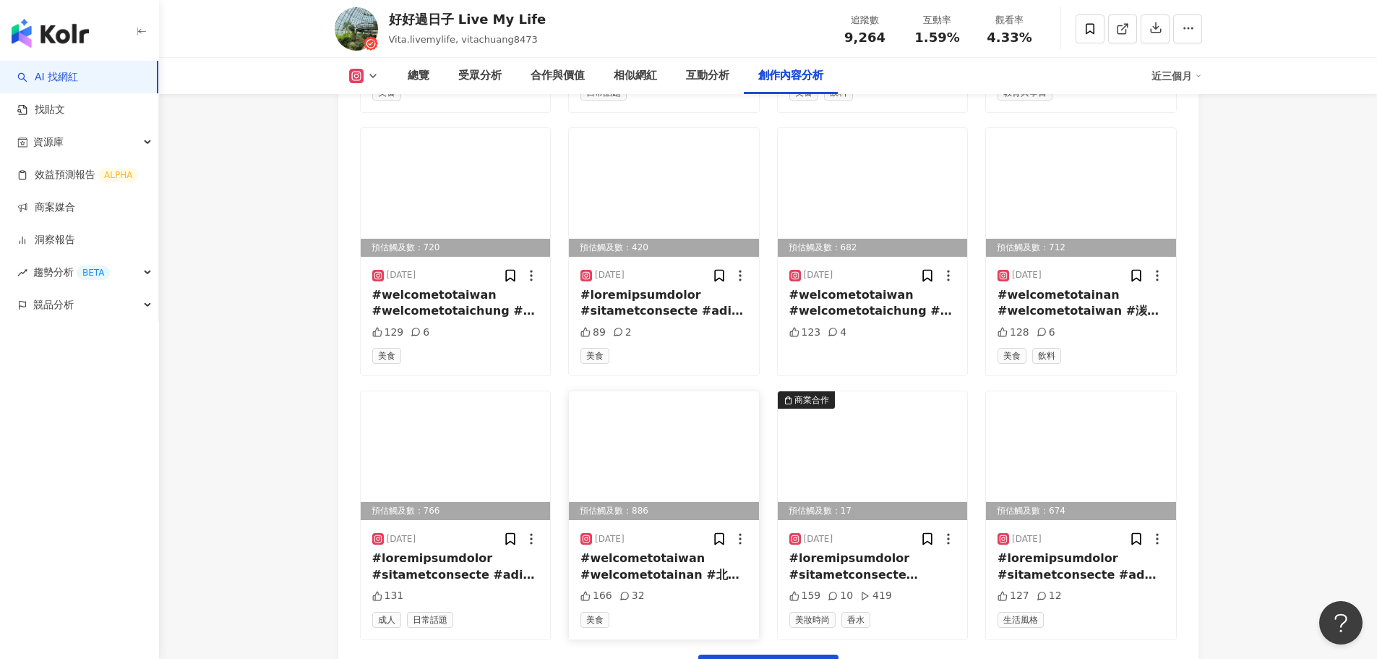
scroll to position [19688, 0]
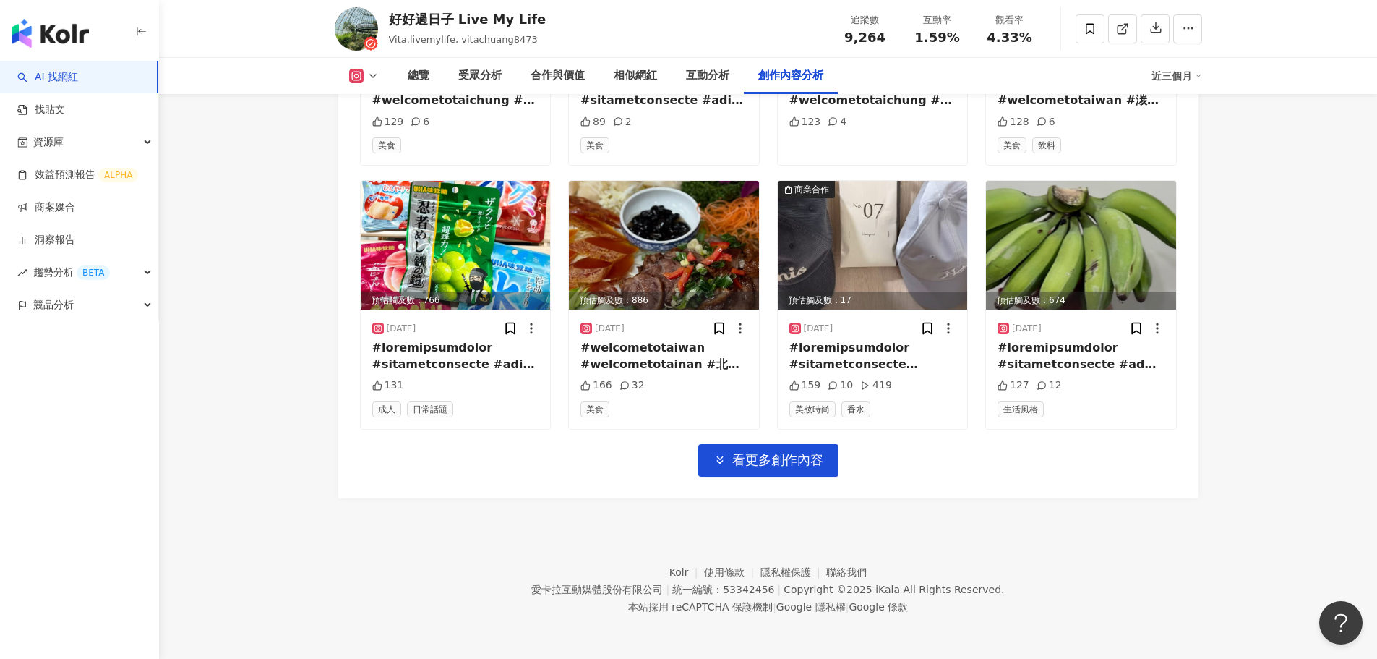
click at [754, 462] on span "看更多創作內容" at bounding box center [777, 460] width 91 height 16
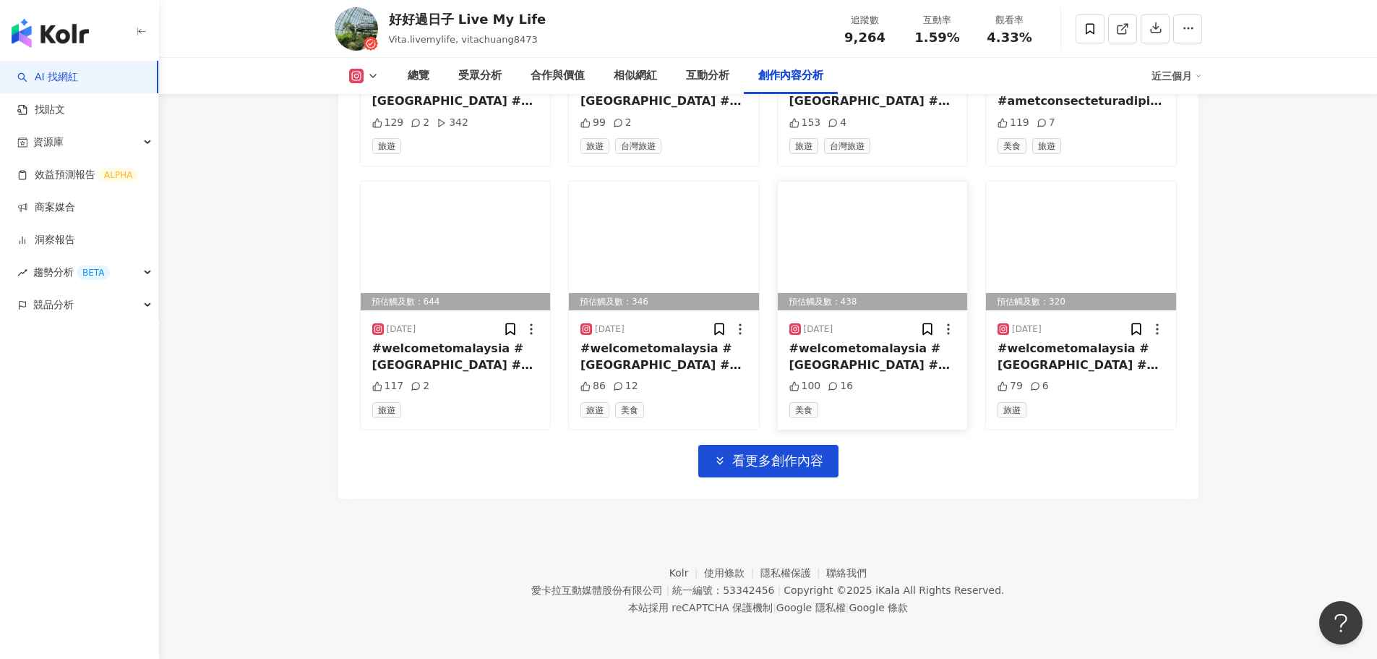
scroll to position [20479, 0]
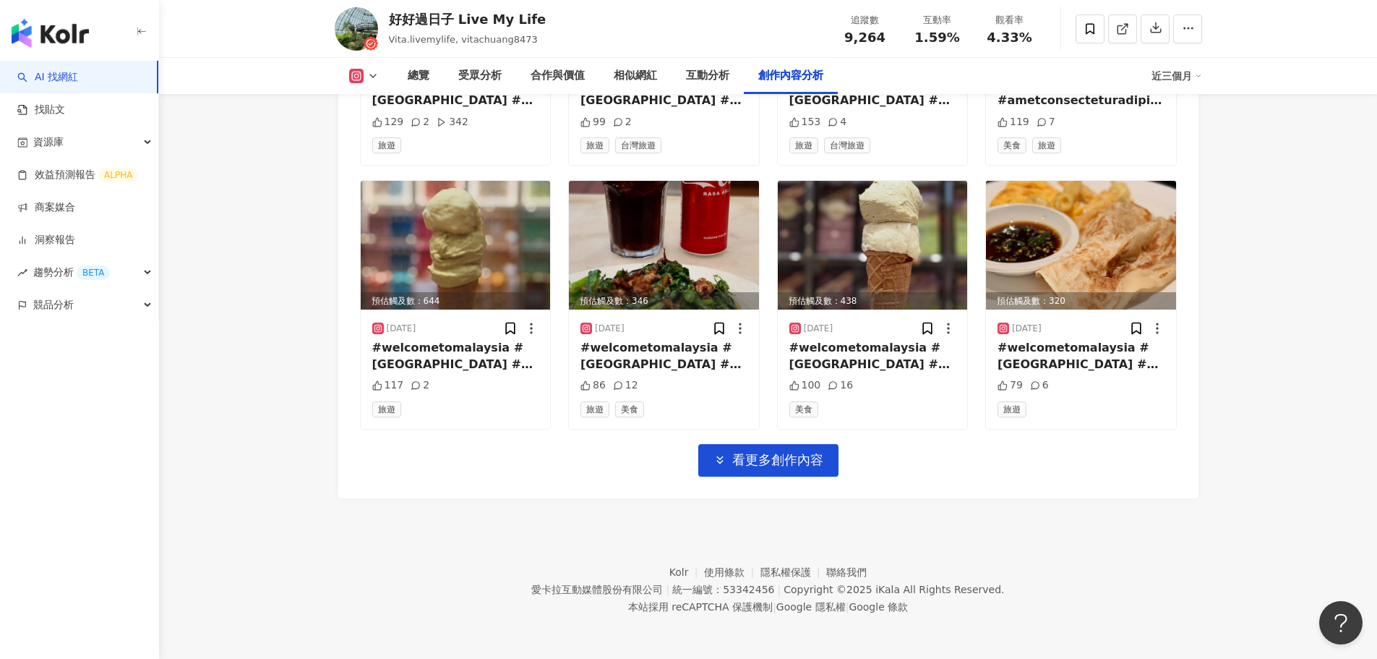
click at [775, 463] on span "看更多創作內容" at bounding box center [777, 460] width 91 height 16
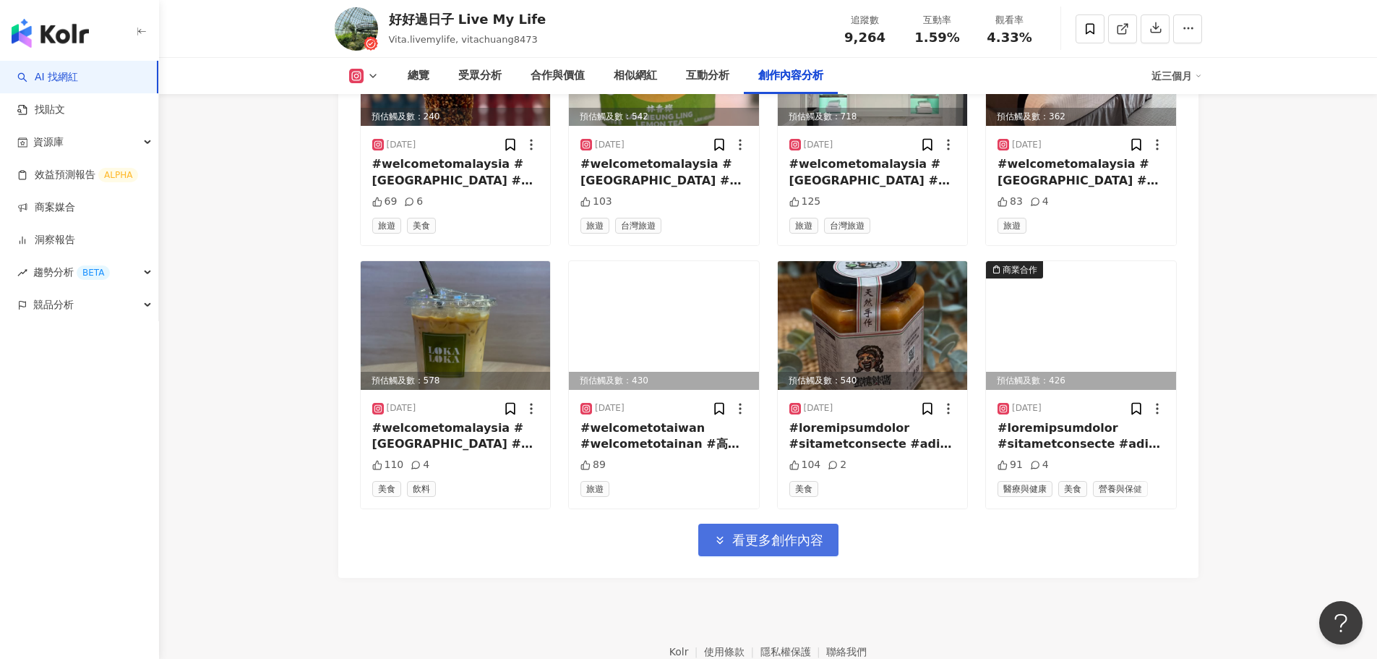
scroll to position [21202, 0]
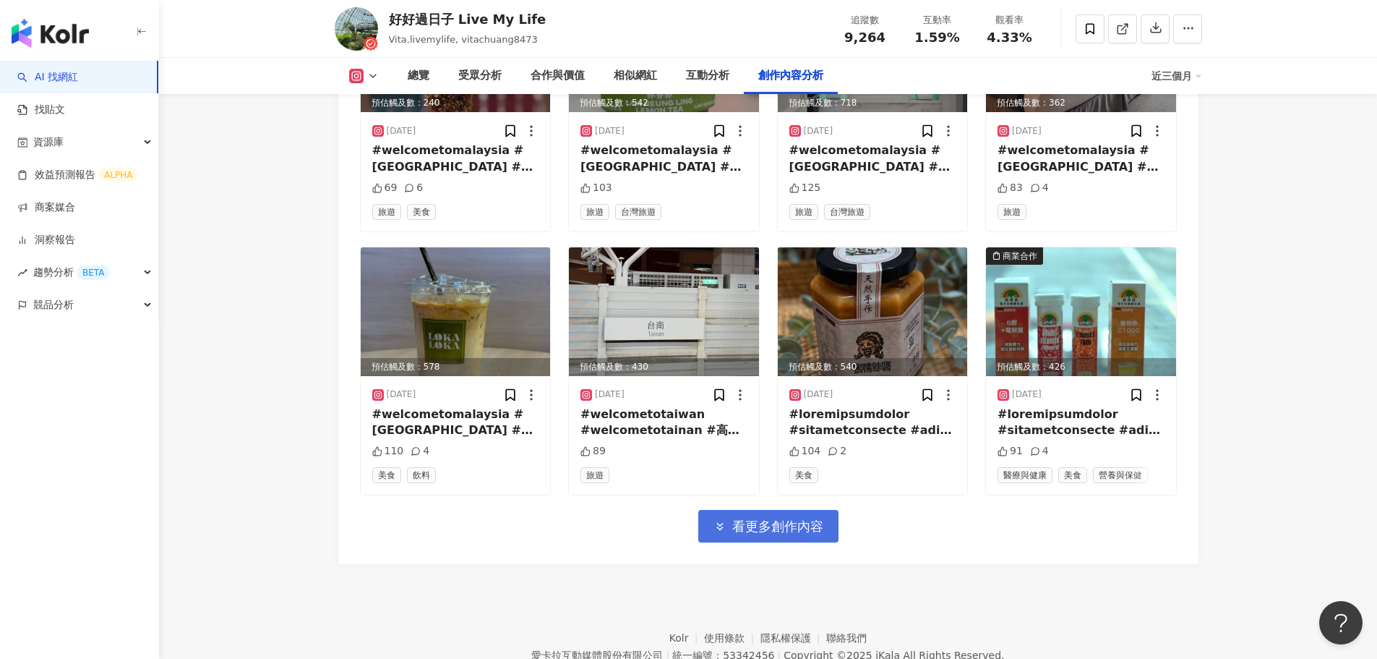
click at [771, 523] on span "看更多創作內容" at bounding box center [777, 526] width 91 height 16
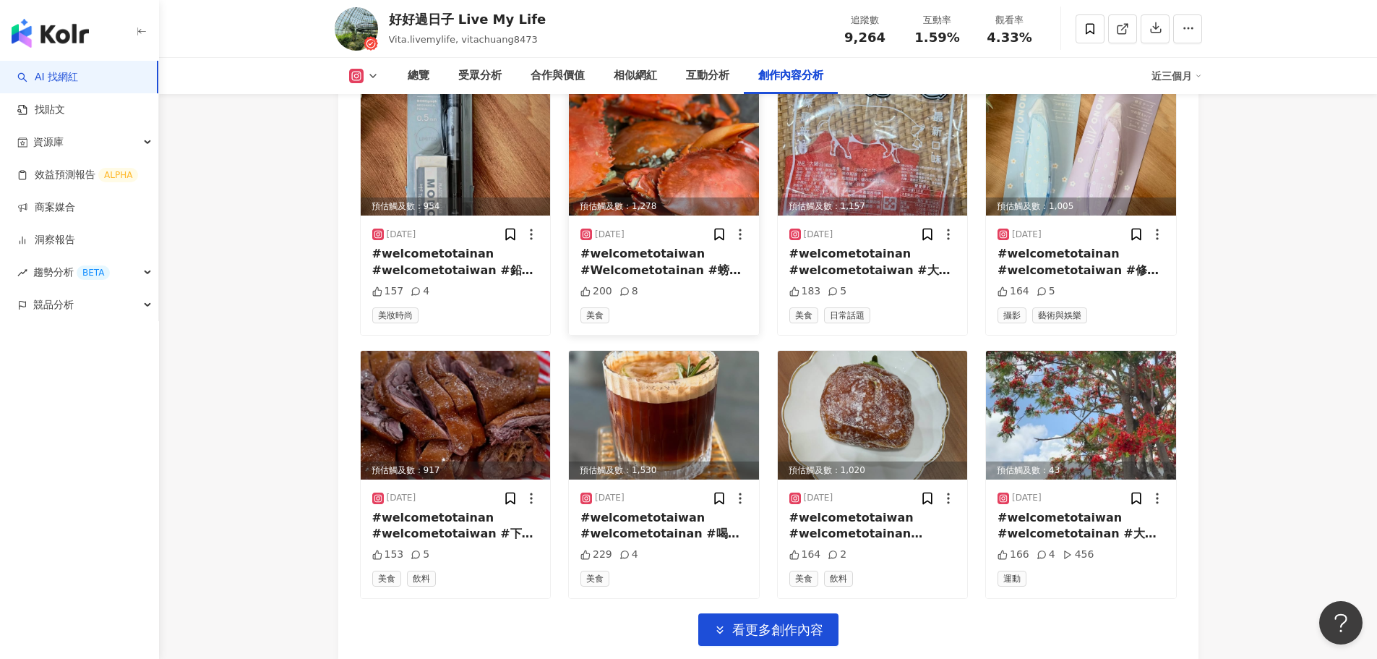
scroll to position [21925, 0]
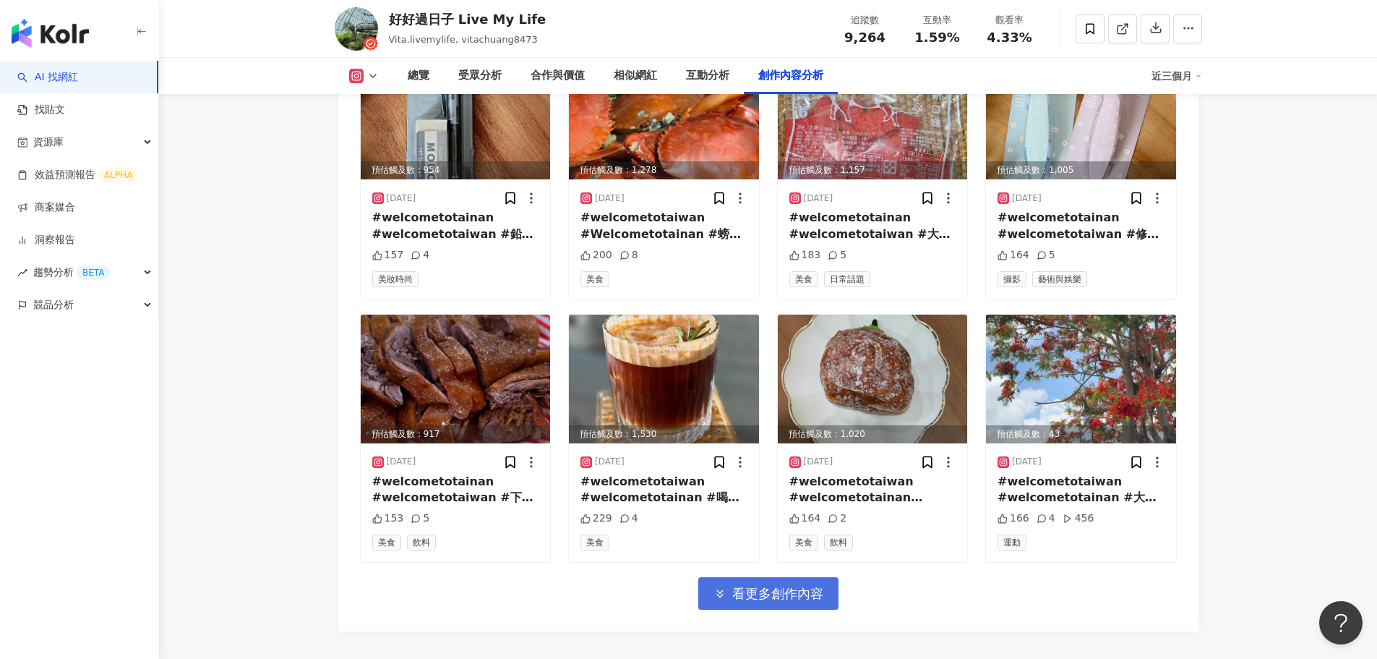
click at [768, 603] on button "看更多創作內容" at bounding box center [768, 593] width 140 height 33
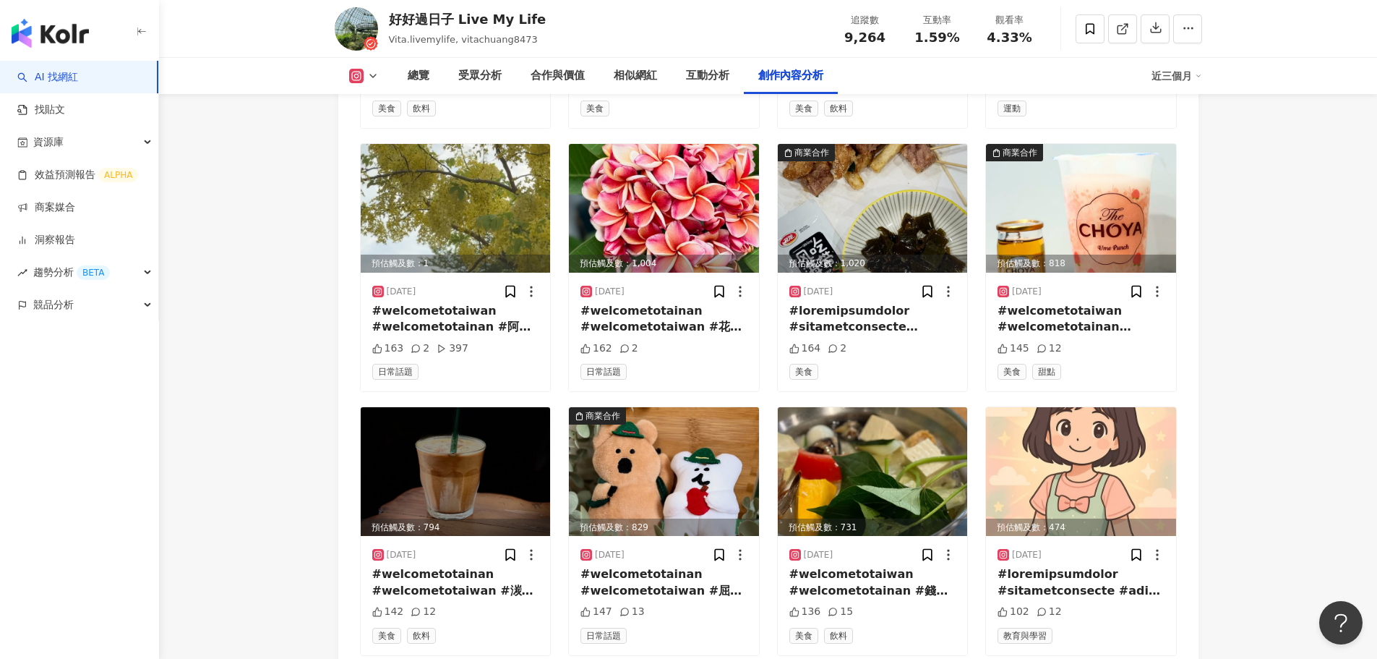
scroll to position [22720, 0]
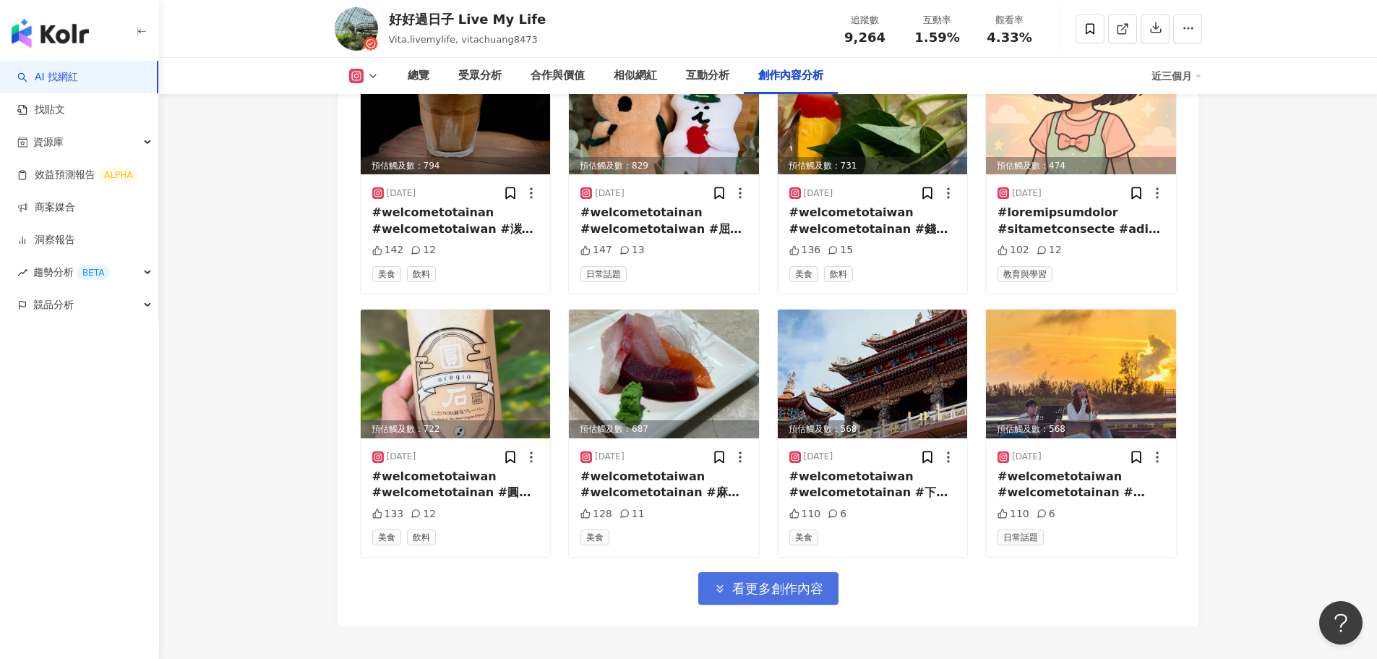
click at [775, 588] on span "看更多創作內容" at bounding box center [777, 589] width 91 height 16
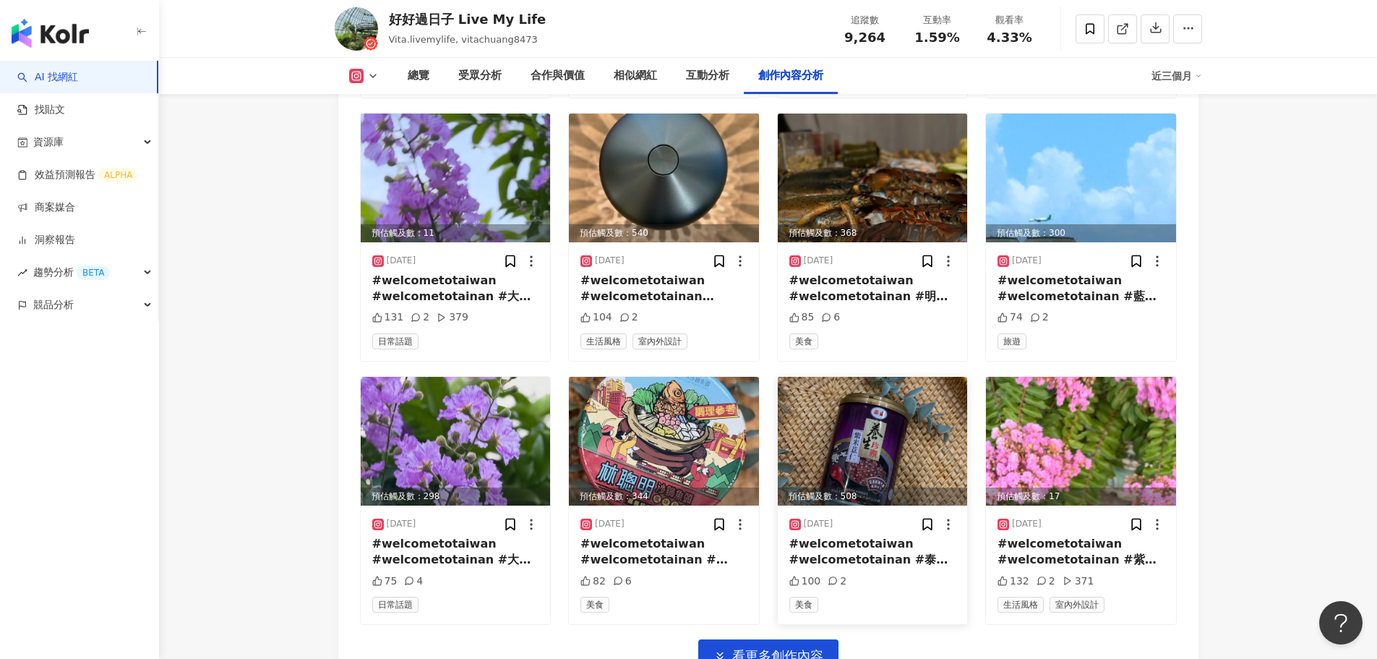
scroll to position [23639, 0]
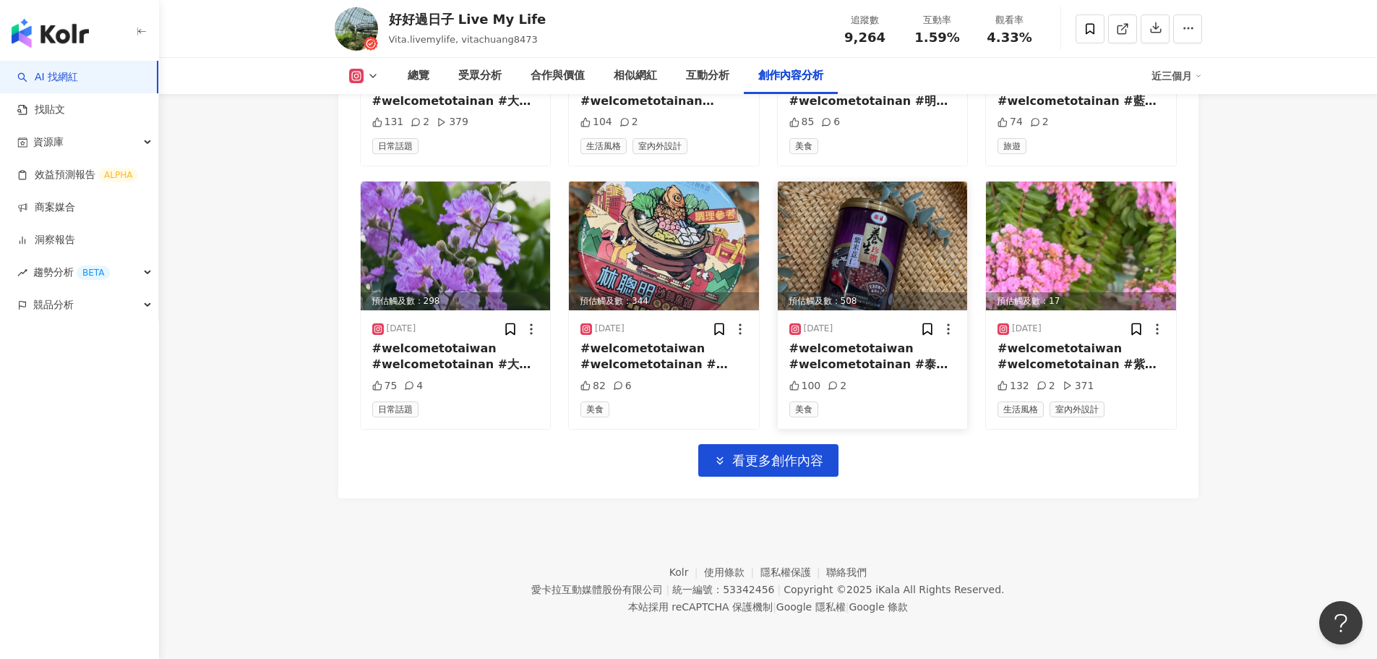
click at [792, 460] on span "看更多創作內容" at bounding box center [777, 461] width 91 height 16
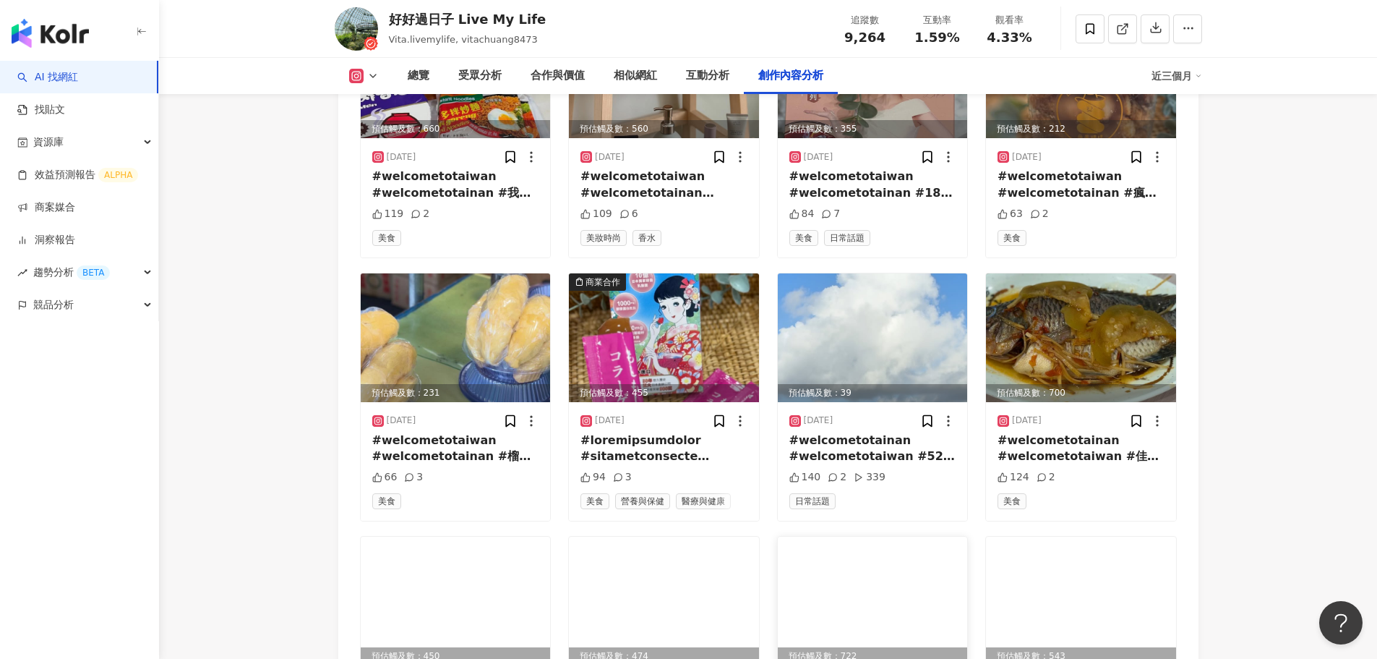
scroll to position [24430, 0]
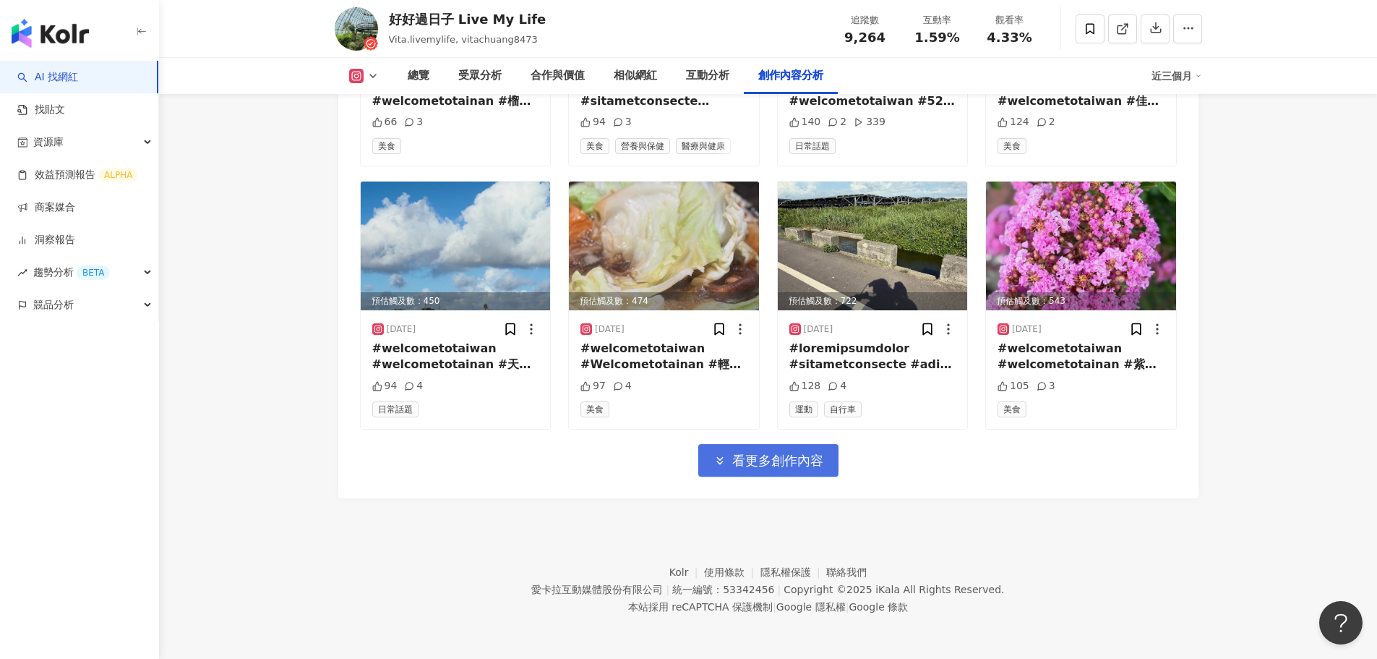
click at [798, 459] on span "看更多創作內容" at bounding box center [777, 461] width 91 height 16
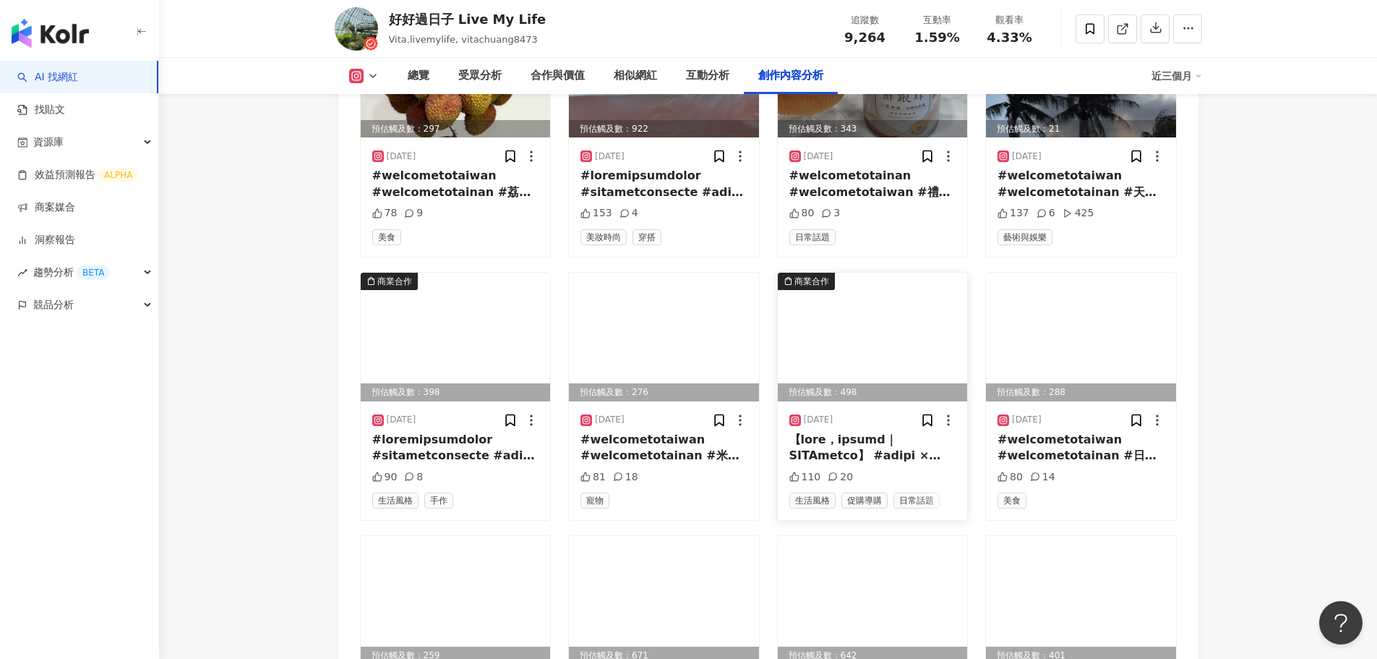
scroll to position [25221, 0]
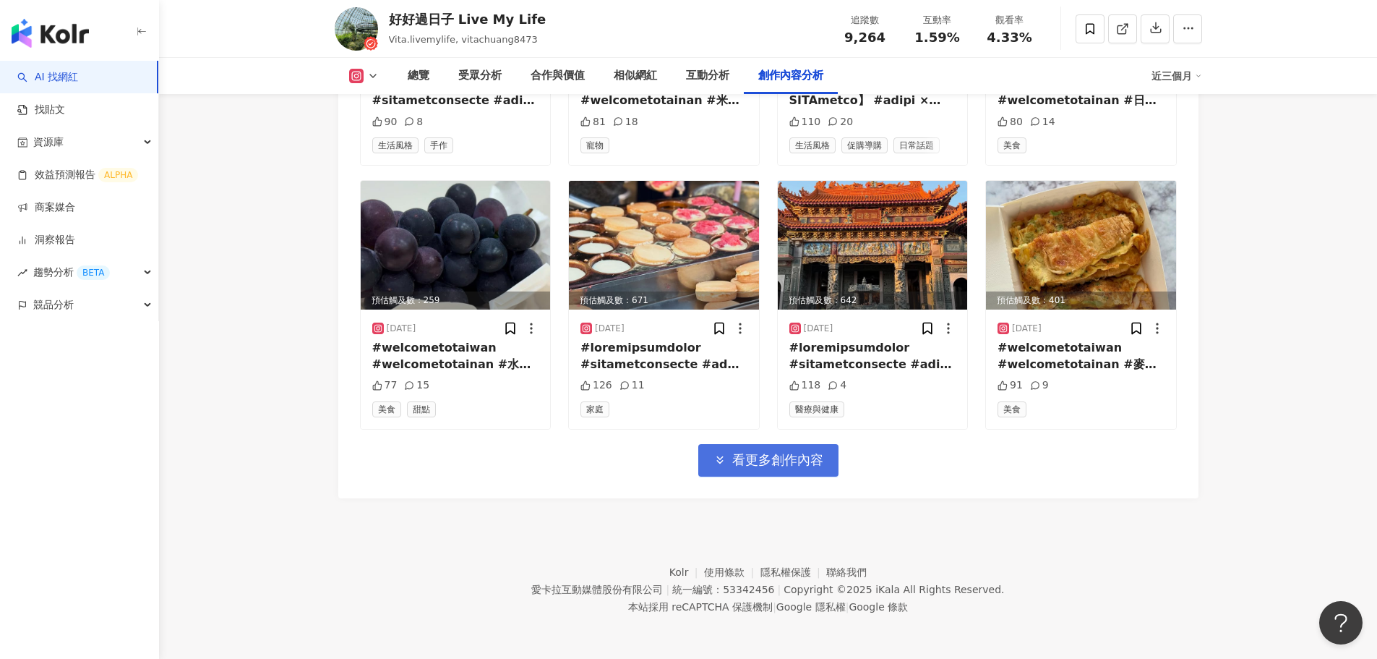
click at [780, 455] on span "看更多創作內容" at bounding box center [777, 460] width 91 height 16
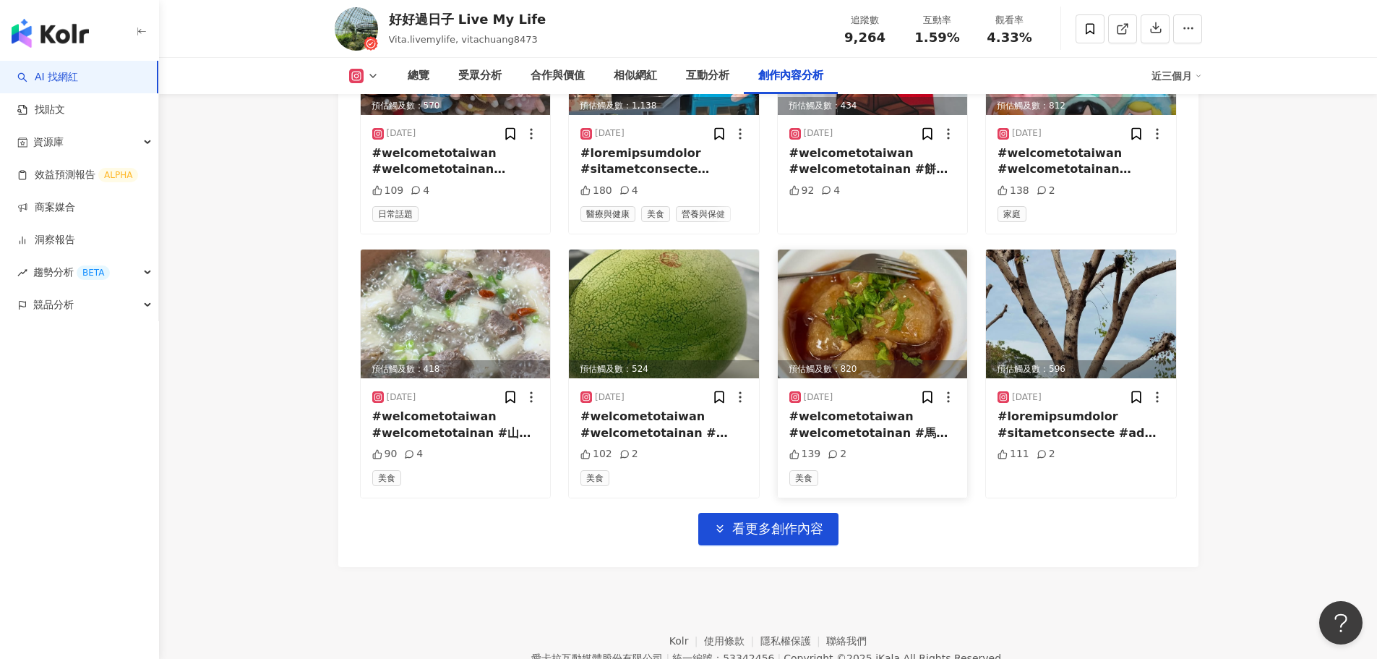
scroll to position [25944, 0]
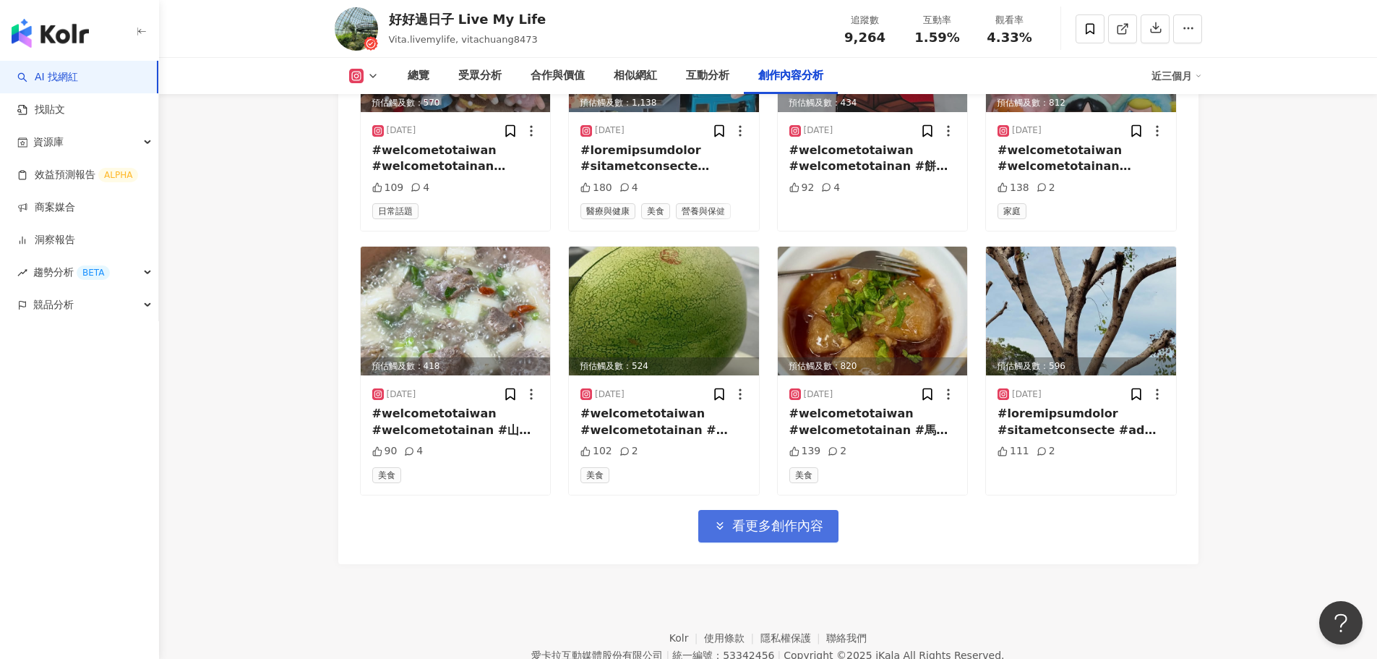
click at [751, 526] on span "看更多創作內容" at bounding box center [777, 526] width 91 height 16
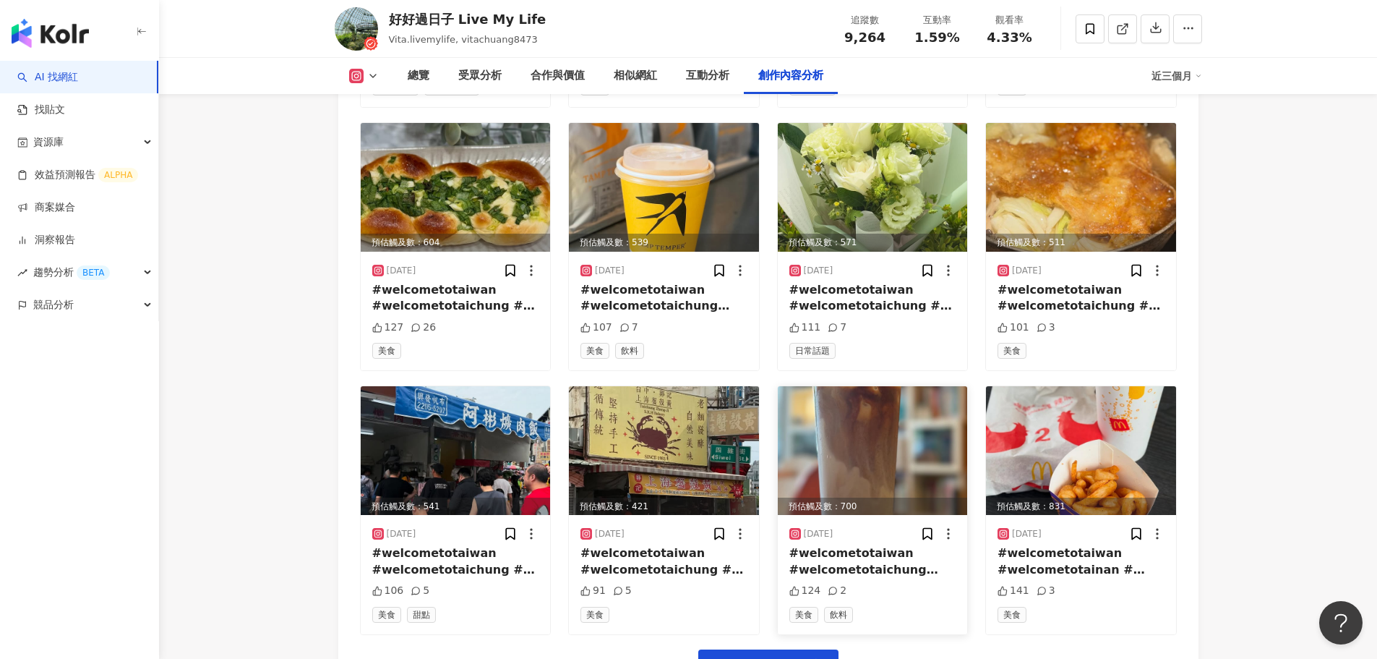
scroll to position [26801, 0]
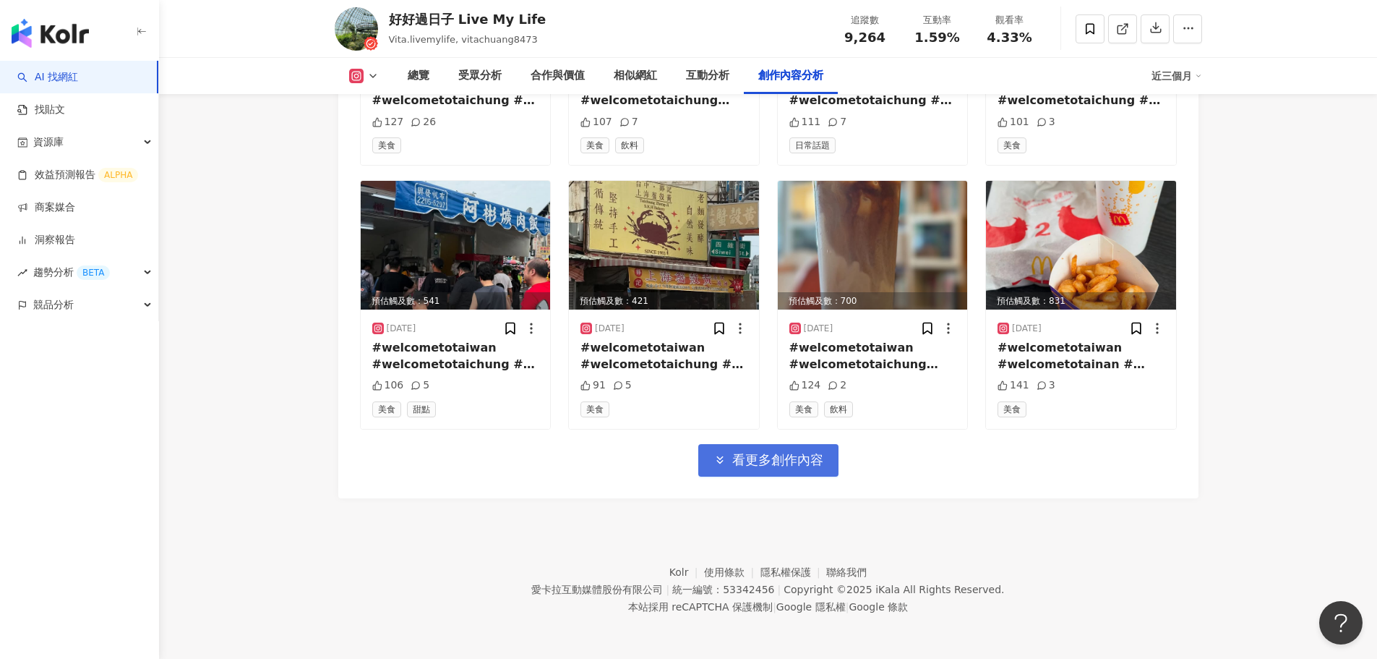
click at [811, 459] on span "看更多創作內容" at bounding box center [777, 460] width 91 height 16
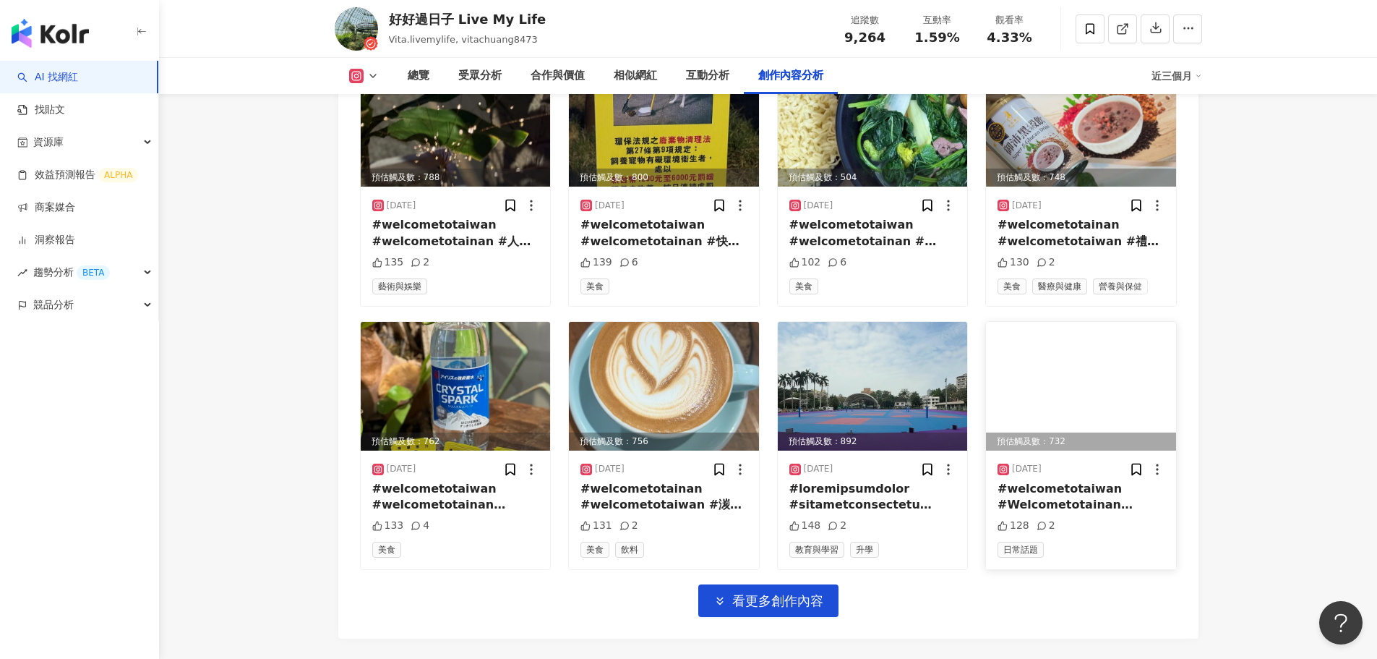
scroll to position [27452, 0]
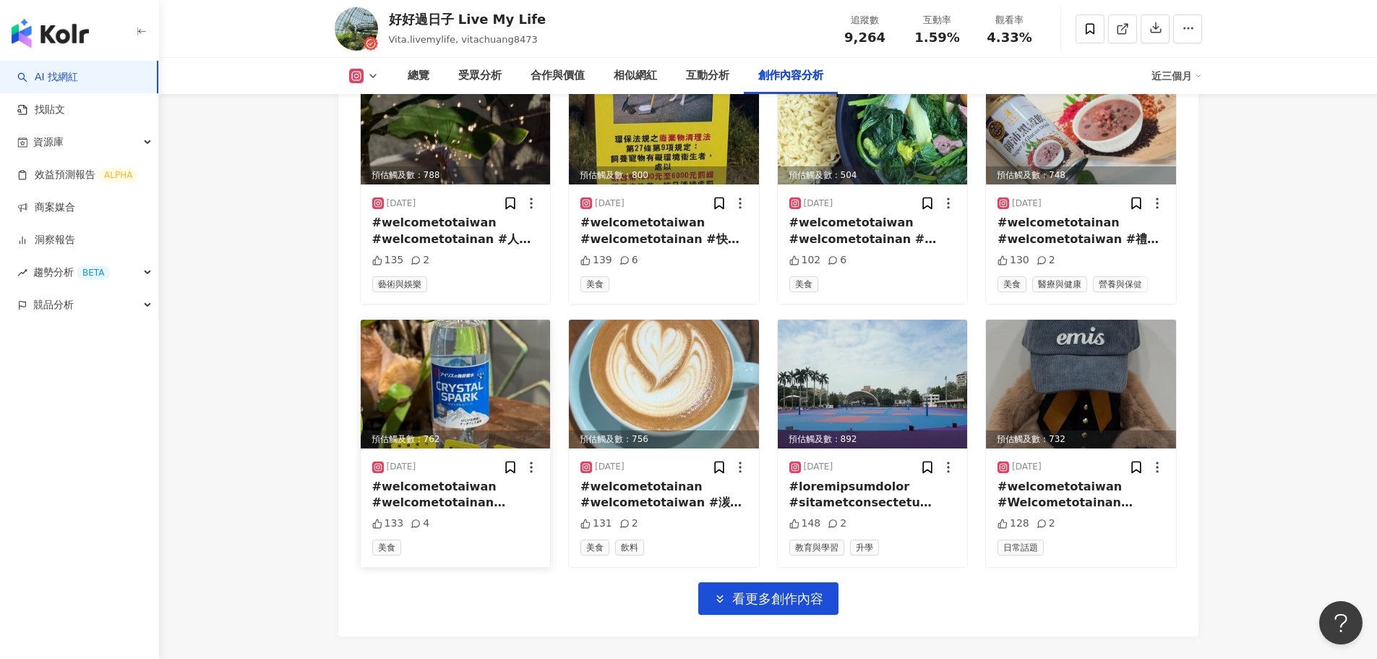
click at [474, 382] on img at bounding box center [456, 384] width 190 height 129
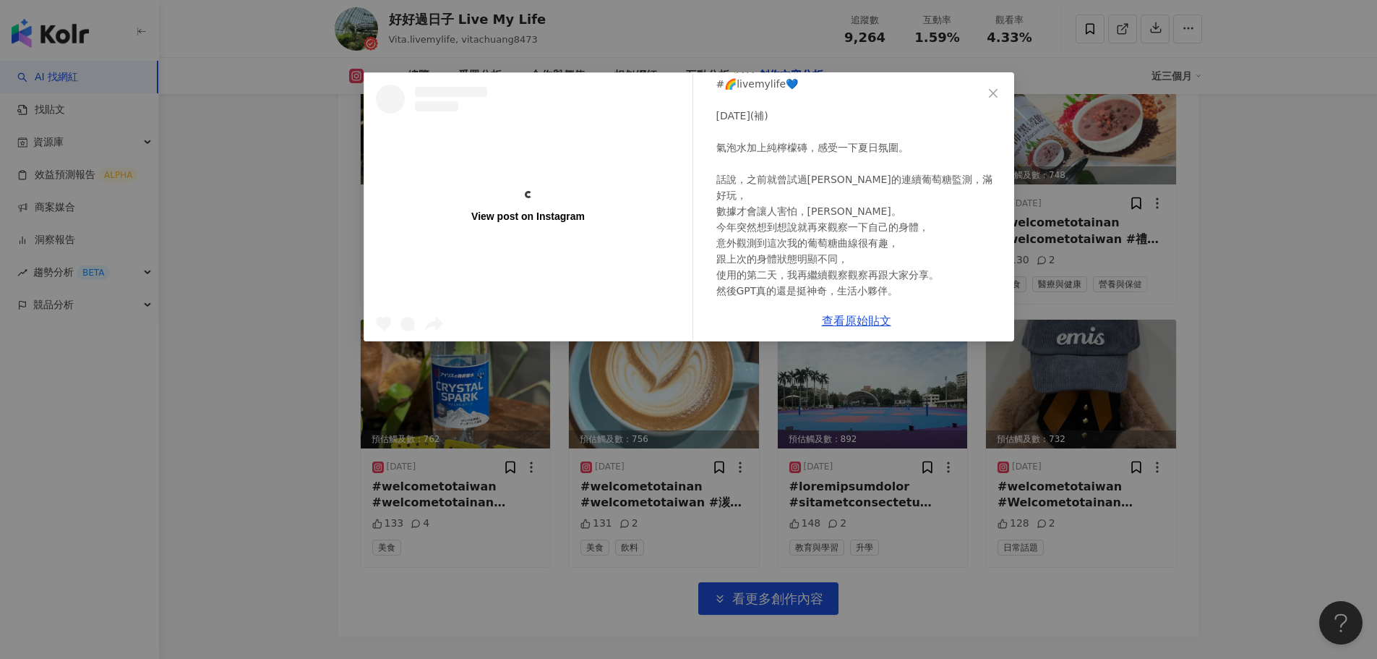
scroll to position [11, 0]
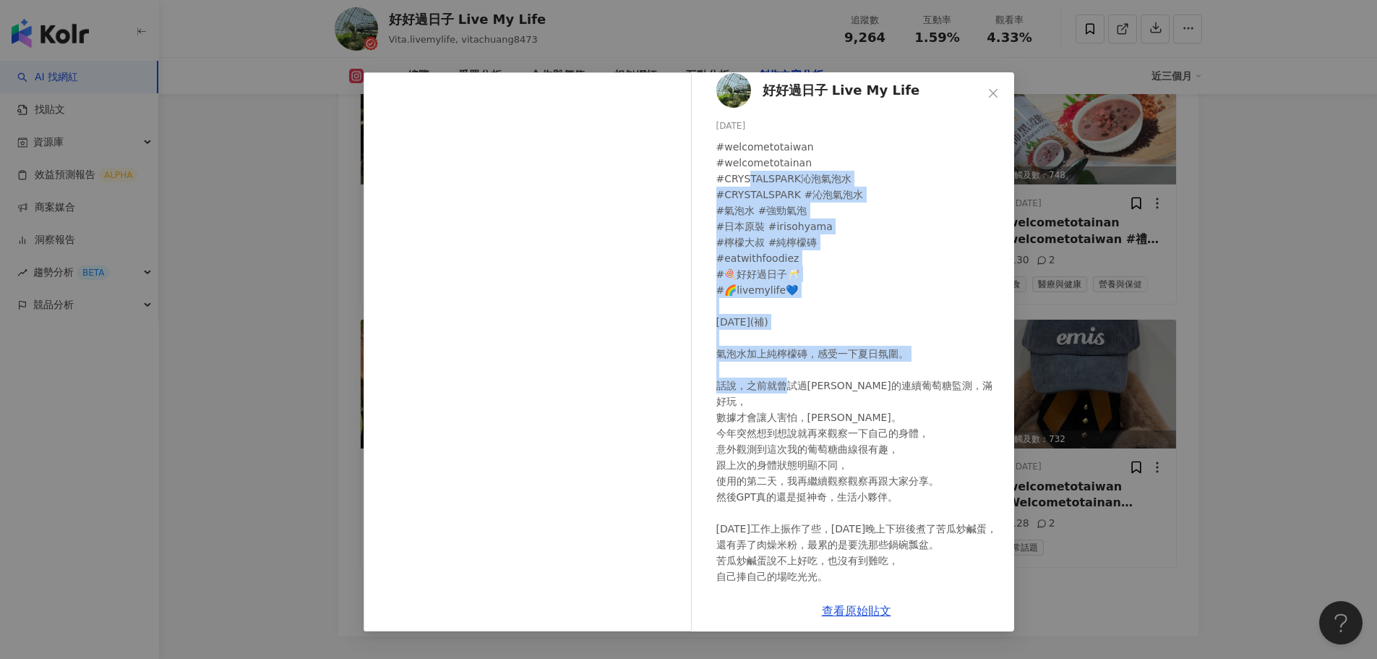
drag, startPoint x: 745, startPoint y: 184, endPoint x: 949, endPoint y: 376, distance: 280.3
click at [949, 376] on div "#welcometotaiwan #welcometotainan #CRYSTALSPARK沁泡氣泡水 #CRYSTALSPARK #沁泡氣泡水 #氣泡水 …" at bounding box center [859, 361] width 286 height 445
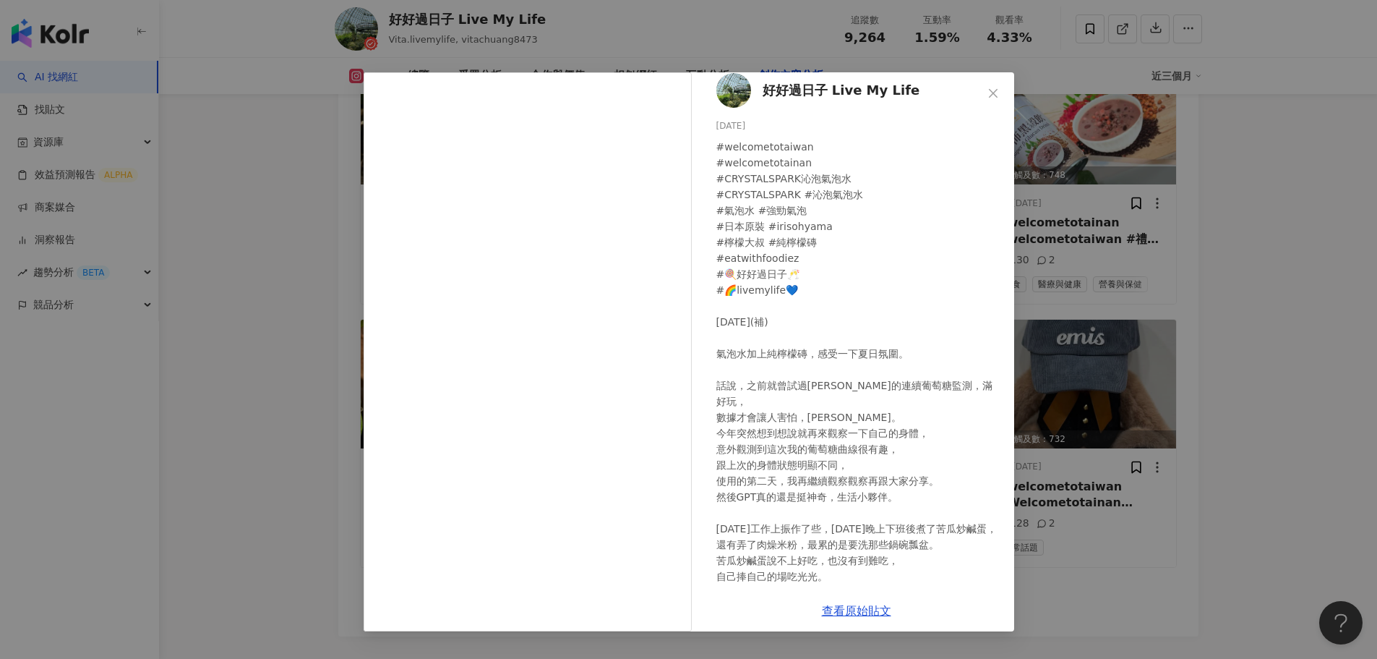
click at [909, 387] on div "#welcometotaiwan #welcometotainan #CRYSTALSPARK沁泡氣泡水 #CRYSTALSPARK #沁泡氣泡水 #氣泡水 …" at bounding box center [859, 361] width 286 height 445
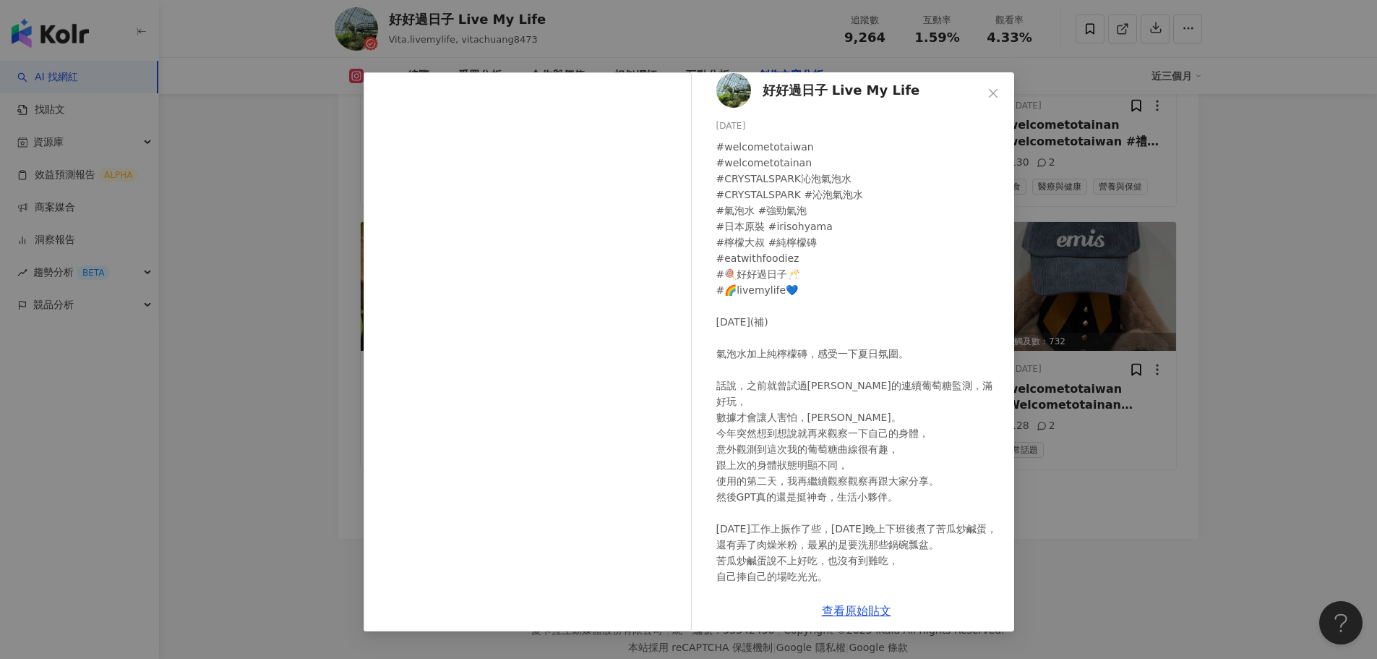
scroll to position [27591, 0]
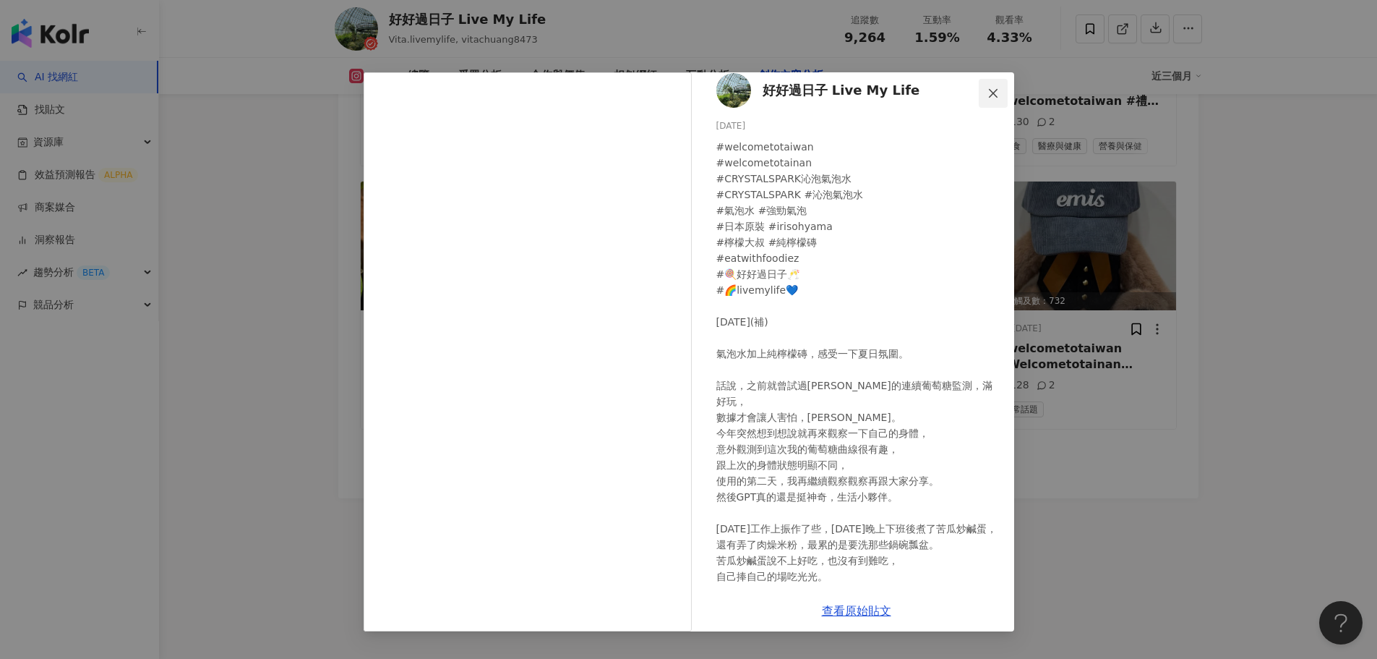
click at [991, 94] on icon "close" at bounding box center [994, 93] width 12 height 12
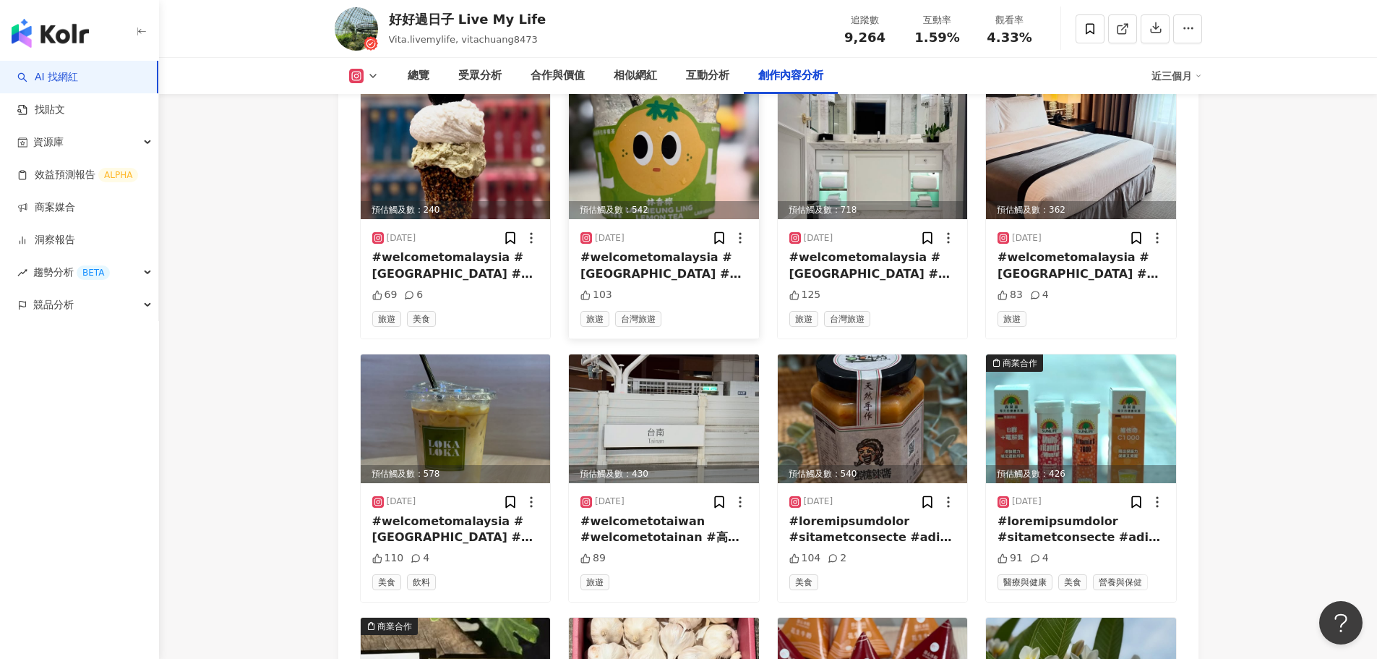
scroll to position [21085, 0]
